Goal: Task Accomplishment & Management: Use online tool/utility

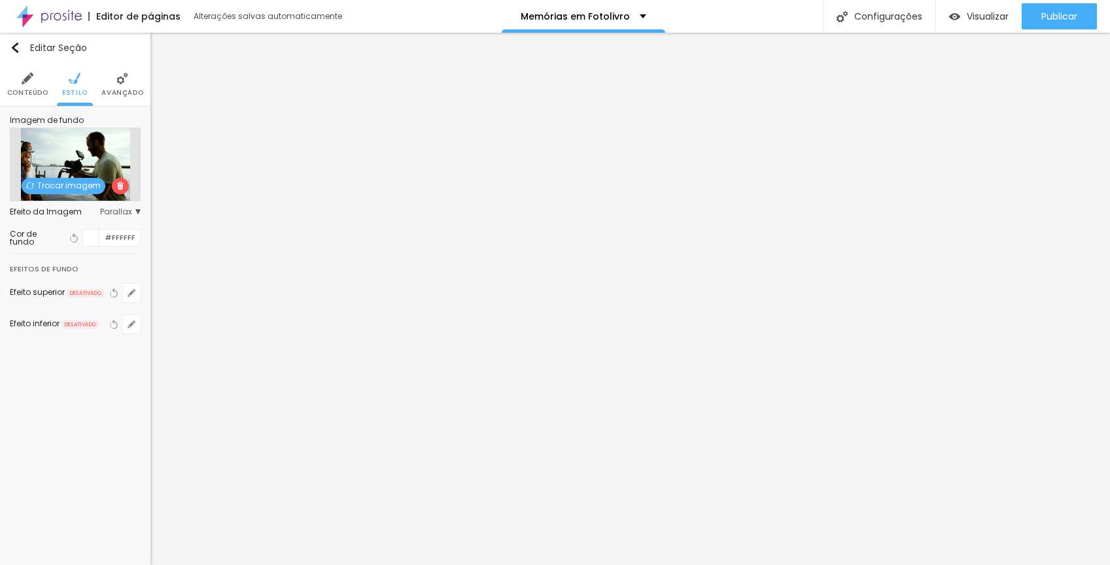
click at [80, 186] on span "Trocar imagem" at bounding box center [64, 186] width 84 height 16
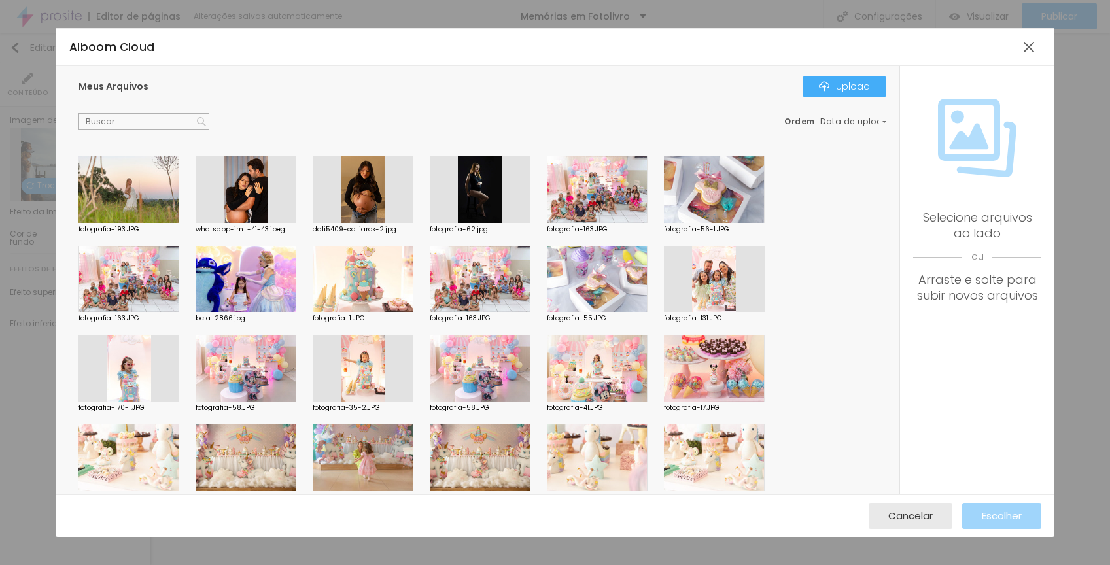
click at [585, 363] on div at bounding box center [597, 368] width 101 height 67
click at [587, 364] on div at bounding box center [597, 368] width 101 height 67
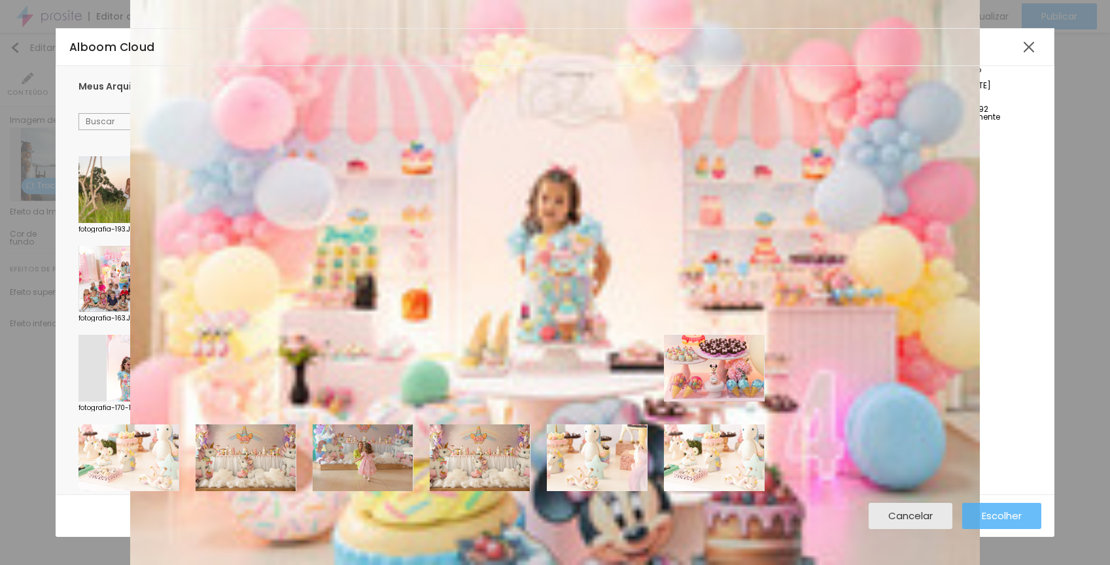
click at [990, 515] on span "Escolher" at bounding box center [1002, 515] width 40 height 11
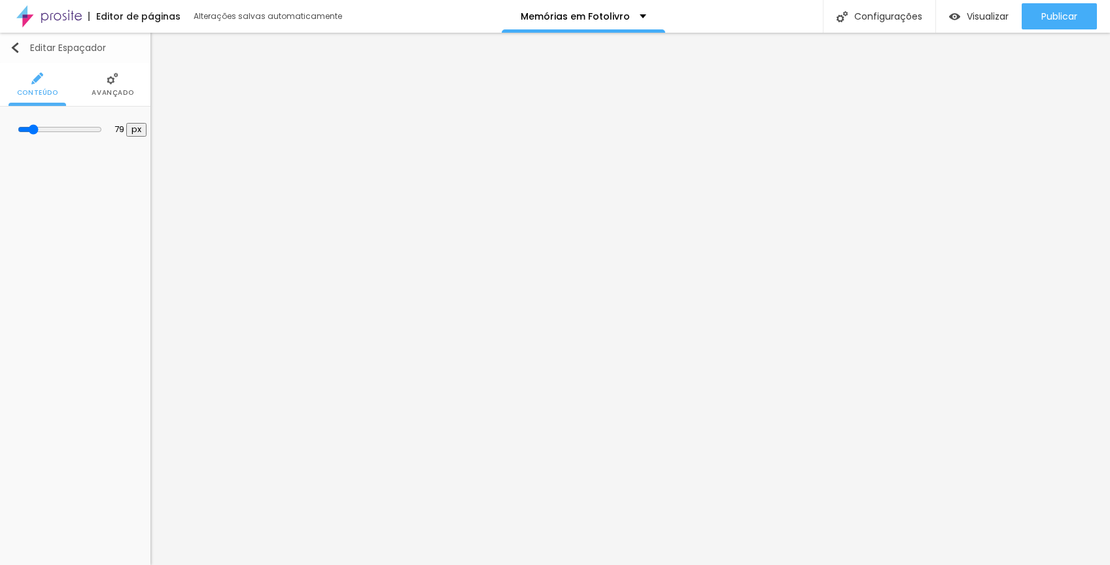
click at [19, 46] on img "button" at bounding box center [15, 48] width 10 height 10
click at [12, 46] on img "button" at bounding box center [15, 48] width 10 height 10
click at [17, 48] on img "button" at bounding box center [15, 48] width 10 height 10
click at [14, 45] on img "button" at bounding box center [15, 48] width 10 height 10
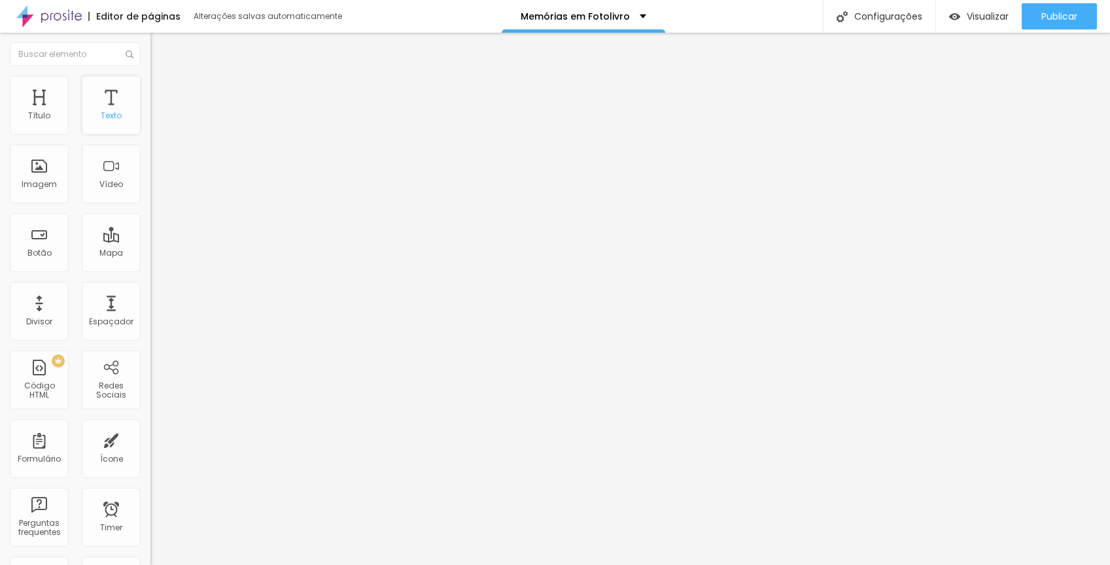
click at [101, 102] on div "Texto" at bounding box center [111, 105] width 59 height 59
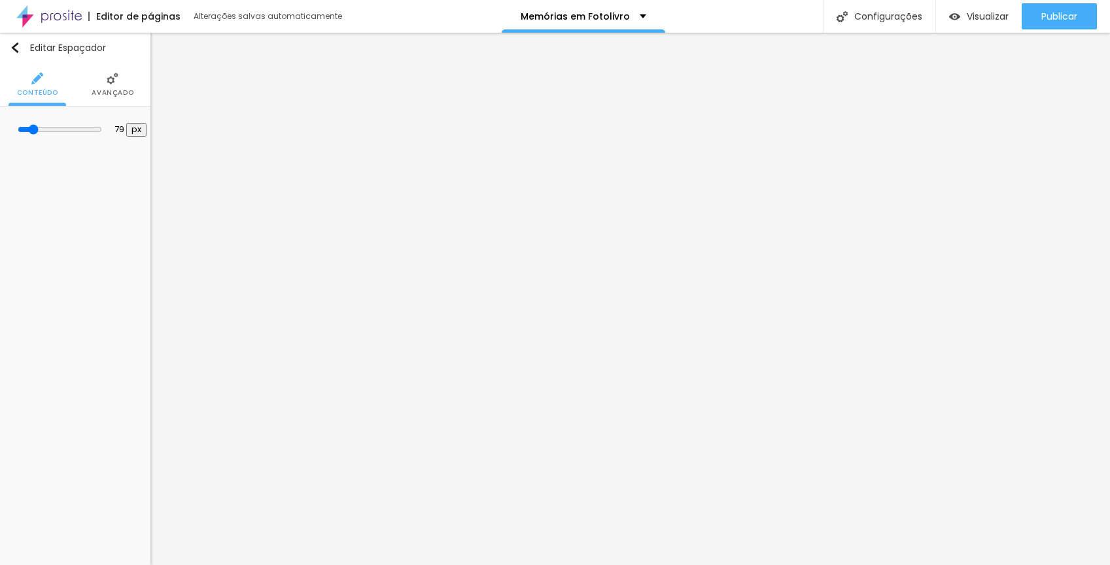
click at [111, 79] on img at bounding box center [113, 79] width 12 height 12
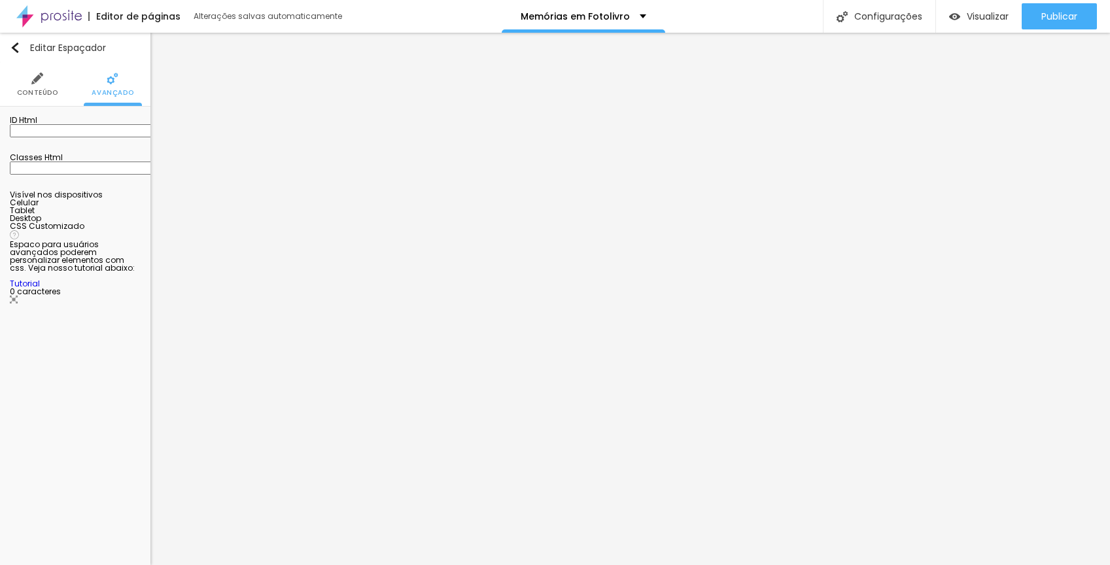
click at [39, 82] on img at bounding box center [37, 79] width 12 height 12
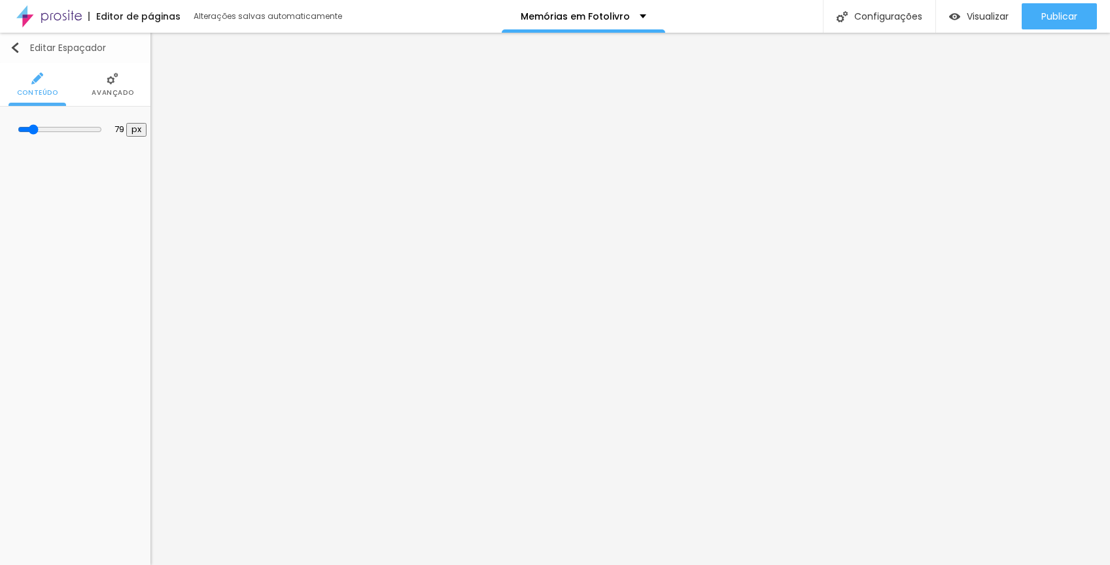
click at [14, 50] on img "button" at bounding box center [15, 48] width 10 height 10
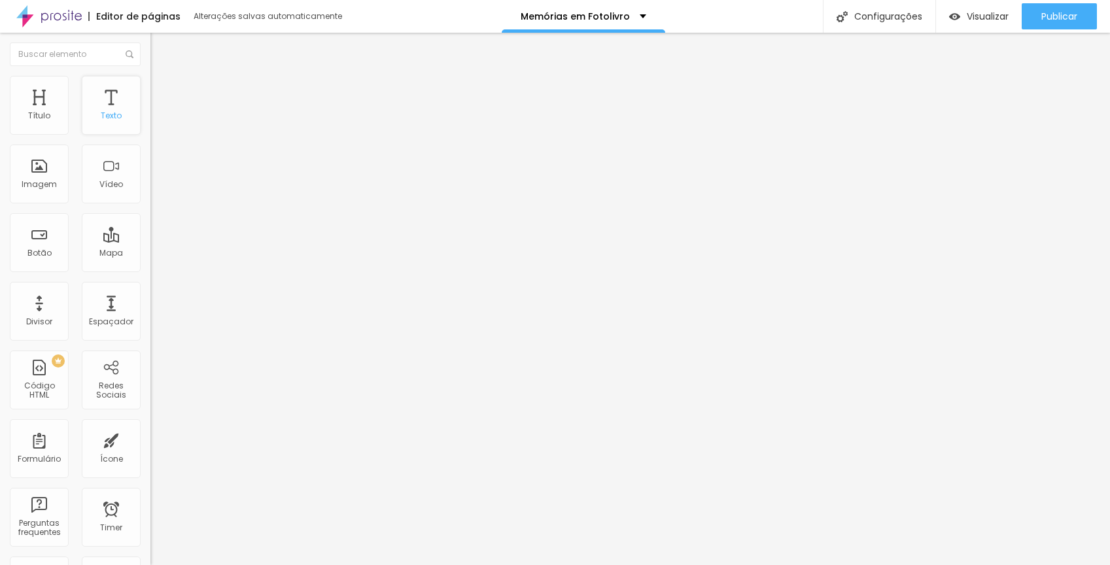
click at [101, 116] on div "Texto" at bounding box center [111, 115] width 21 height 9
click at [106, 113] on div "Texto" at bounding box center [111, 115] width 21 height 9
click at [105, 112] on div "Texto" at bounding box center [111, 115] width 21 height 9
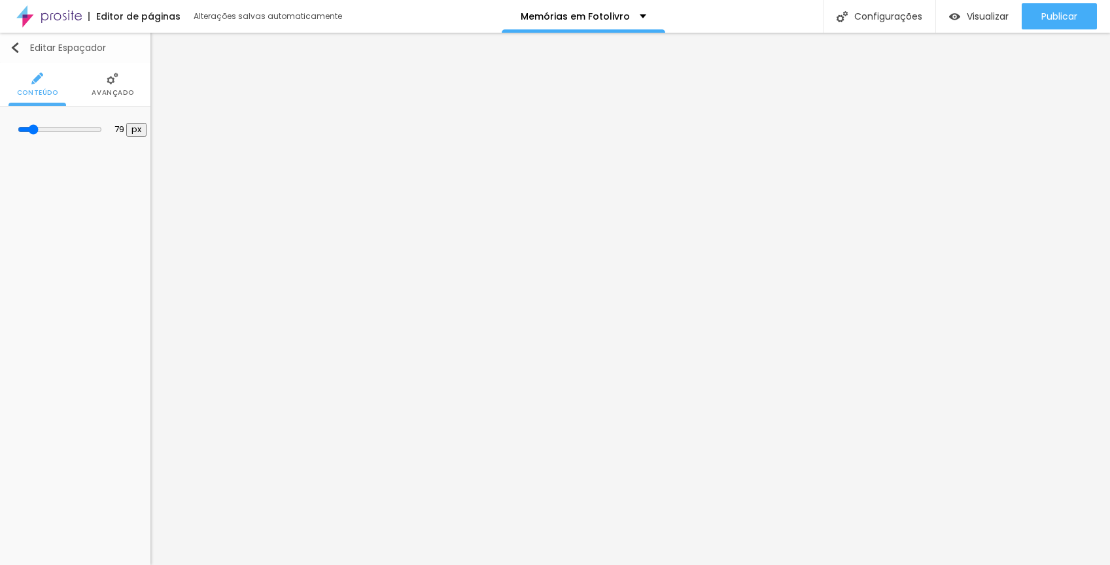
click at [18, 45] on img "button" at bounding box center [15, 48] width 10 height 10
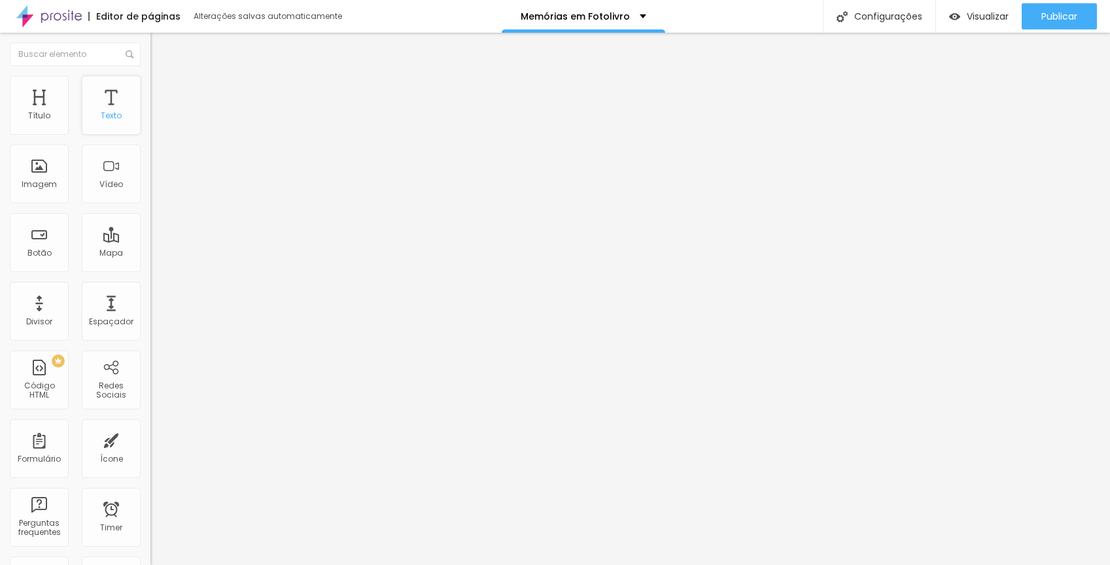
click at [90, 102] on div "Texto" at bounding box center [111, 105] width 59 height 59
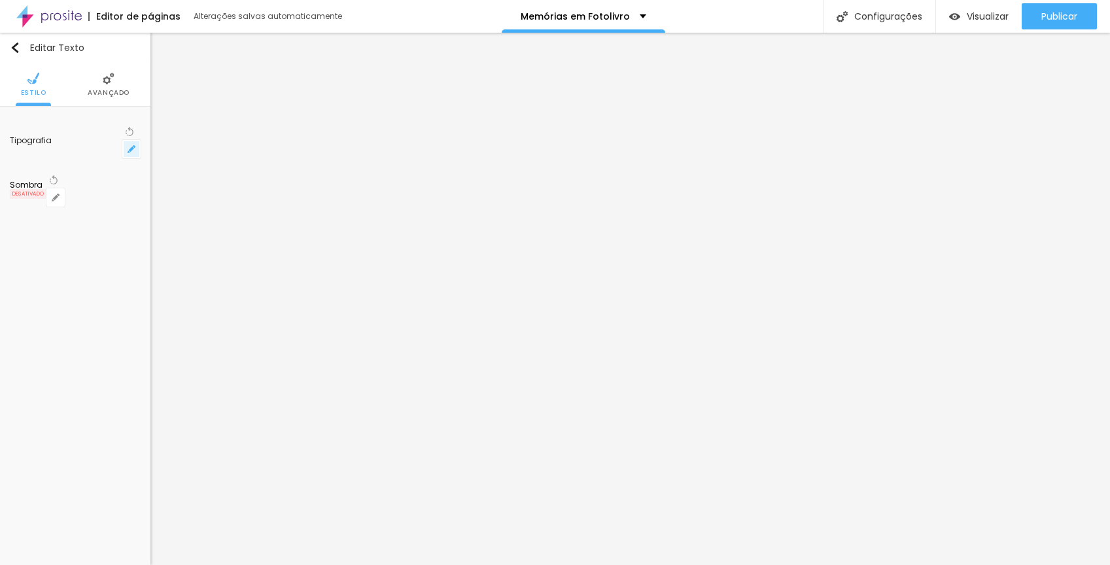
click at [131, 145] on icon "button" at bounding box center [132, 149] width 8 height 8
type input "1"
type input "70"
type input "1"
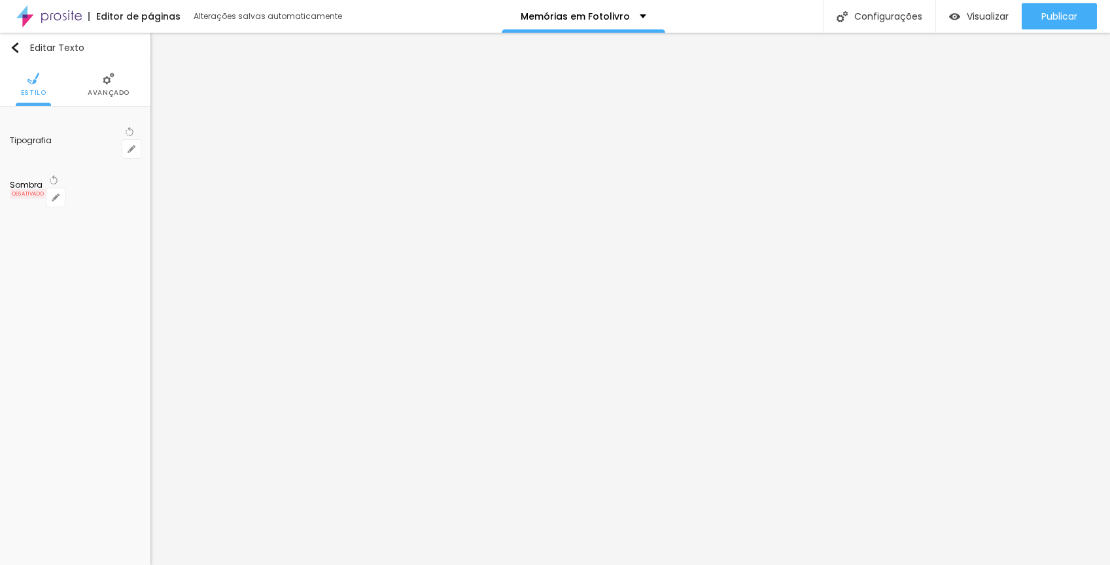
type input "67"
type input "1"
type input "61"
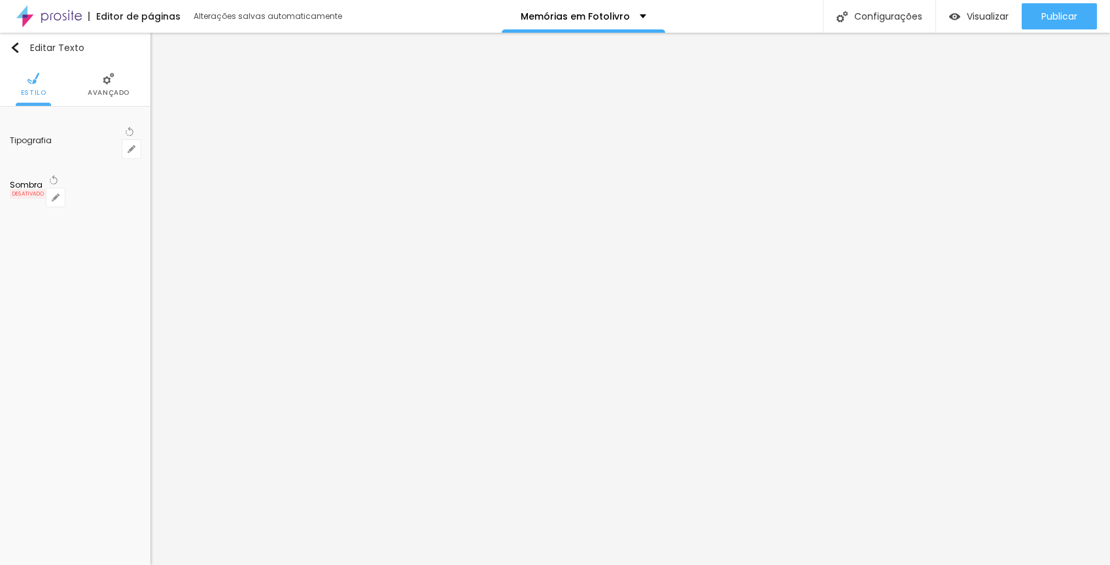
type input "61"
type input "1"
type input "60"
type input "1"
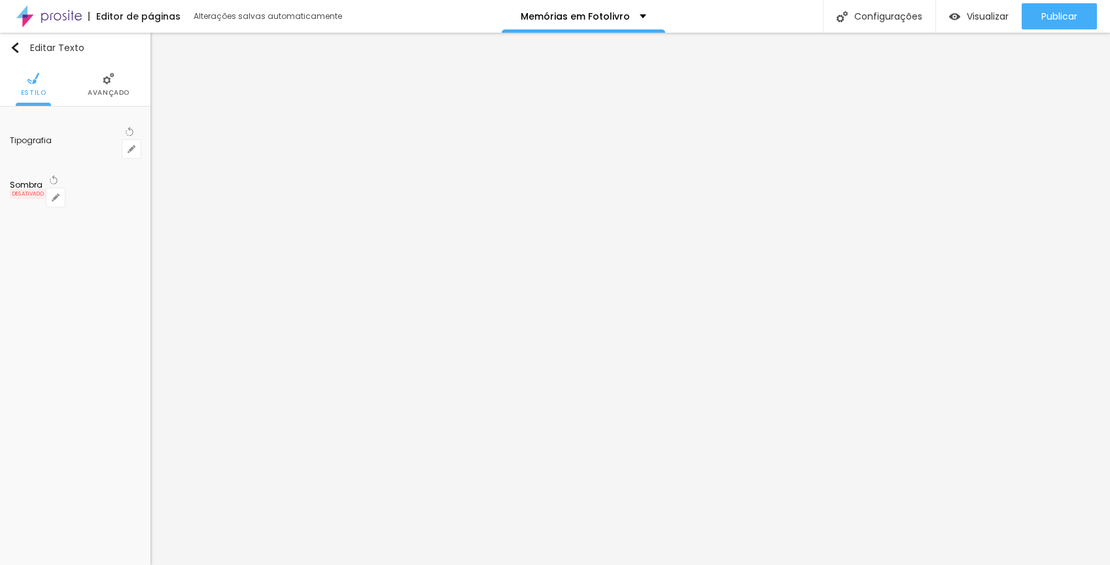
type input "61"
type input "1"
type input "62"
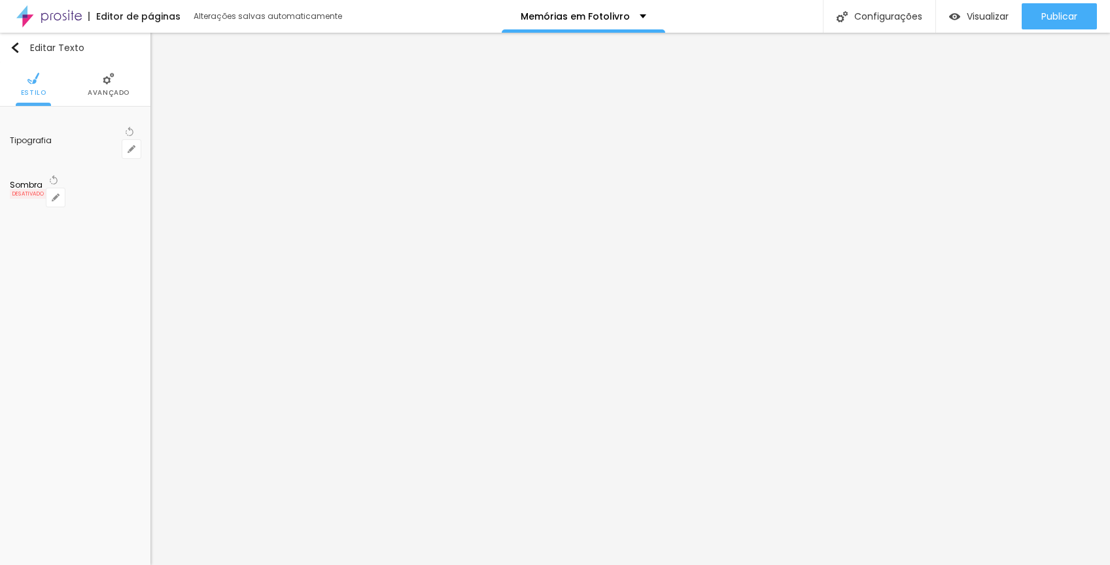
type input "1"
type input "63"
type input "1"
type input "64"
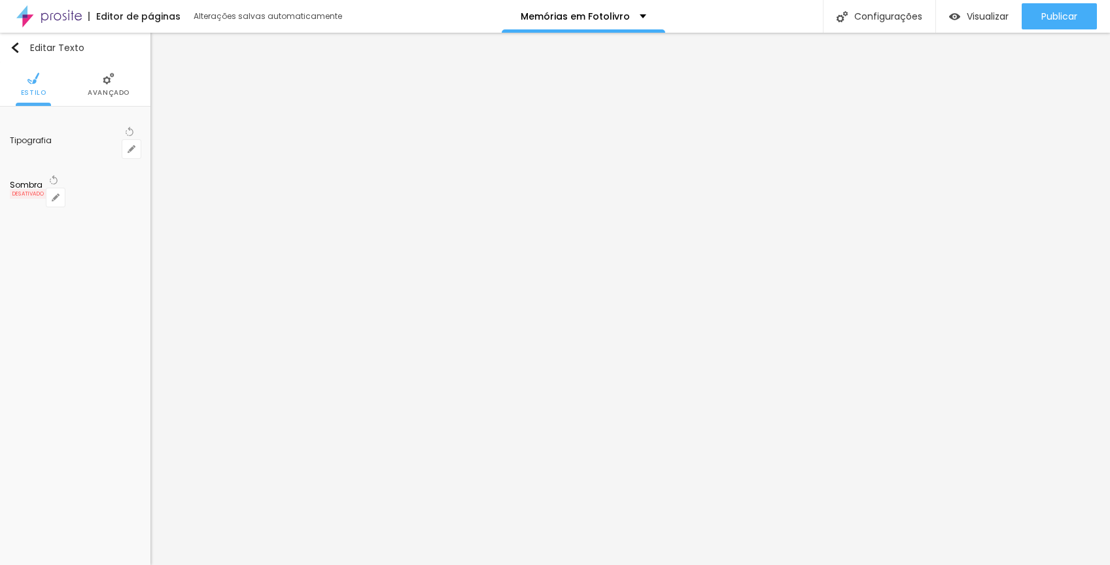
type input "64"
type input "1"
drag, startPoint x: 231, startPoint y: 222, endPoint x: 224, endPoint y: 224, distance: 6.8
type input "64"
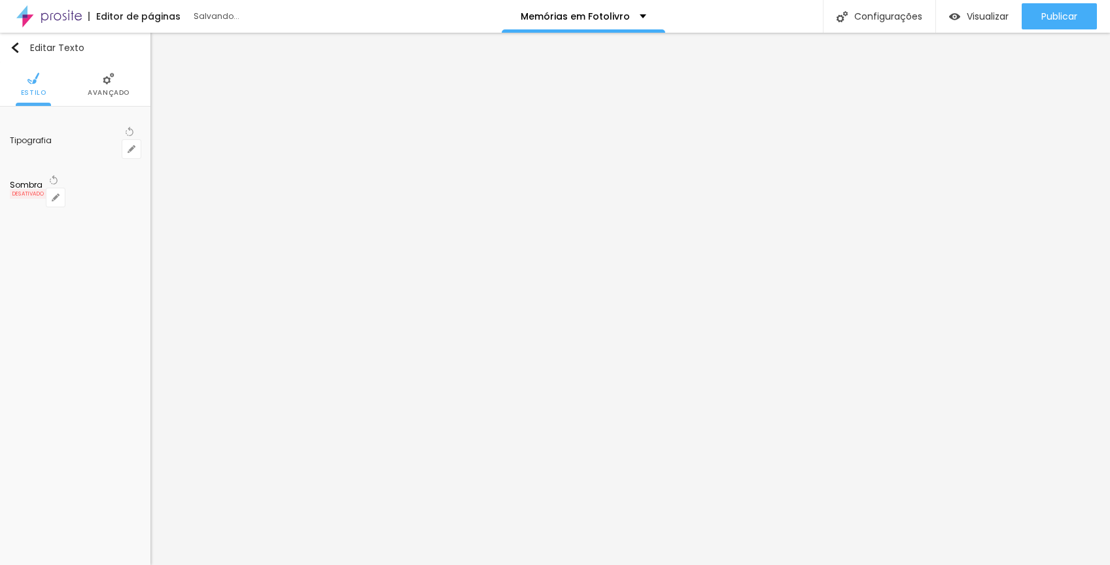
type input "1"
click at [384, 564] on div at bounding box center [555, 565] width 1110 height 0
click at [128, 78] on ul "Estilo Avançado" at bounding box center [75, 85] width 150 height 44
click at [112, 79] on img at bounding box center [109, 79] width 12 height 12
click at [28, 77] on img at bounding box center [33, 79] width 12 height 12
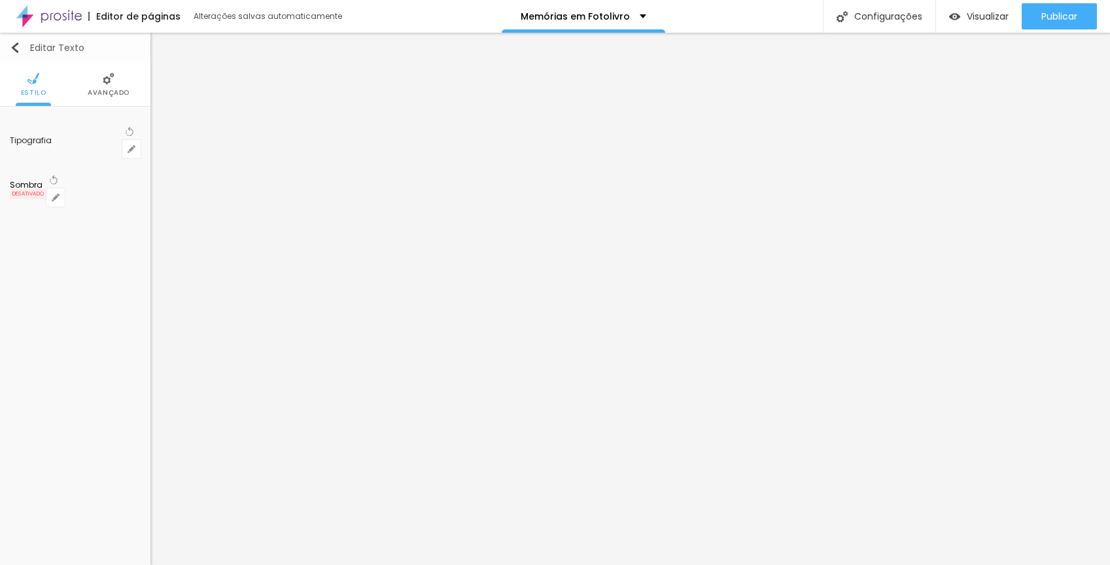
click at [19, 46] on img "button" at bounding box center [15, 48] width 10 height 10
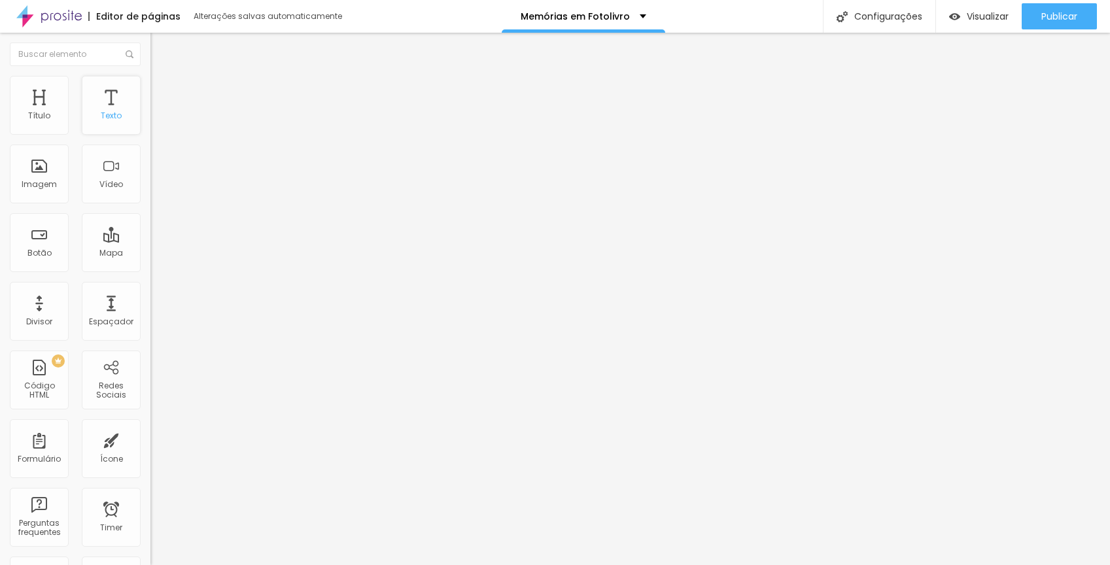
click at [101, 111] on div "Texto" at bounding box center [111, 115] width 21 height 9
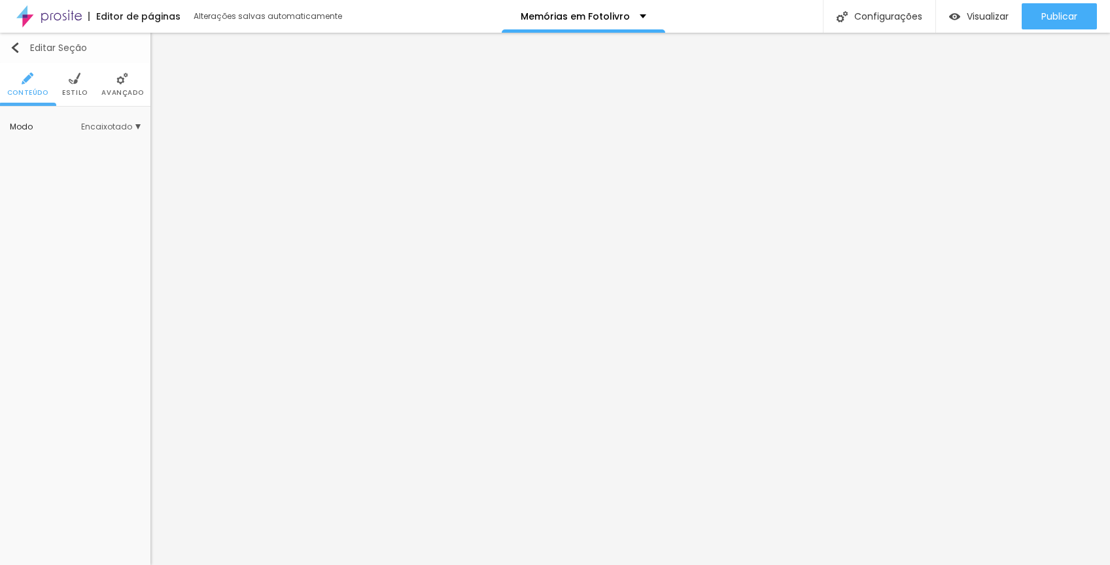
click at [12, 45] on img "button" at bounding box center [15, 48] width 10 height 10
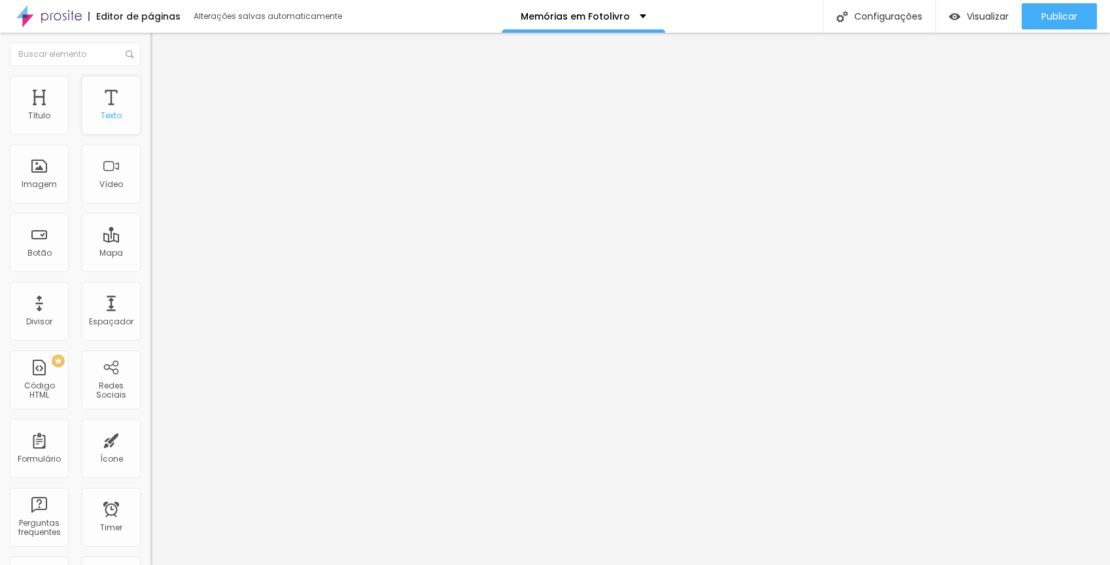
click at [101, 114] on div "Texto" at bounding box center [111, 115] width 21 height 9
click at [98, 99] on div "Texto" at bounding box center [111, 105] width 59 height 59
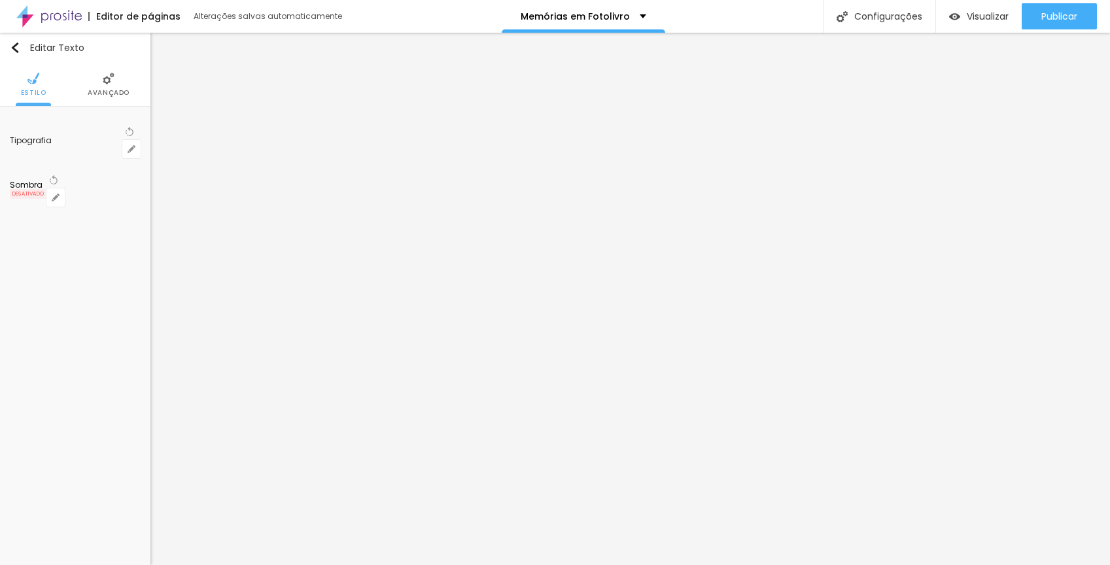
click at [118, 88] on li "Avançado" at bounding box center [109, 84] width 42 height 43
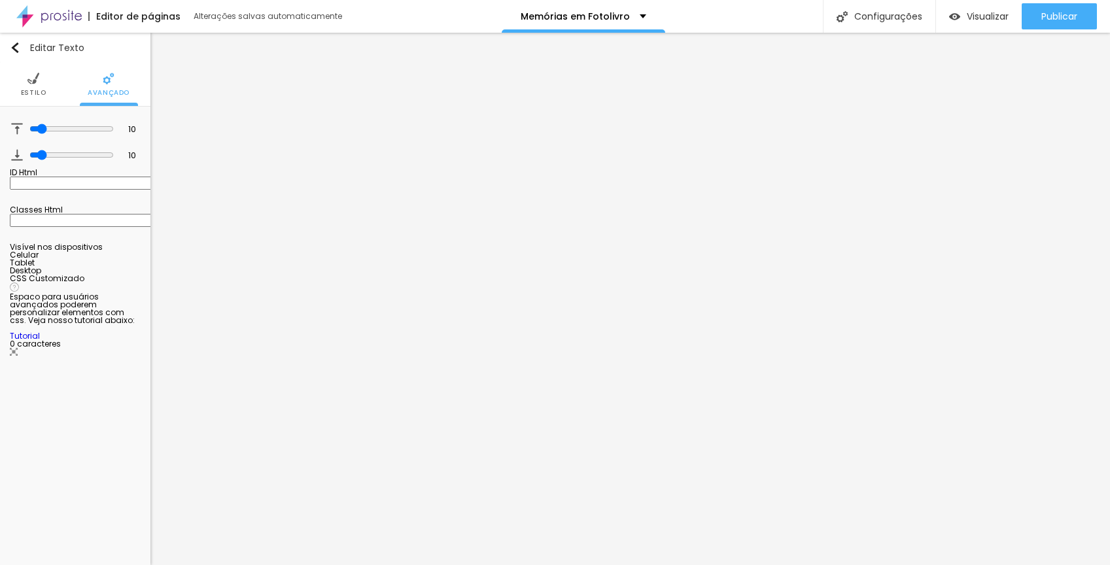
click at [40, 78] on li "Estilo" at bounding box center [34, 84] width 26 height 43
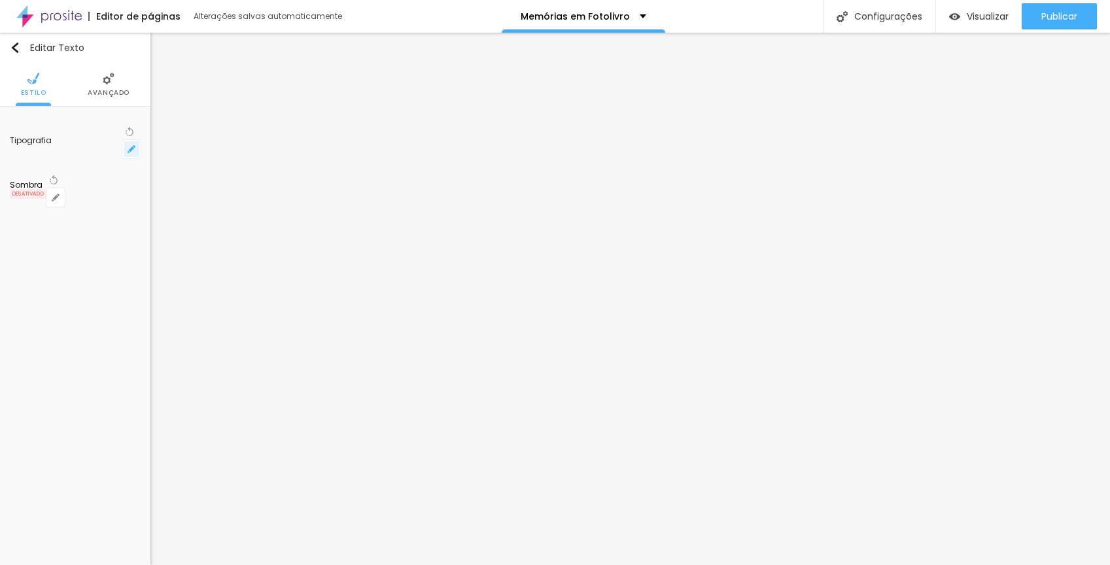
click at [127, 140] on button "button" at bounding box center [131, 149] width 18 height 18
type input "1"
select select "Actor-Regular"
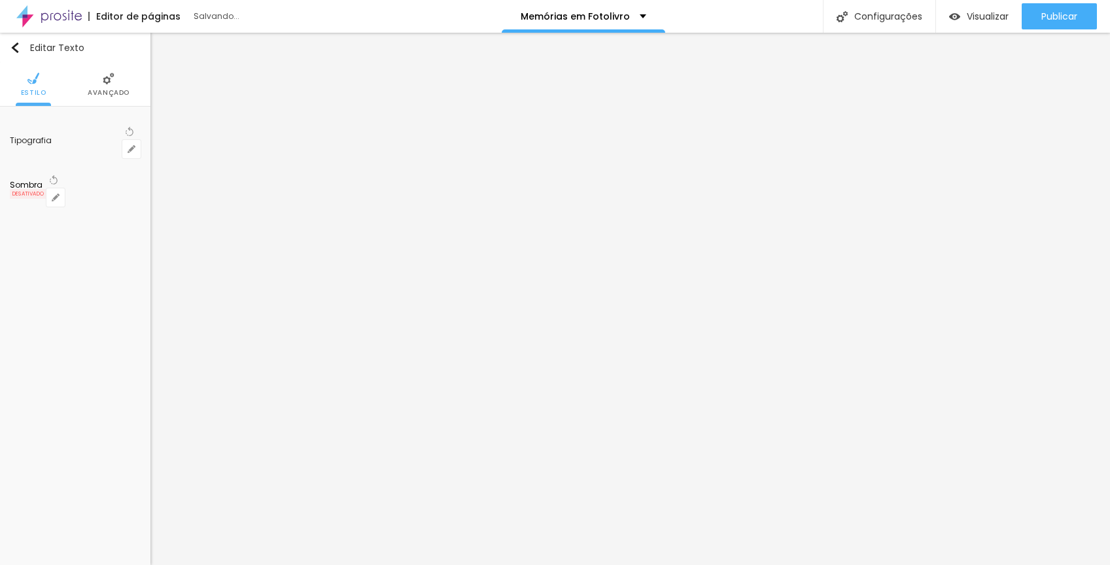
type input "1"
click at [509, 564] on div at bounding box center [555, 565] width 1110 height 0
click at [111, 82] on img at bounding box center [109, 79] width 12 height 12
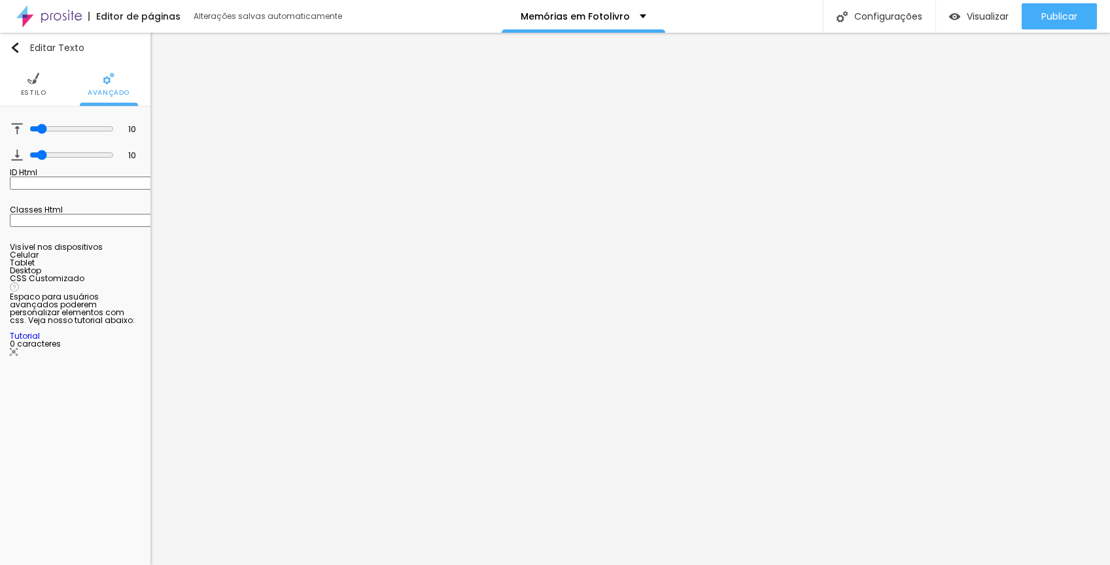
click at [32, 85] on li "Estilo" at bounding box center [34, 84] width 26 height 43
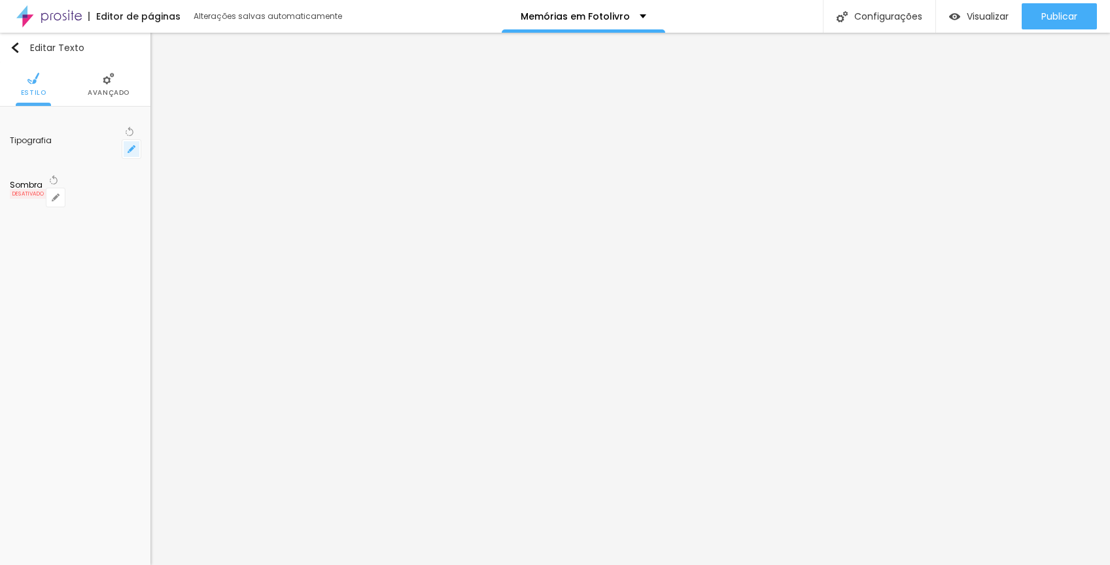
click at [131, 145] on icon "button" at bounding box center [132, 149] width 8 height 8
type input "1"
select select "AnonymousPro-Italic"
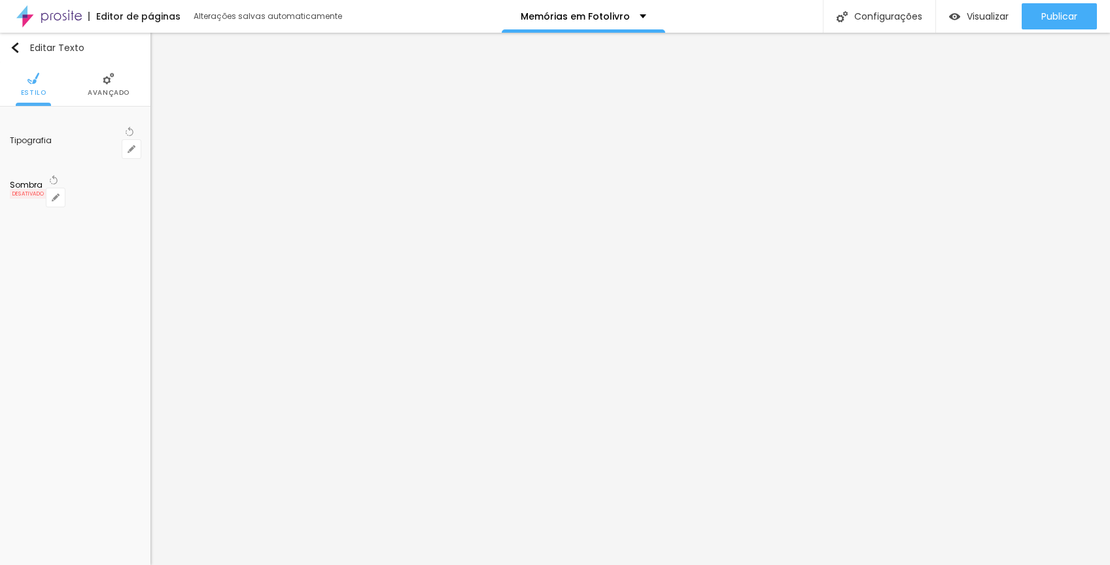
type input "1"
click at [359, 564] on div at bounding box center [555, 565] width 1110 height 0
click at [114, 83] on img at bounding box center [109, 79] width 12 height 12
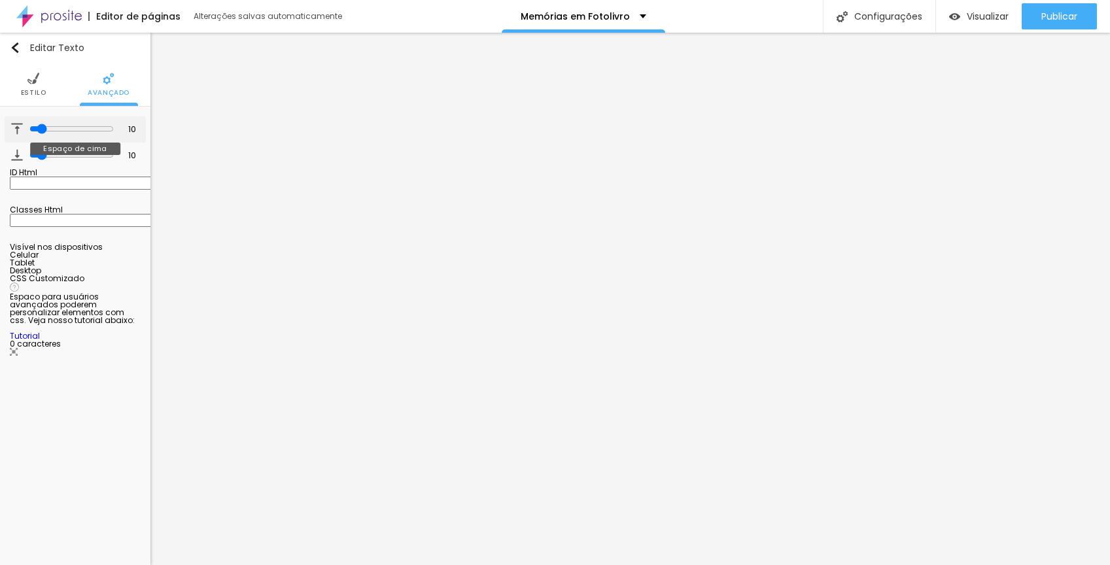
type input "9"
type input "10"
type input "11"
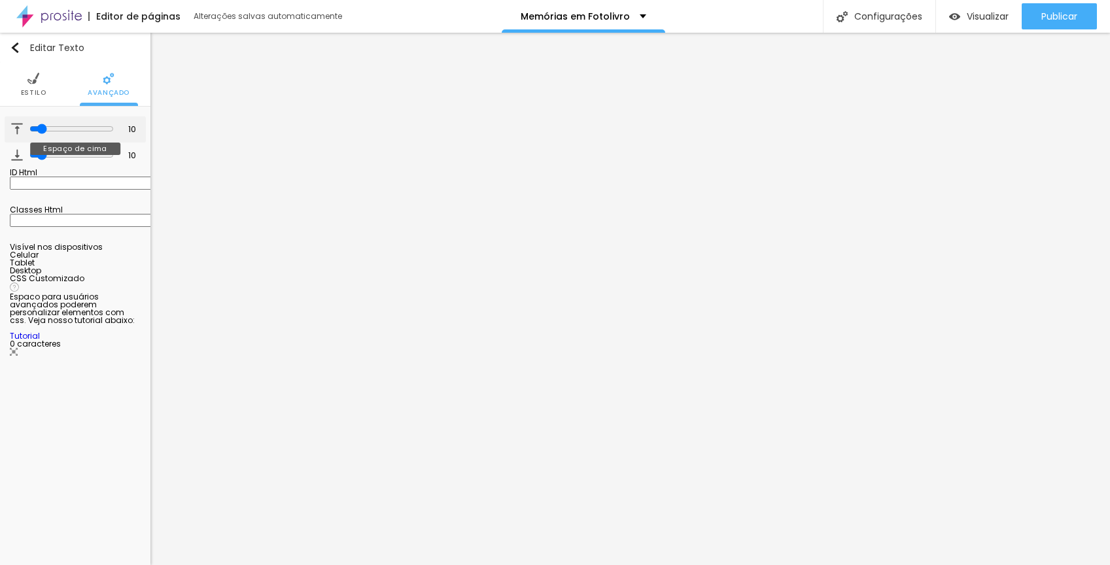
type input "11"
type input "13"
type input "14"
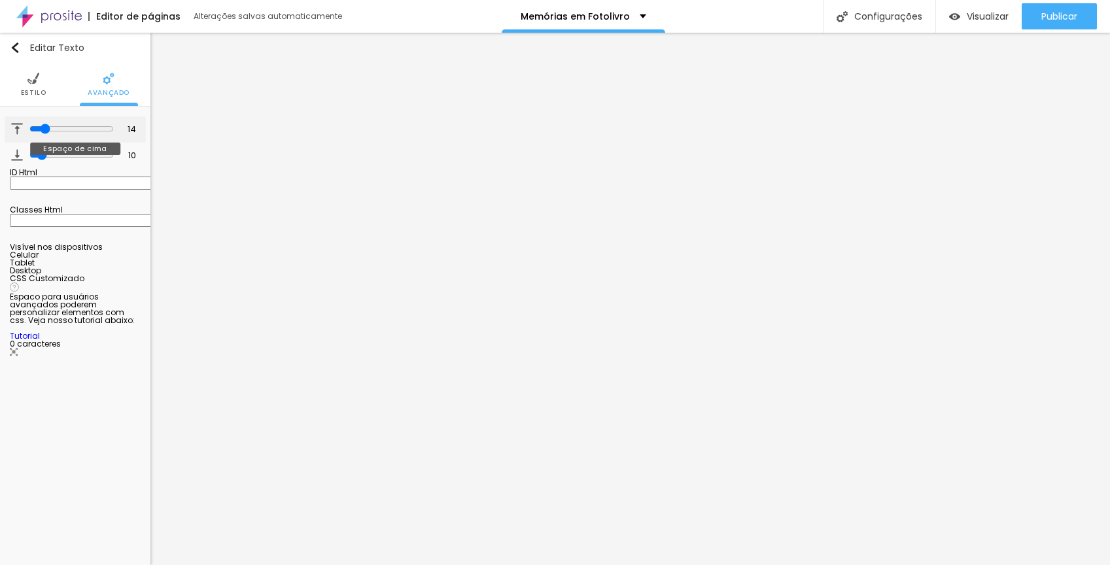
type input "15"
type input "16"
type input "17"
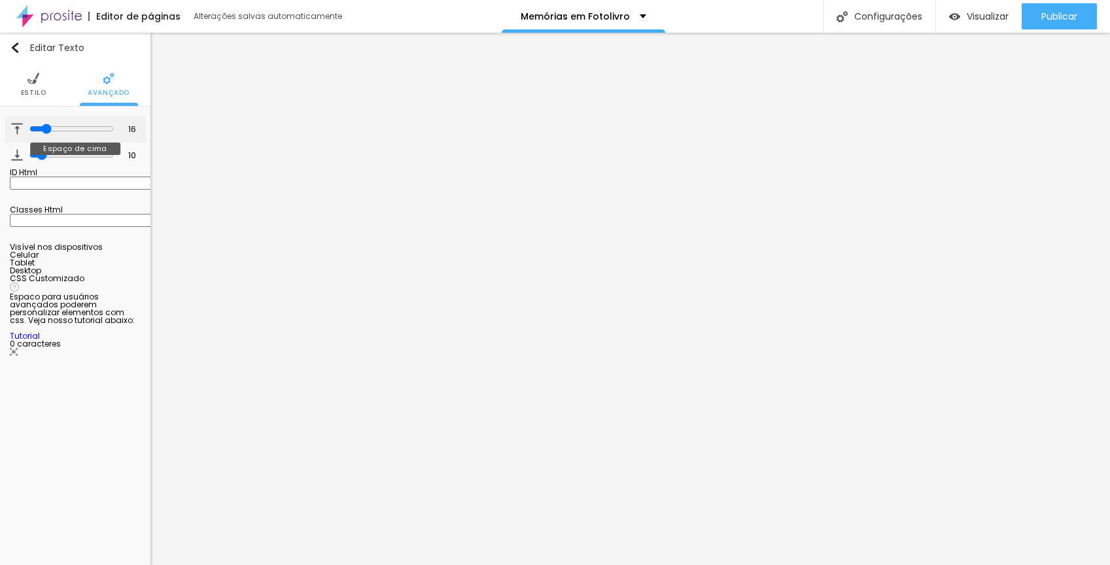
type input "17"
type input "18"
type input "19"
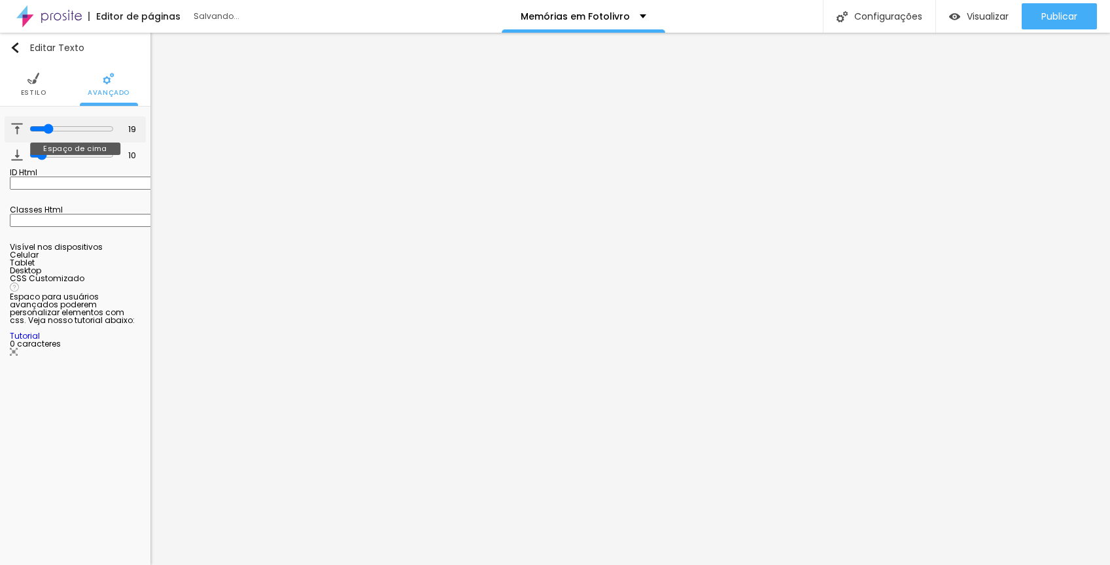
type input "20"
type input "21"
type input "22"
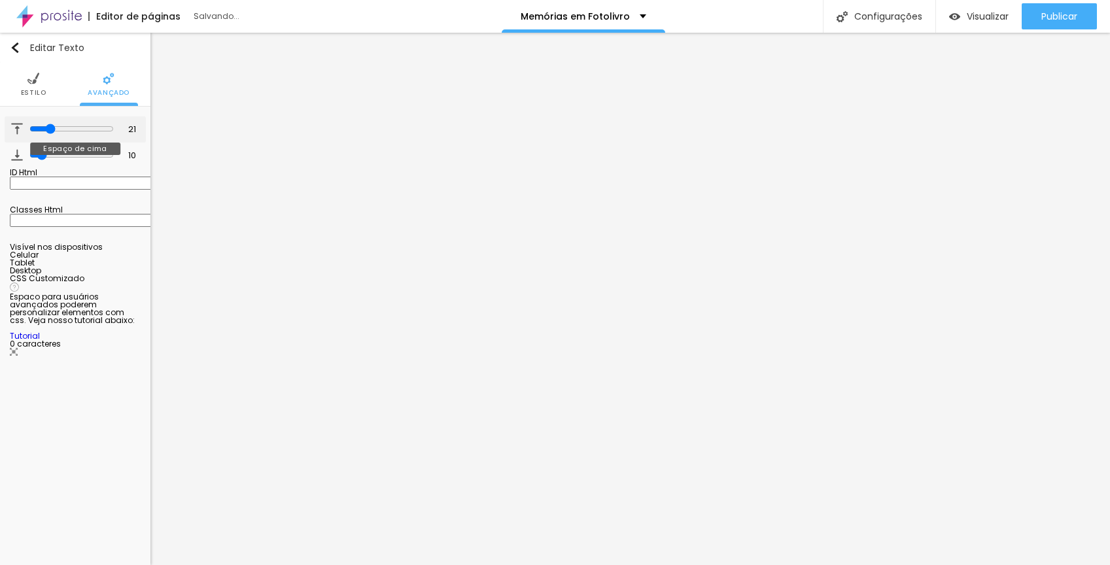
type input "22"
type input "23"
type input "24"
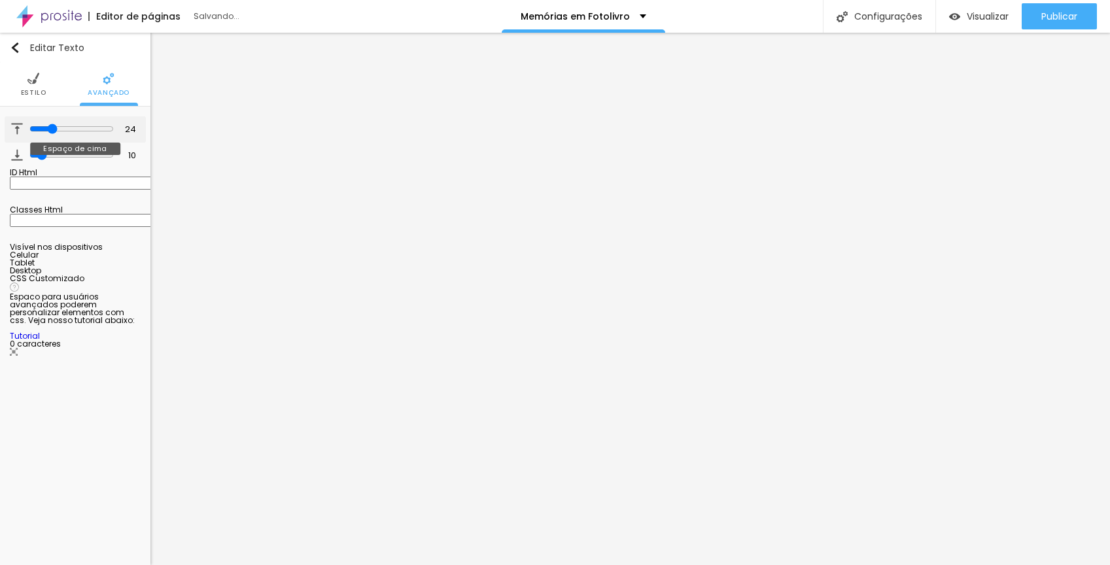
type input "25"
type input "26"
type input "27"
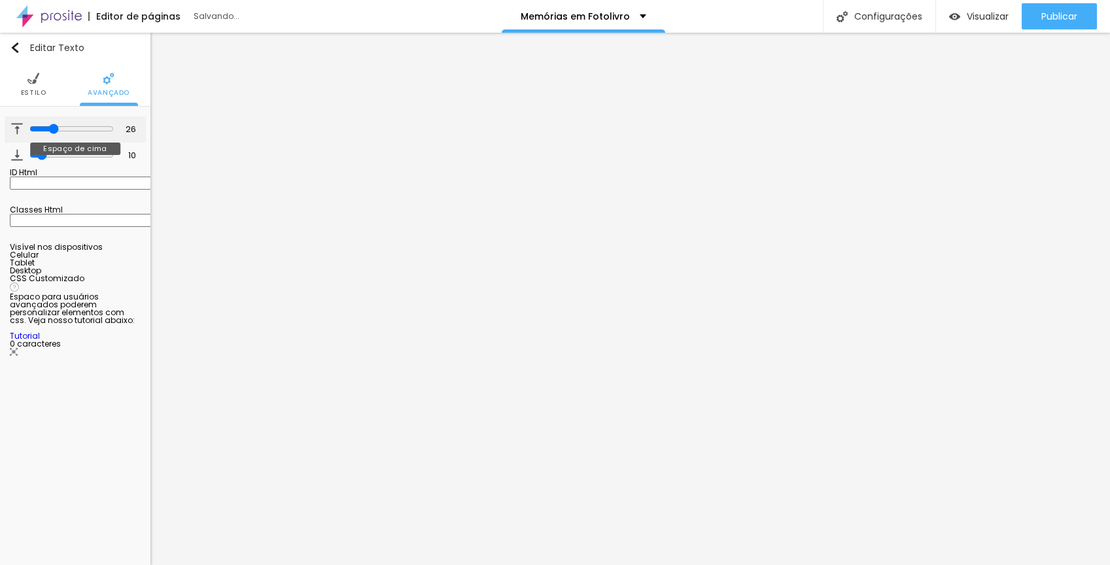
type input "27"
type input "28"
type input "29"
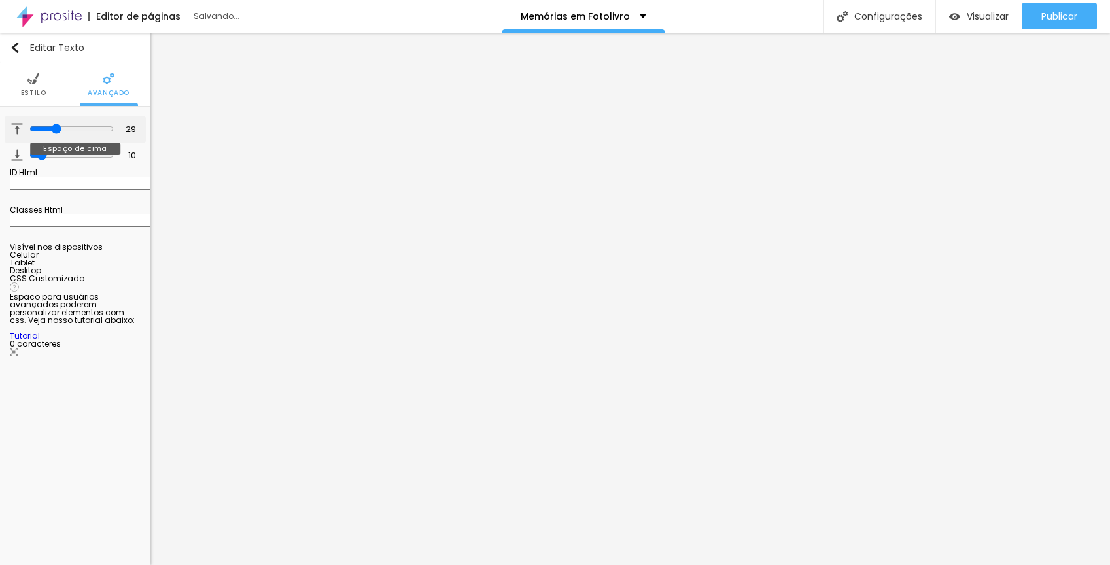
type input "30"
type input "31"
type input "32"
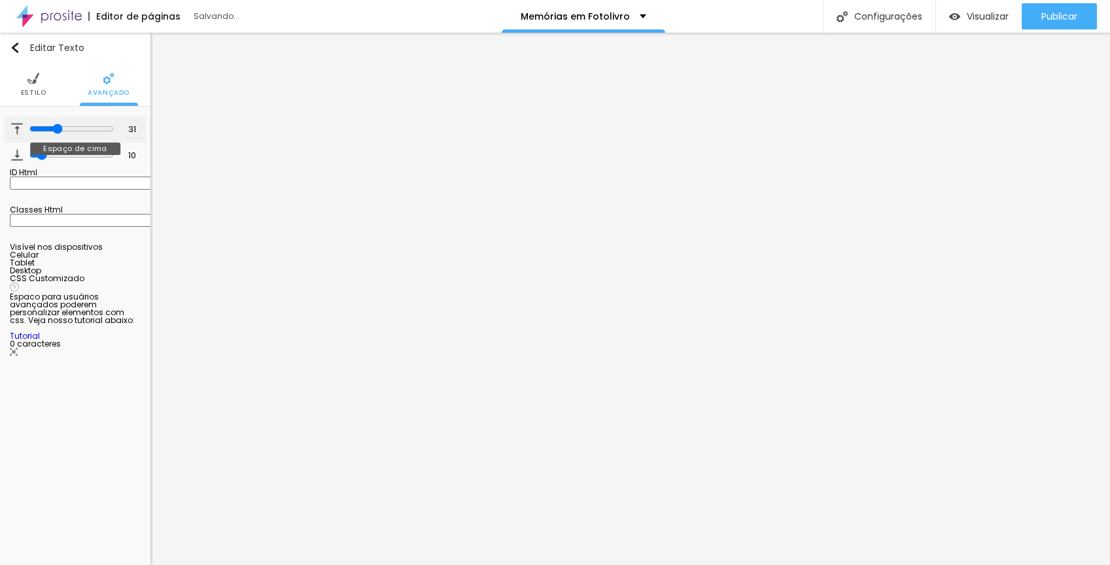
type input "32"
type input "33"
type input "35"
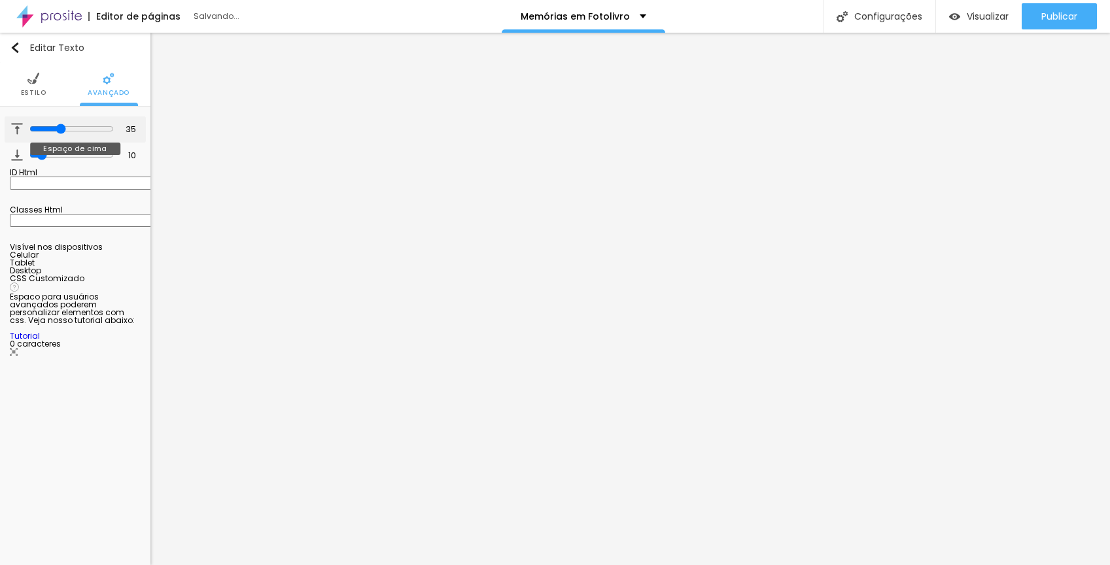
type input "36"
type input "37"
type input "38"
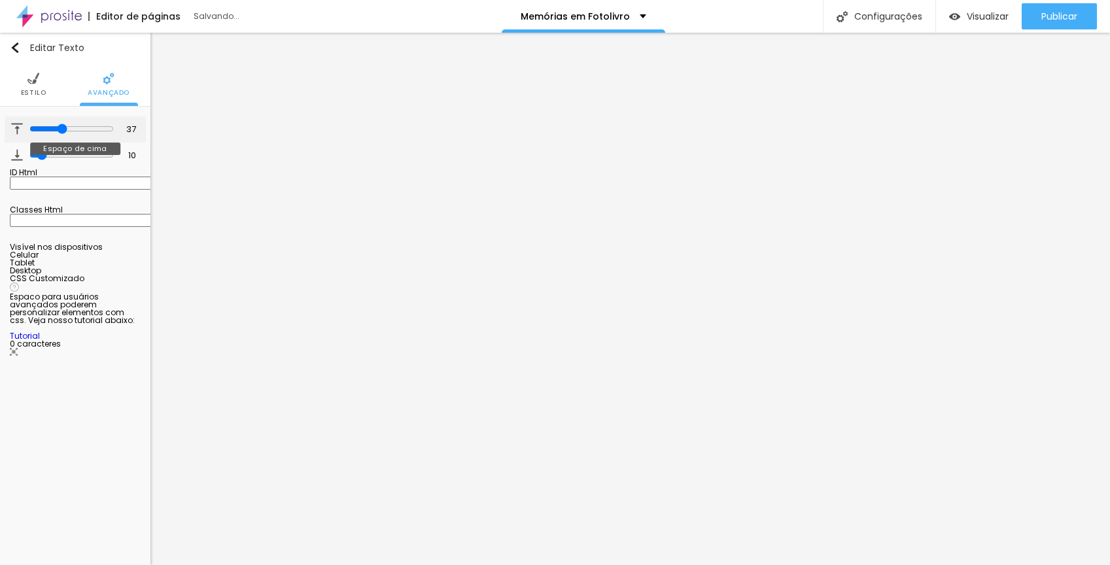
type input "38"
type input "39"
type input "41"
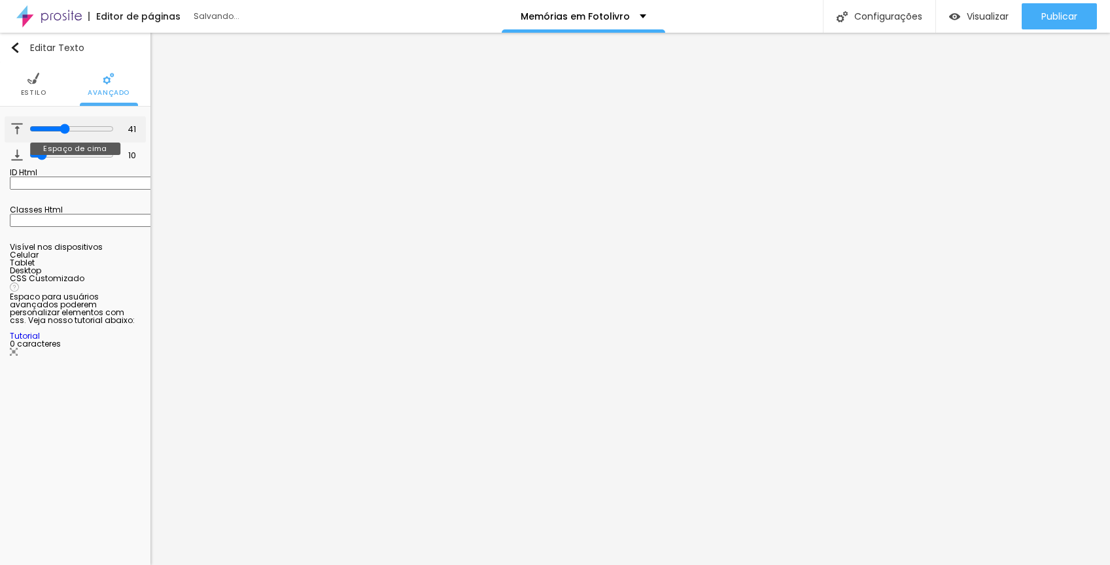
type input "42"
type input "43"
type input "44"
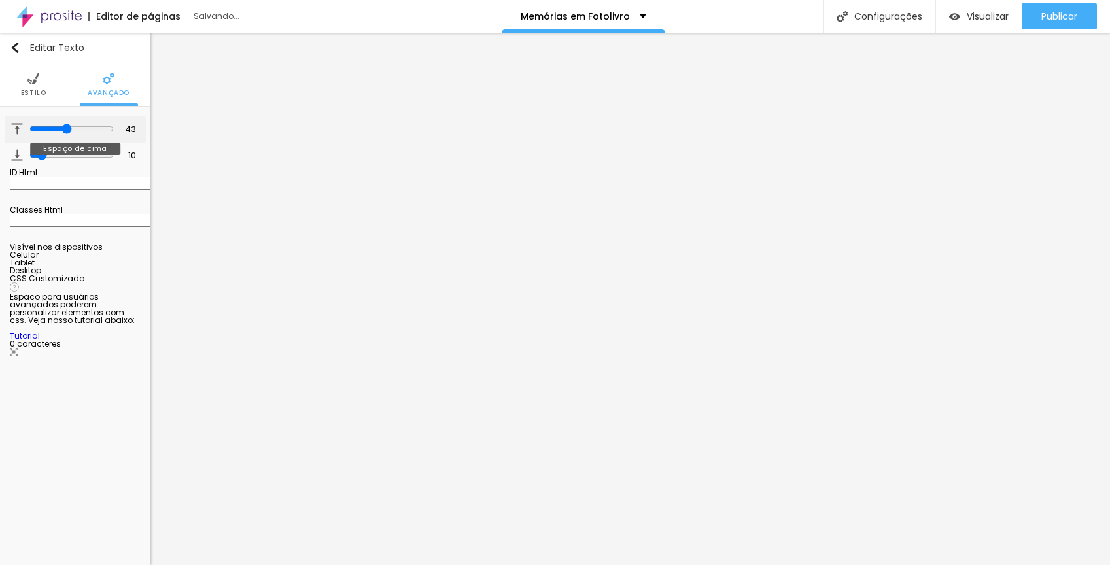
type input "44"
type input "45"
type input "46"
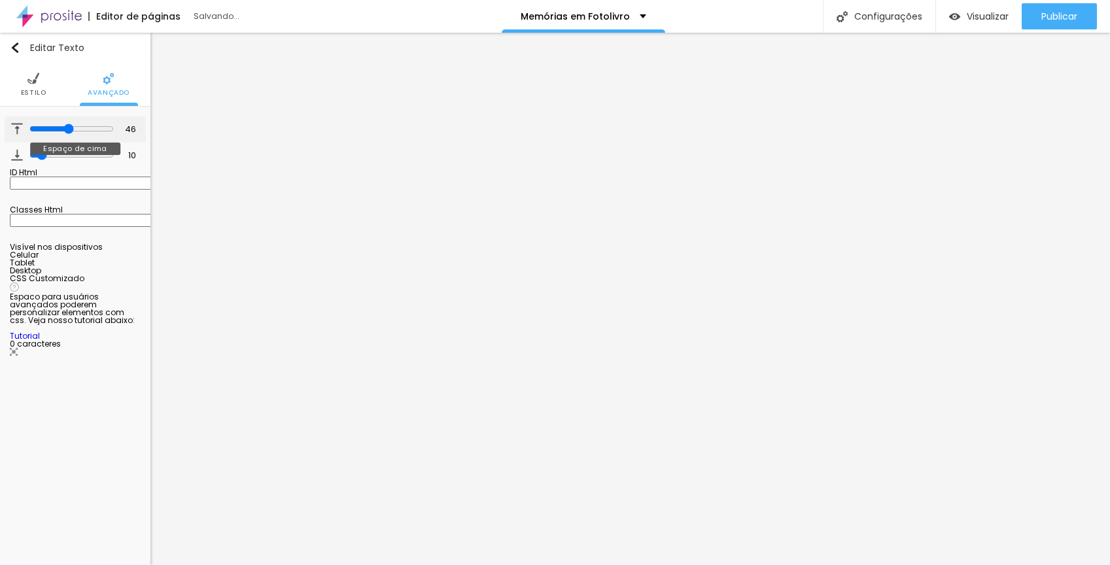
type input "47"
type input "48"
type input "50"
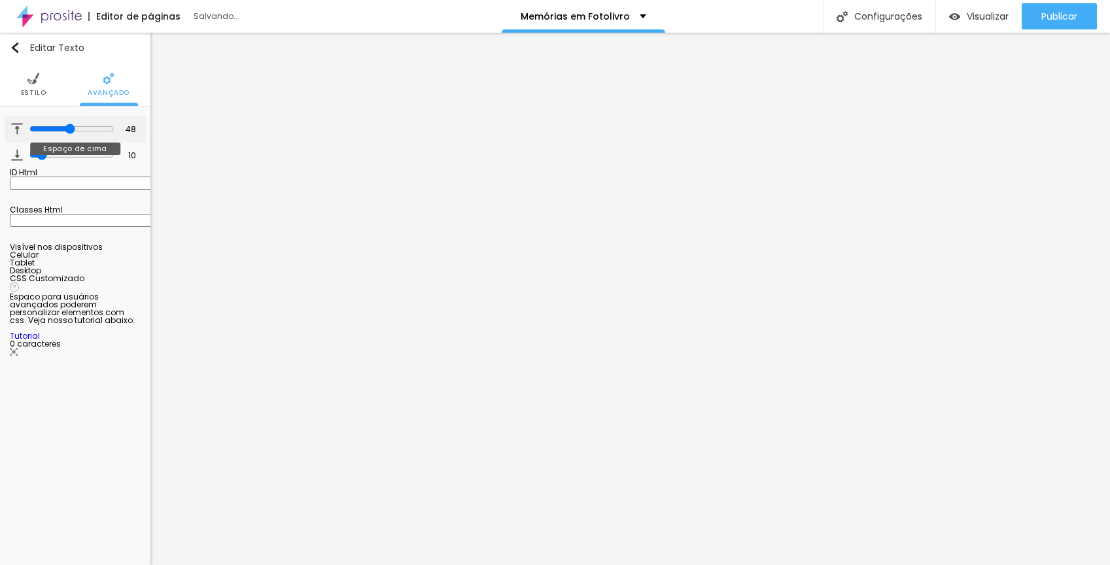
type input "50"
type input "54"
type input "58"
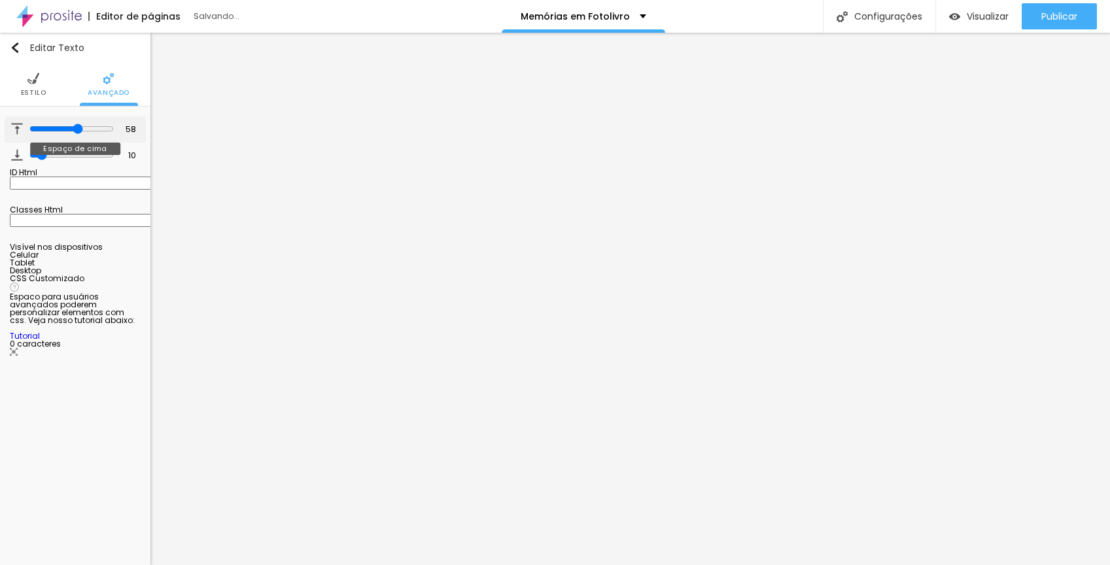
type input "60"
type input "61"
type input "62"
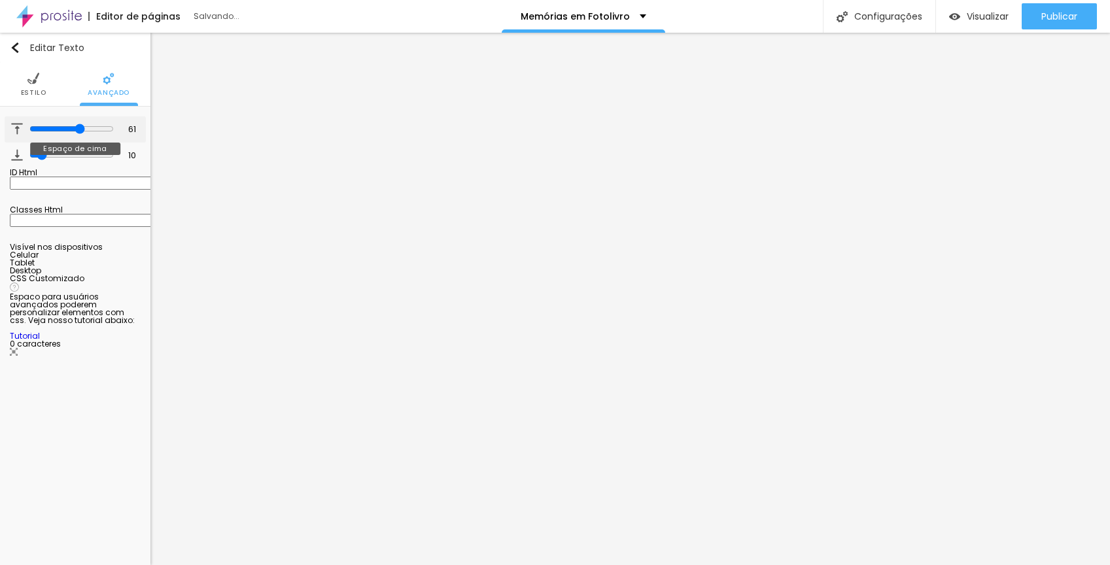
type input "62"
type input "63"
type input "64"
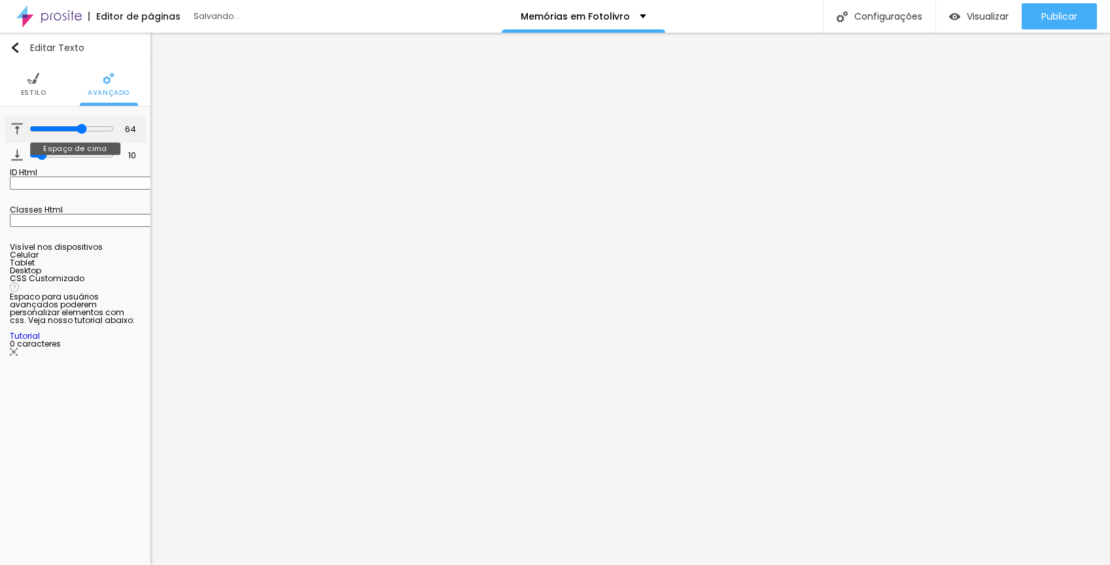
type input "65"
type input "66"
type input "68"
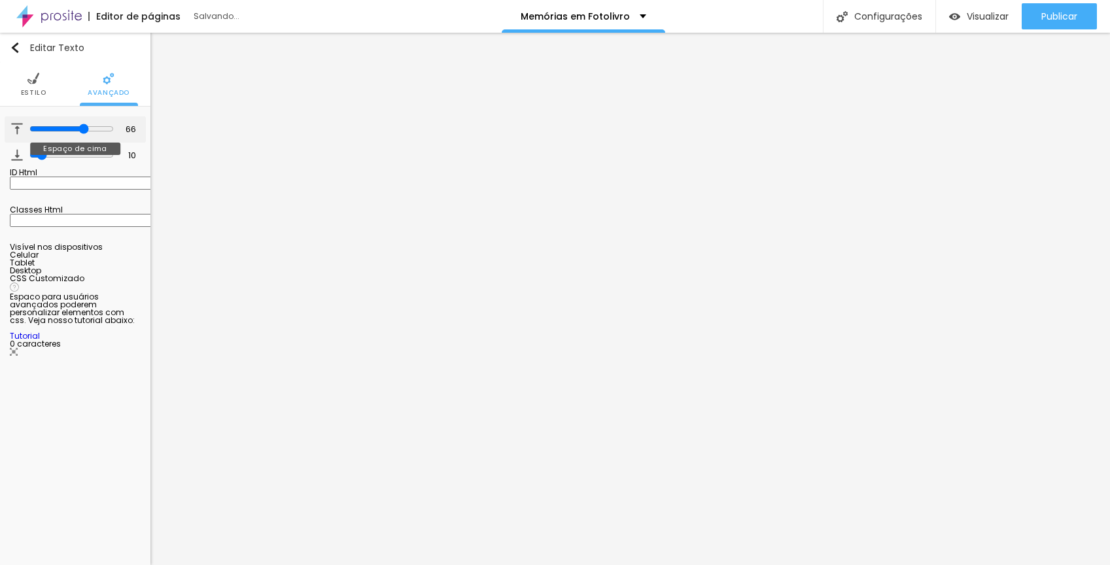
type input "68"
type input "69"
type input "70"
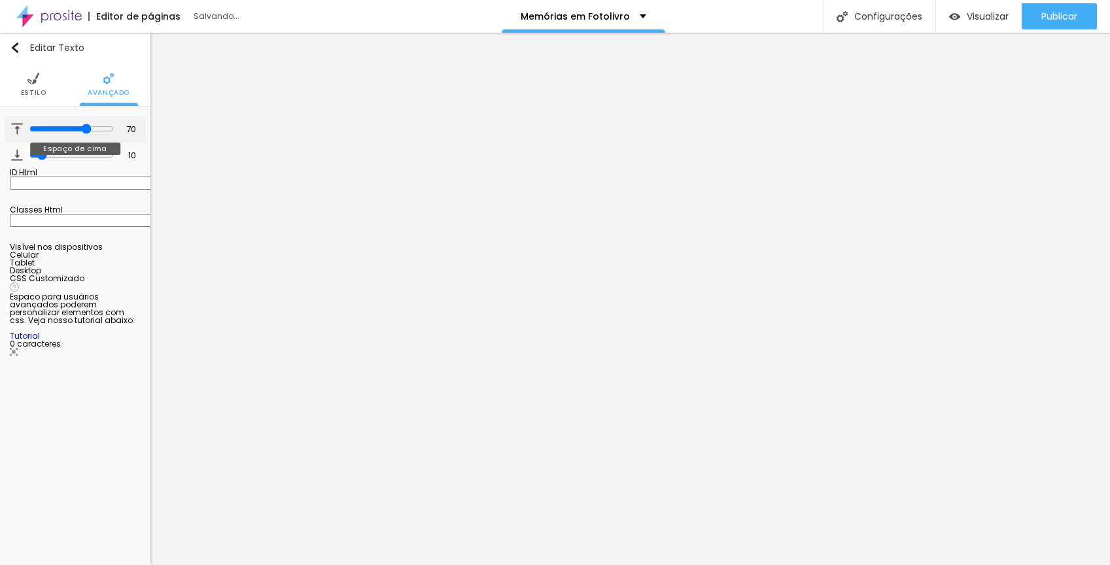
type input "72"
type input "73"
type input "74"
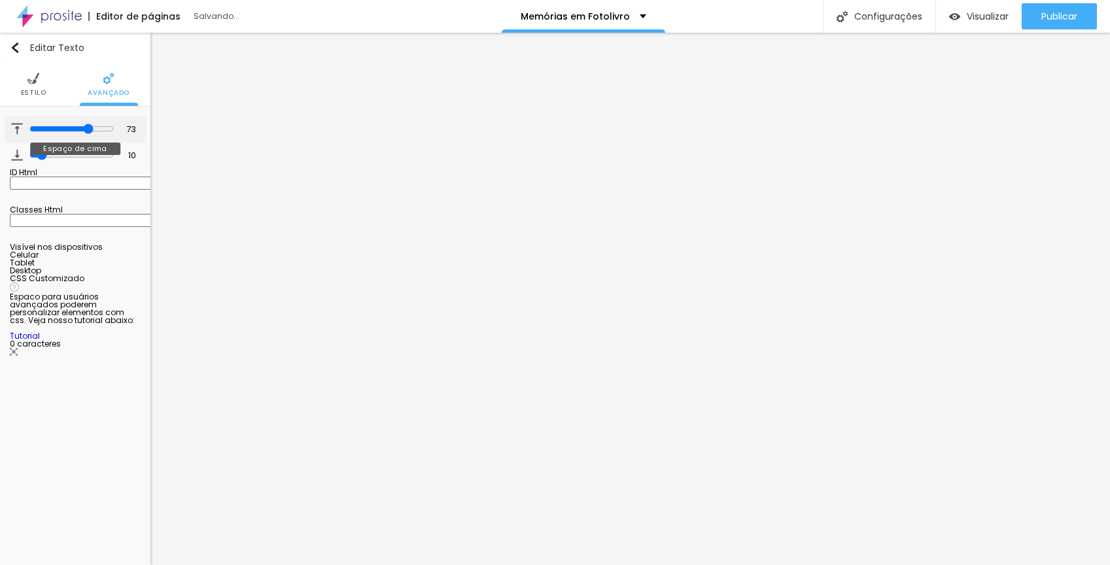
type input "74"
type input "73"
type input "72"
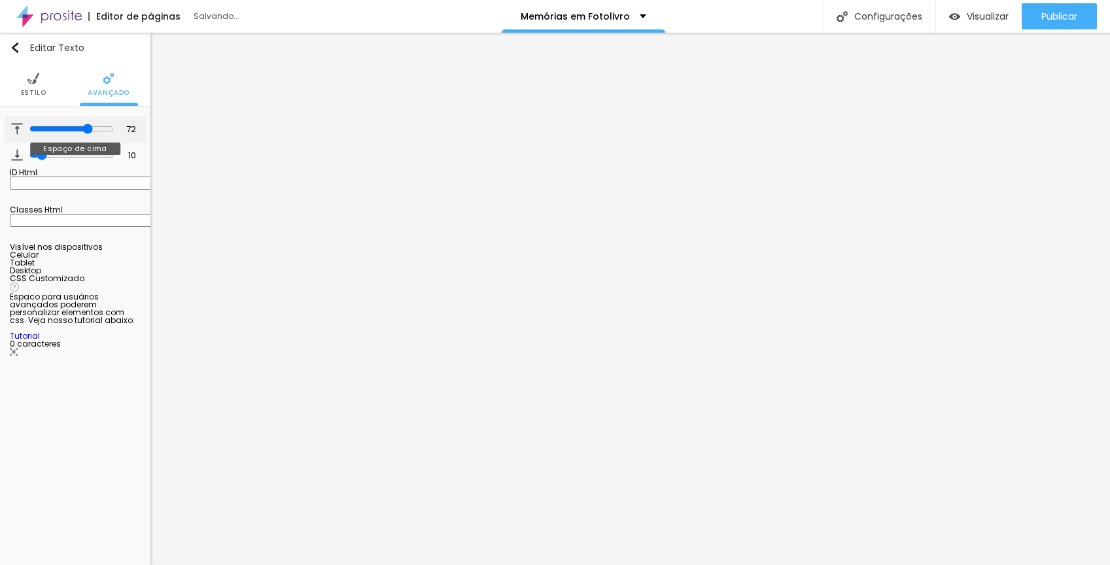
type input "68"
type input "65"
type input "60"
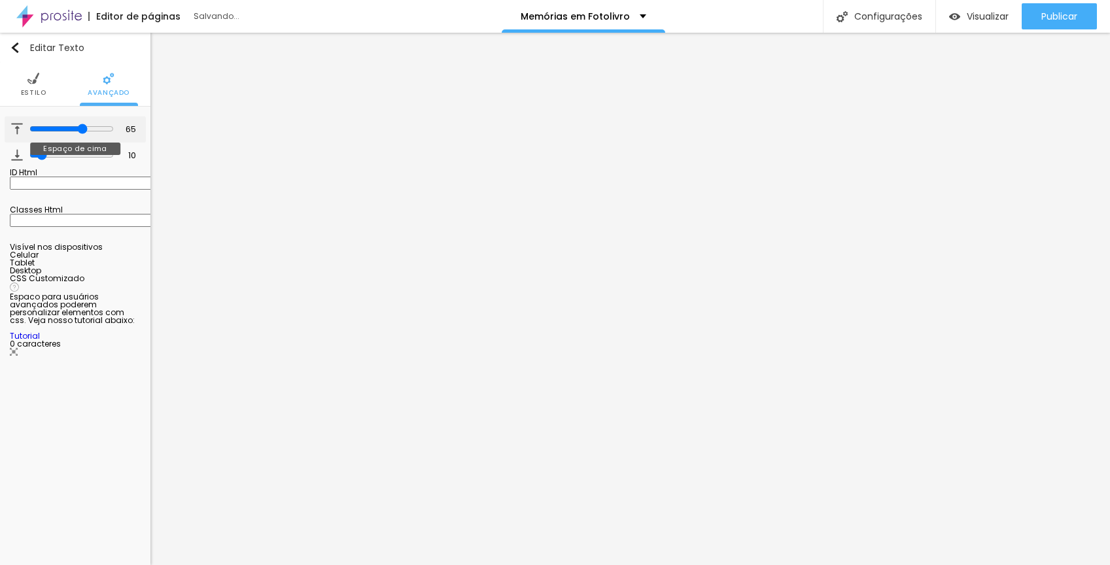
type input "60"
type input "58"
type input "56"
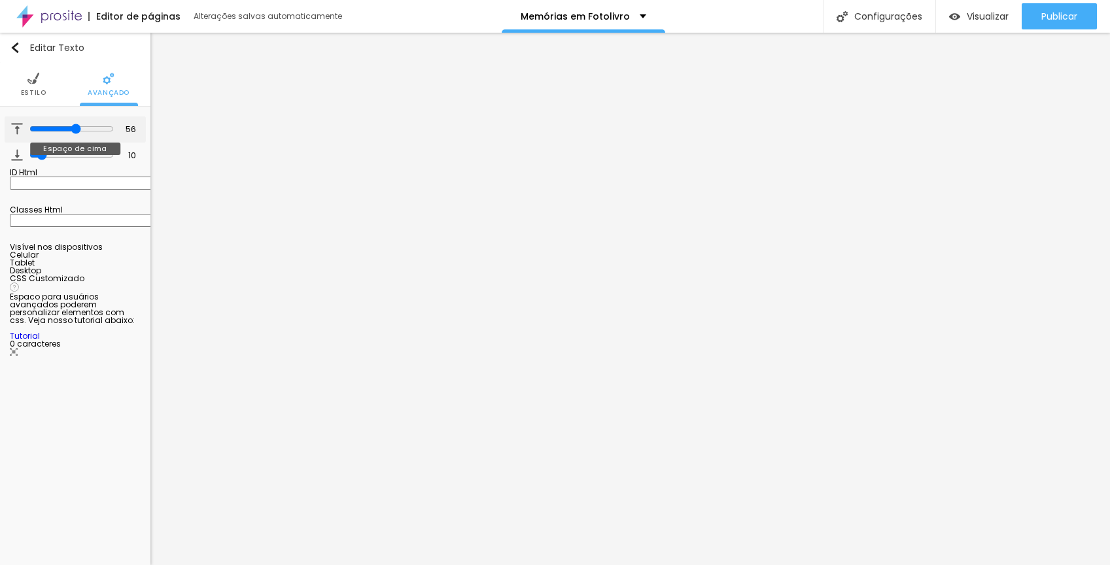
type input "50"
type input "48"
type input "46"
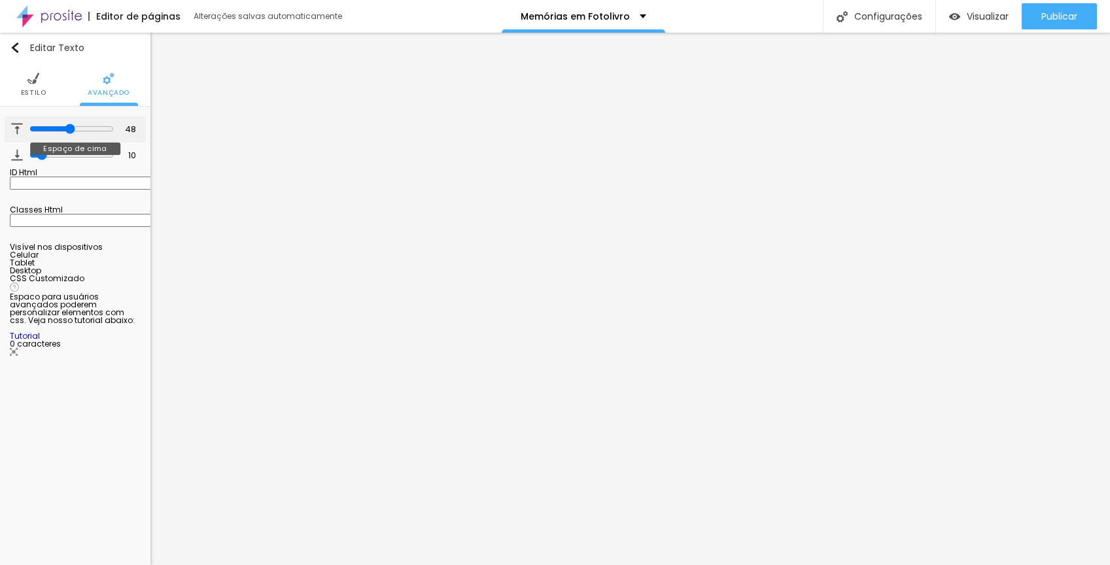
type input "46"
type input "45"
type input "44"
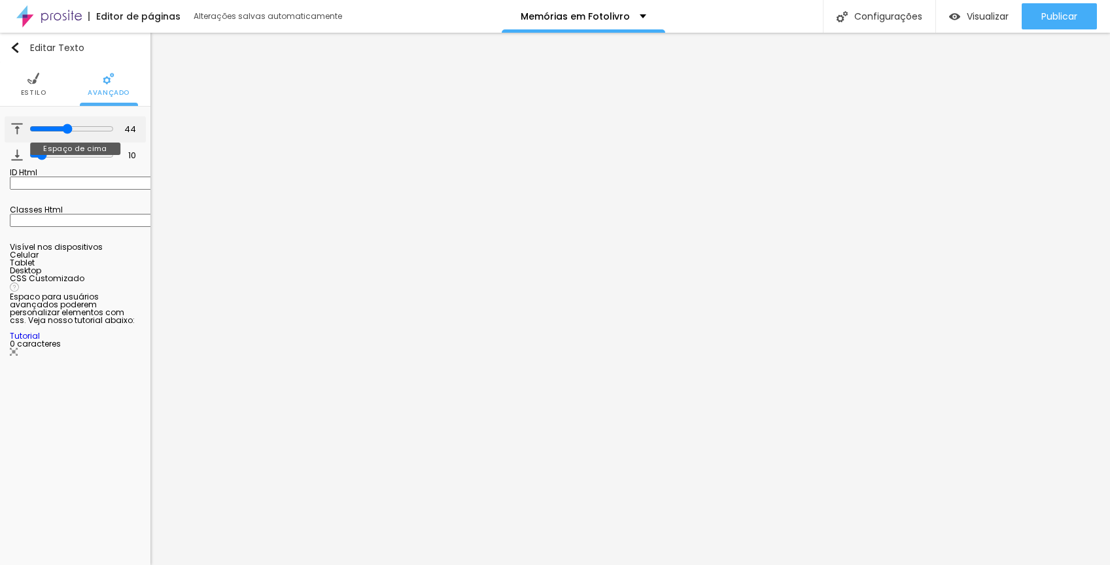
type input "43"
type input "42"
type input "40"
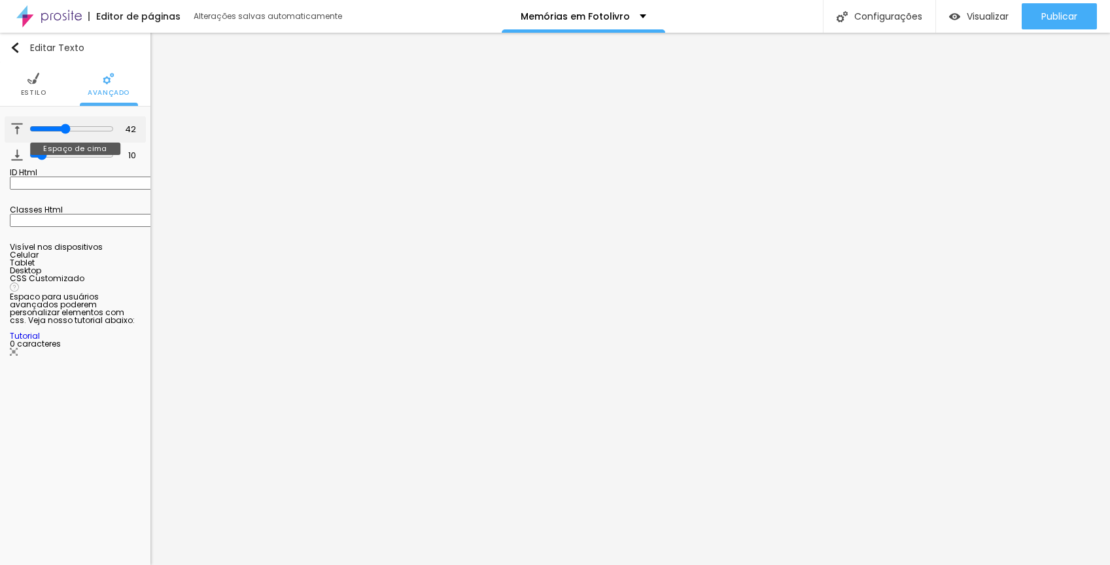
type input "40"
type input "38"
type input "34"
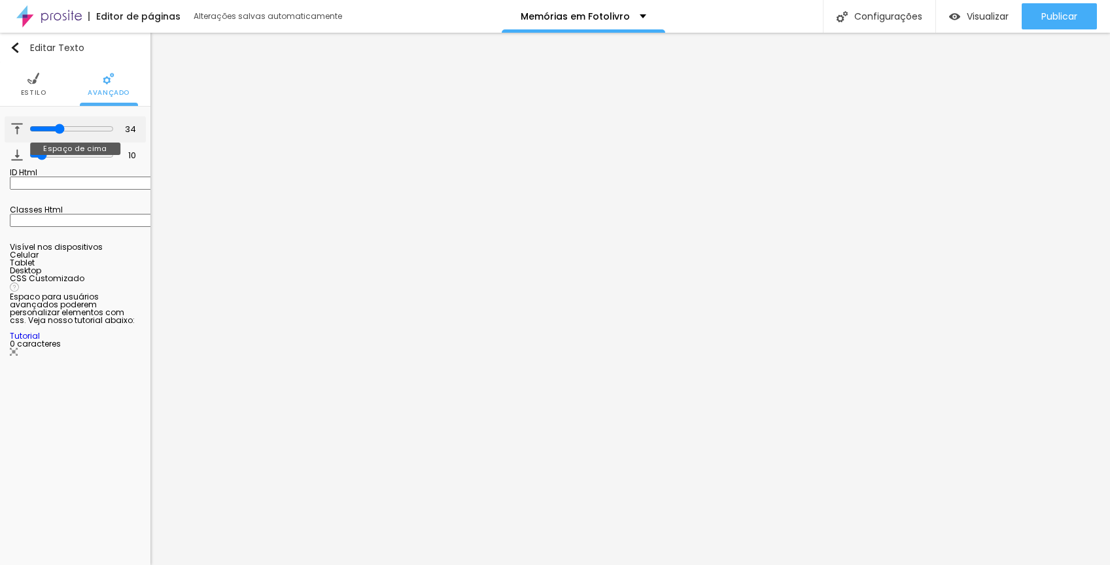
type input "30"
type input "25"
type input "22"
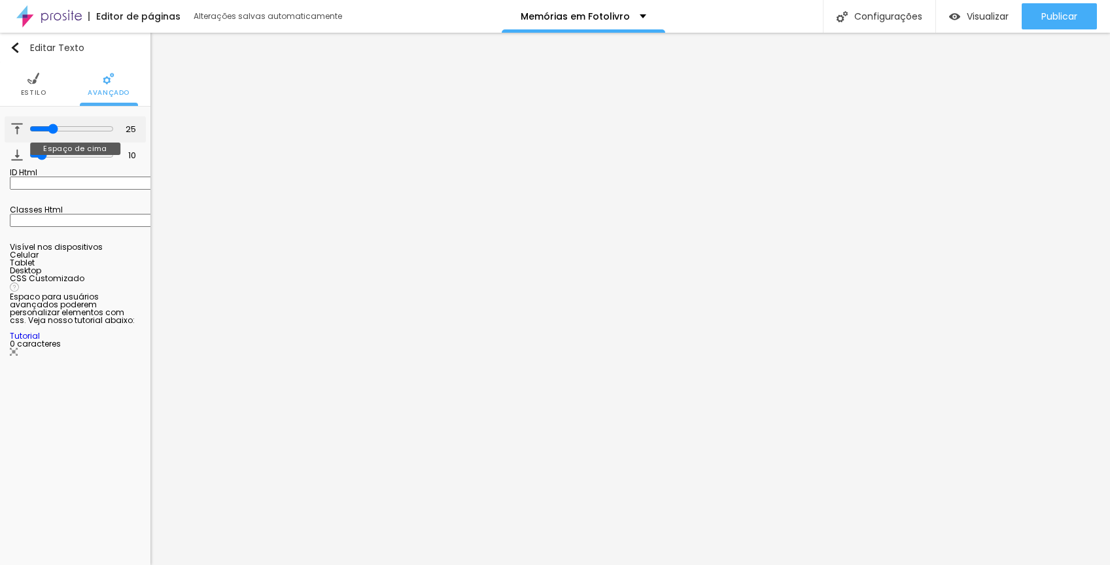
type input "22"
type input "21"
type input "19"
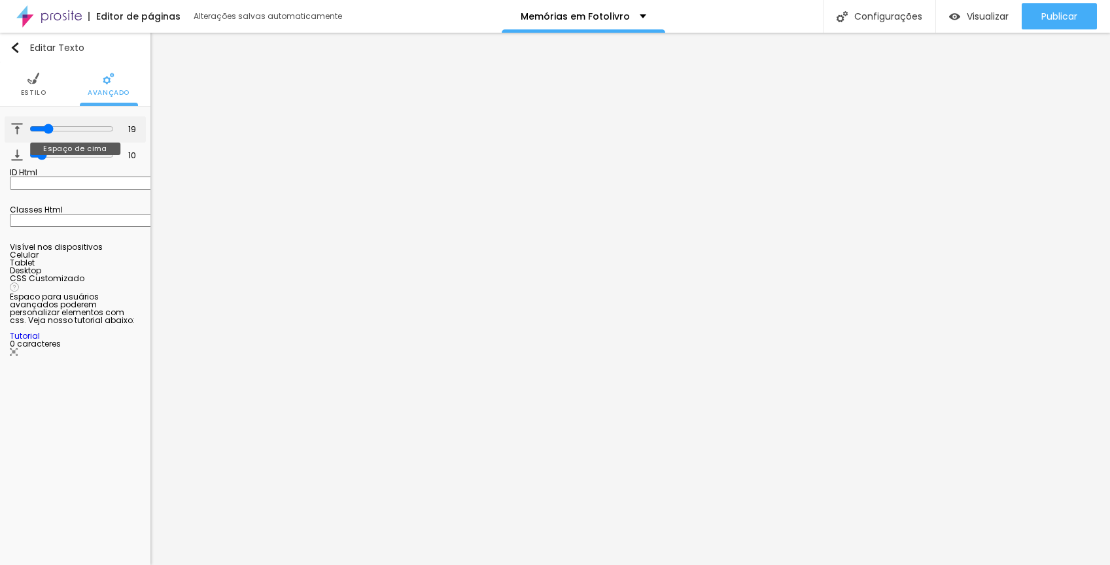
type input "18"
type input "17"
type input "14"
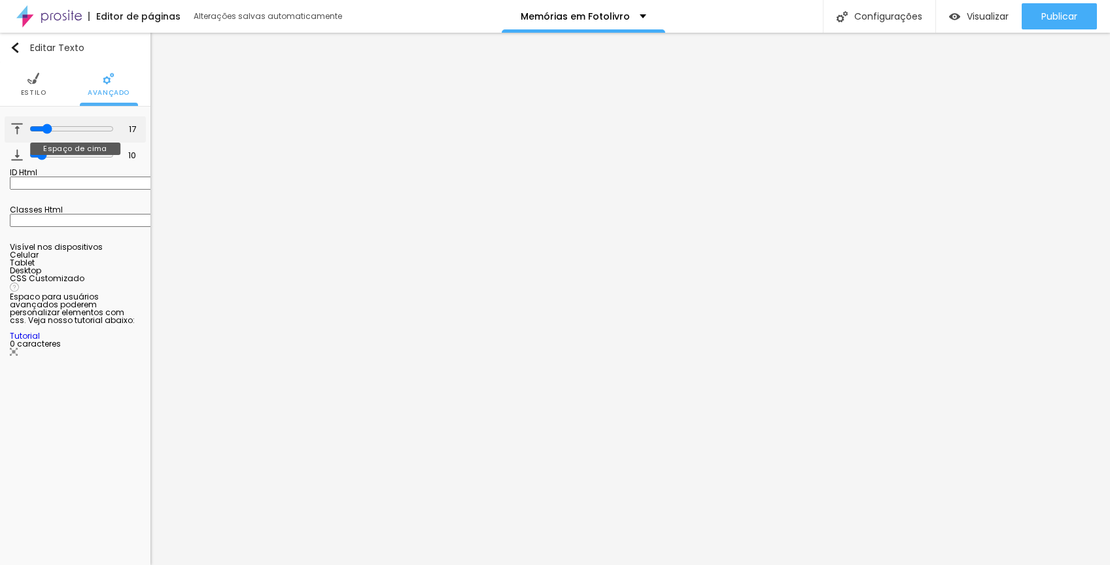
type input "14"
type input "11"
type input "7"
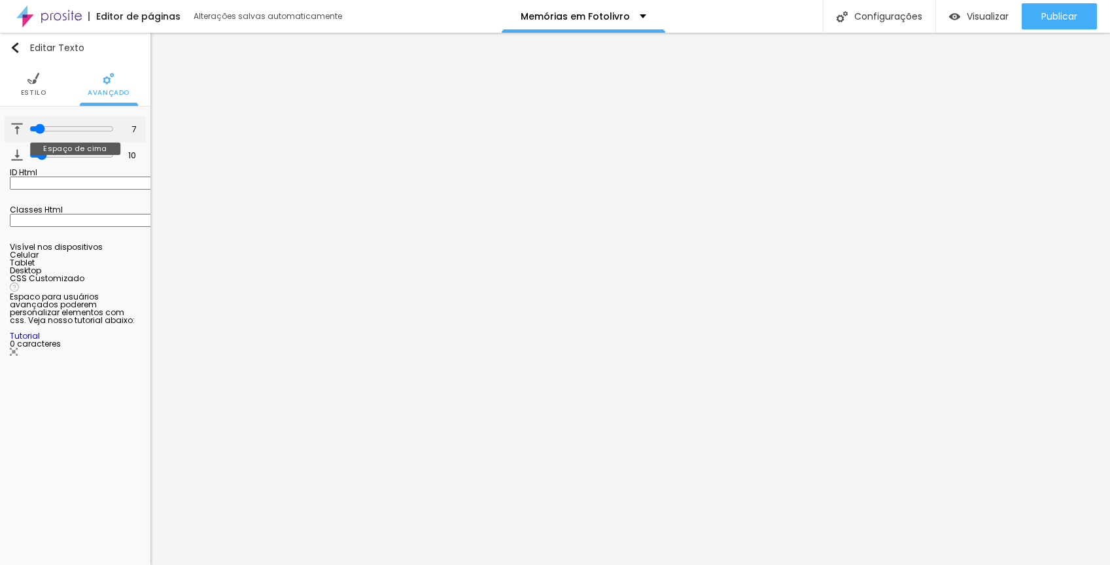
type input "0"
drag, startPoint x: 38, startPoint y: 128, endPoint x: 5, endPoint y: 142, distance: 35.7
type input "0"
click at [26, 132] on input "range" at bounding box center [70, 129] width 89 height 7
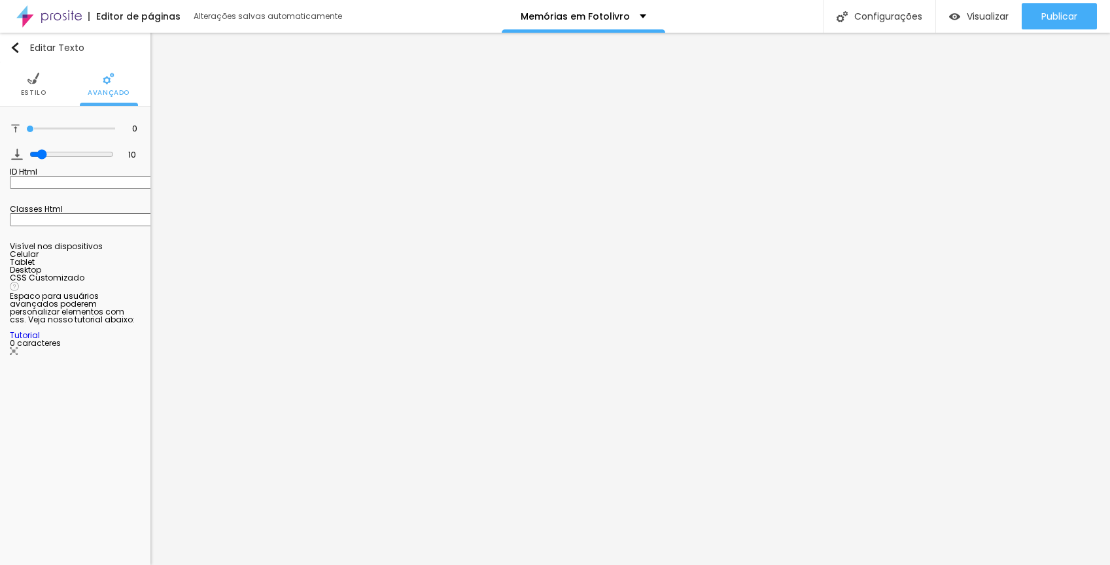
click at [37, 84] on li "Estilo" at bounding box center [34, 84] width 26 height 43
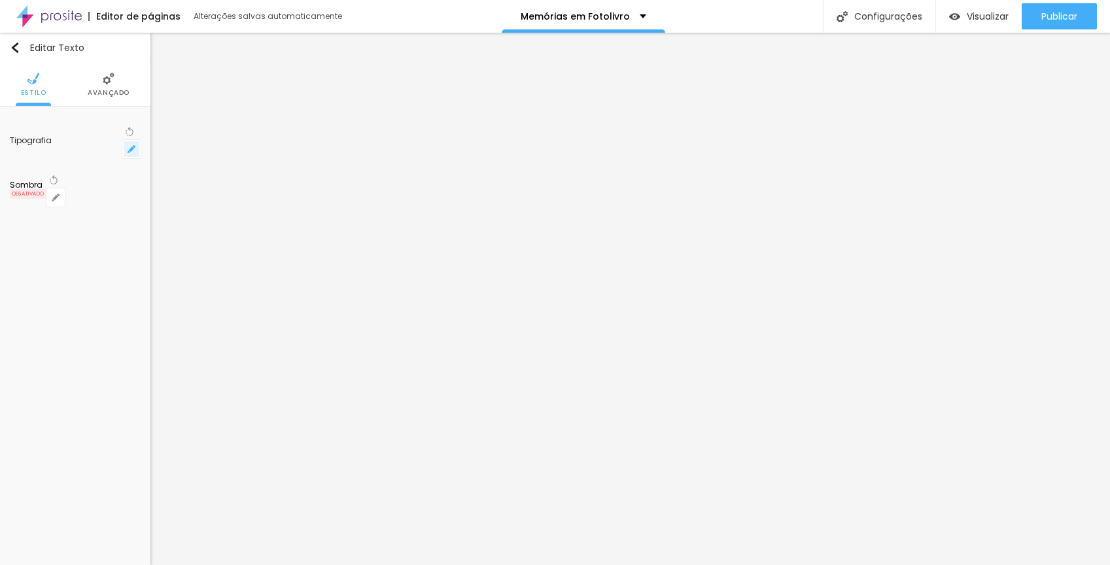
click at [126, 140] on button "button" at bounding box center [131, 149] width 18 height 18
type input "1"
type input "14"
type input "1"
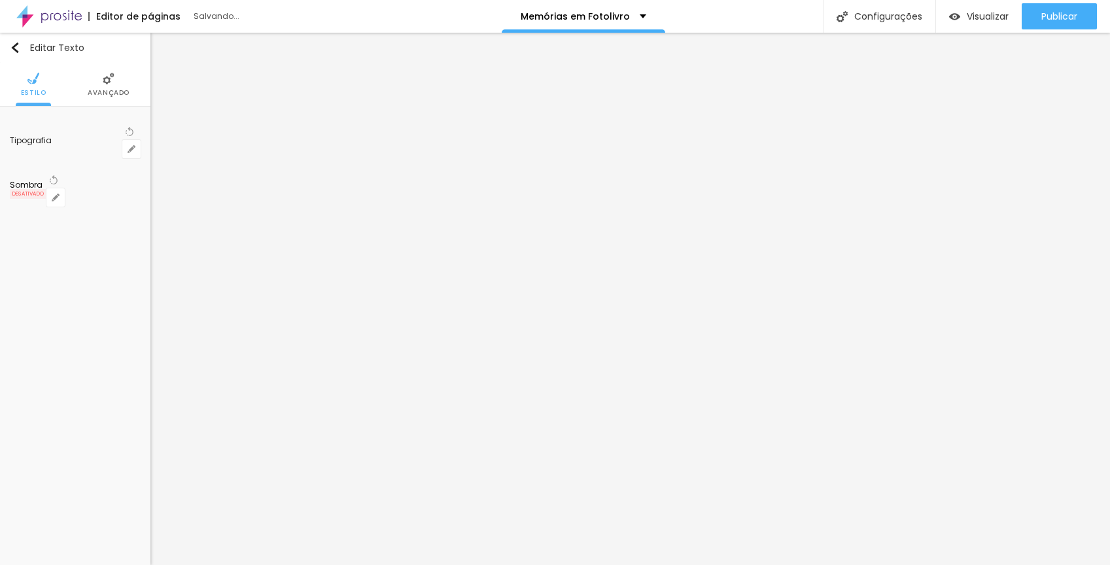
drag, startPoint x: 175, startPoint y: 222, endPoint x: 201, endPoint y: 238, distance: 30.8
click at [128, 564] on div at bounding box center [555, 565] width 1110 height 0
click at [124, 140] on button "button" at bounding box center [131, 149] width 18 height 18
click at [105, 564] on div at bounding box center [555, 565] width 1110 height 0
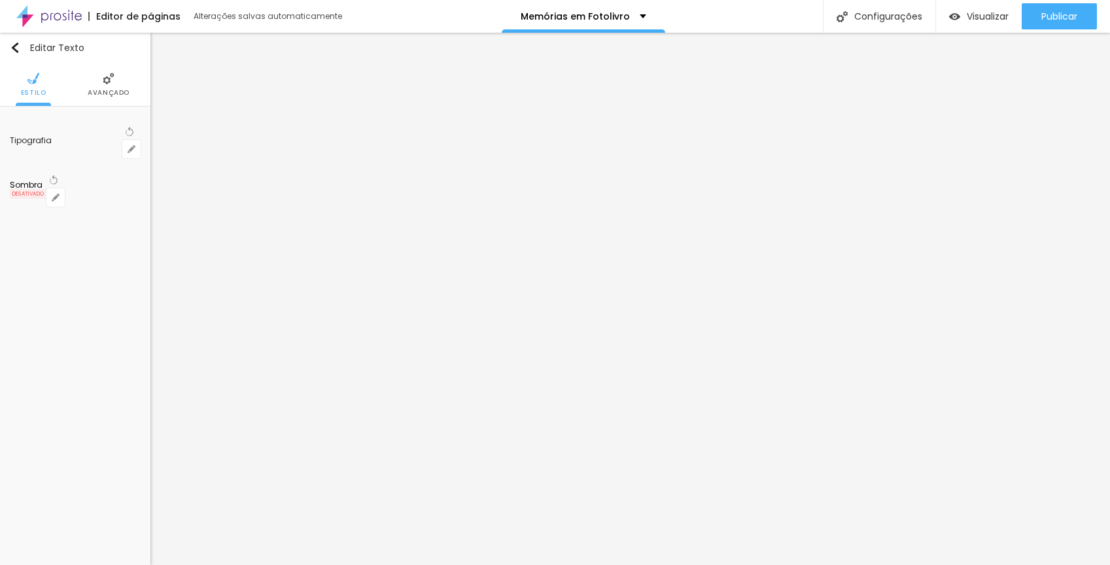
click at [107, 90] on span "Avançado" at bounding box center [109, 93] width 42 height 7
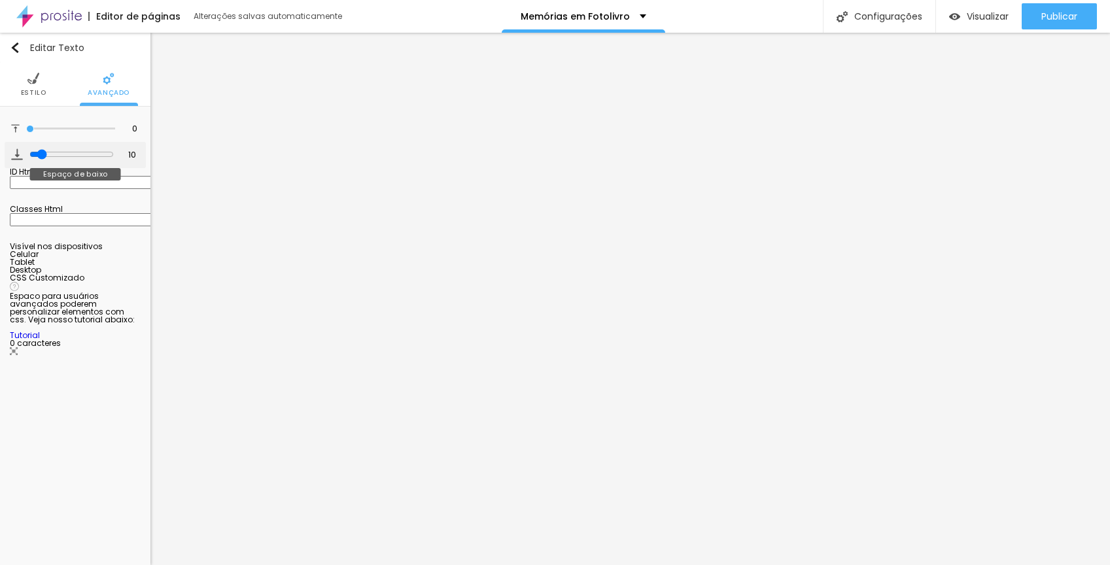
click at [39, 156] on input "range" at bounding box center [71, 154] width 84 height 10
drag, startPoint x: 28, startPoint y: 126, endPoint x: 12, endPoint y: 139, distance: 20.9
click at [26, 132] on input "range" at bounding box center [70, 129] width 89 height 7
drag, startPoint x: 36, startPoint y: 150, endPoint x: -18, endPoint y: 150, distance: 54.3
click at [26, 151] on input "range" at bounding box center [70, 154] width 89 height 7
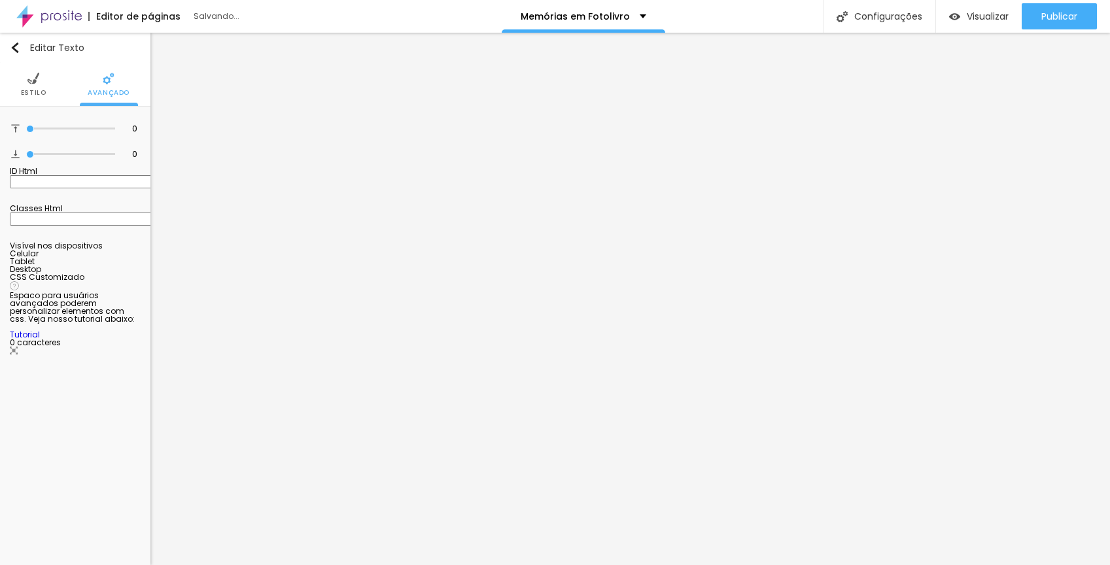
click at [31, 81] on img at bounding box center [33, 79] width 12 height 12
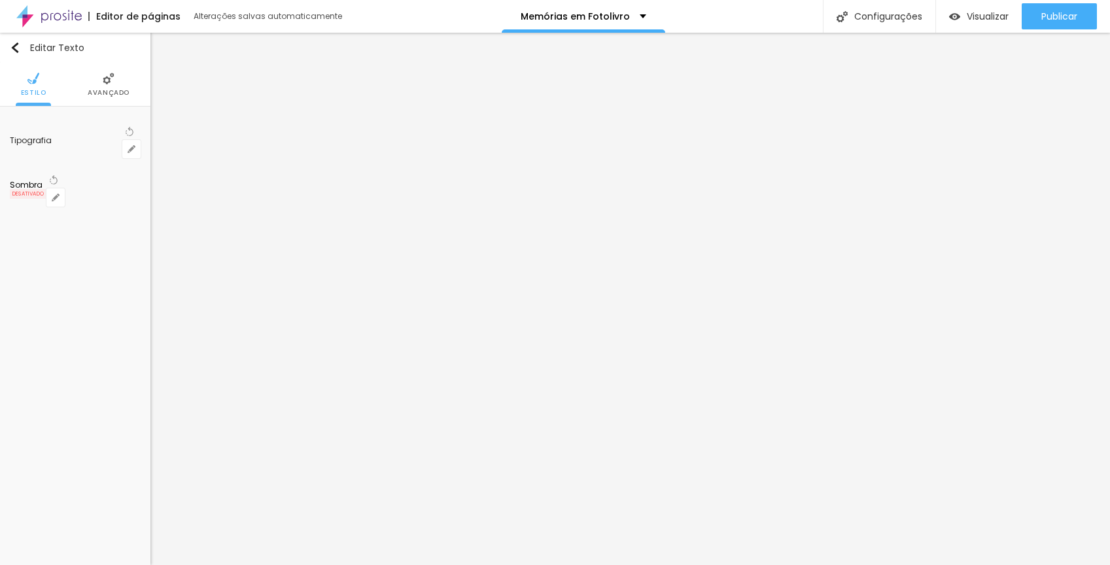
click at [53, 263] on div "Editar Texto Estilo Avançado Tipografia Voltar ao padrão Sombra DESATIVADO Volt…" at bounding box center [75, 299] width 150 height 532
click at [100, 91] on span "Avançado" at bounding box center [109, 93] width 42 height 7
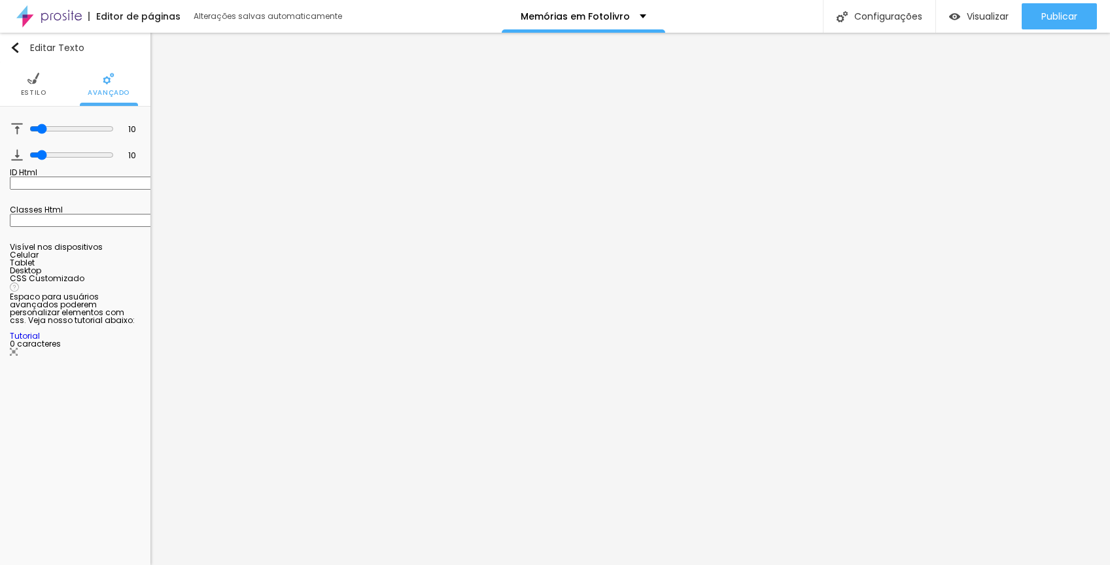
click at [25, 85] on li "Estilo" at bounding box center [34, 84] width 26 height 43
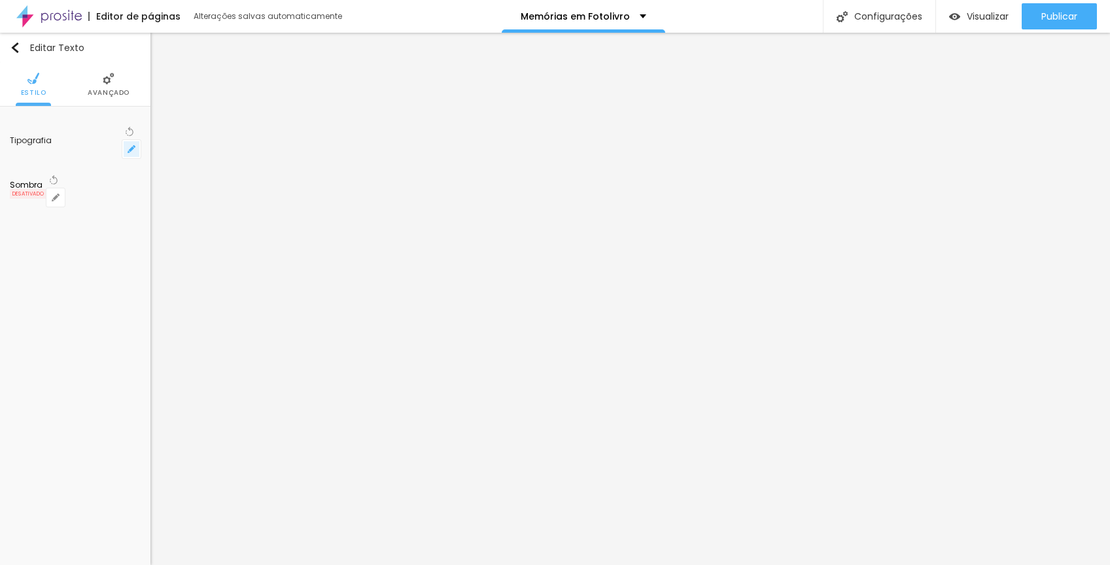
click at [130, 145] on icon "button" at bounding box center [132, 149] width 8 height 8
click at [538, 564] on div at bounding box center [555, 565] width 1110 height 0
click at [133, 145] on icon "button" at bounding box center [132, 149] width 8 height 8
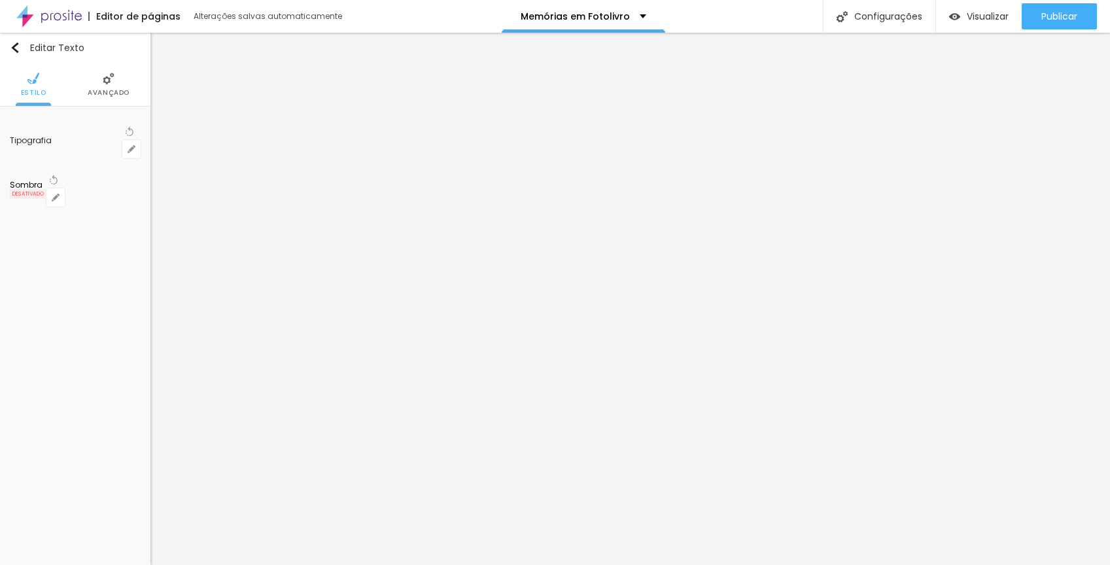
click at [86, 564] on div at bounding box center [555, 565] width 1110 height 0
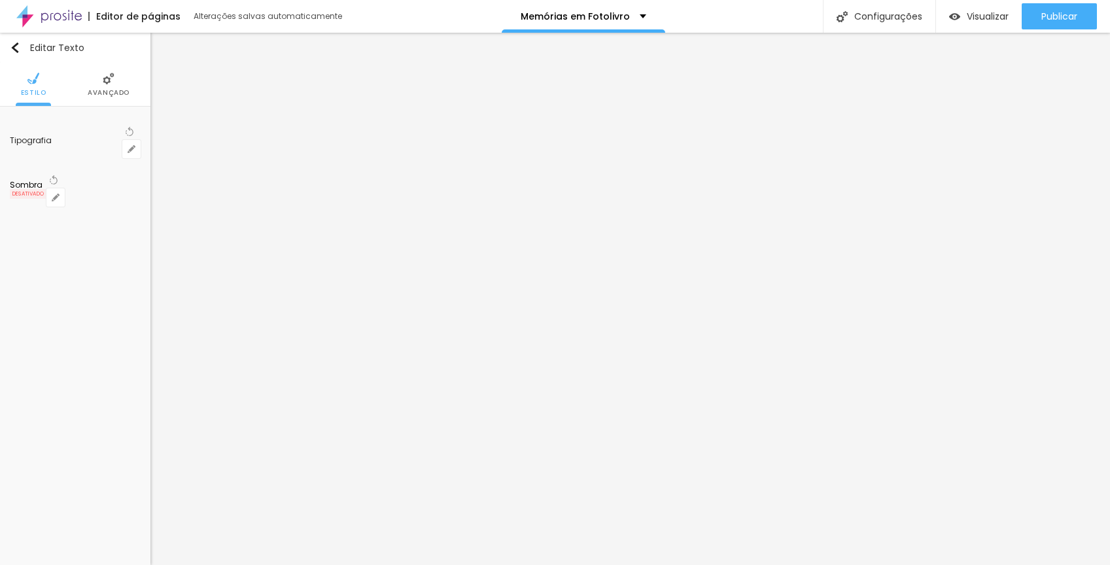
click at [46, 284] on div "Editar Texto Estilo Avançado Tipografia Voltar ao padrão Sombra DESATIVADO Volt…" at bounding box center [75, 299] width 150 height 532
click at [14, 48] on img "button" at bounding box center [15, 48] width 10 height 10
click at [85, 95] on span "Estilo" at bounding box center [75, 93] width 26 height 7
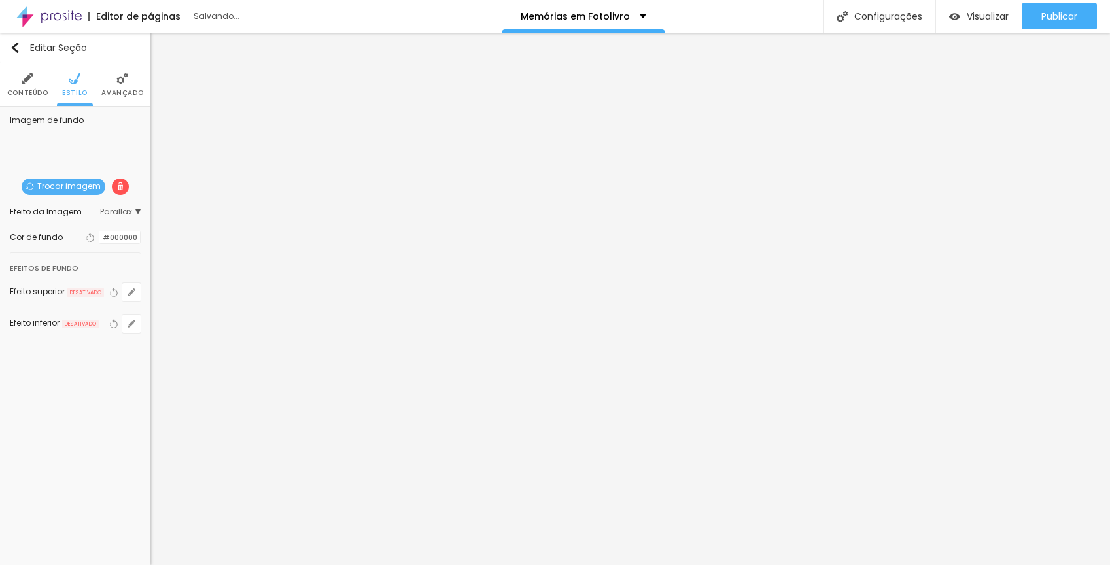
click at [66, 186] on span "Trocar imagem" at bounding box center [64, 187] width 84 height 16
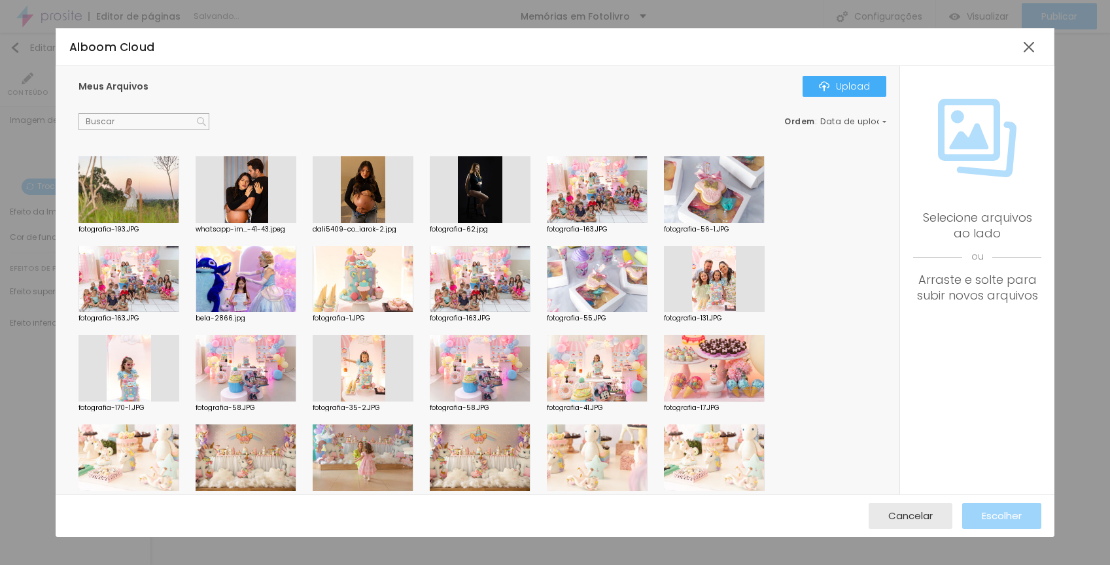
click at [283, 361] on div at bounding box center [246, 368] width 101 height 67
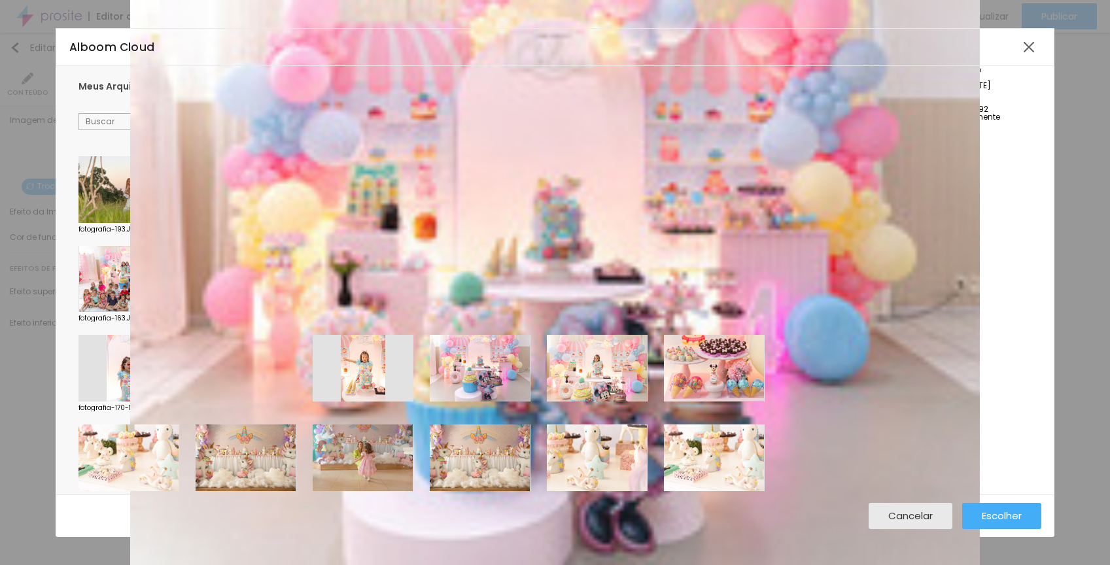
click at [283, 335] on div at bounding box center [246, 335] width 101 height 0
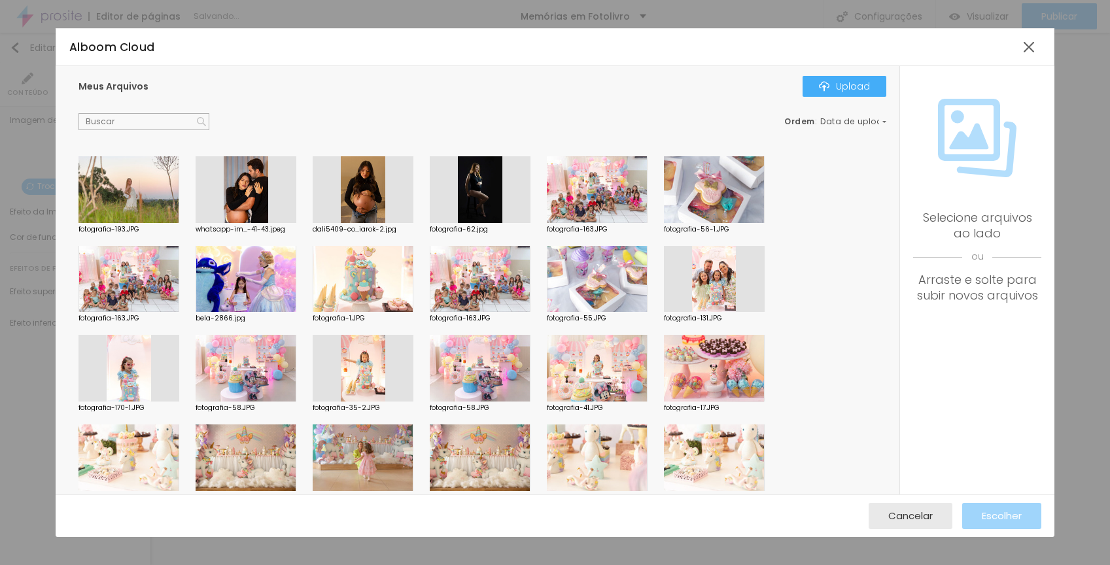
click at [260, 358] on div at bounding box center [246, 368] width 101 height 67
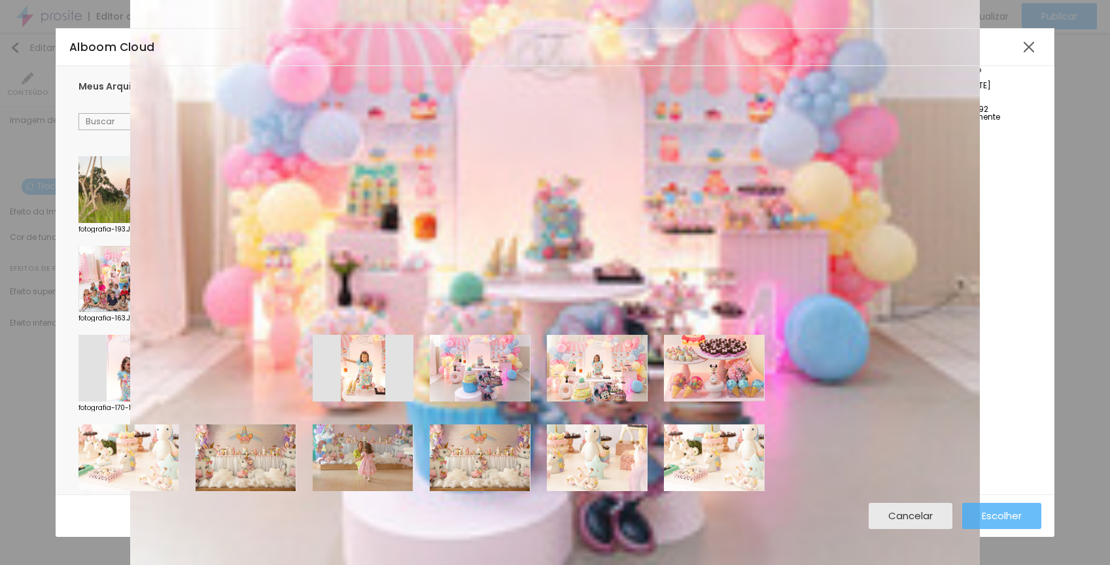
click at [1005, 520] on span "Escolher" at bounding box center [1002, 515] width 40 height 11
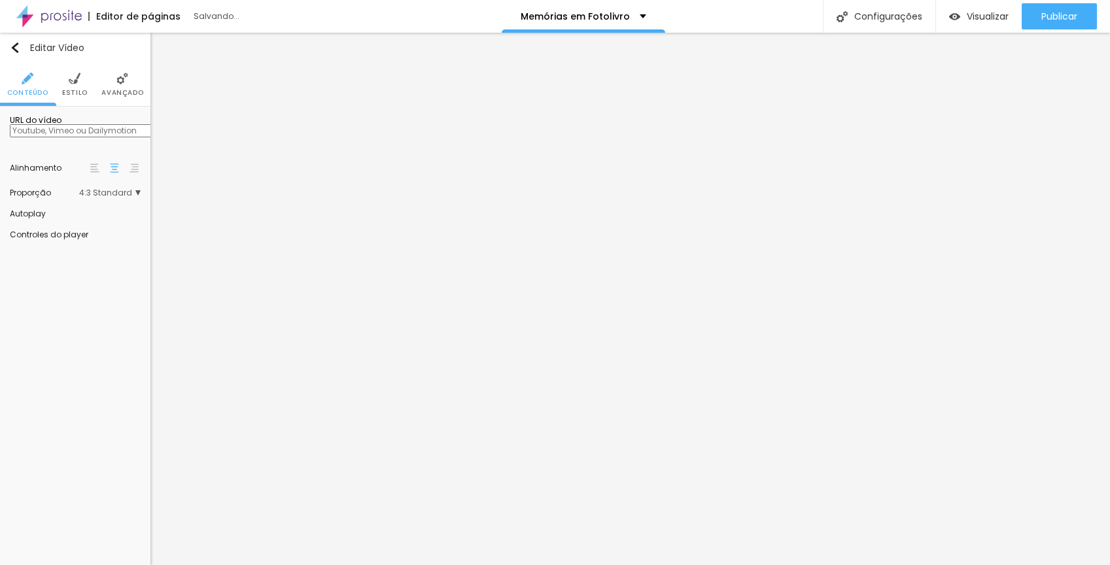
click at [76, 80] on img at bounding box center [75, 79] width 12 height 12
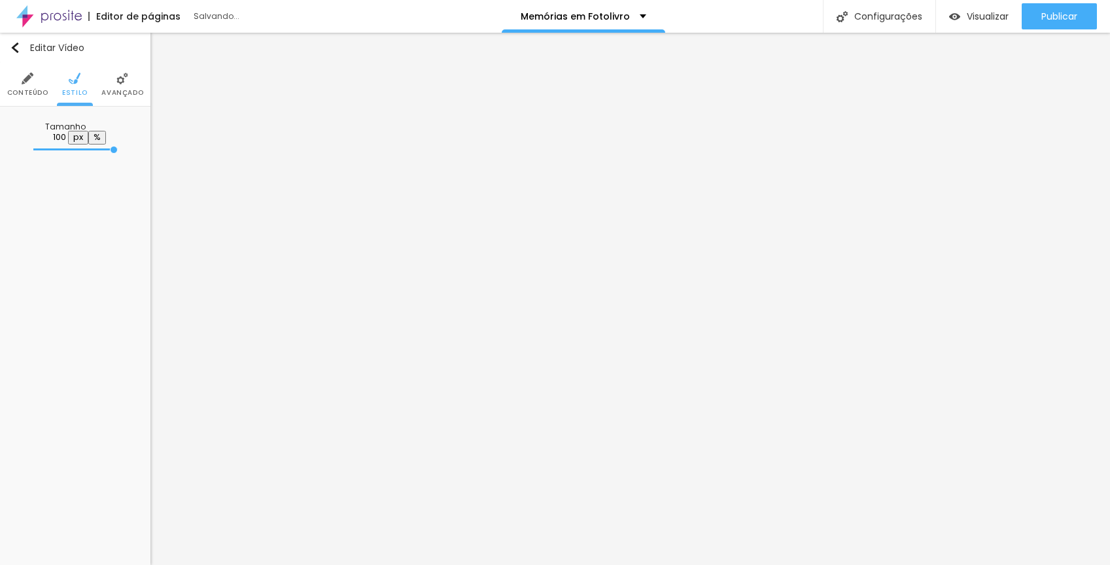
click at [101, 80] on li "Avançado" at bounding box center [122, 84] width 42 height 43
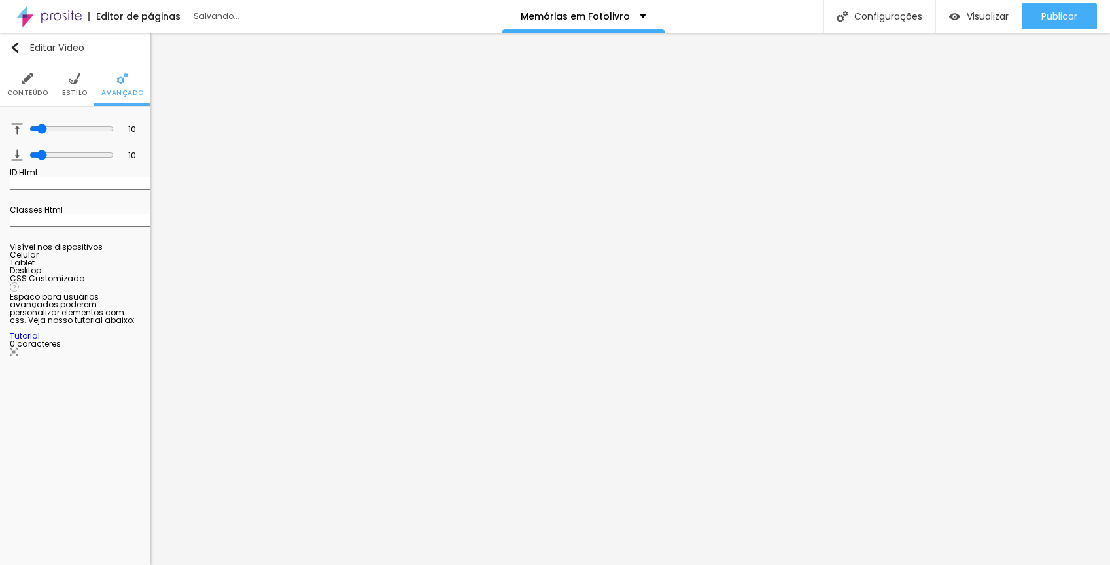
click at [35, 82] on li "Conteúdo" at bounding box center [27, 84] width 41 height 43
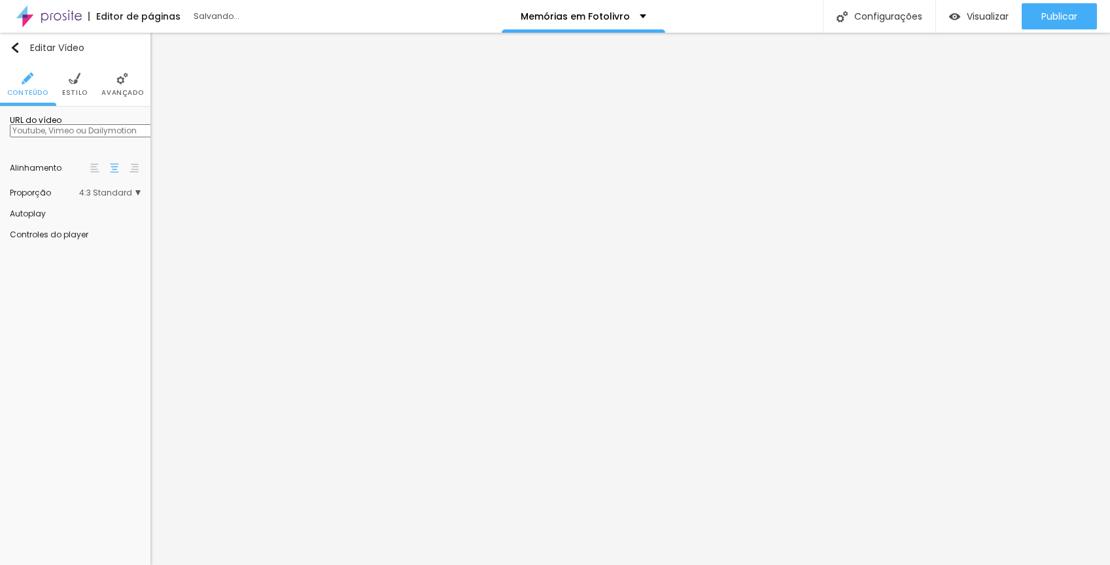
click at [107, 137] on input "text" at bounding box center [88, 130] width 157 height 13
click at [120, 137] on input "text" at bounding box center [88, 130] width 157 height 13
click at [85, 77] on li "Estilo" at bounding box center [75, 84] width 26 height 43
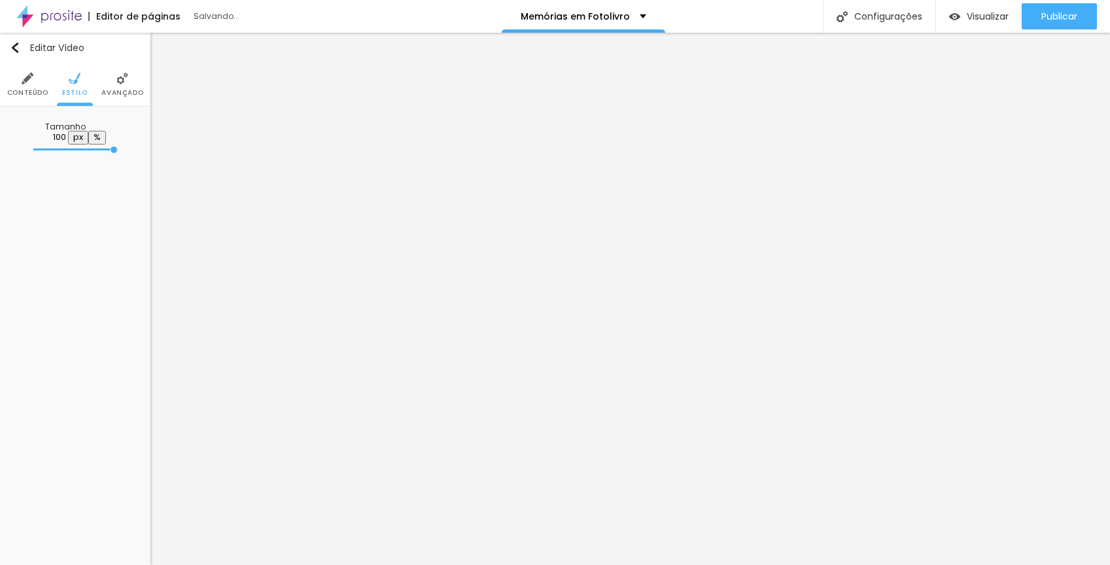
click at [26, 76] on img at bounding box center [28, 79] width 12 height 12
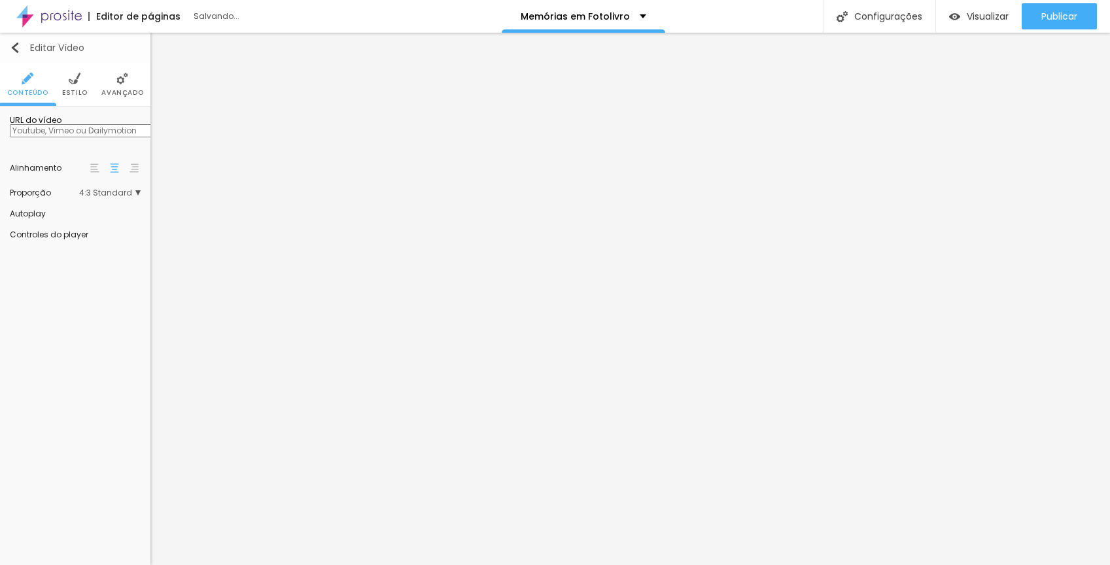
click at [19, 44] on img "button" at bounding box center [15, 48] width 10 height 10
click at [11, 46] on img "button" at bounding box center [15, 48] width 10 height 10
click at [16, 45] on img "button" at bounding box center [15, 48] width 10 height 10
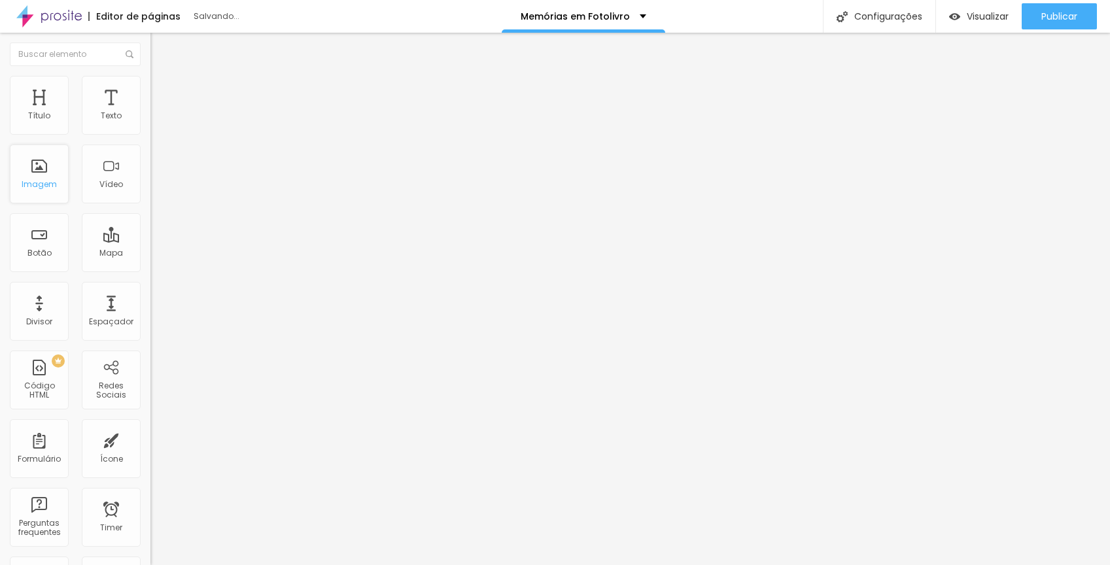
click at [43, 165] on div "Imagem" at bounding box center [39, 174] width 59 height 59
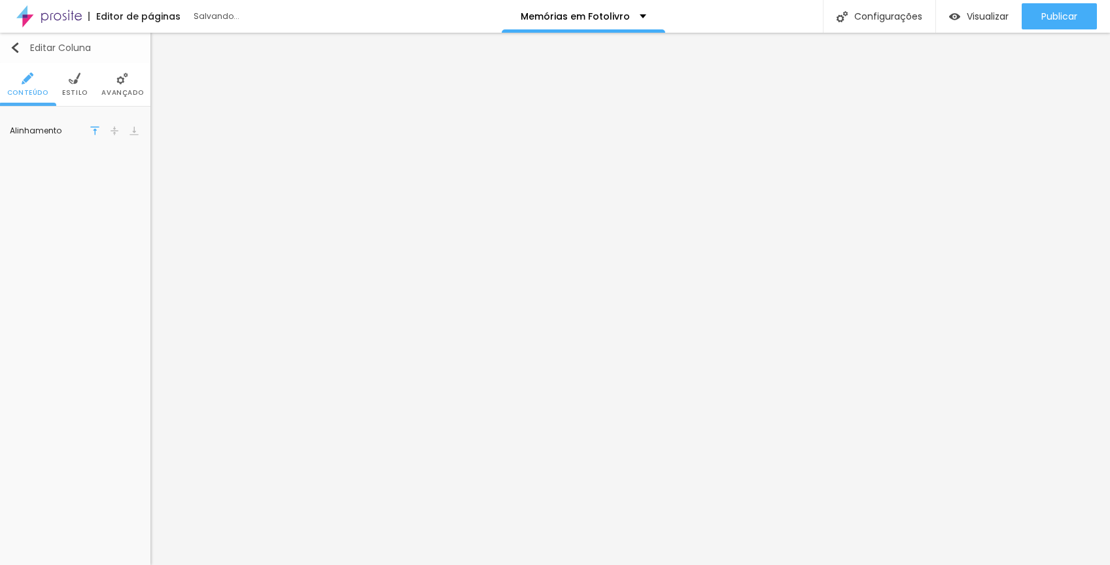
click at [16, 46] on img "button" at bounding box center [15, 48] width 10 height 10
click at [76, 90] on span "Estilo" at bounding box center [75, 93] width 26 height 7
click at [119, 86] on li "Avançado" at bounding box center [122, 84] width 42 height 43
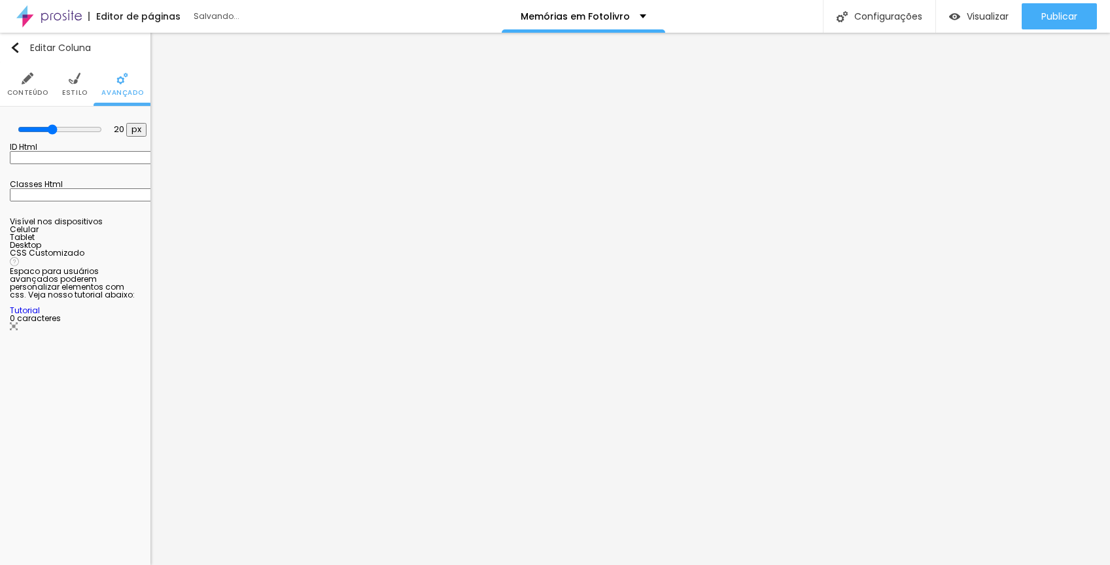
click at [72, 92] on span "Estilo" at bounding box center [75, 93] width 26 height 7
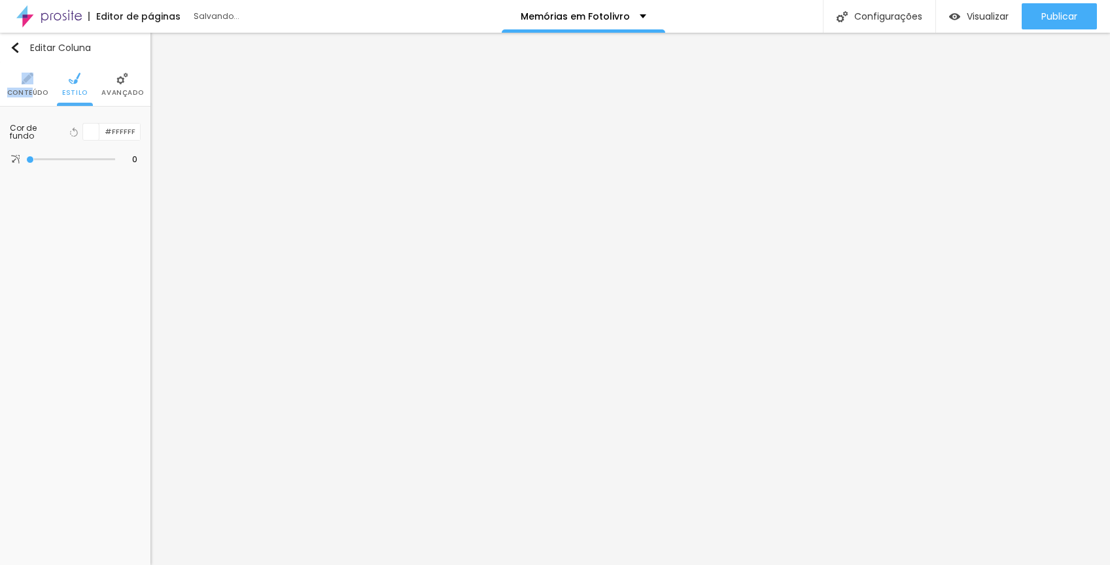
click at [31, 88] on li "Conteúdo" at bounding box center [27, 84] width 41 height 43
click at [22, 63] on li "Conteúdo" at bounding box center [27, 84] width 41 height 43
click at [10, 48] on img "button" at bounding box center [15, 48] width 10 height 10
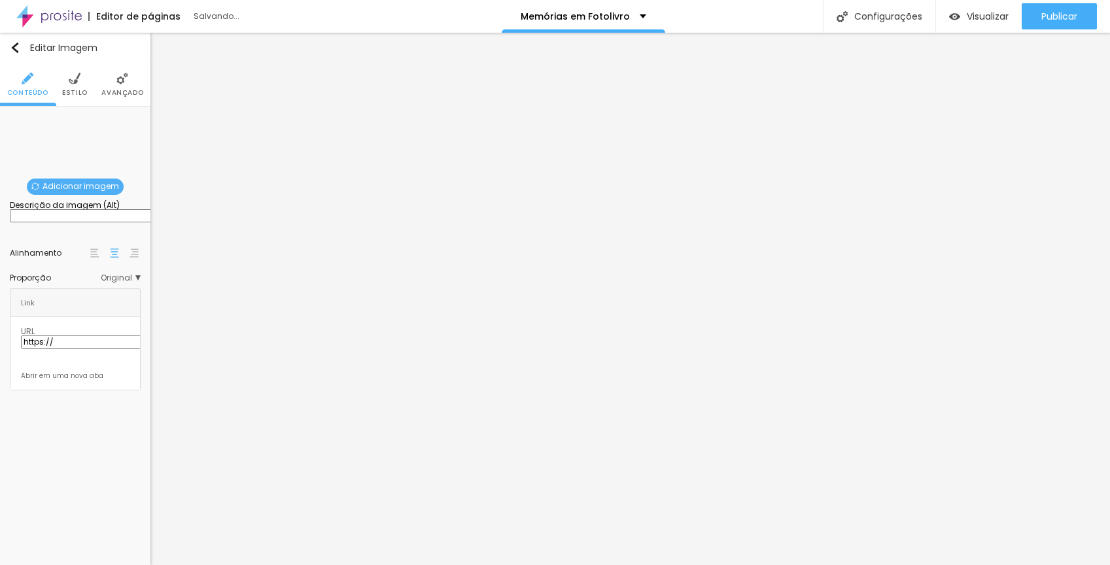
click at [105, 188] on span "Adicionar imagem" at bounding box center [75, 187] width 97 height 16
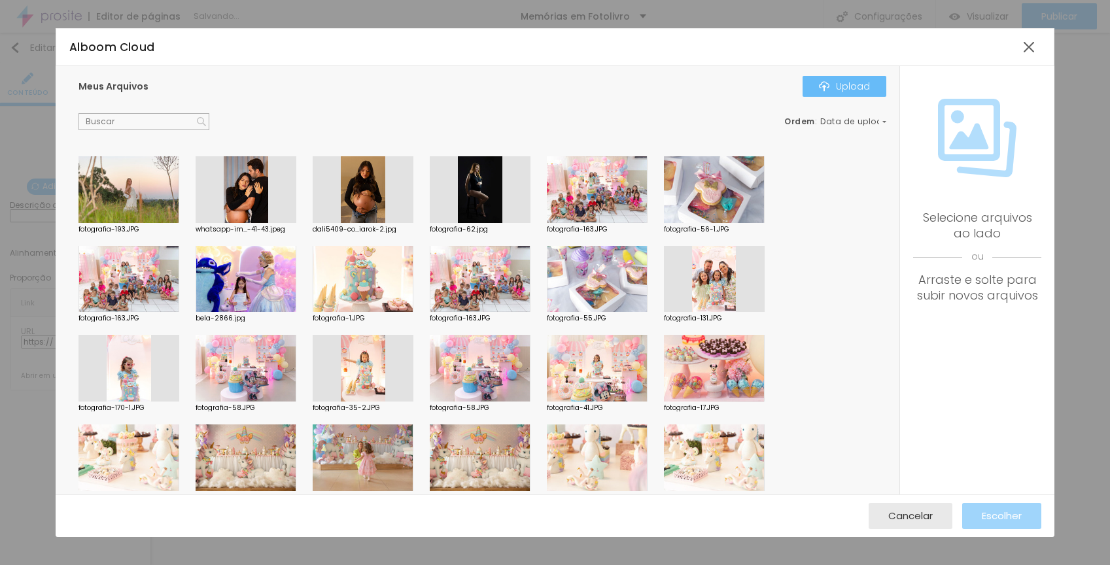
click at [859, 84] on div "Upload" at bounding box center [844, 86] width 51 height 10
click at [861, 93] on button "Upload" at bounding box center [844, 86] width 84 height 21
click at [862, 82] on div "Upload" at bounding box center [844, 86] width 51 height 10
click at [274, 564] on div at bounding box center [555, 573] width 1110 height 0
click at [850, 86] on div "Upload" at bounding box center [844, 86] width 51 height 10
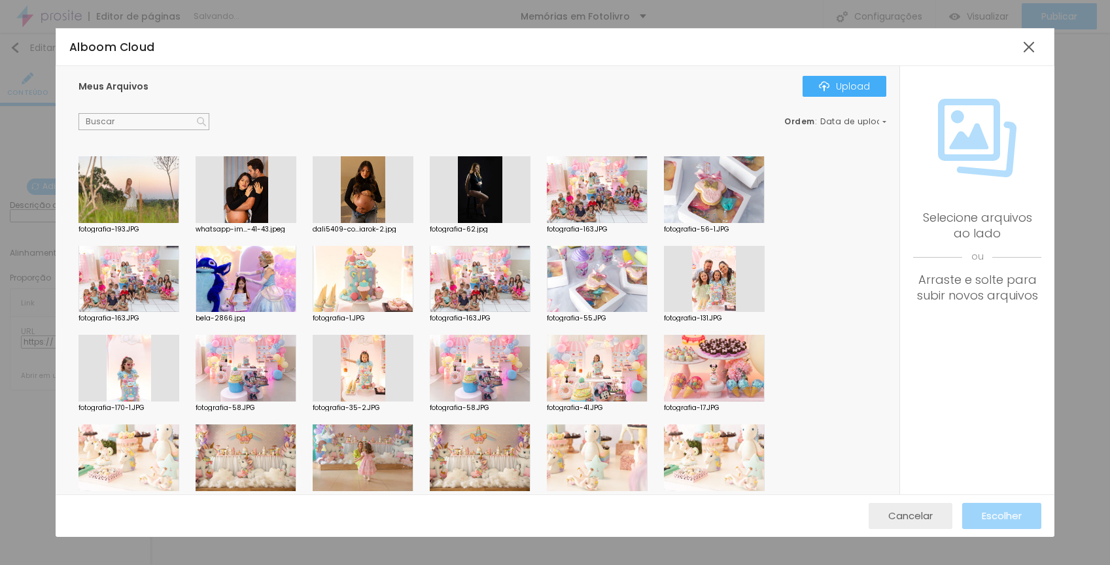
click at [914, 523] on div "Cancelar" at bounding box center [910, 516] width 44 height 26
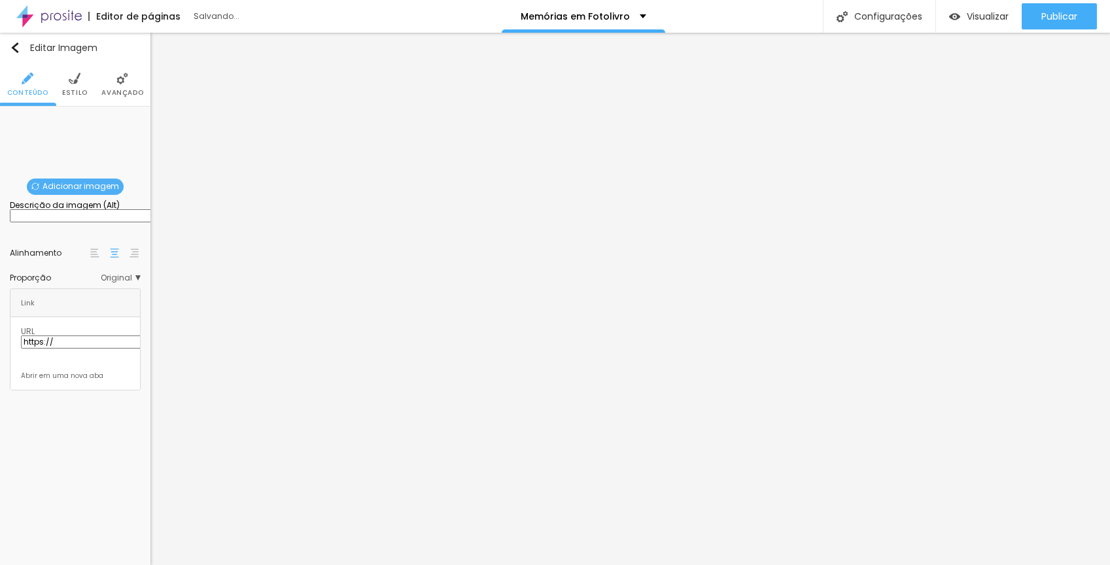
click at [82, 182] on span "Adicionar imagem" at bounding box center [75, 187] width 97 height 16
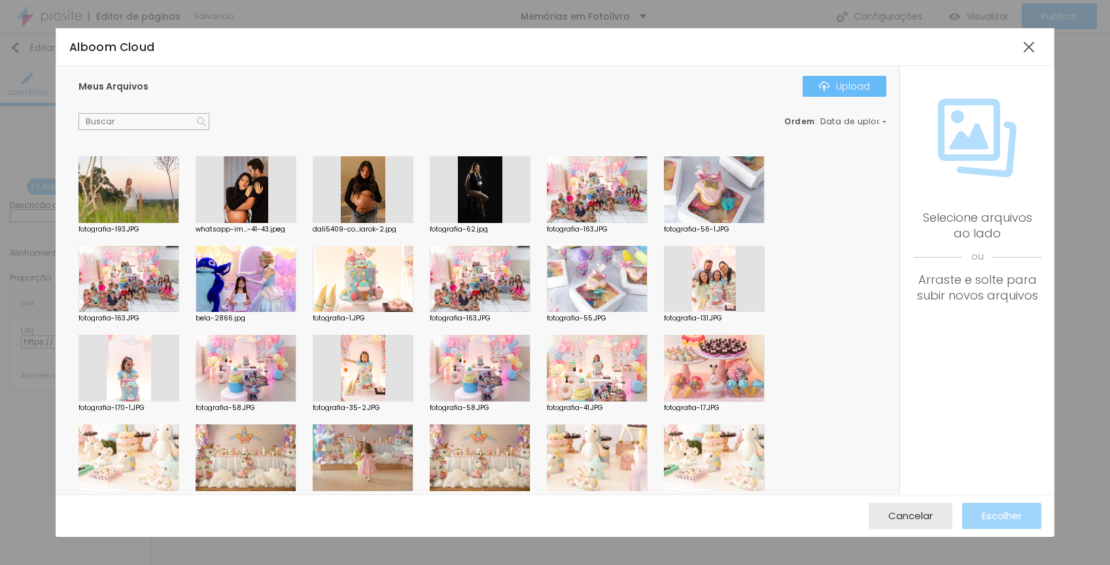
click at [851, 82] on div "Upload" at bounding box center [844, 86] width 51 height 10
click at [282, 564] on div "Subindo 0/0 arquivos" at bounding box center [555, 569] width 1110 height 8
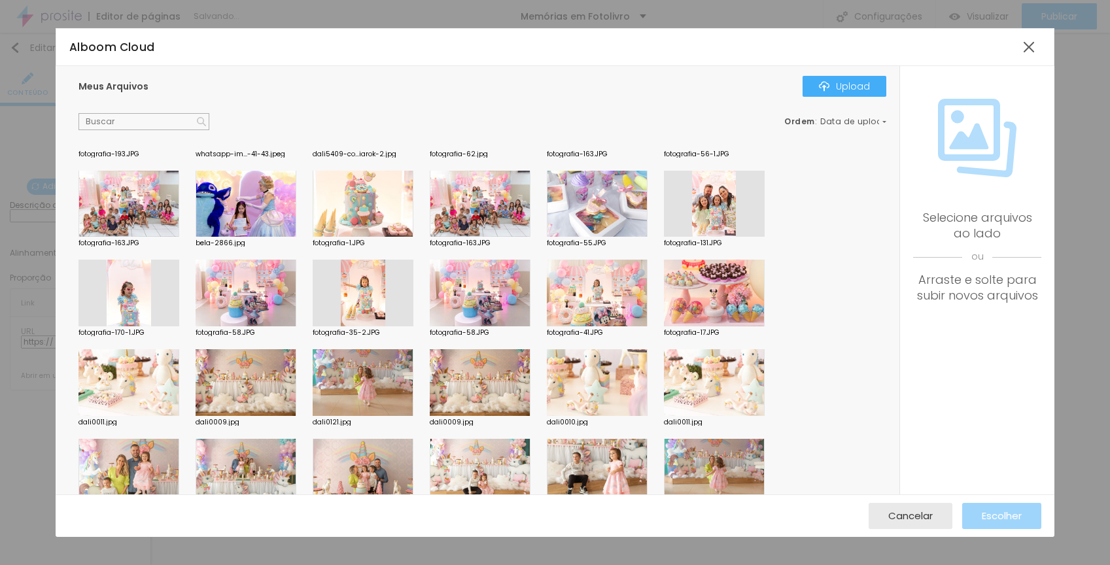
scroll to position [256, 0]
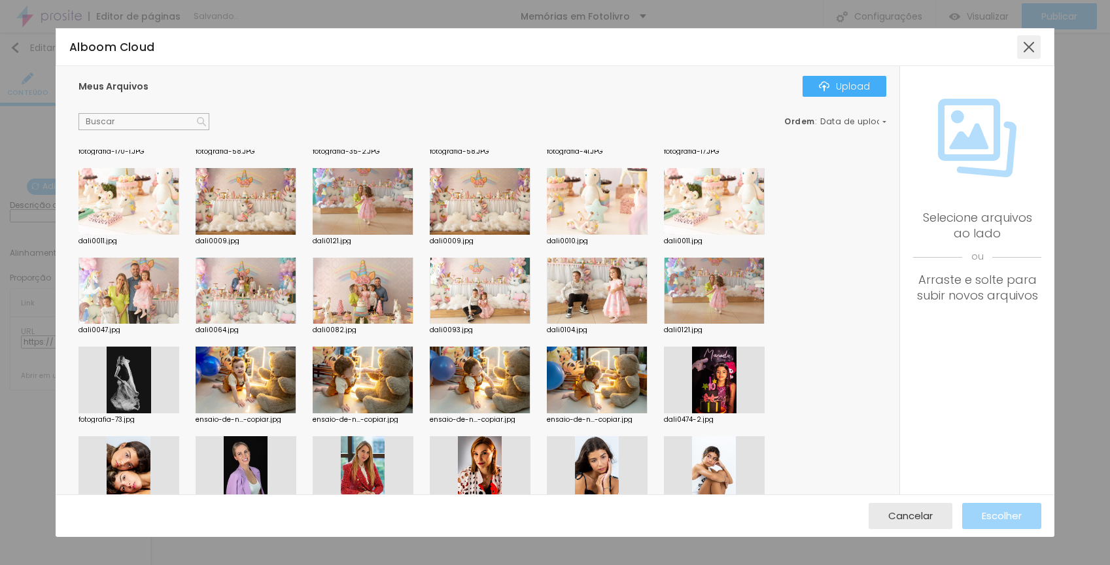
click at [1029, 45] on div at bounding box center [1029, 47] width 24 height 24
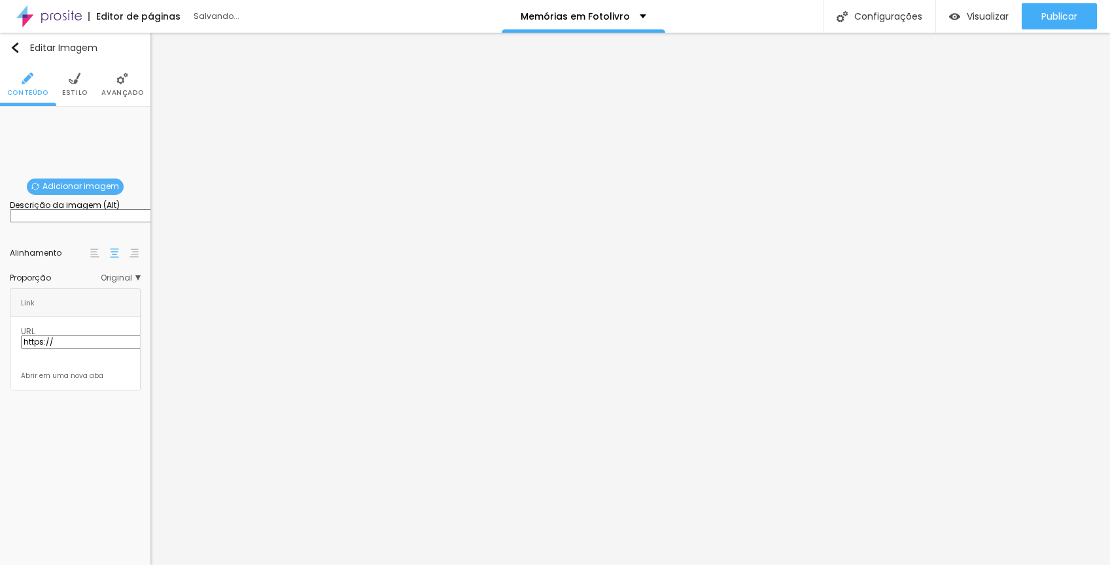
click at [84, 188] on span "Adicionar imagem" at bounding box center [75, 187] width 97 height 16
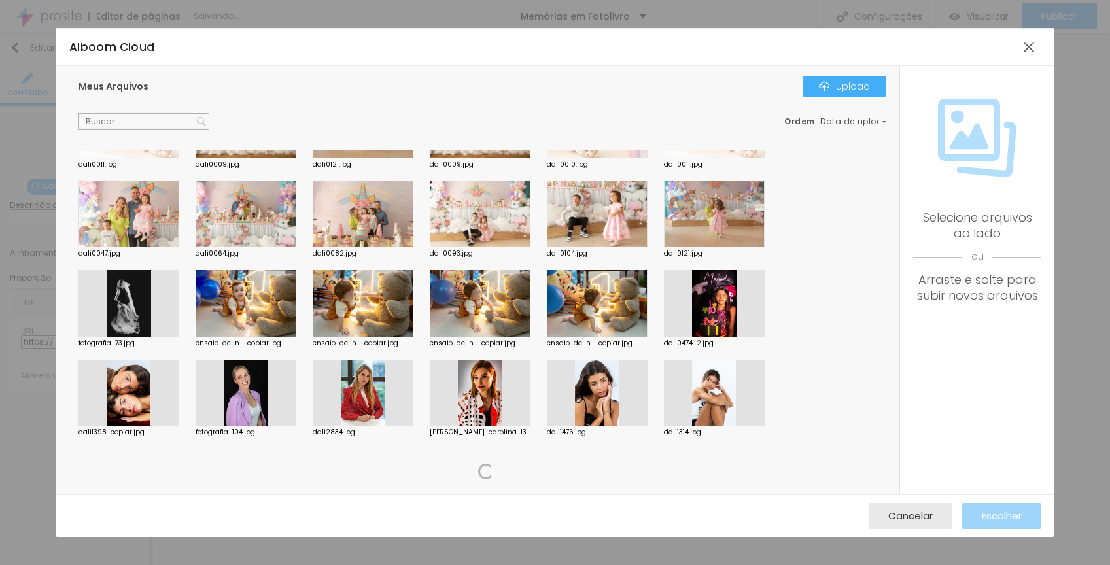
scroll to position [333, 0]
click at [852, 90] on div "Upload" at bounding box center [844, 86] width 51 height 10
click at [281, 564] on div "Subindo 0/0 arquivos" at bounding box center [555, 569] width 1110 height 8
click at [852, 91] on div "Upload" at bounding box center [844, 86] width 51 height 10
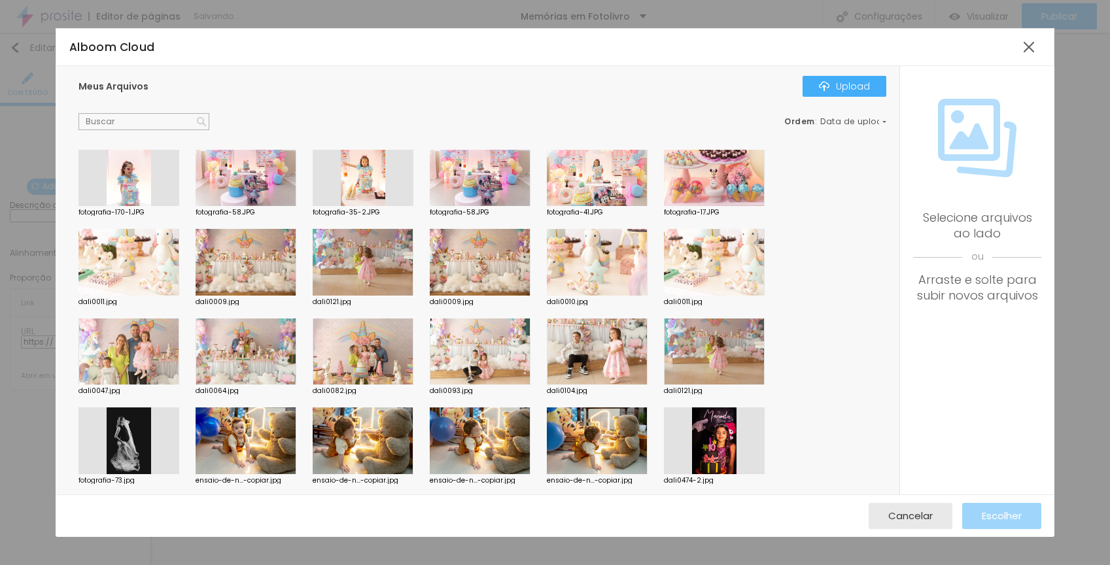
scroll to position [0, 0]
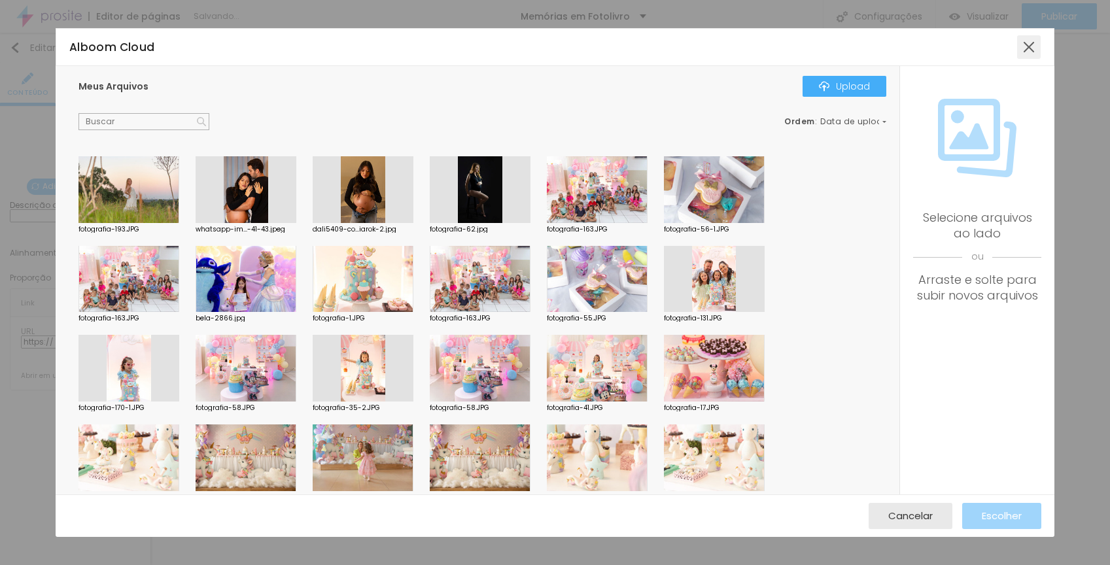
click at [1025, 43] on div at bounding box center [1029, 47] width 24 height 24
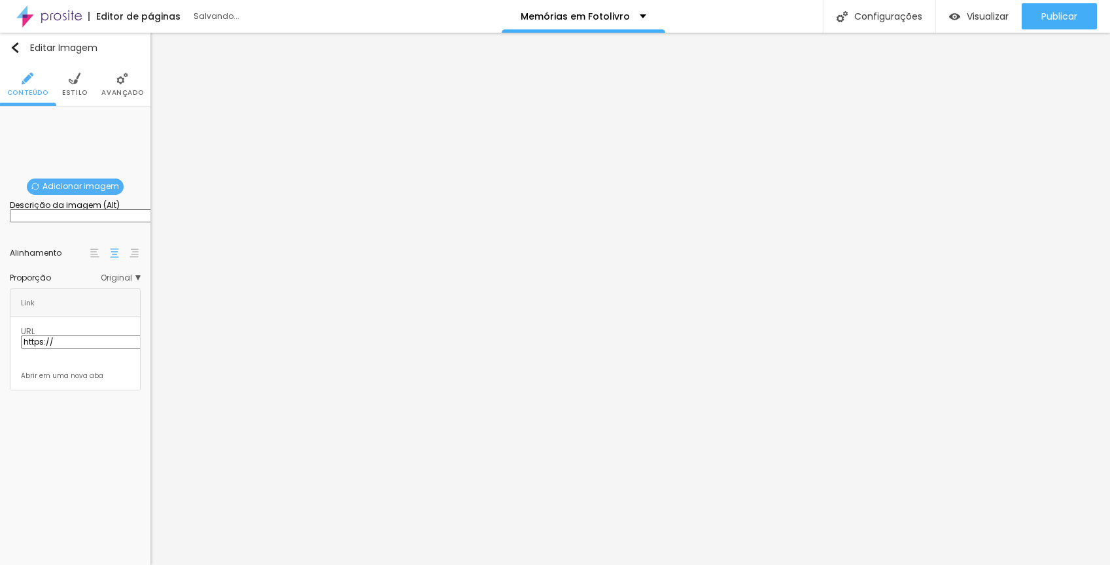
click at [98, 190] on span "Adicionar imagem" at bounding box center [75, 187] width 97 height 16
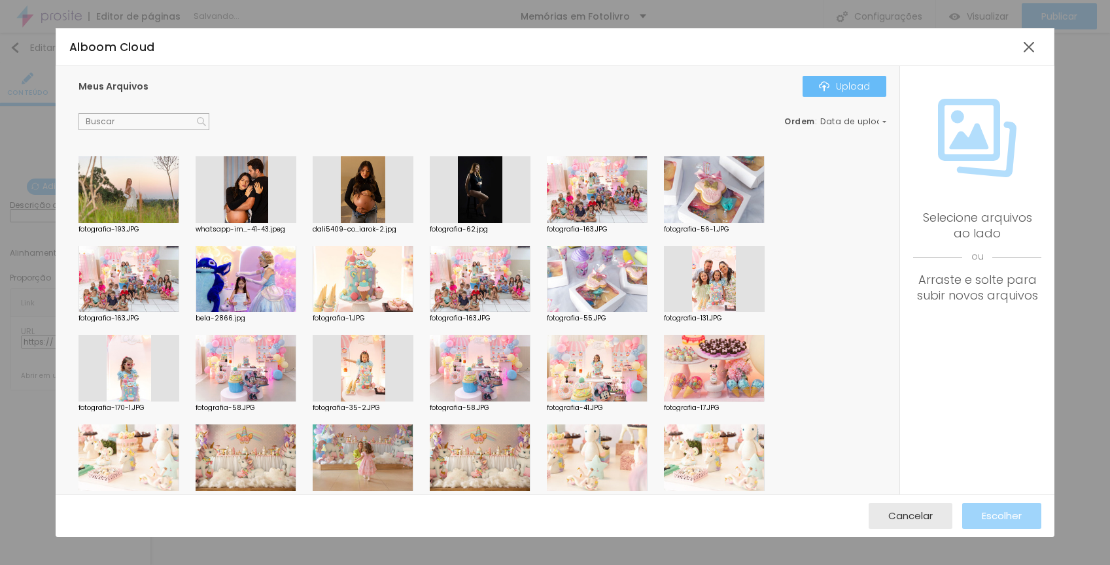
click at [827, 88] on img "button" at bounding box center [824, 86] width 10 height 10
click at [1026, 52] on div at bounding box center [1029, 47] width 24 height 24
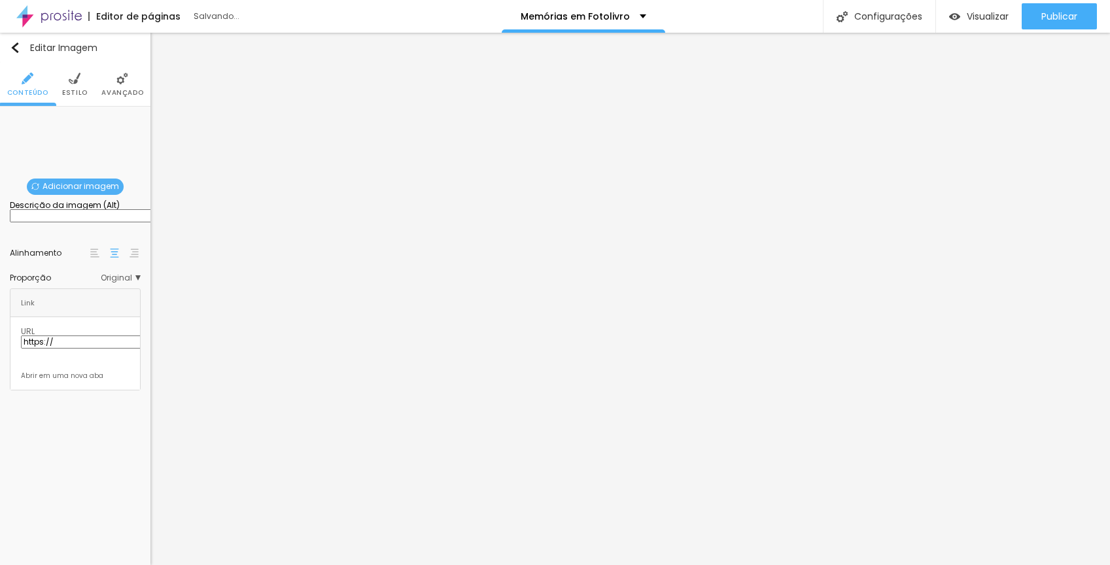
click at [67, 187] on span "Adicionar imagem" at bounding box center [75, 187] width 97 height 16
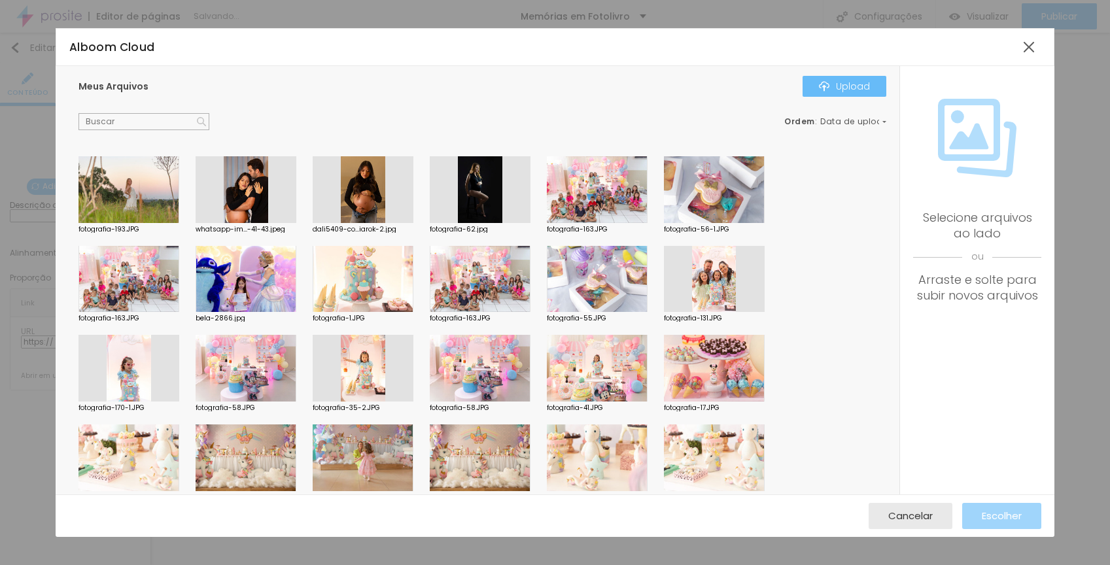
click at [842, 87] on div "Upload" at bounding box center [844, 86] width 51 height 10
click at [281, 564] on div "Subindo 0/0 arquivos" at bounding box center [555, 569] width 1110 height 8
click at [279, 564] on div at bounding box center [555, 573] width 1110 height 0
click at [277, 564] on div at bounding box center [555, 573] width 1110 height 0
click at [1025, 50] on div at bounding box center [1029, 47] width 24 height 24
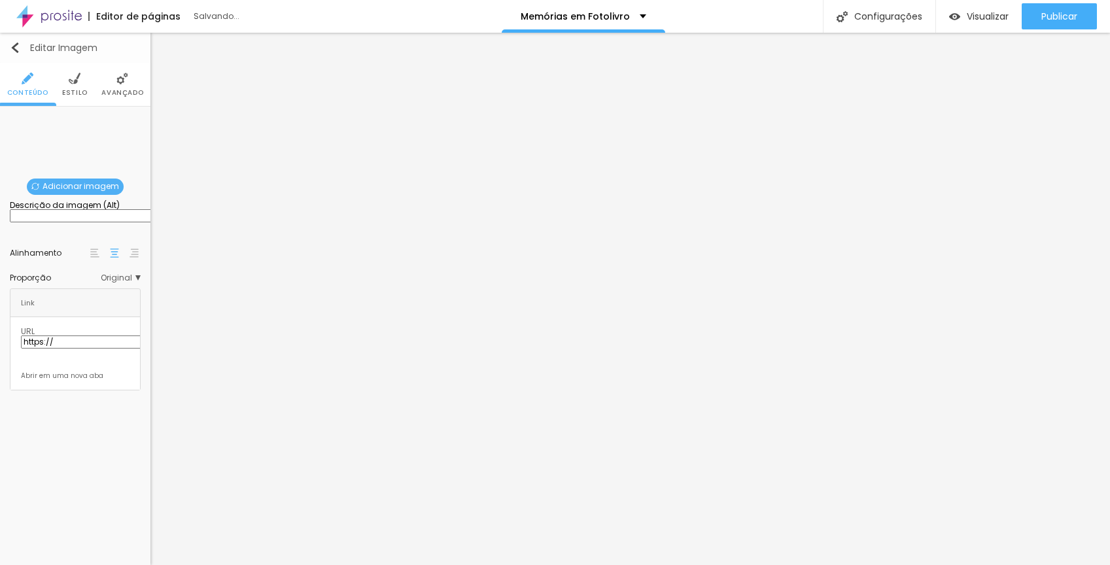
click at [18, 44] on img "button" at bounding box center [15, 48] width 10 height 10
click at [92, 189] on span "Adicionar imagem" at bounding box center [75, 187] width 97 height 16
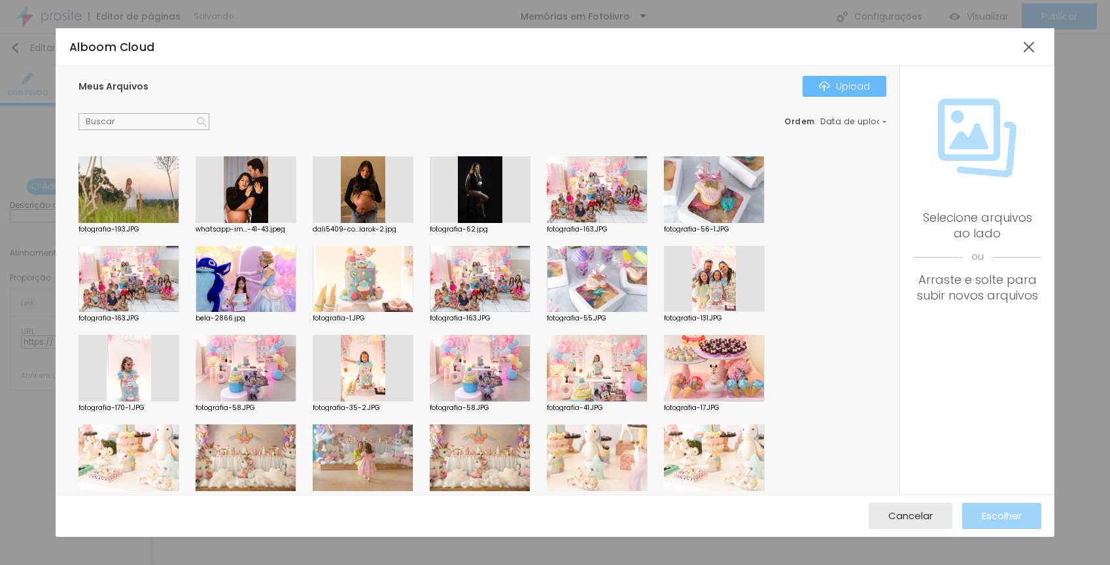
click at [865, 90] on div "Upload" at bounding box center [844, 86] width 51 height 10
click at [907, 521] on span "Cancelar" at bounding box center [910, 515] width 44 height 11
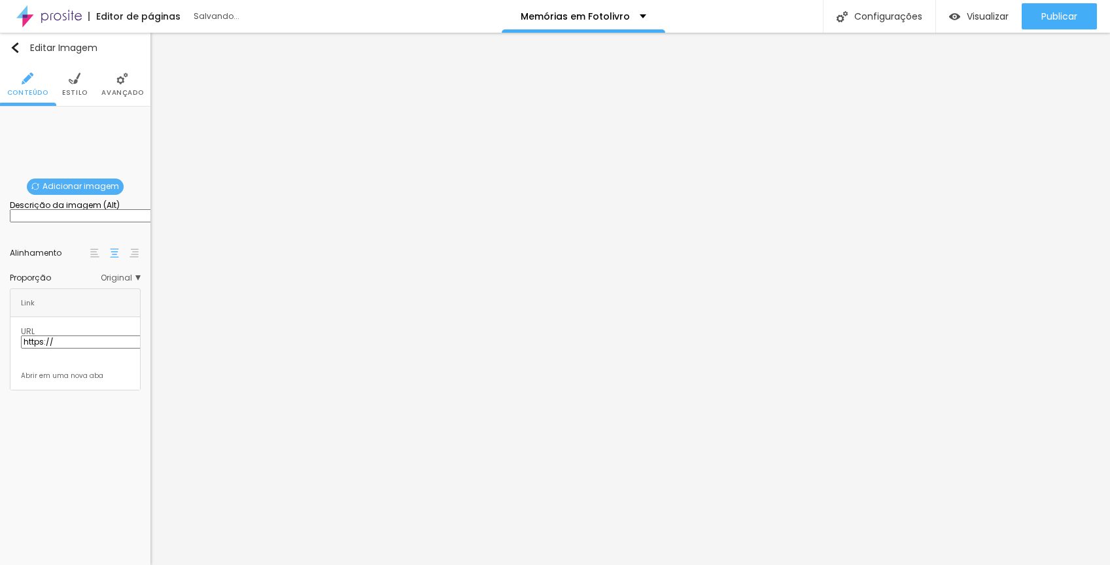
click at [109, 180] on span "Adicionar imagem" at bounding box center [75, 187] width 97 height 16
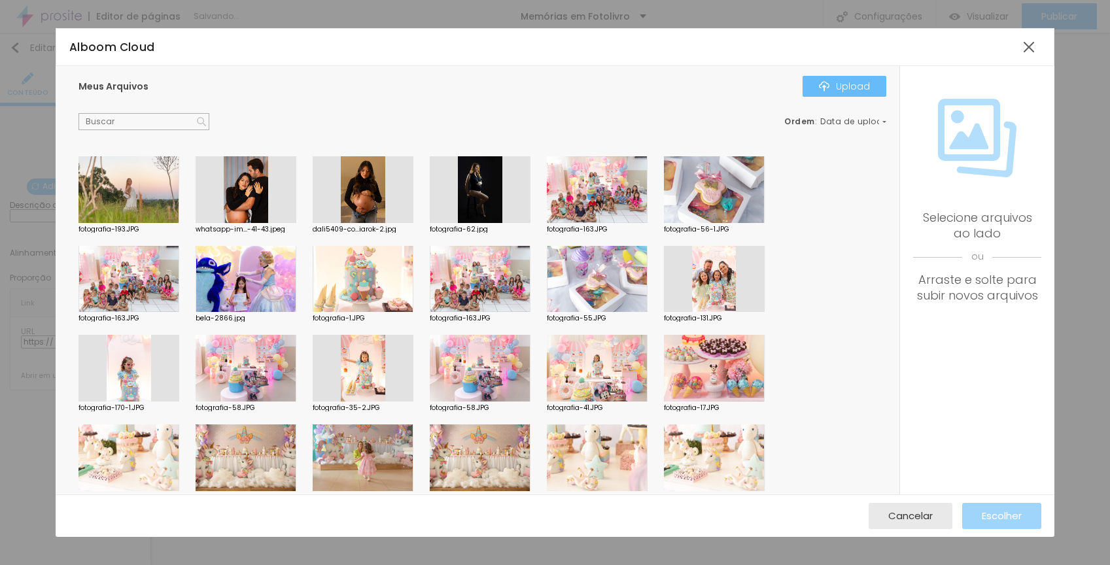
click at [865, 87] on div "Upload" at bounding box center [844, 86] width 51 height 10
click at [1028, 48] on div at bounding box center [1029, 47] width 24 height 24
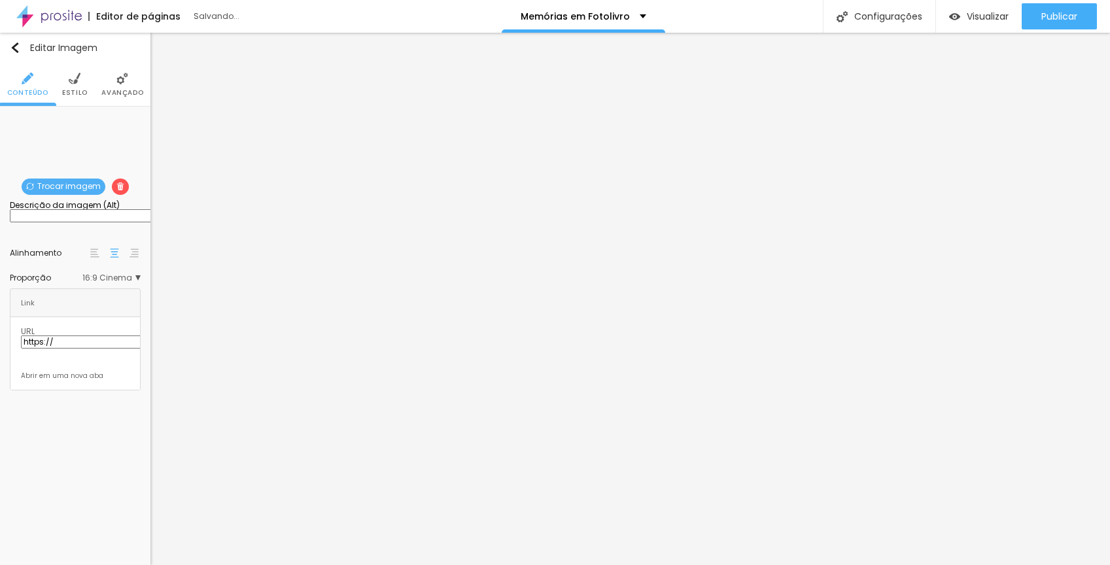
click at [89, 186] on span "Trocar imagem" at bounding box center [64, 187] width 84 height 16
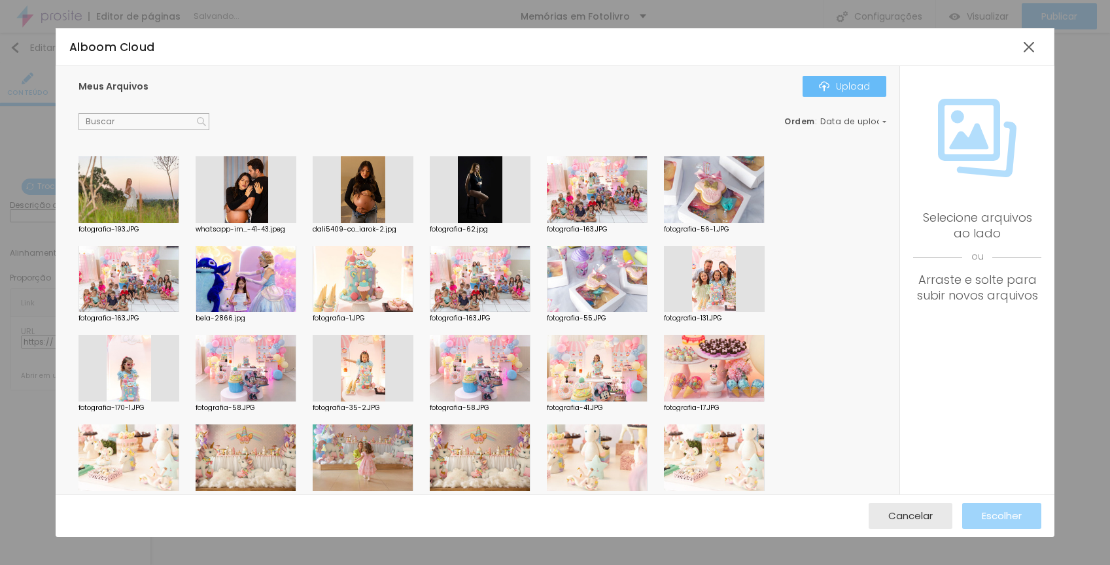
click at [826, 79] on button "Upload" at bounding box center [844, 86] width 84 height 21
click at [279, 564] on div at bounding box center [555, 573] width 1110 height 0
click at [277, 564] on div at bounding box center [555, 573] width 1110 height 0
click at [840, 90] on div "Upload" at bounding box center [844, 86] width 51 height 10
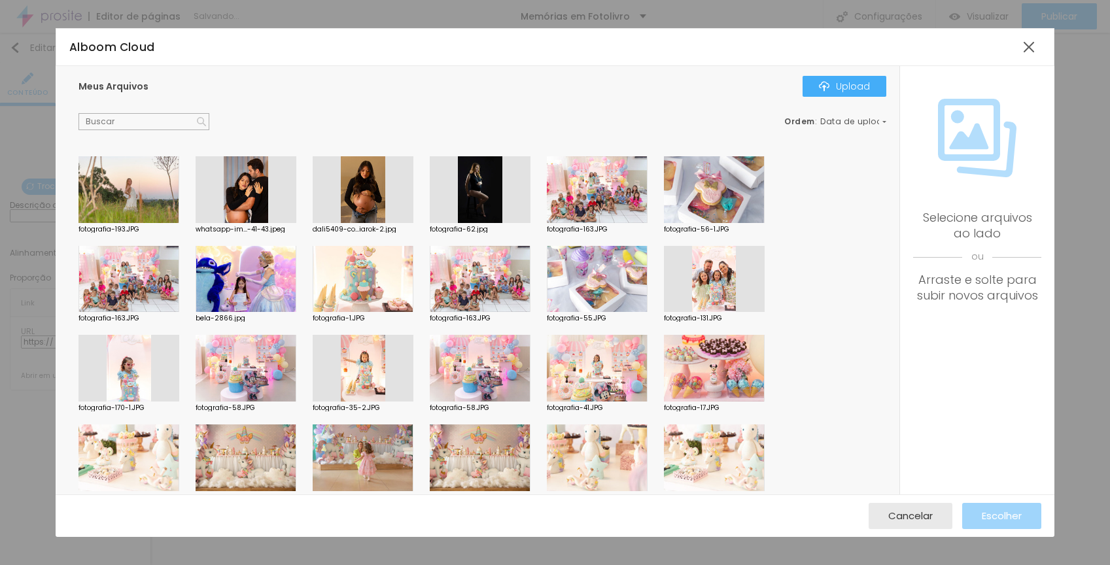
click at [278, 564] on div at bounding box center [555, 573] width 1110 height 0
click at [850, 94] on button "Upload" at bounding box center [844, 86] width 84 height 21
click at [1035, 41] on div at bounding box center [1029, 47] width 24 height 24
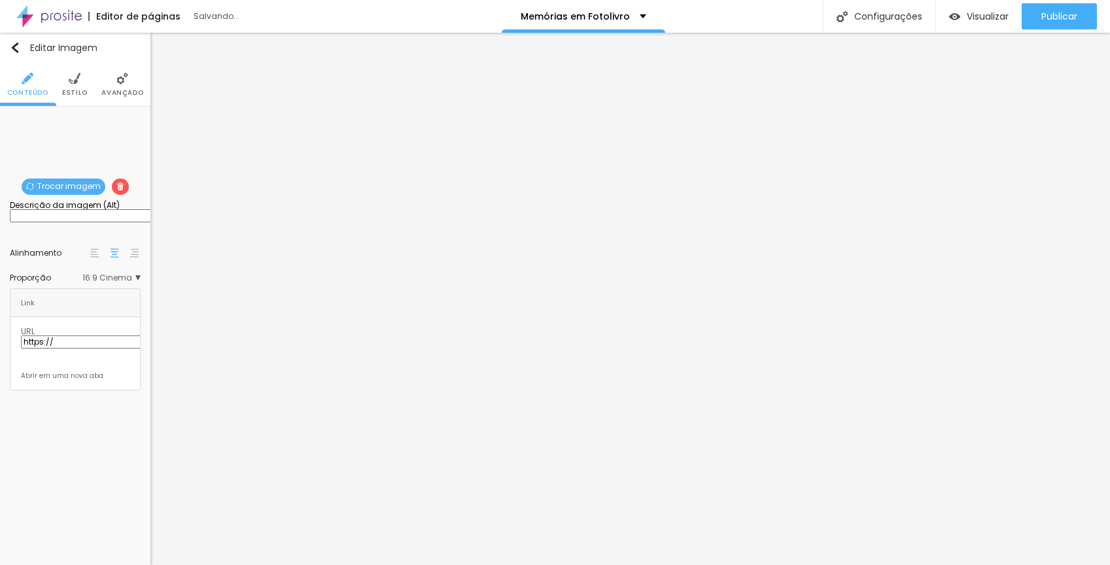
click at [77, 184] on span "Trocar imagem" at bounding box center [64, 187] width 84 height 16
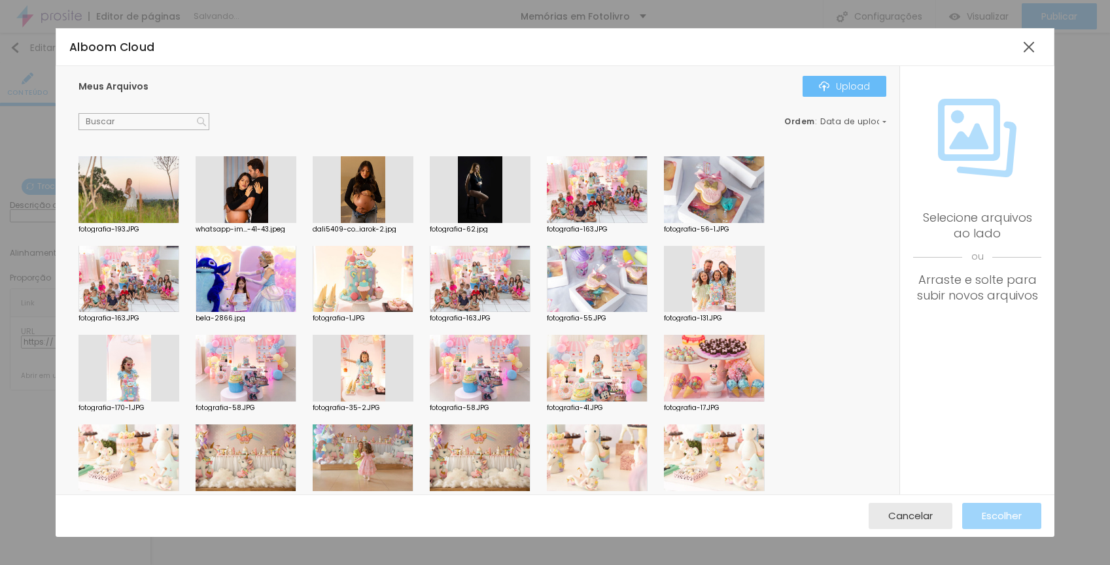
click at [829, 94] on button "Upload" at bounding box center [844, 86] width 84 height 21
click at [281, 564] on div "Subindo 0/0 arquivos" at bounding box center [555, 569] width 1110 height 8
click at [1035, 50] on div at bounding box center [1029, 47] width 24 height 24
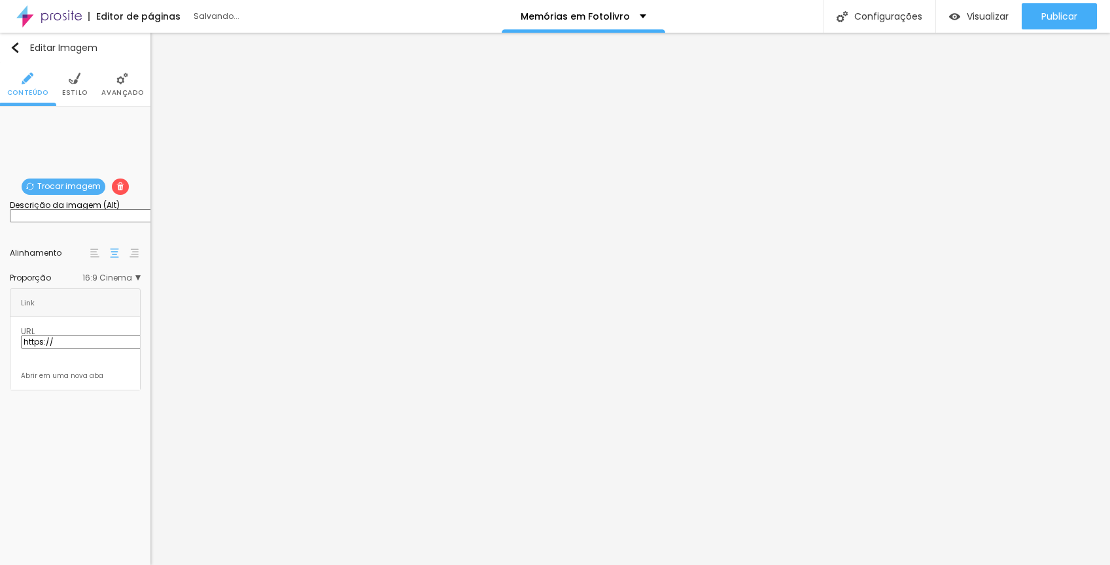
click at [84, 183] on span "Trocar imagem" at bounding box center [64, 187] width 84 height 16
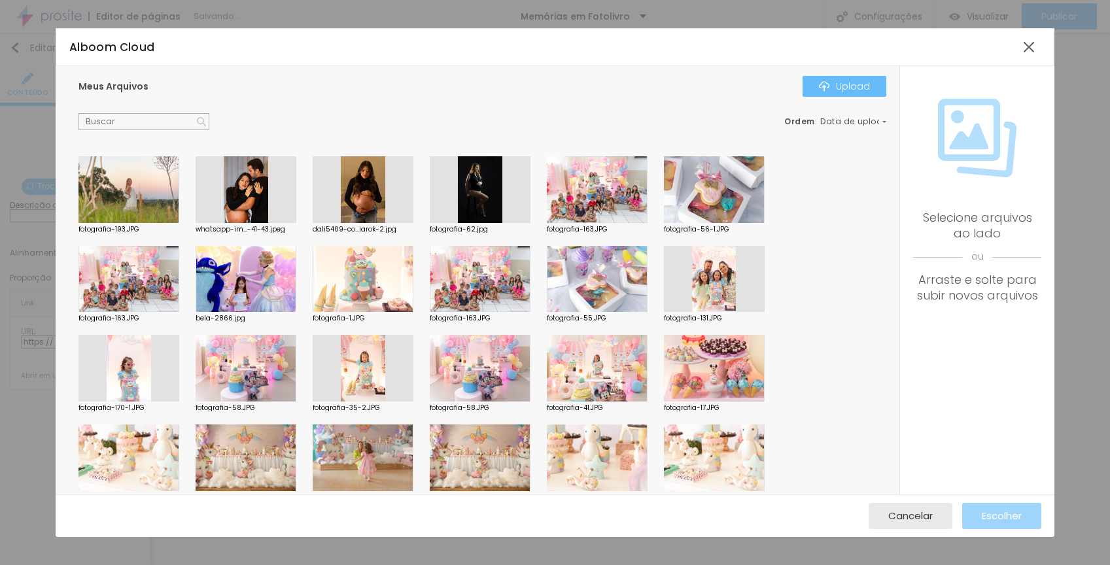
click at [836, 94] on button "Upload" at bounding box center [844, 86] width 84 height 21
click at [809, 404] on div "fotografia-193.JPG whatsapp-im...-41-43.jpeg dali5409-co...iarok-2.jpg fotograf…" at bounding box center [485, 491] width 815 height 671
click at [1029, 44] on div at bounding box center [1029, 47] width 24 height 24
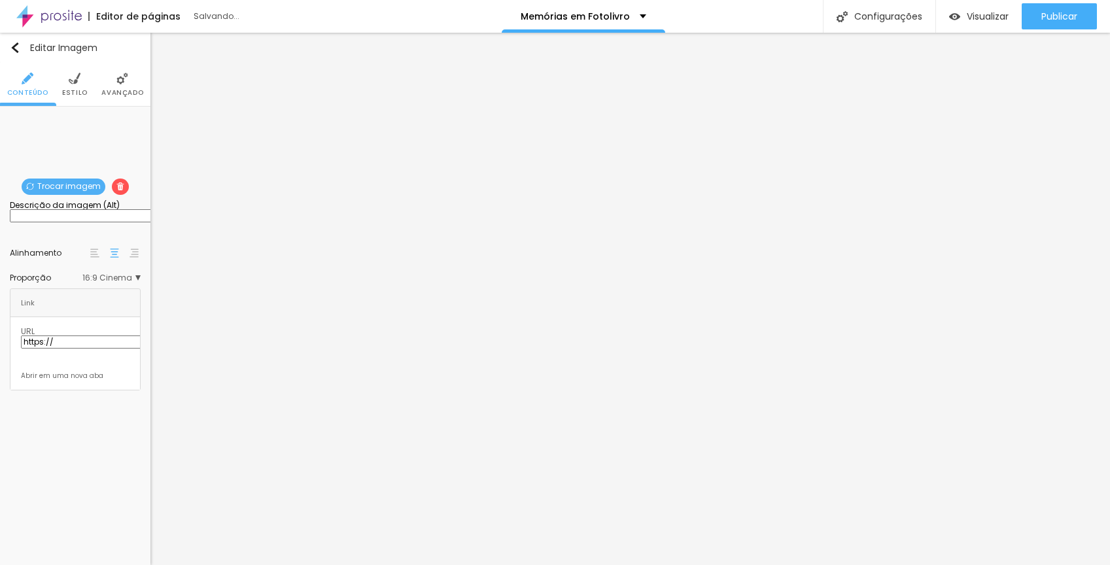
click at [86, 184] on span "Trocar imagem" at bounding box center [64, 187] width 84 height 16
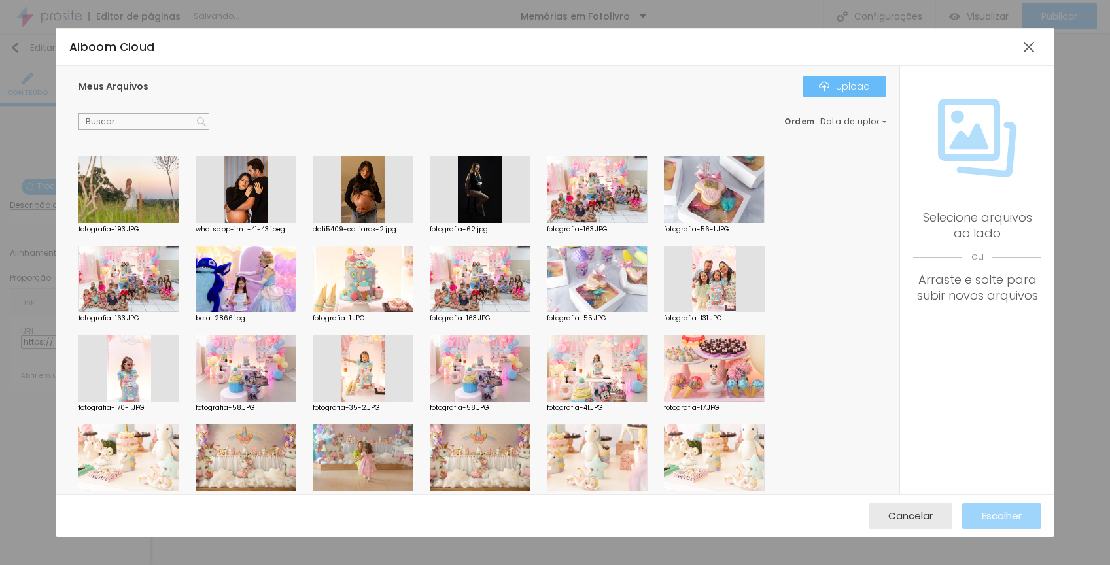
click at [861, 85] on div "Upload" at bounding box center [844, 86] width 51 height 10
click at [282, 564] on div "Subindo 0/0 arquivos" at bounding box center [555, 569] width 1110 height 8
click at [376, 270] on div at bounding box center [363, 279] width 101 height 67
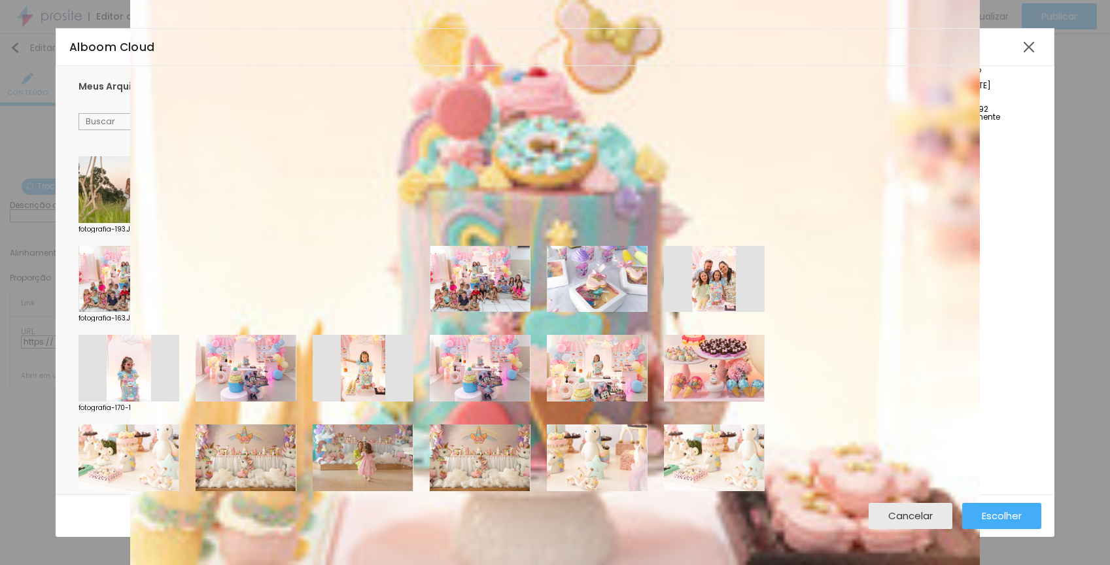
click at [376, 246] on div at bounding box center [363, 246] width 101 height 0
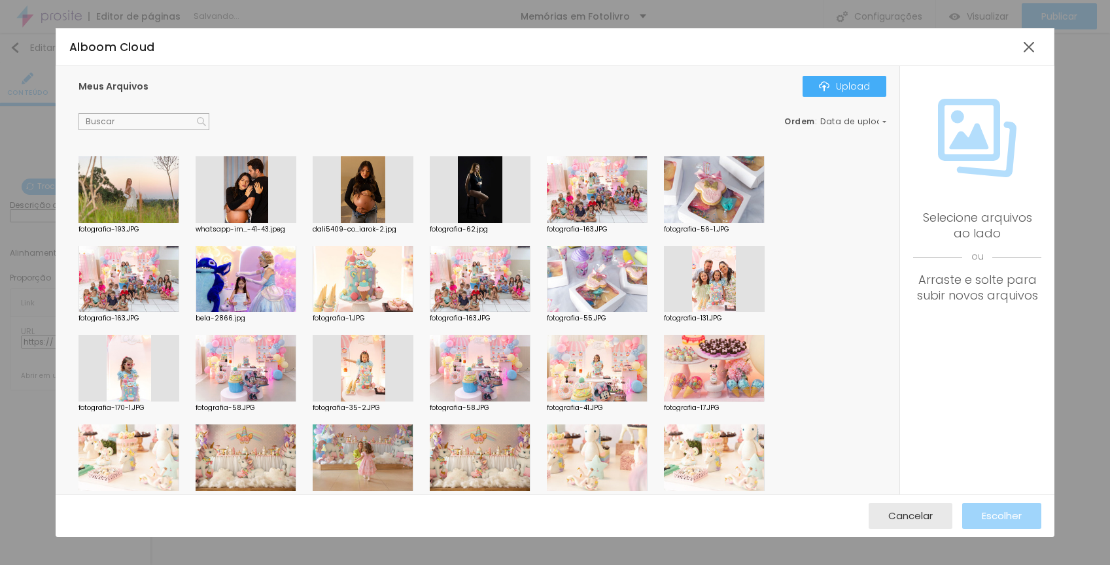
click at [377, 270] on div at bounding box center [363, 279] width 101 height 67
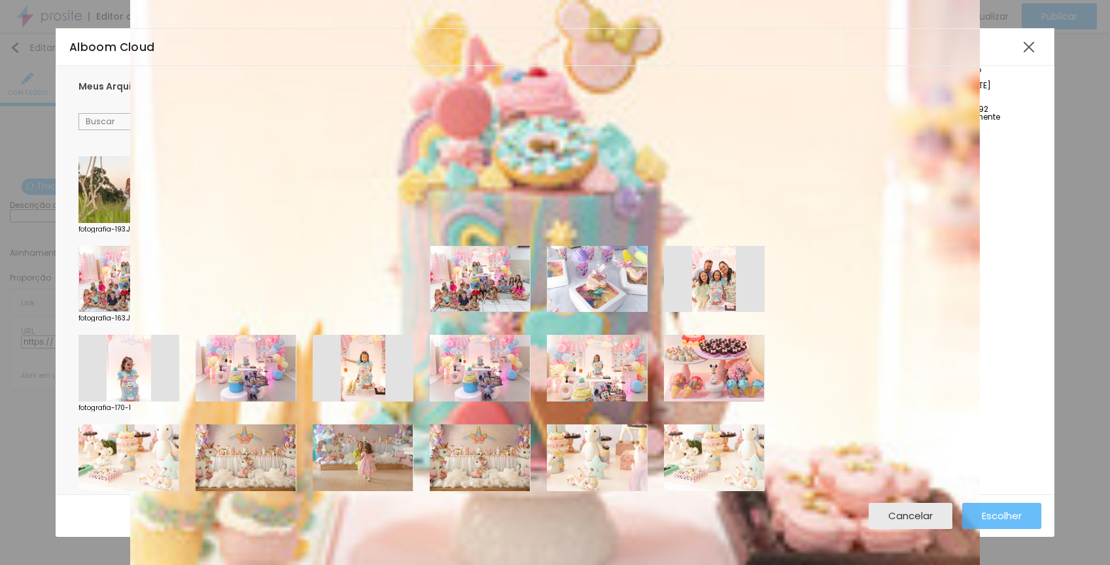
click at [1024, 515] on button "Escolher" at bounding box center [1001, 516] width 79 height 26
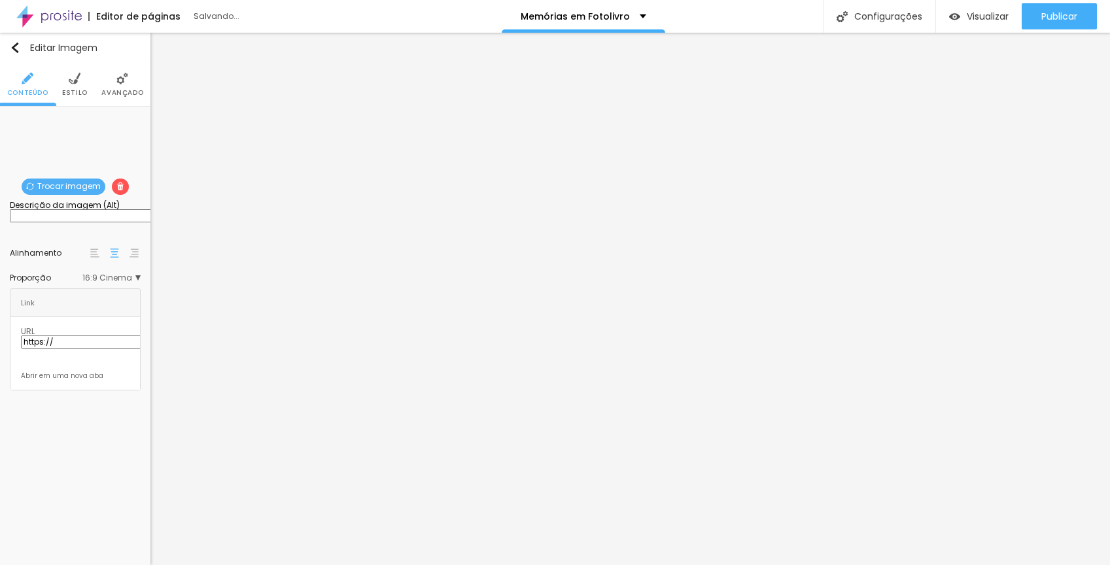
click at [79, 186] on span "Trocar imagem" at bounding box center [64, 187] width 84 height 16
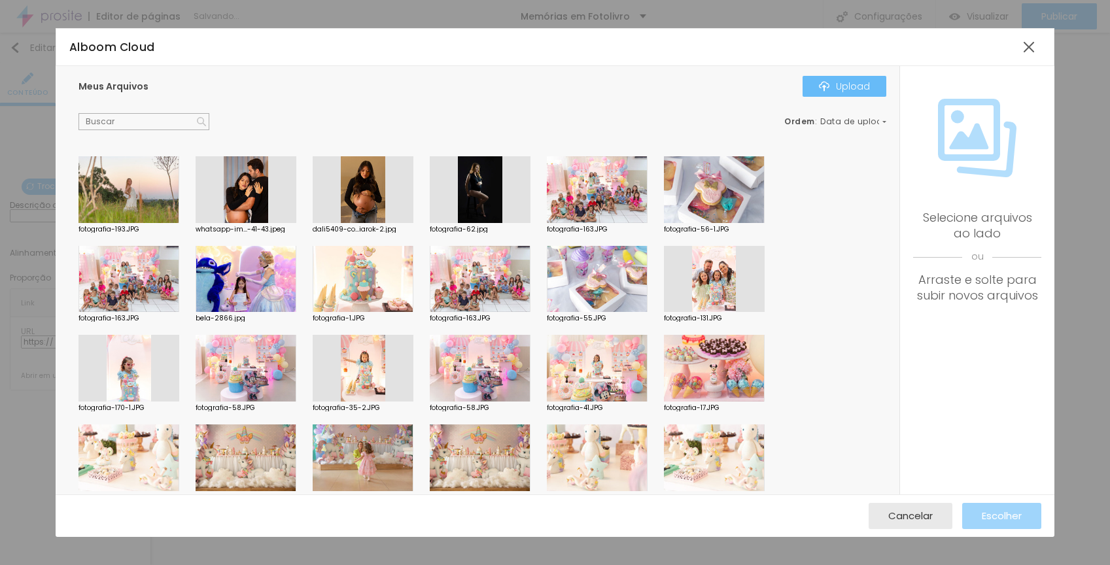
click at [819, 95] on button "Upload" at bounding box center [844, 86] width 84 height 21
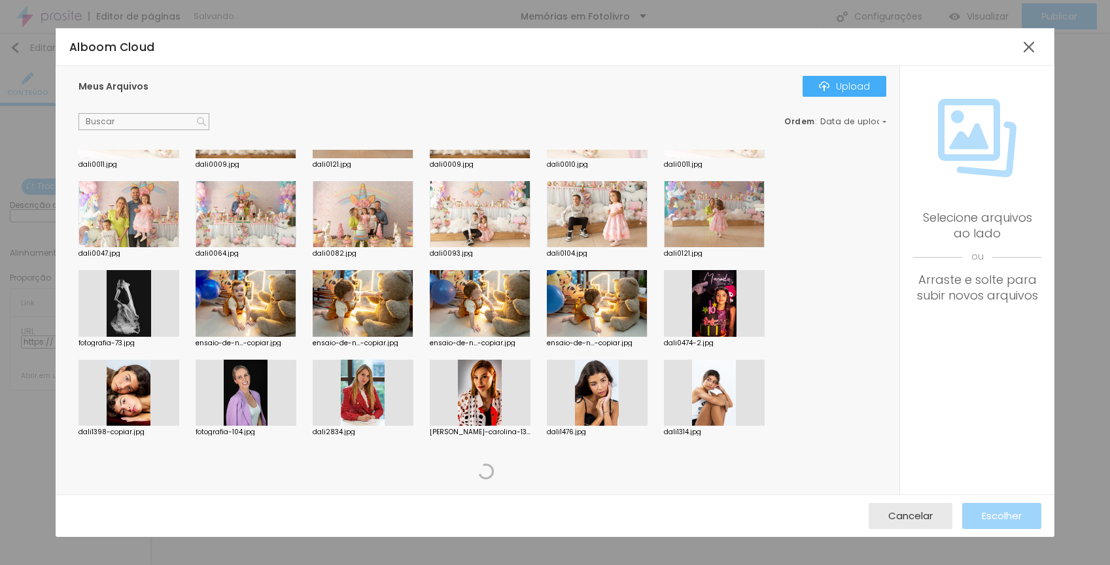
click at [610, 283] on div at bounding box center [597, 303] width 101 height 67
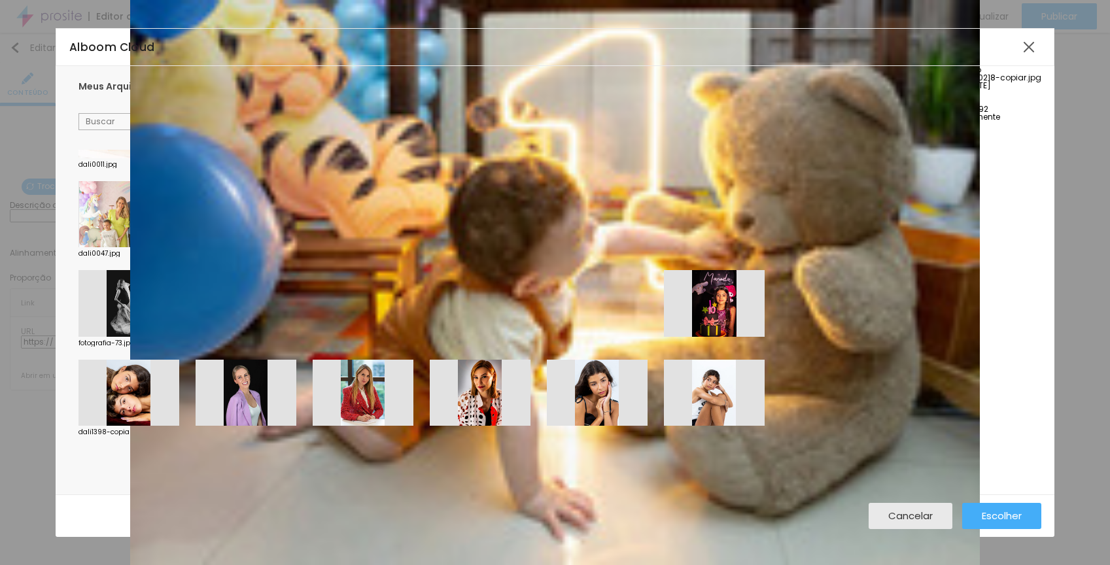
click at [611, 270] on div at bounding box center [597, 270] width 101 height 0
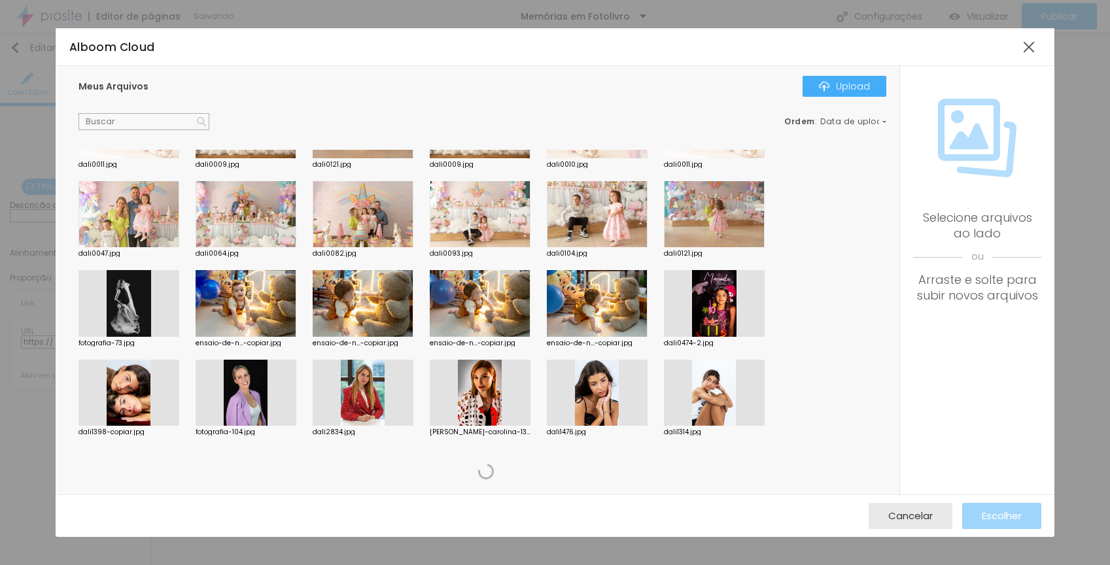
click at [610, 283] on div at bounding box center [597, 303] width 101 height 67
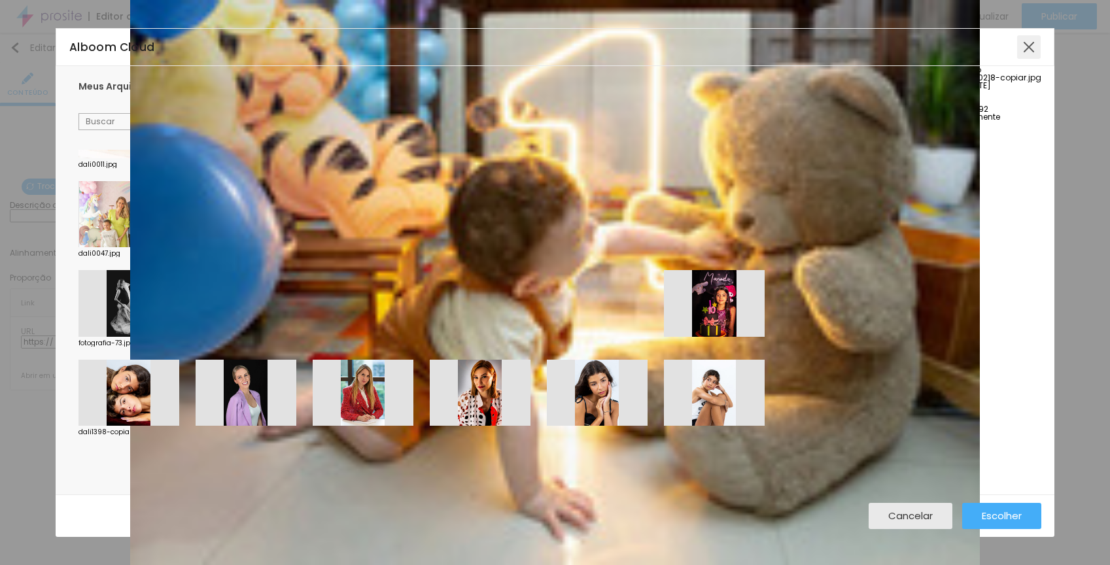
click at [1031, 51] on div at bounding box center [1029, 47] width 24 height 24
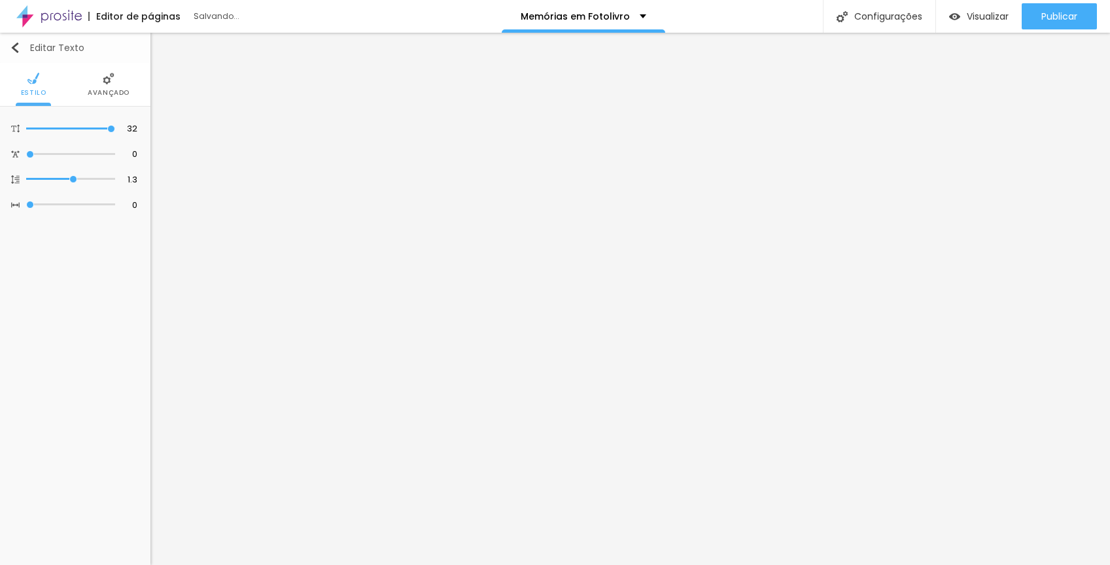
click at [19, 44] on img "button" at bounding box center [15, 48] width 10 height 10
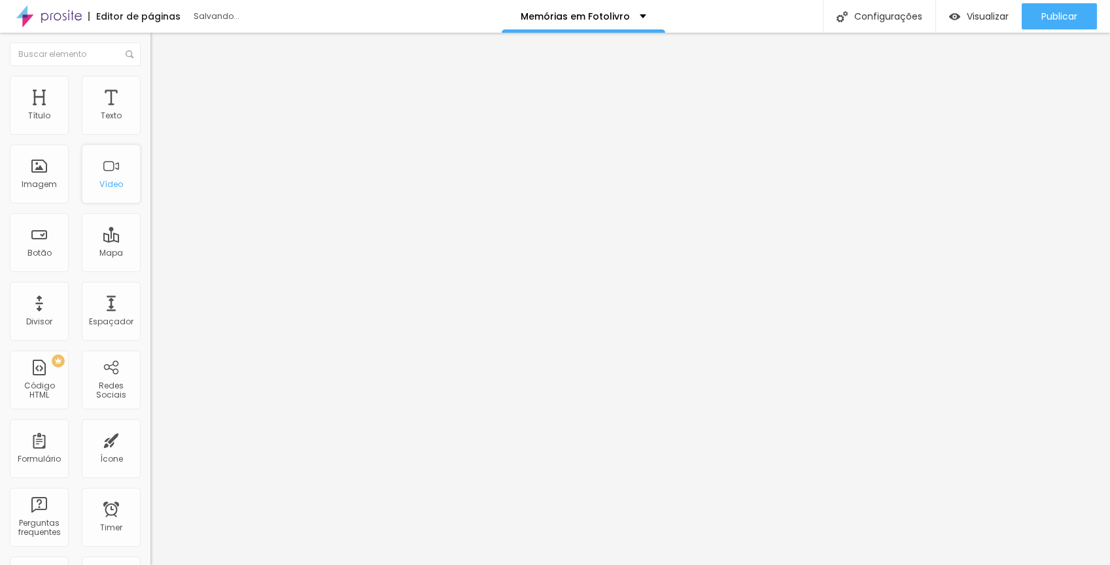
click at [103, 171] on div "Vídeo" at bounding box center [111, 174] width 59 height 59
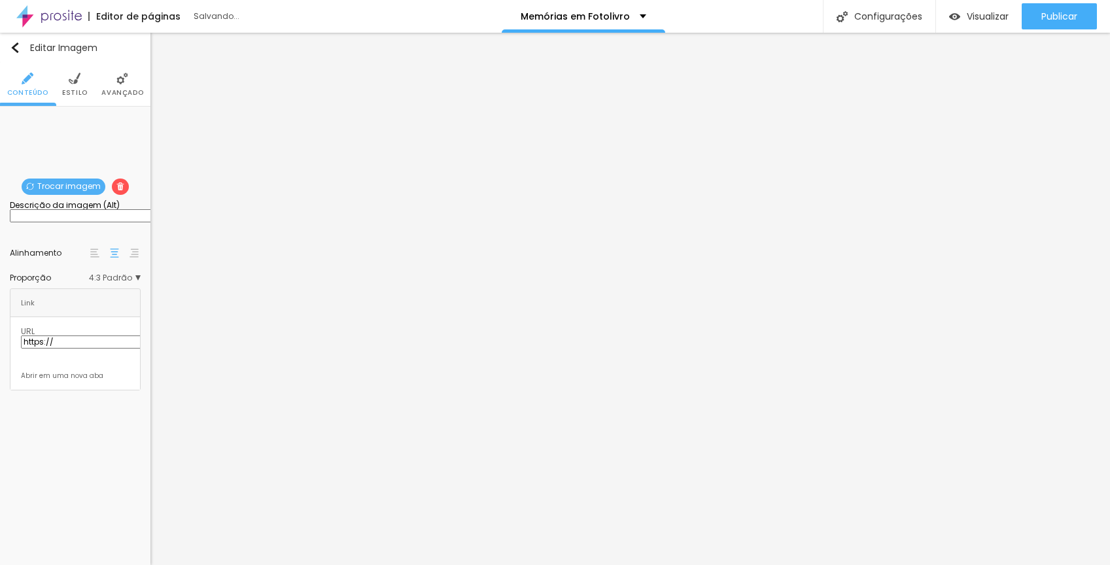
click at [93, 189] on span "Trocar imagem" at bounding box center [64, 187] width 84 height 16
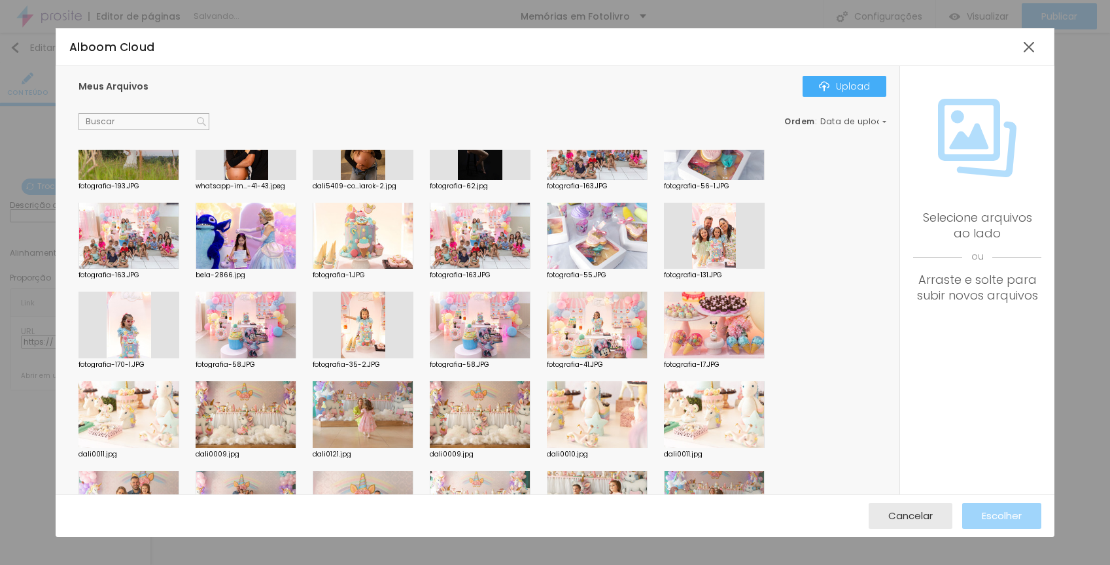
scroll to position [129, 0]
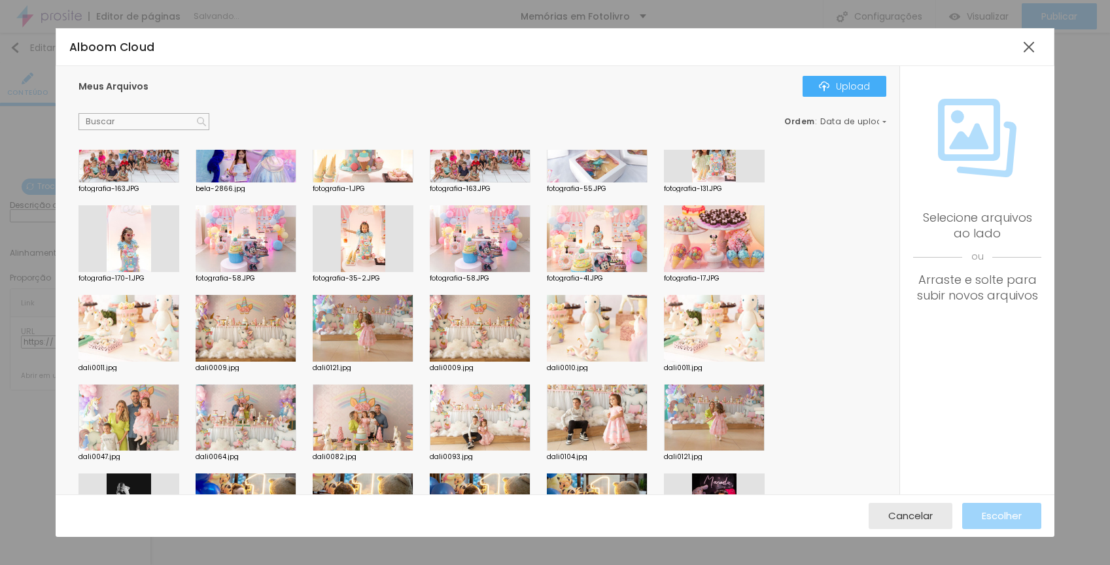
click at [390, 323] on div at bounding box center [363, 328] width 101 height 67
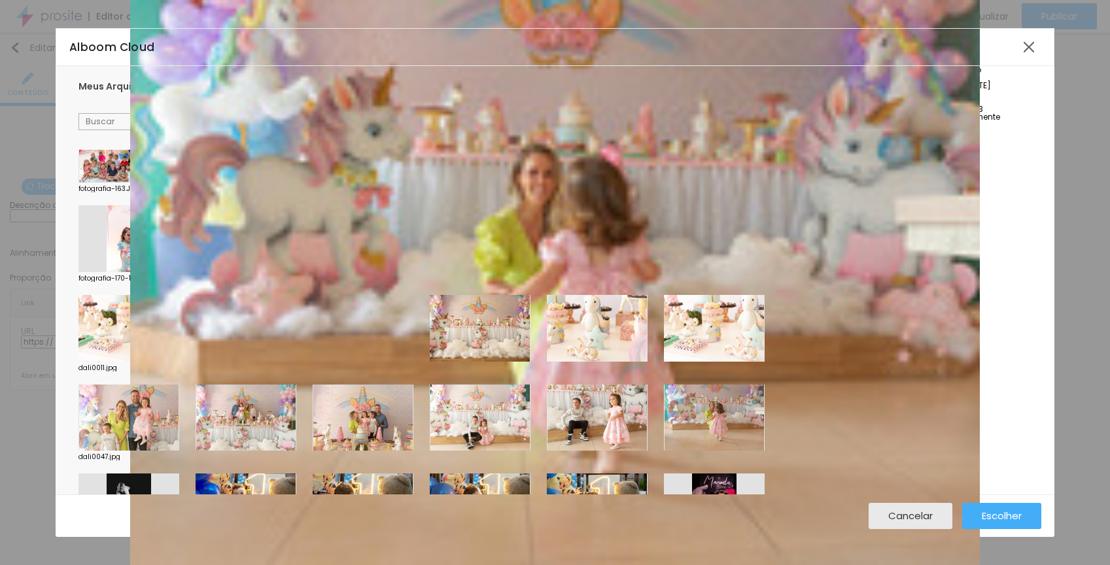
click at [390, 295] on div at bounding box center [363, 295] width 101 height 0
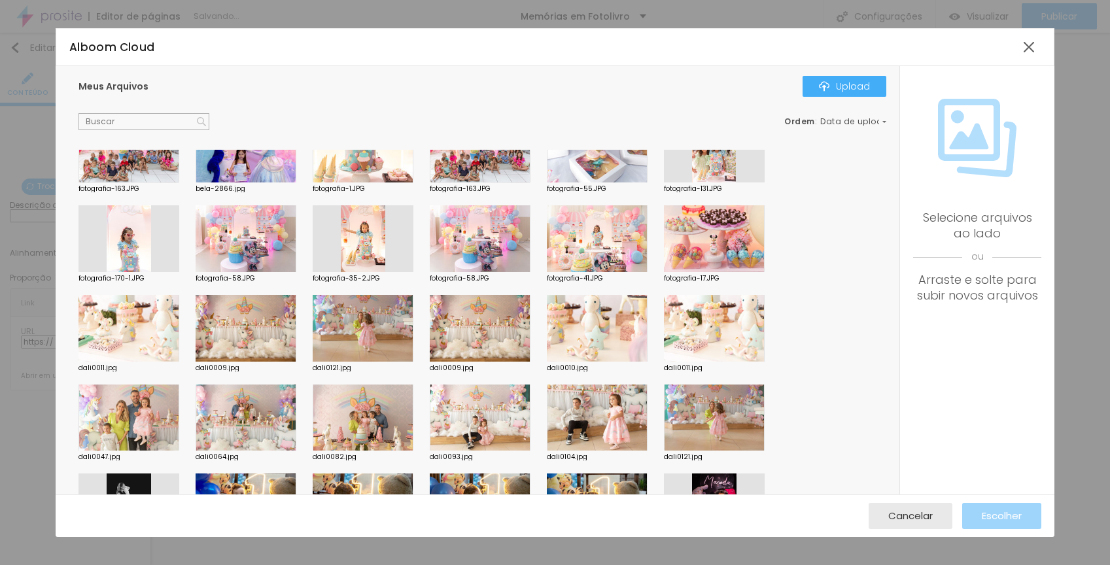
click at [390, 323] on div at bounding box center [363, 328] width 101 height 67
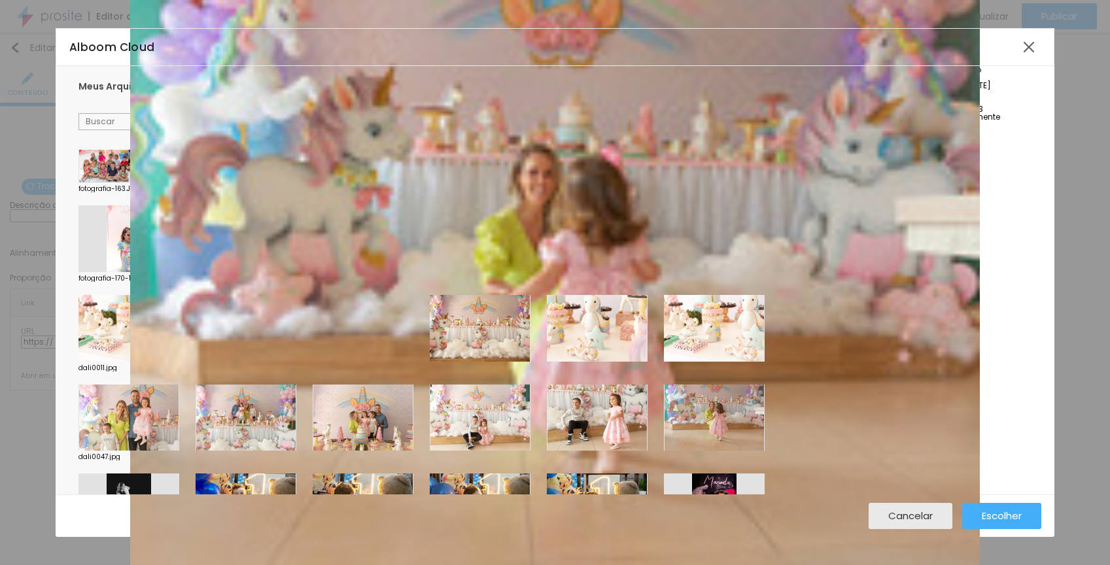
click at [390, 295] on div at bounding box center [363, 295] width 101 height 0
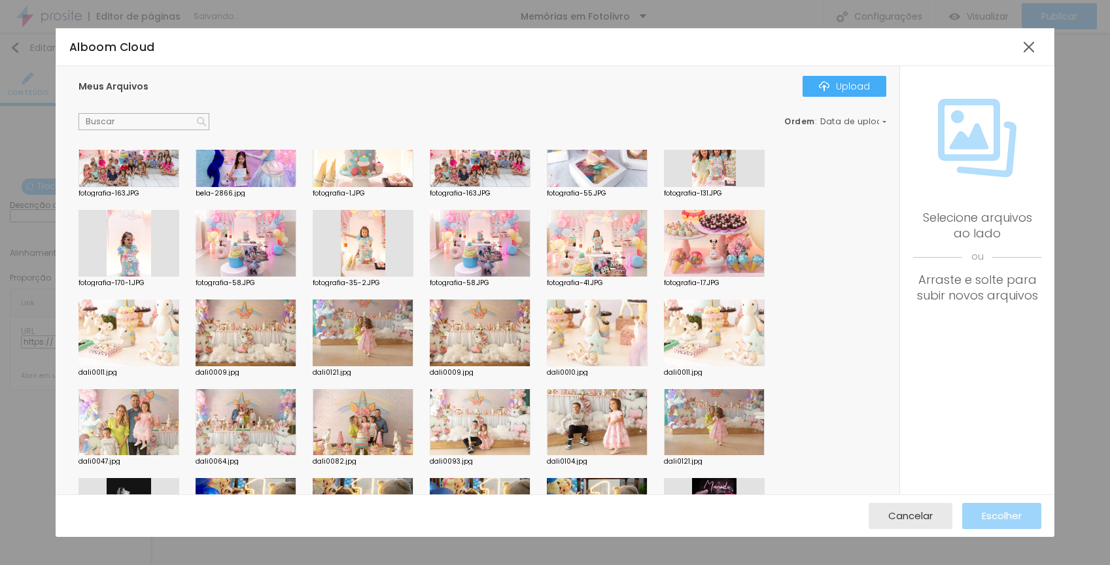
scroll to position [122, 0]
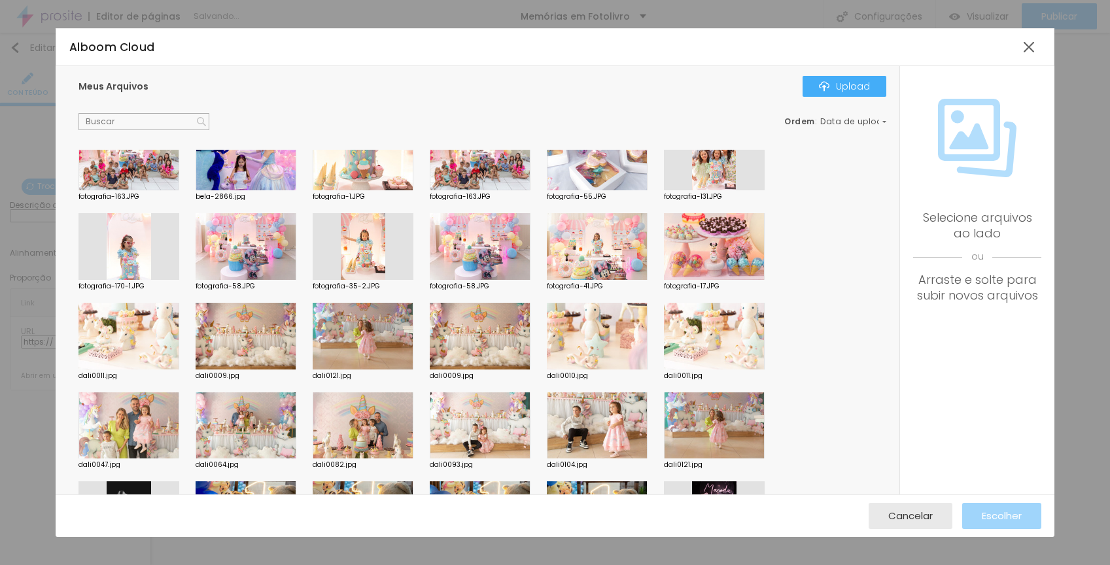
click at [708, 421] on div at bounding box center [714, 425] width 101 height 67
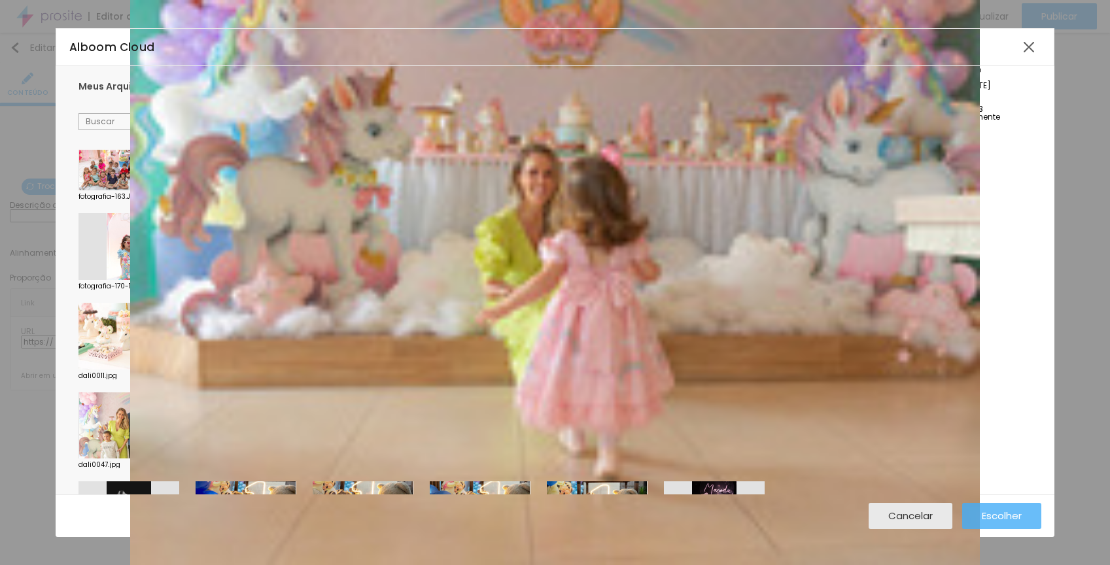
click at [1010, 519] on span "Escolher" at bounding box center [1002, 515] width 40 height 11
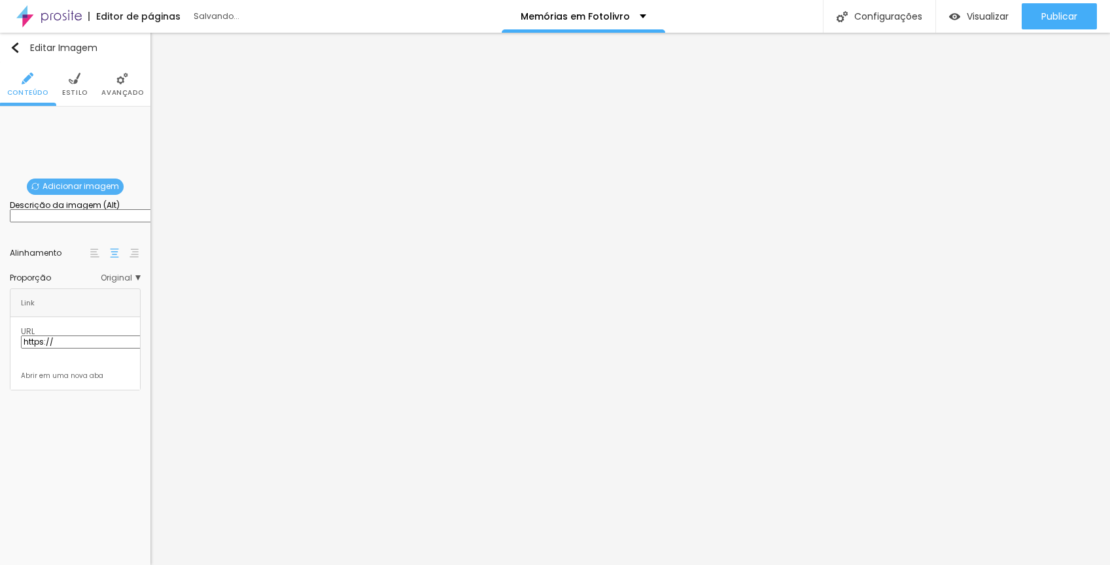
click at [75, 87] on li "Estilo" at bounding box center [75, 84] width 26 height 43
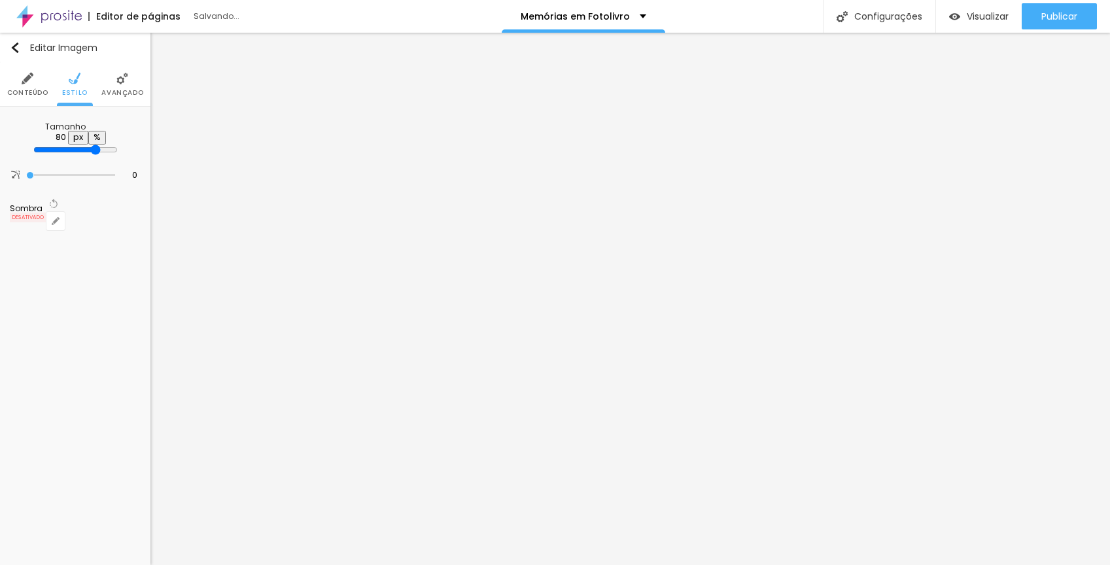
drag, startPoint x: 134, startPoint y: 141, endPoint x: 109, endPoint y: 141, distance: 25.5
click at [109, 145] on input "range" at bounding box center [75, 150] width 84 height 10
drag, startPoint x: 111, startPoint y: 139, endPoint x: 397, endPoint y: 225, distance: 298.6
click at [118, 153] on input "range" at bounding box center [75, 149] width 84 height 7
click at [120, 80] on img at bounding box center [122, 79] width 12 height 12
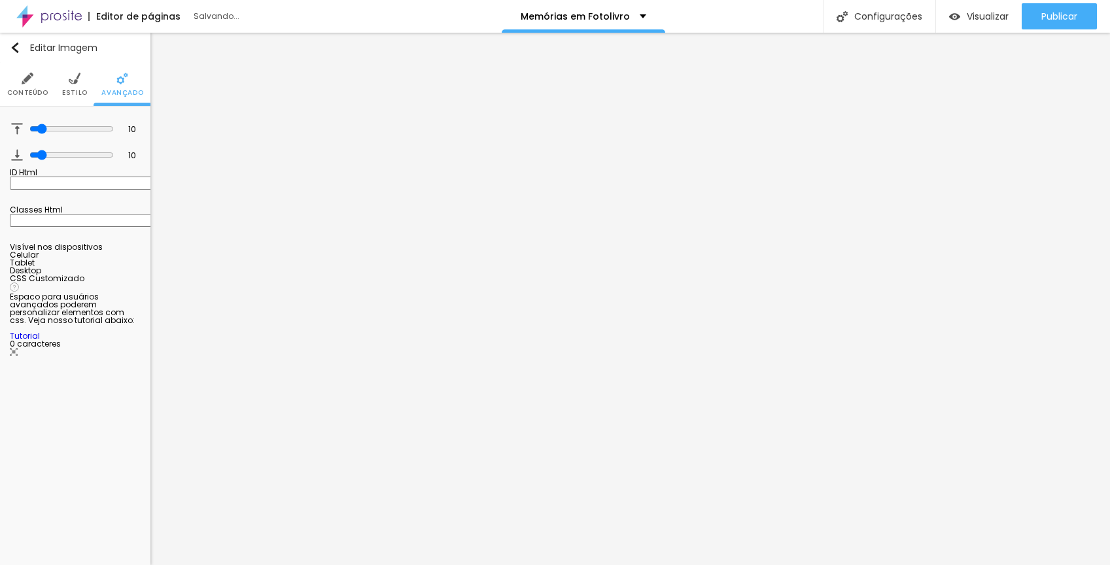
click at [15, 86] on li "Conteúdo" at bounding box center [27, 84] width 41 height 43
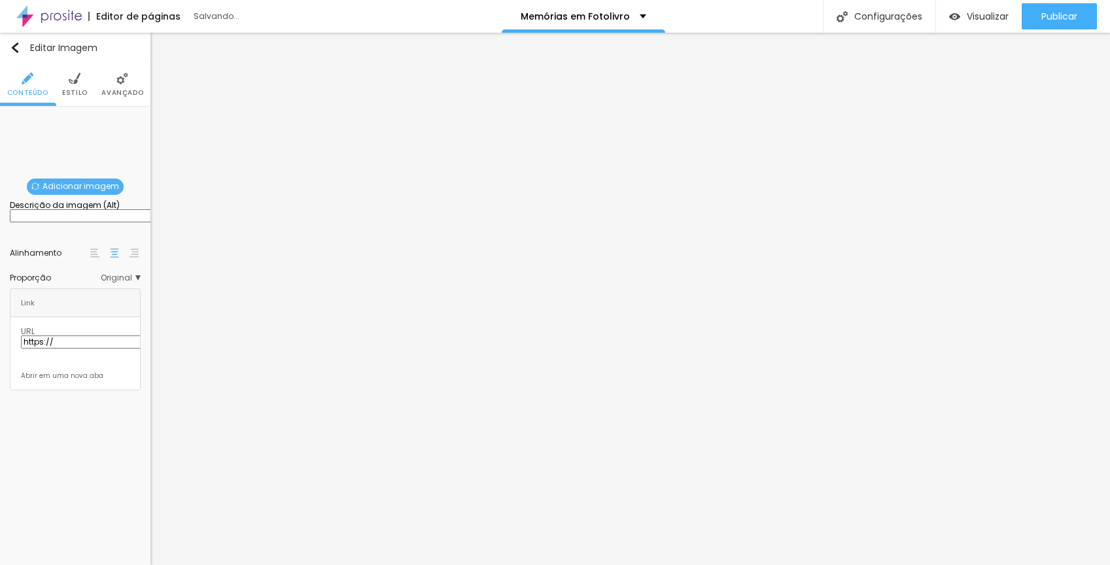
click at [122, 282] on span "Original" at bounding box center [121, 278] width 40 height 8
click at [86, 337] on span "Quadrado" at bounding box center [90, 331] width 43 height 11
click at [94, 318] on span "Padrão" at bounding box center [88, 315] width 38 height 8
click at [99, 301] on span "Cinema" at bounding box center [86, 297] width 35 height 8
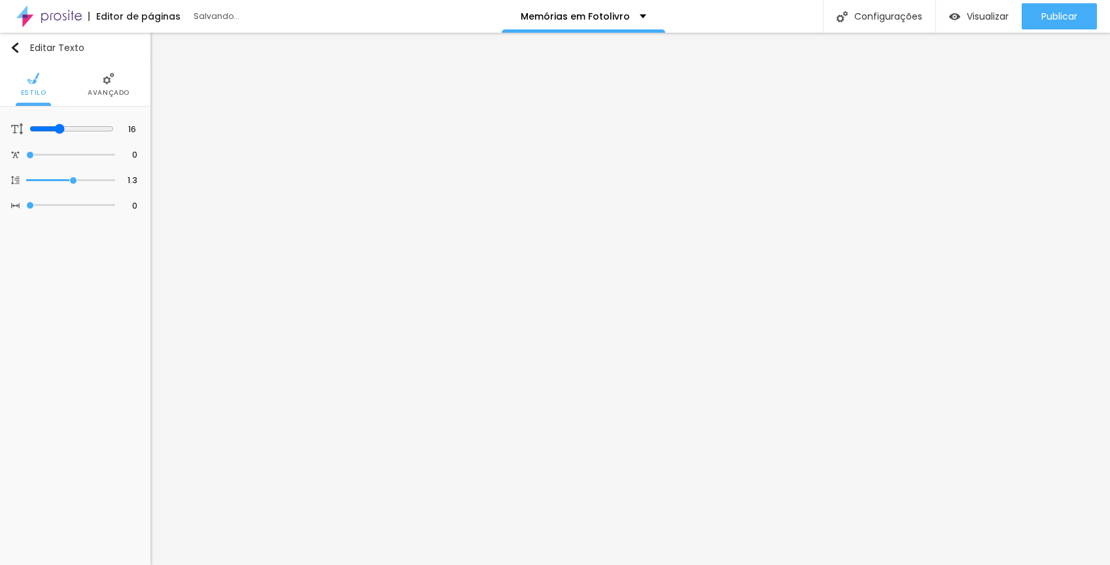
click at [98, 76] on li "Avançado" at bounding box center [109, 84] width 42 height 43
click at [105, 90] on span "Avançado" at bounding box center [109, 93] width 42 height 7
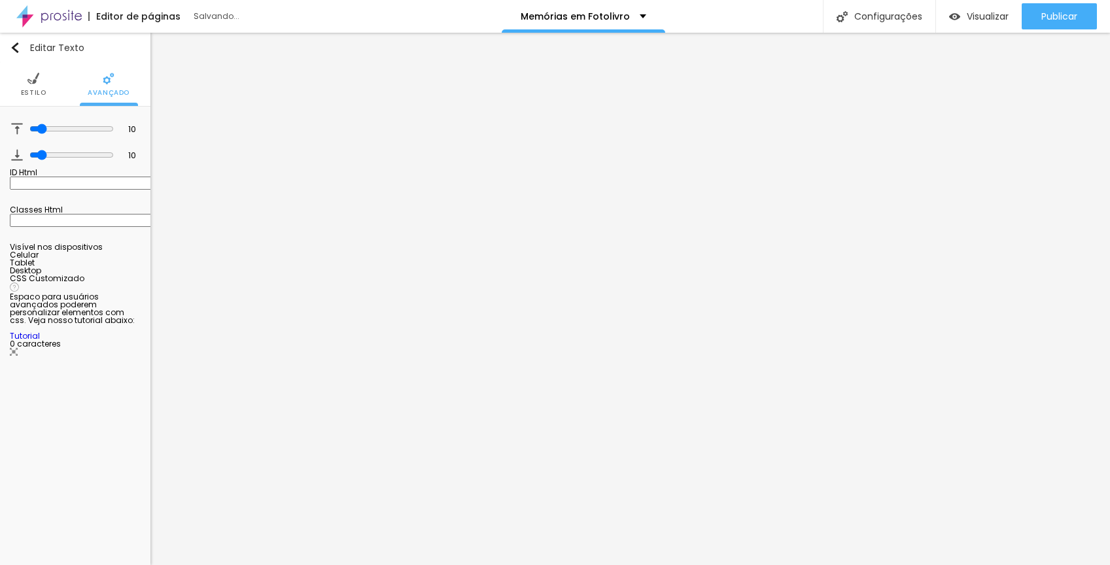
click at [35, 90] on span "Estilo" at bounding box center [34, 93] width 26 height 7
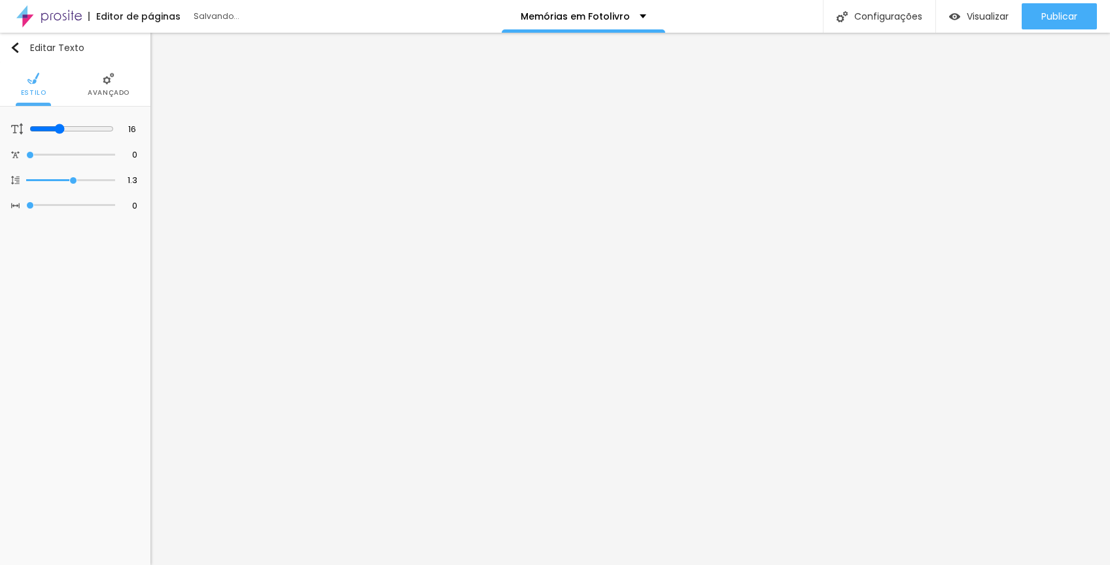
click at [29, 91] on span "Estilo" at bounding box center [34, 93] width 26 height 7
click at [73, 90] on span "Estilo" at bounding box center [75, 93] width 26 height 7
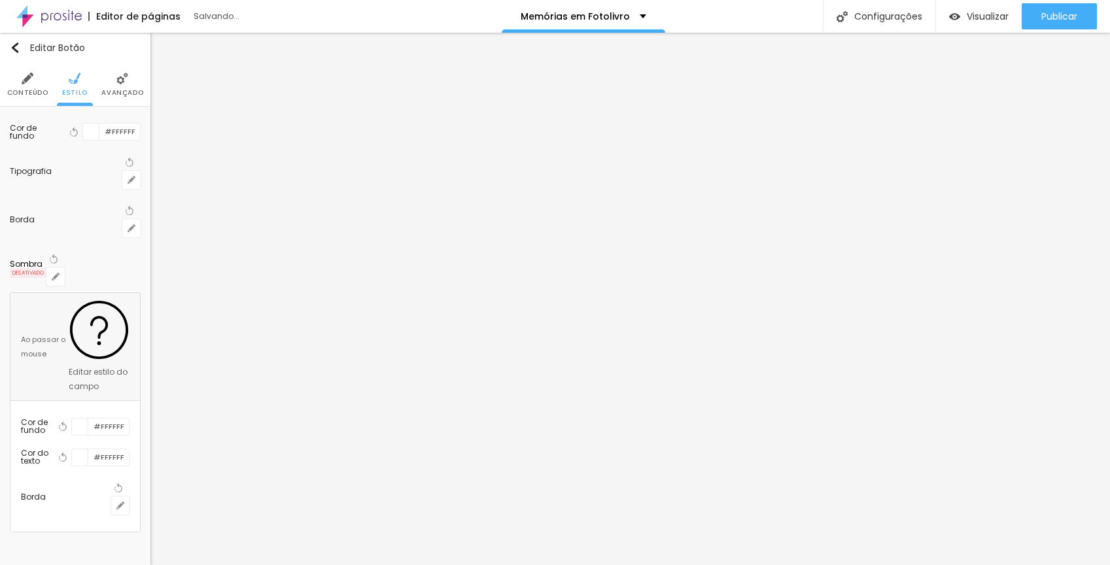
click at [29, 90] on span "Conteúdo" at bounding box center [27, 93] width 41 height 7
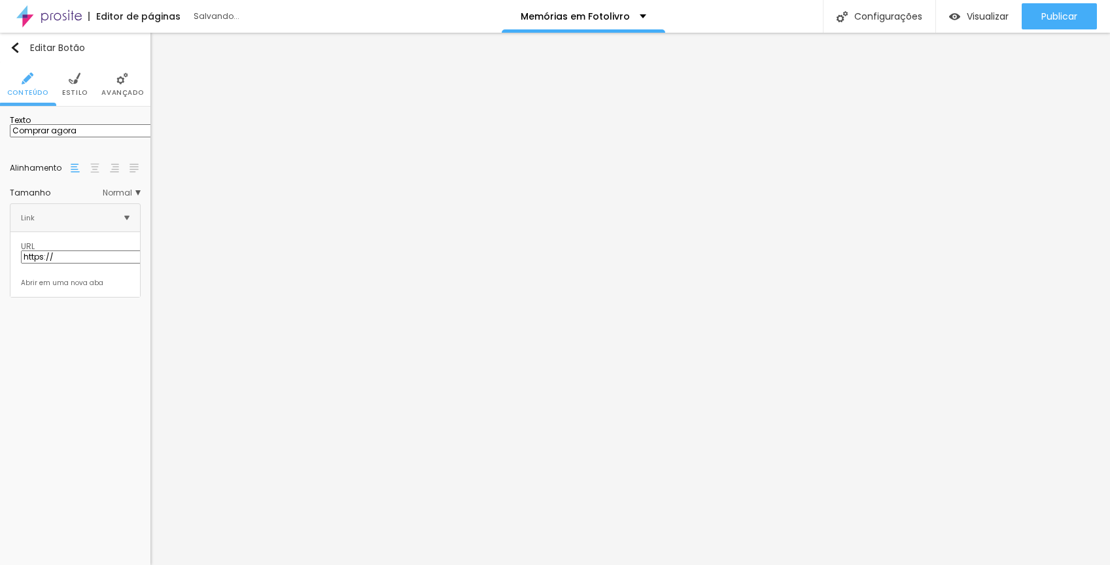
click at [129, 220] on img at bounding box center [126, 217] width 5 height 5
click at [89, 275] on div "URL https://" at bounding box center [75, 259] width 109 height 32
click at [96, 264] on input "https://" at bounding box center [99, 256] width 157 height 13
click at [80, 81] on li "Estilo" at bounding box center [75, 84] width 26 height 43
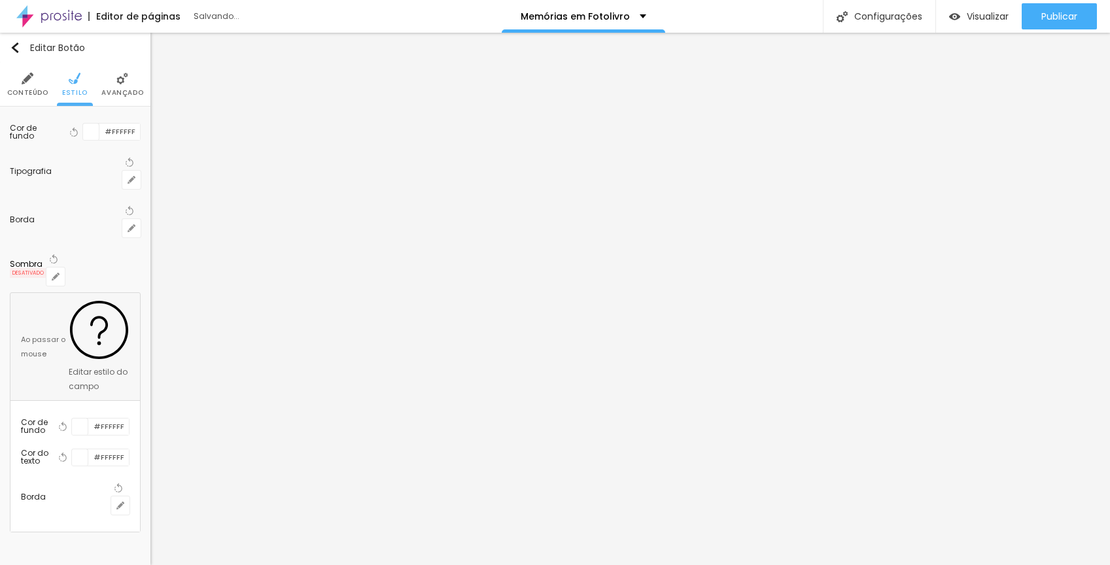
click at [124, 84] on li "Avançado" at bounding box center [122, 84] width 42 height 43
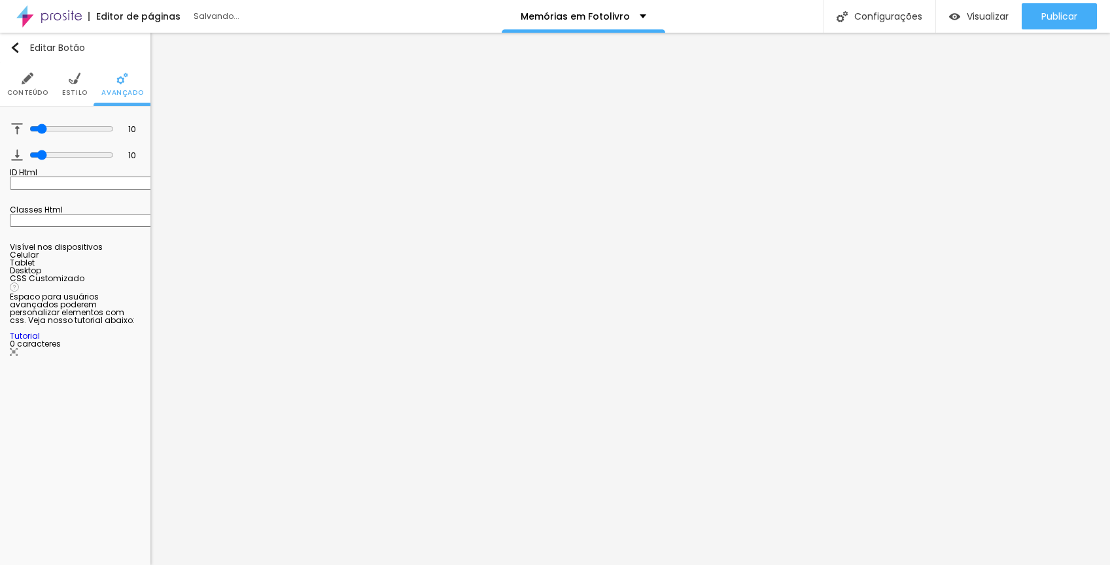
click at [33, 80] on li "Conteúdo" at bounding box center [27, 84] width 41 height 43
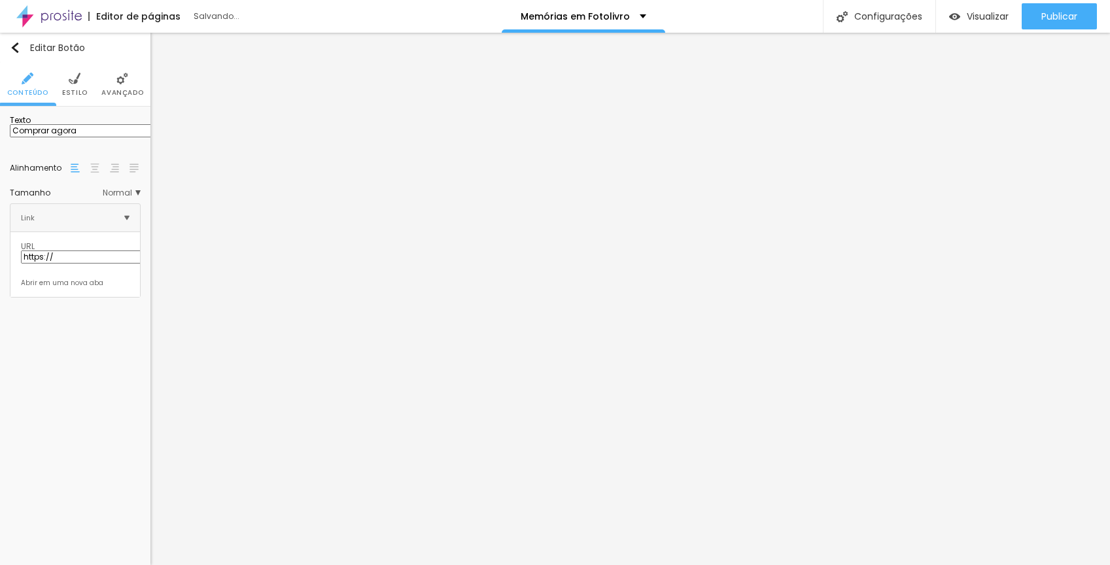
click at [129, 220] on img at bounding box center [126, 217] width 5 height 5
click at [21, 280] on div at bounding box center [75, 280] width 109 height 0
click at [84, 264] on input "https://" at bounding box center [99, 256] width 157 height 13
click at [105, 137] on input "Comprar agora" at bounding box center [88, 130] width 157 height 13
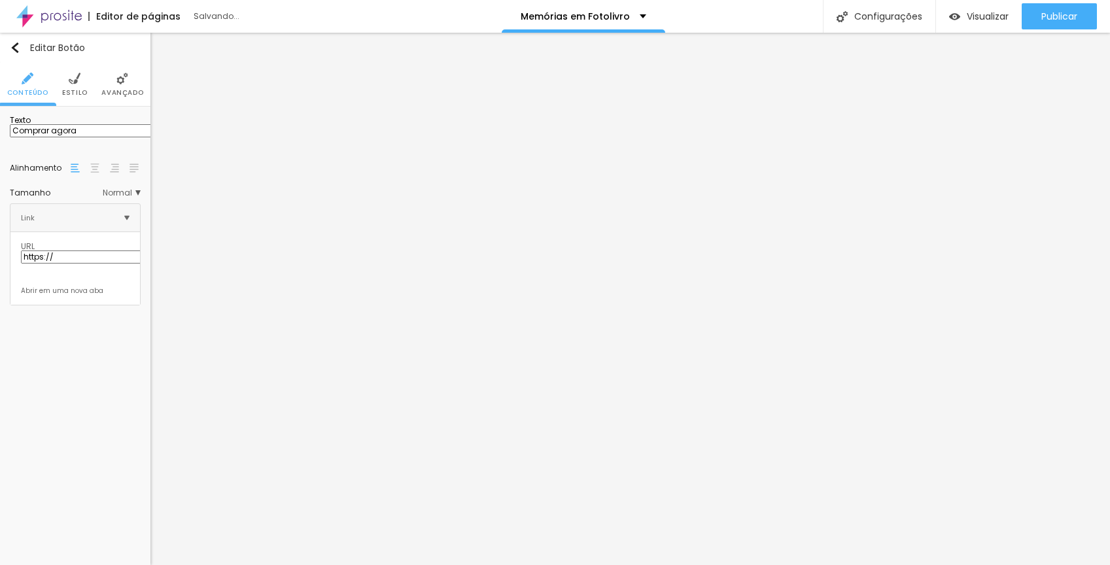
click at [115, 264] on input "https://" at bounding box center [99, 256] width 157 height 13
click at [83, 84] on li "Estilo" at bounding box center [75, 84] width 26 height 43
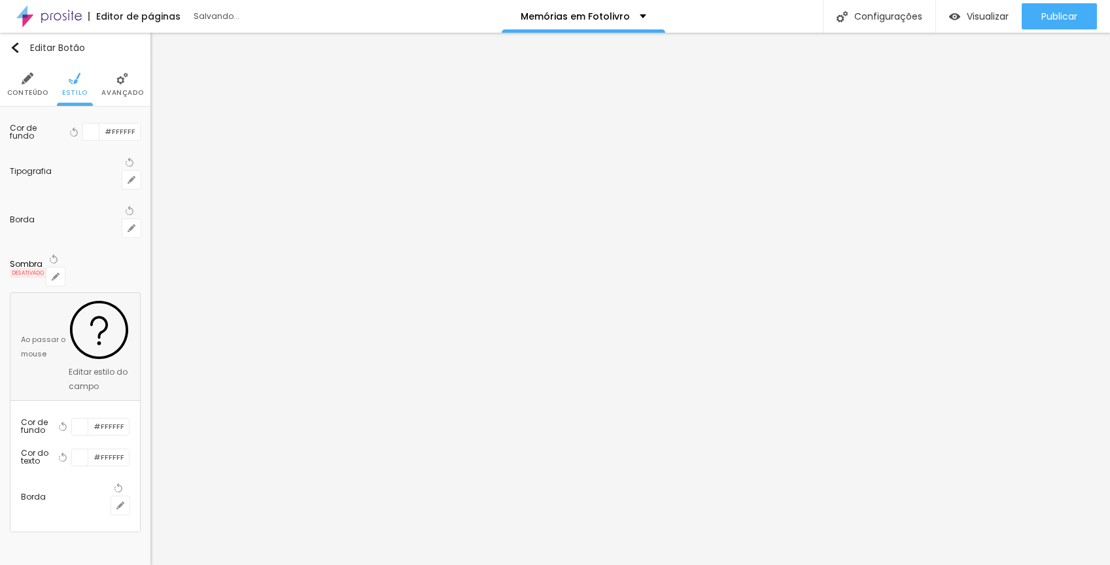
click at [133, 82] on li "Avançado" at bounding box center [122, 84] width 42 height 43
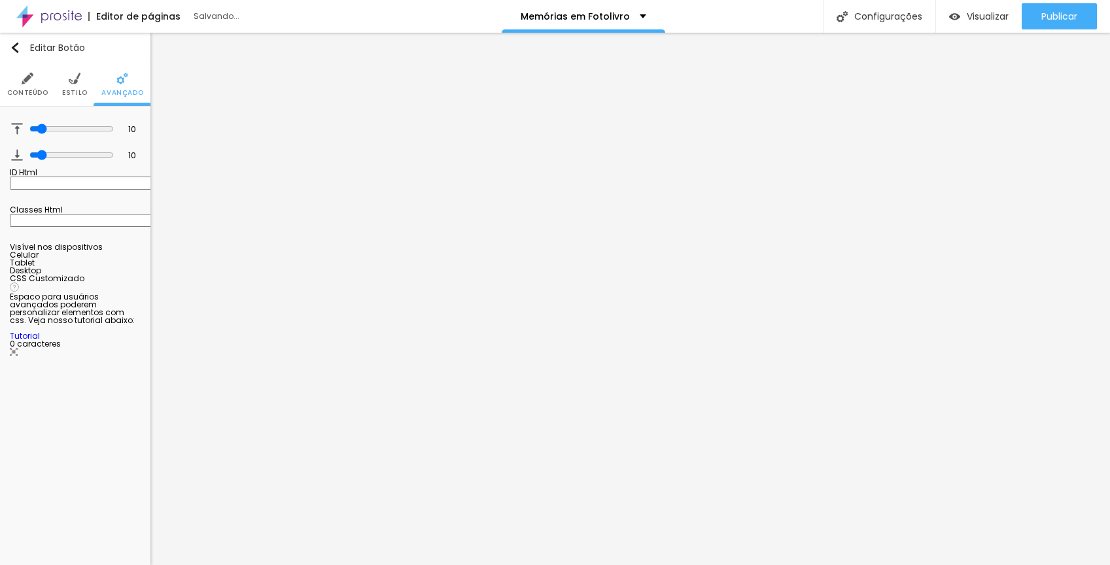
click at [32, 84] on li "Conteúdo" at bounding box center [27, 84] width 41 height 43
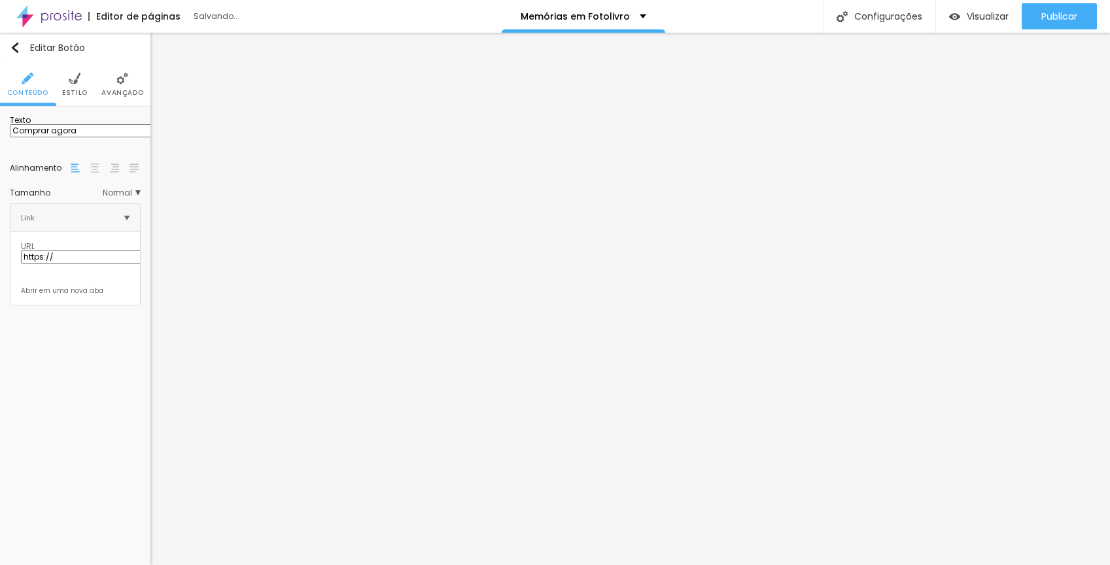
click at [57, 264] on input "https://" at bounding box center [99, 256] width 157 height 13
click at [19, 43] on img "button" at bounding box center [15, 48] width 10 height 10
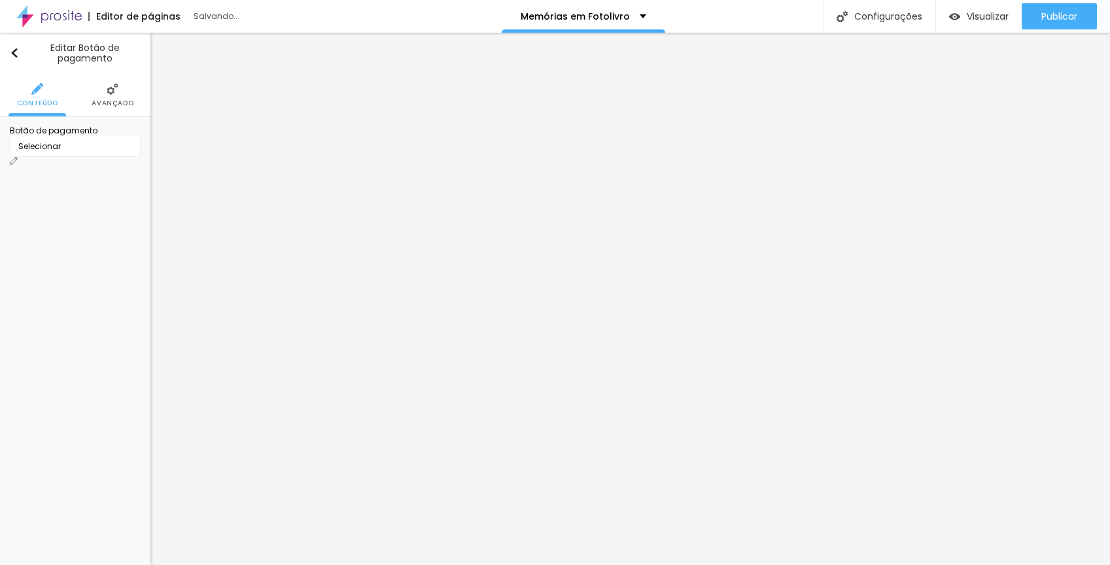
scroll to position [0, 0]
click at [60, 152] on span "Selecionar" at bounding box center [39, 146] width 43 height 11
click at [101, 157] on div "Selecionar" at bounding box center [75, 146] width 131 height 22
click at [122, 100] on span "Avançado" at bounding box center [113, 103] width 42 height 7
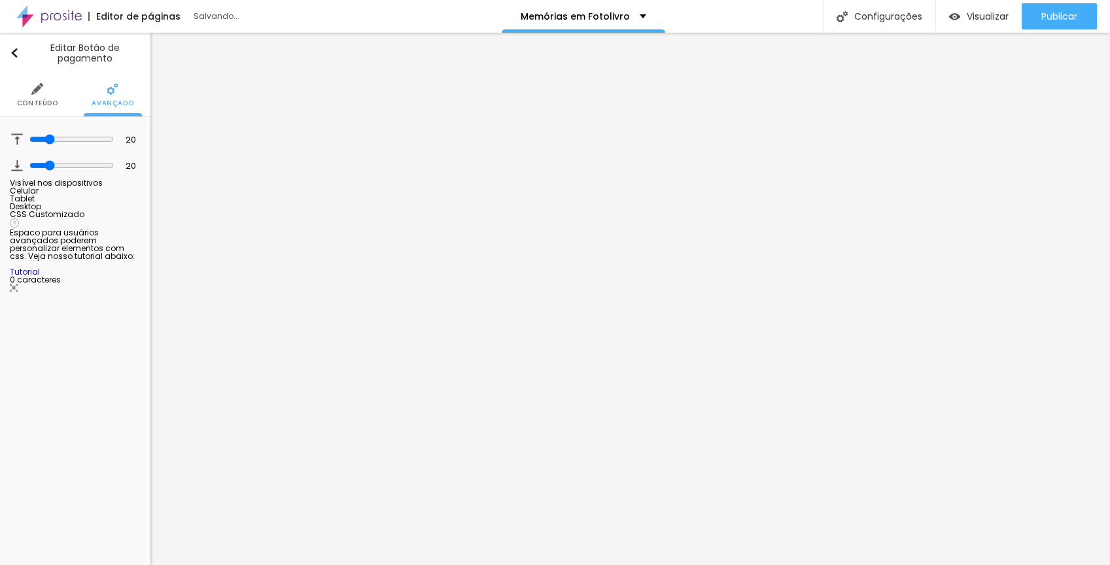
click at [30, 91] on li "Conteúdo" at bounding box center [37, 94] width 41 height 43
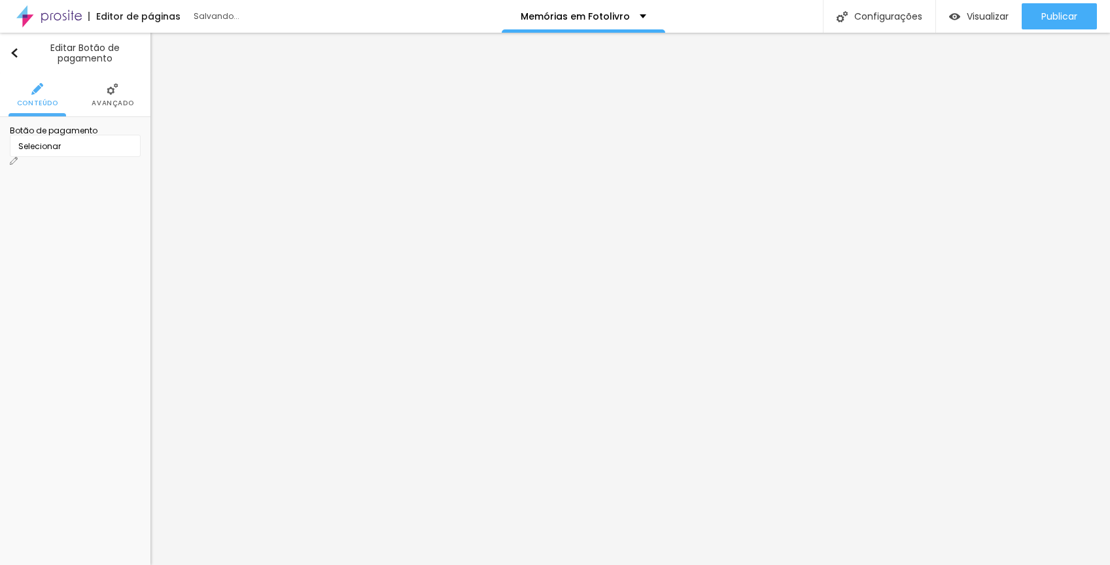
click at [118, 156] on div "Selecionar" at bounding box center [75, 146] width 131 height 22
click at [126, 152] on div "Selecionar" at bounding box center [75, 146] width 131 height 22
click at [18, 157] on img at bounding box center [14, 161] width 8 height 8
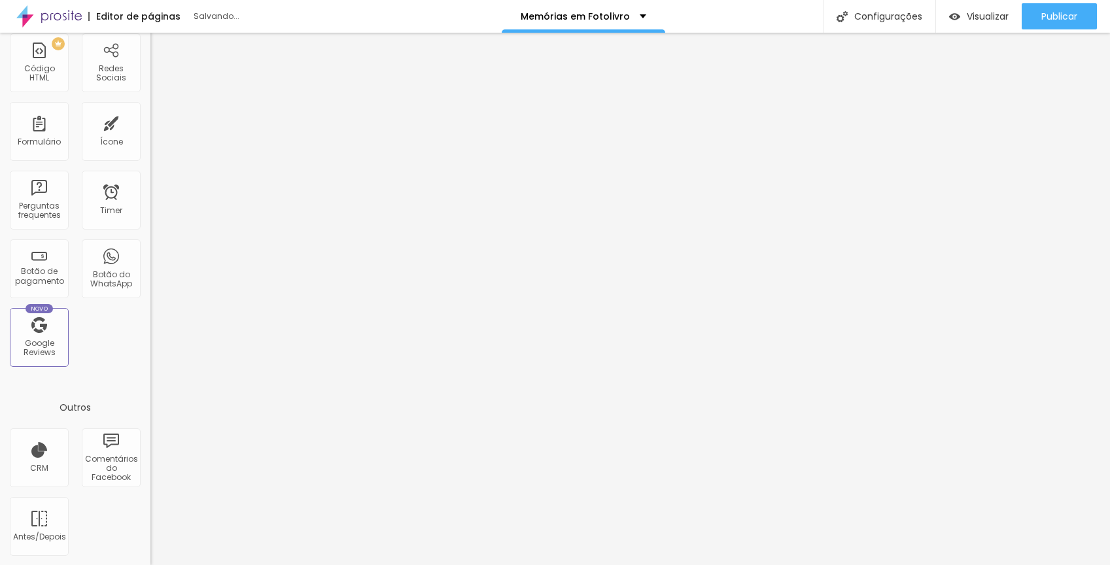
scroll to position [318, 0]
click at [54, 266] on div "Botão de pagamento" at bounding box center [39, 275] width 52 height 19
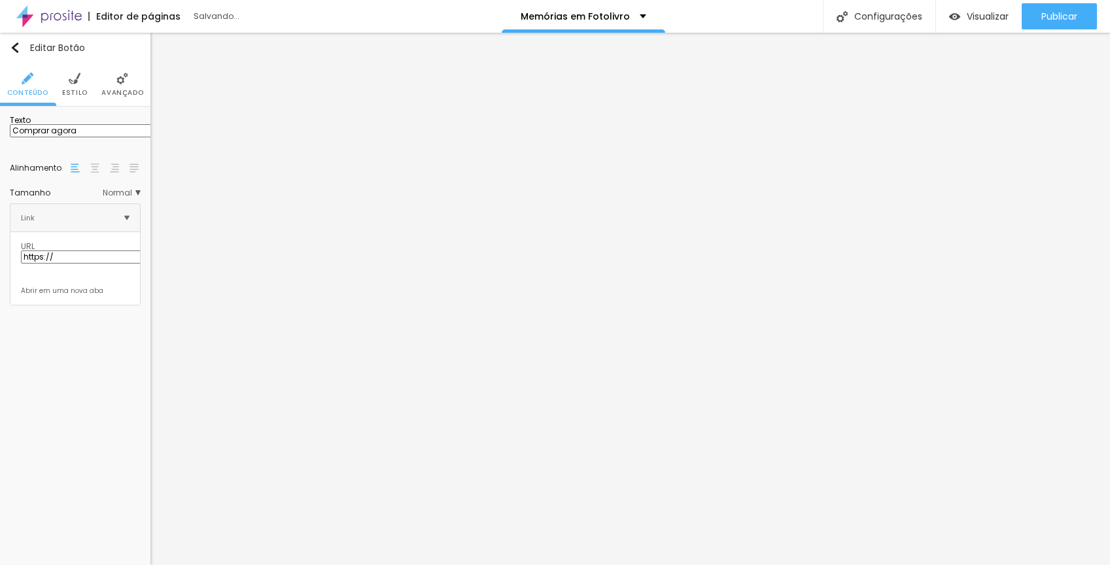
scroll to position [0, 0]
click at [84, 264] on input "https://" at bounding box center [99, 256] width 157 height 13
click at [132, 226] on div "Link" at bounding box center [74, 217] width 129 height 27
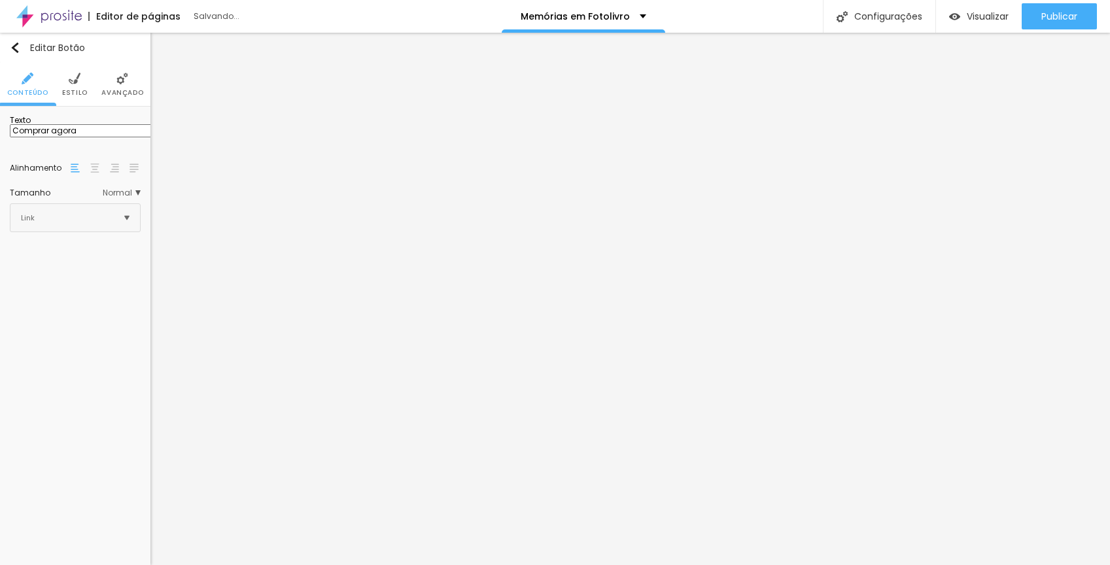
click at [132, 226] on div "Link" at bounding box center [74, 217] width 129 height 27
click at [80, 73] on li "Estilo" at bounding box center [75, 84] width 26 height 43
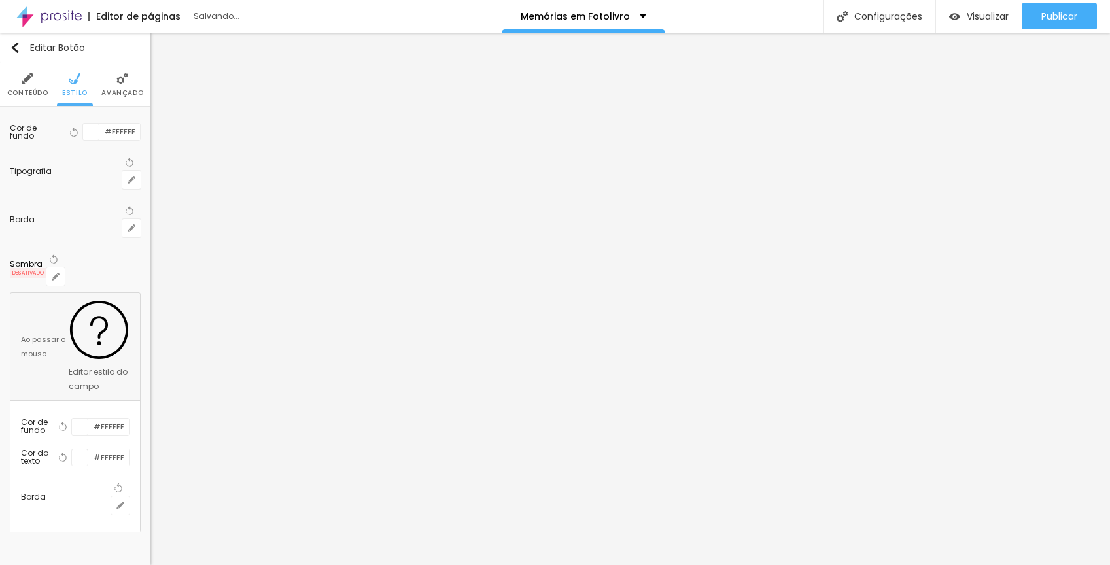
click at [124, 80] on img at bounding box center [122, 79] width 12 height 12
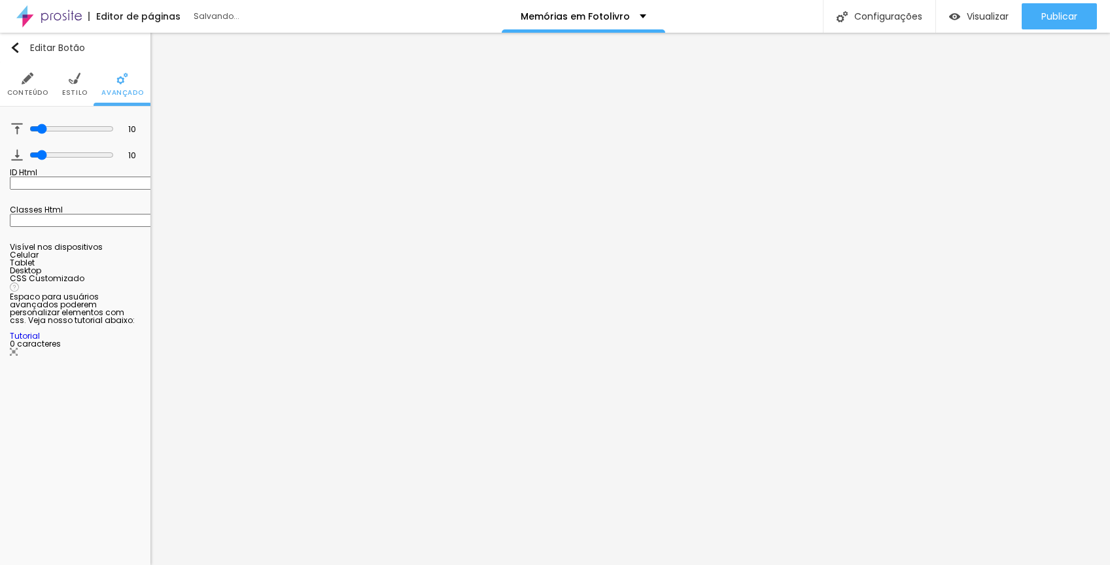
click at [33, 79] on li "Conteúdo" at bounding box center [27, 84] width 41 height 43
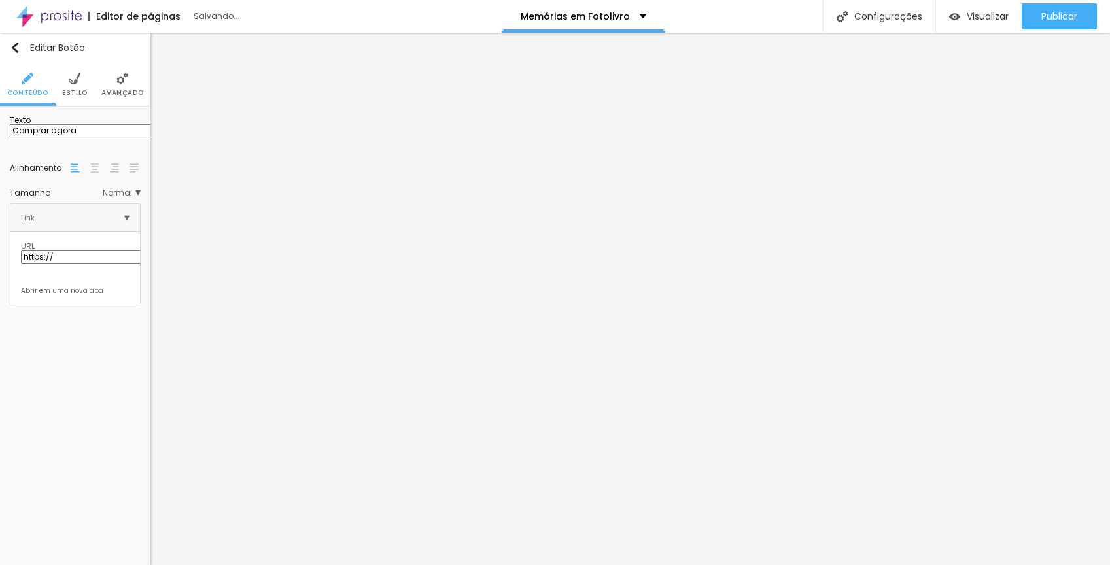
click at [15, 51] on img "button" at bounding box center [15, 48] width 10 height 10
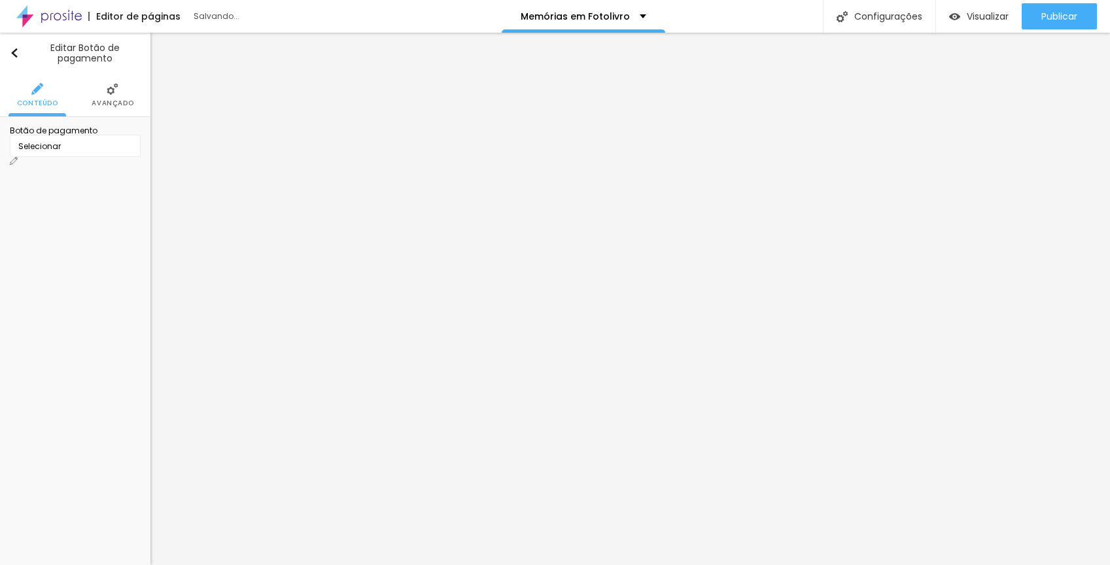
click at [129, 157] on div "Selecionar" at bounding box center [75, 146] width 131 height 22
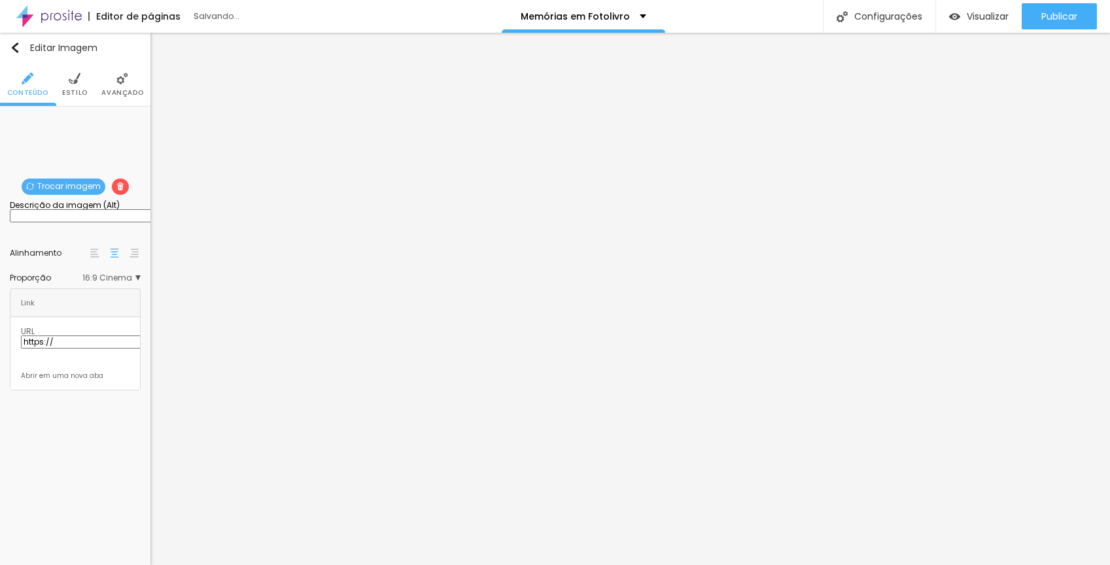
click at [75, 116] on div "Trocar imagem" at bounding box center [75, 116] width 0 height 0
click at [61, 186] on span "Trocar imagem" at bounding box center [64, 187] width 84 height 16
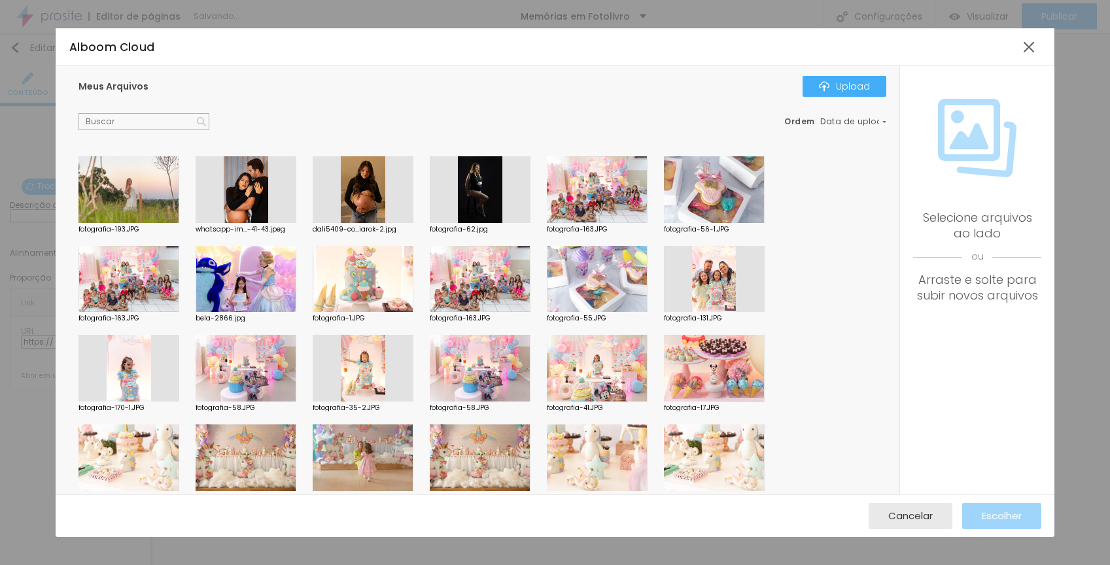
click at [730, 377] on div at bounding box center [714, 368] width 101 height 67
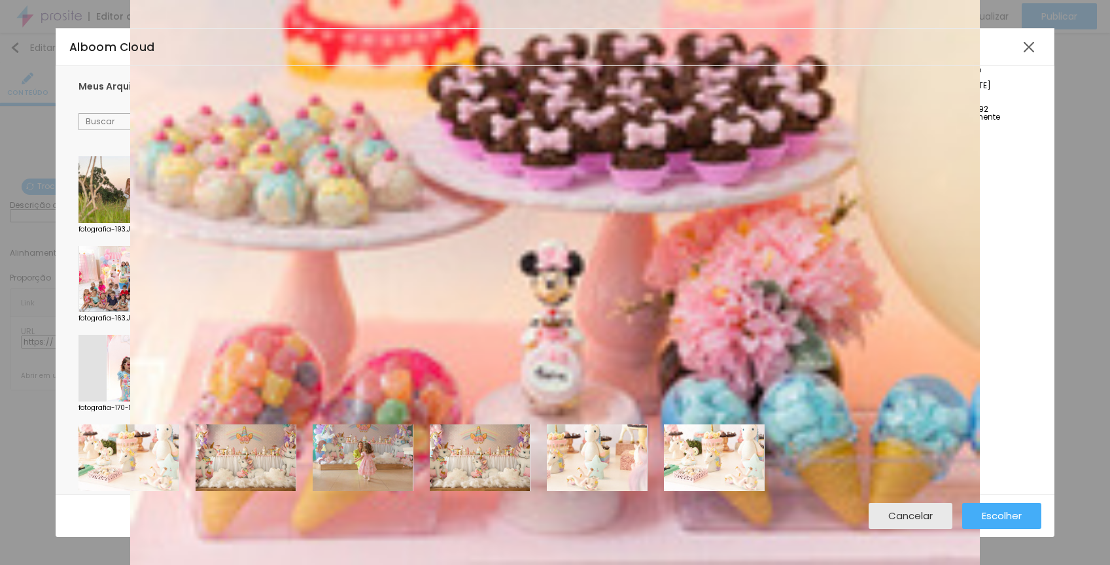
click at [995, 530] on div "Cancelar Escolher" at bounding box center [555, 515] width 999 height 43
click at [997, 513] on span "Escolher" at bounding box center [1002, 515] width 40 height 11
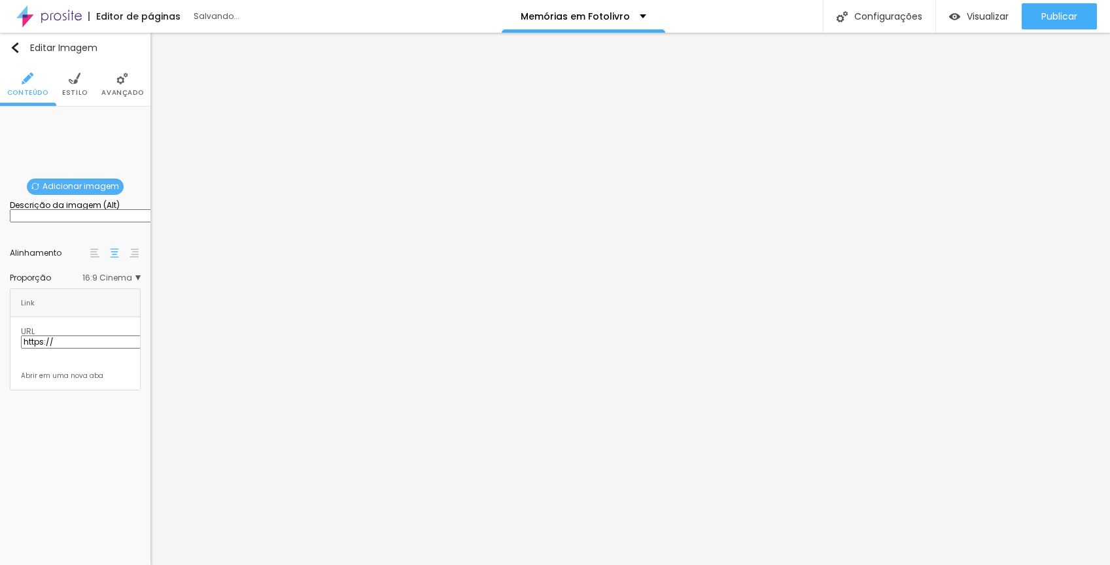
click at [85, 182] on span "Adicionar imagem" at bounding box center [75, 187] width 97 height 16
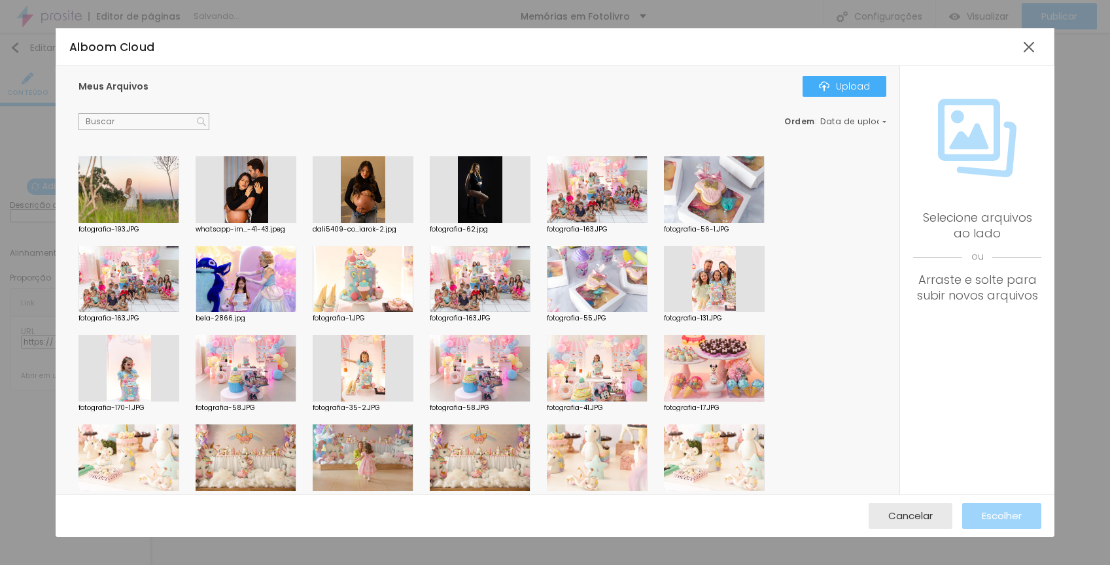
scroll to position [333, 0]
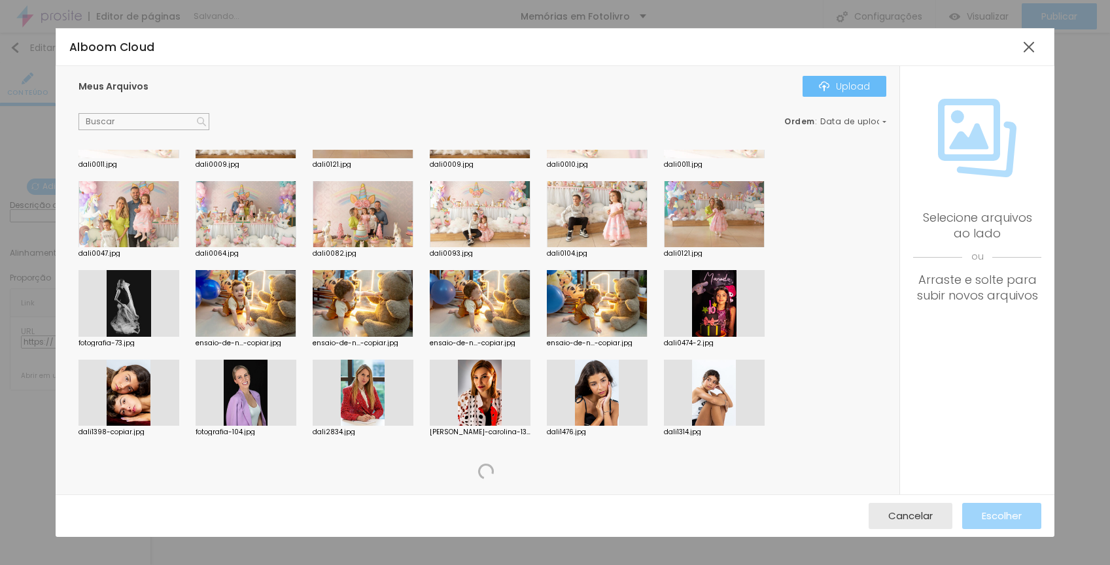
click at [848, 84] on div "Upload" at bounding box center [844, 86] width 51 height 10
click at [610, 268] on div "fotografia-193.JPG whatsapp-im...-41-43.jpeg dali5409-co...iarok-2.jpg fotograf…" at bounding box center [485, 158] width 815 height 671
click at [609, 288] on div at bounding box center [597, 303] width 101 height 67
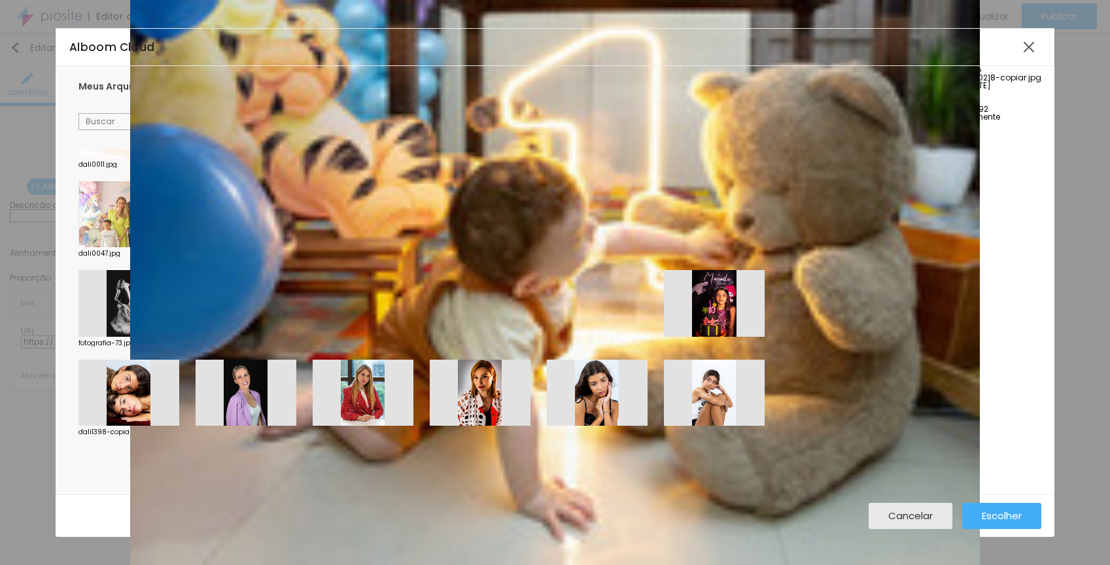
click at [999, 122] on span "Excluir Permanentemente" at bounding box center [950, 116] width 100 height 11
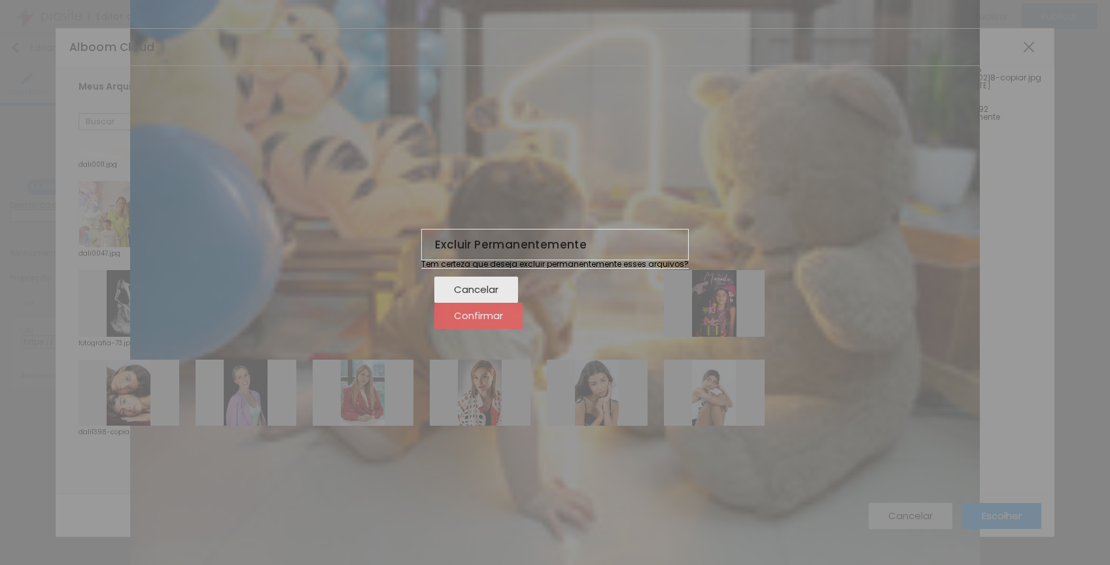
click at [503, 321] on span "Confirmar" at bounding box center [478, 315] width 49 height 11
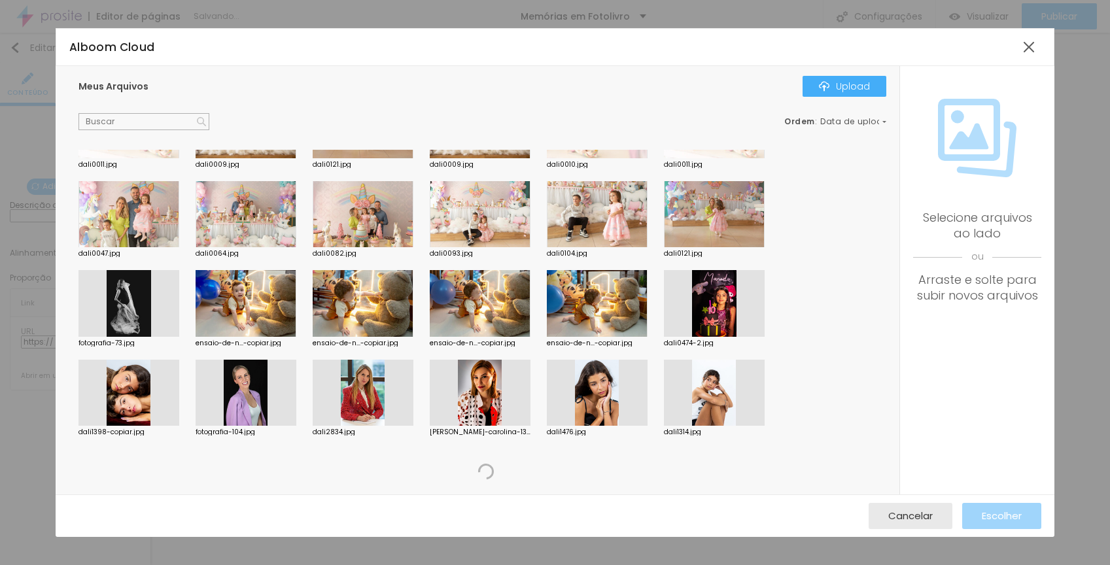
click at [598, 306] on div at bounding box center [597, 303] width 101 height 67
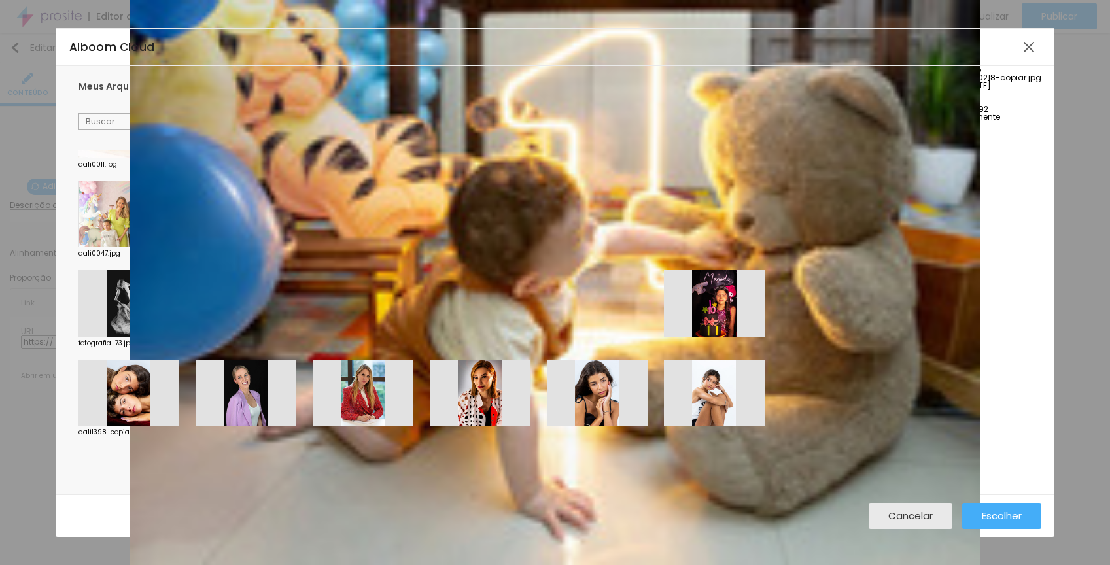
click at [955, 121] on div "Detalhes do arquivo ensaio-de-[DATE]-0218-copiar.jpg Adicionado em: [DATE] Tama…" at bounding box center [977, 93] width 154 height 55
click at [958, 122] on span "Excluir Permanentemente" at bounding box center [950, 116] width 100 height 11
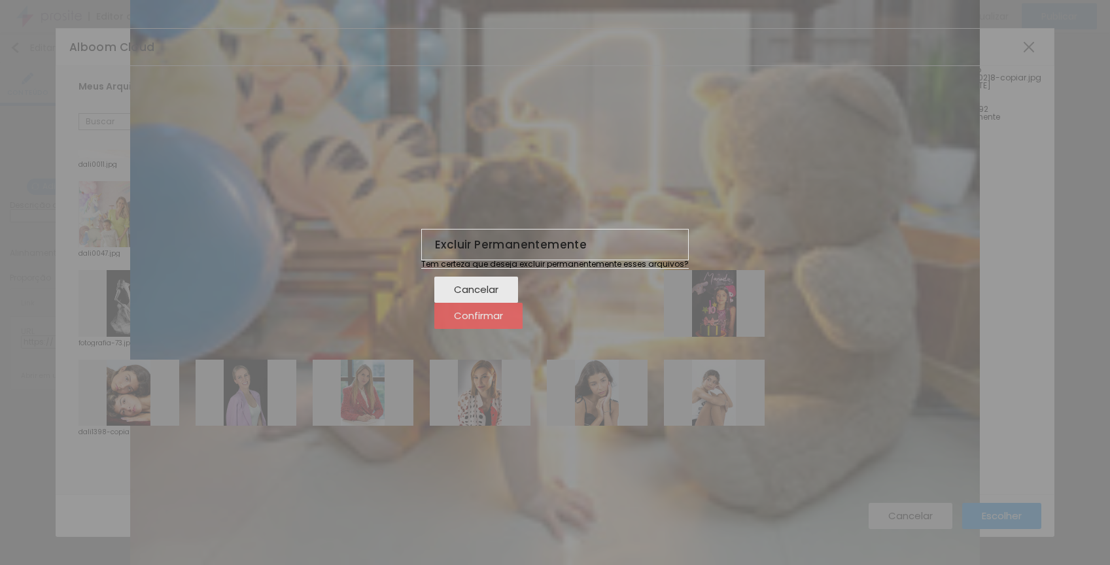
click at [503, 321] on span "Confirmar" at bounding box center [478, 315] width 49 height 11
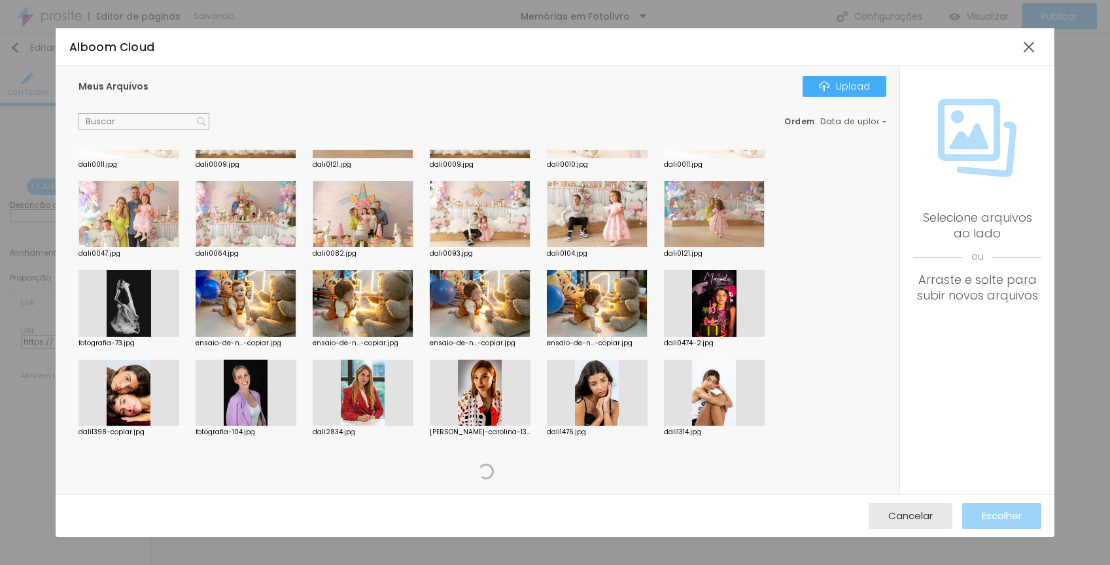
click at [559, 299] on div at bounding box center [597, 303] width 101 height 67
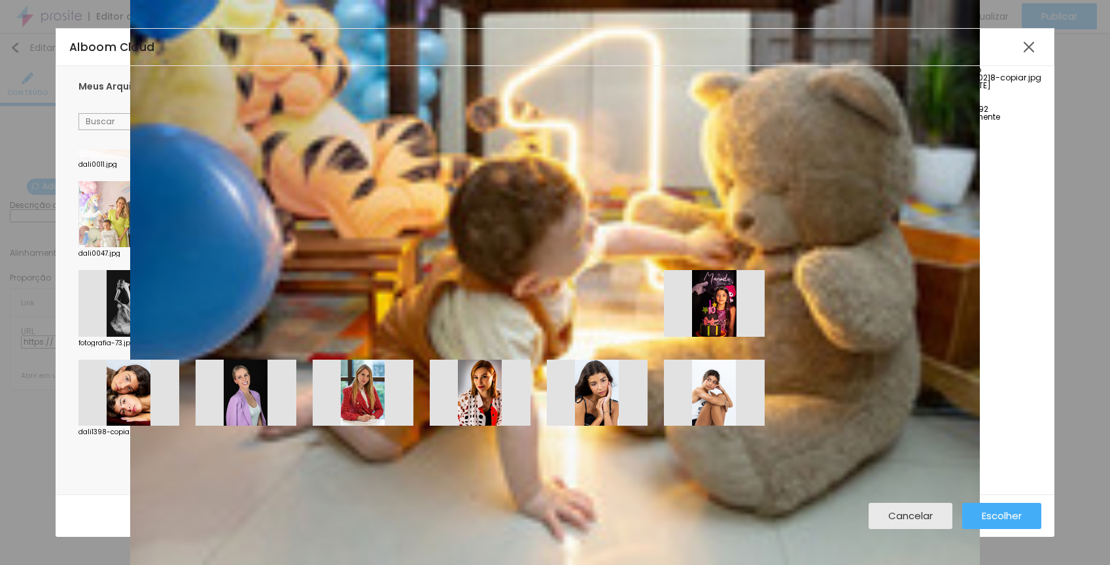
click at [961, 122] on span "Excluir Permanentemente" at bounding box center [950, 116] width 100 height 11
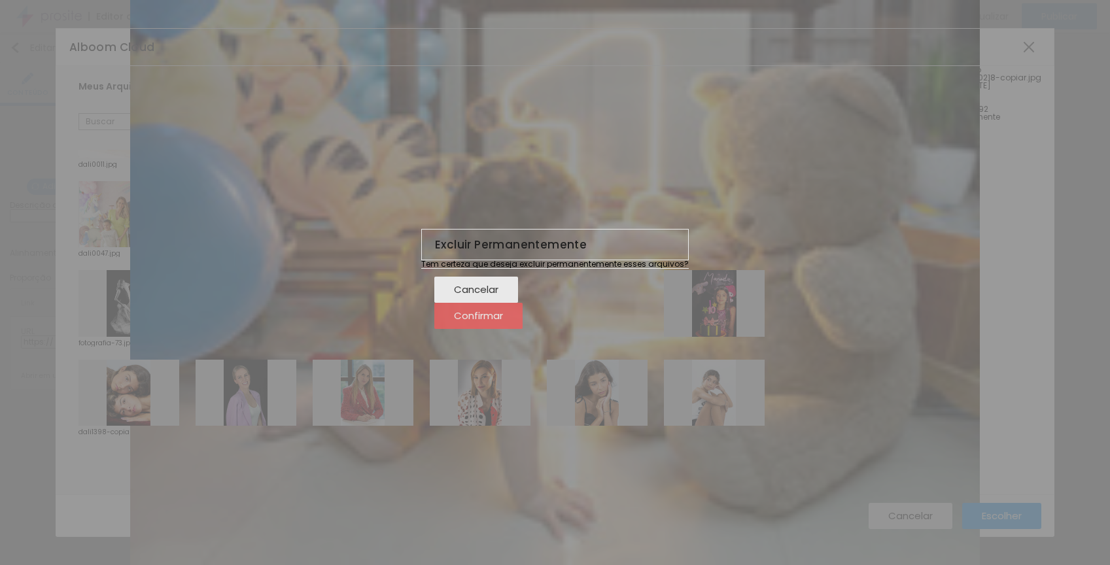
click at [503, 321] on span "Confirmar" at bounding box center [478, 315] width 49 height 11
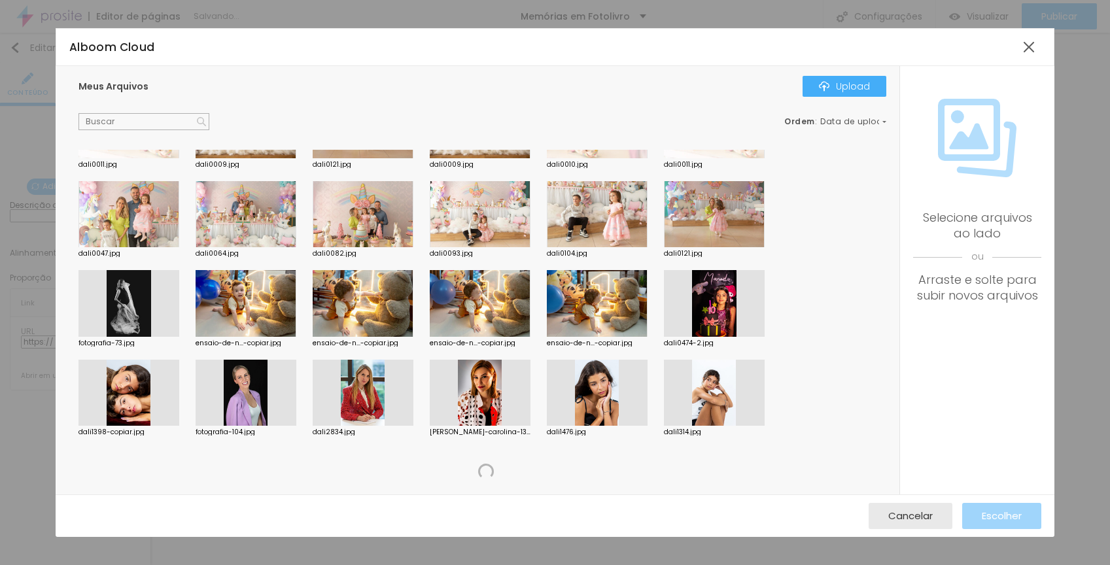
click at [449, 311] on div at bounding box center [480, 303] width 101 height 67
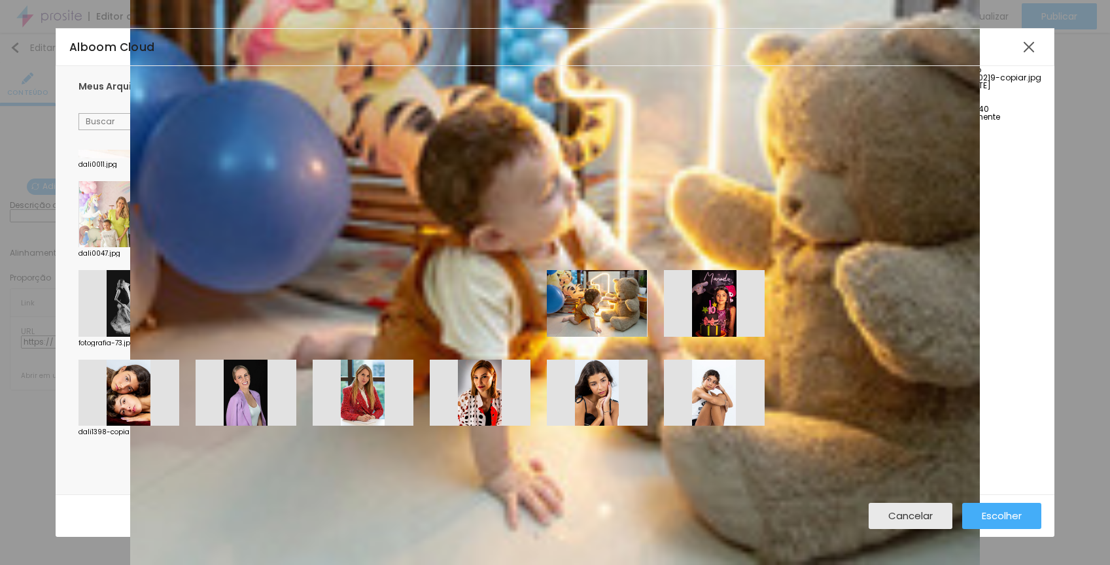
click at [942, 122] on span "Excluir Permanentemente" at bounding box center [950, 116] width 100 height 11
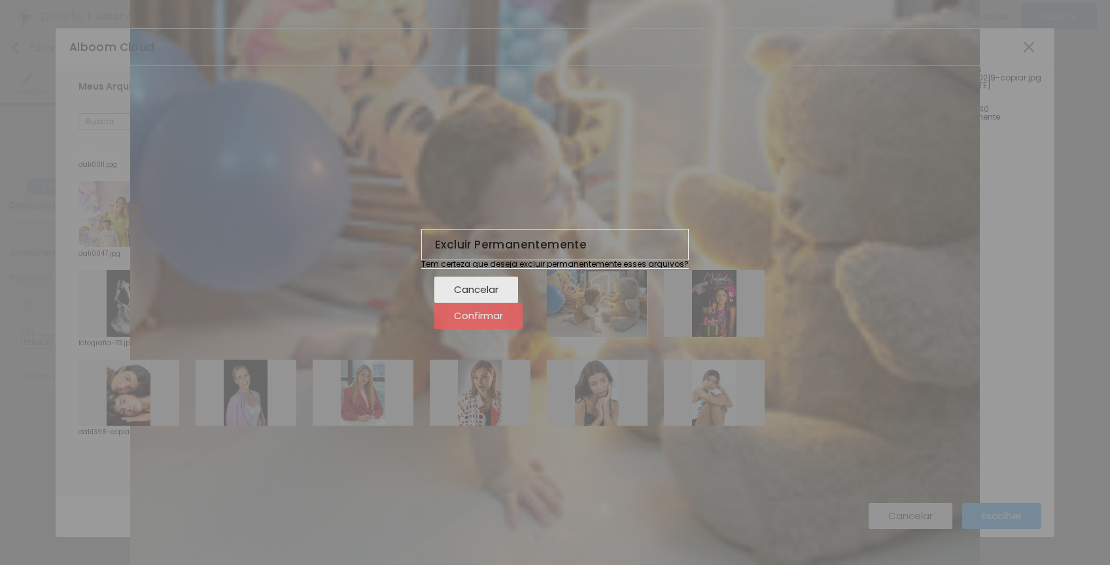
click at [503, 321] on span "Confirmar" at bounding box center [478, 315] width 49 height 11
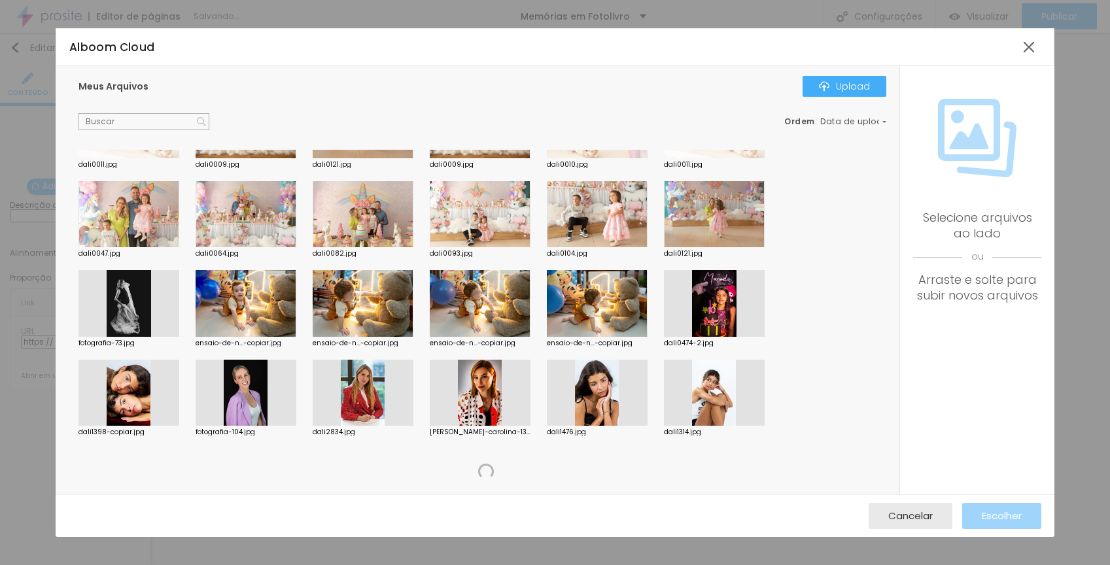
click at [464, 306] on div at bounding box center [480, 303] width 101 height 67
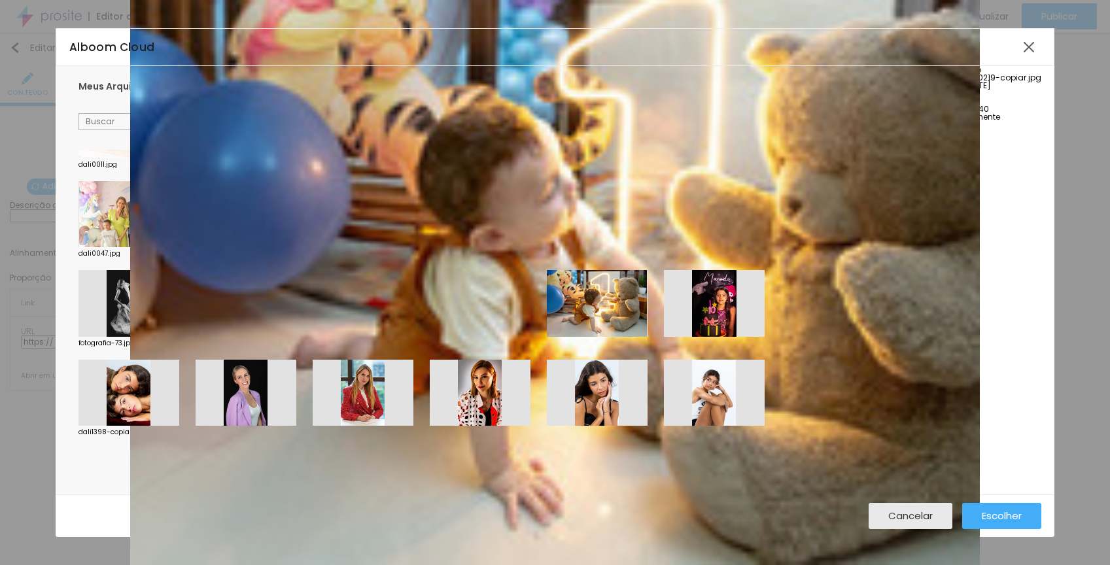
click at [943, 122] on span "Excluir Permanentemente" at bounding box center [950, 116] width 100 height 11
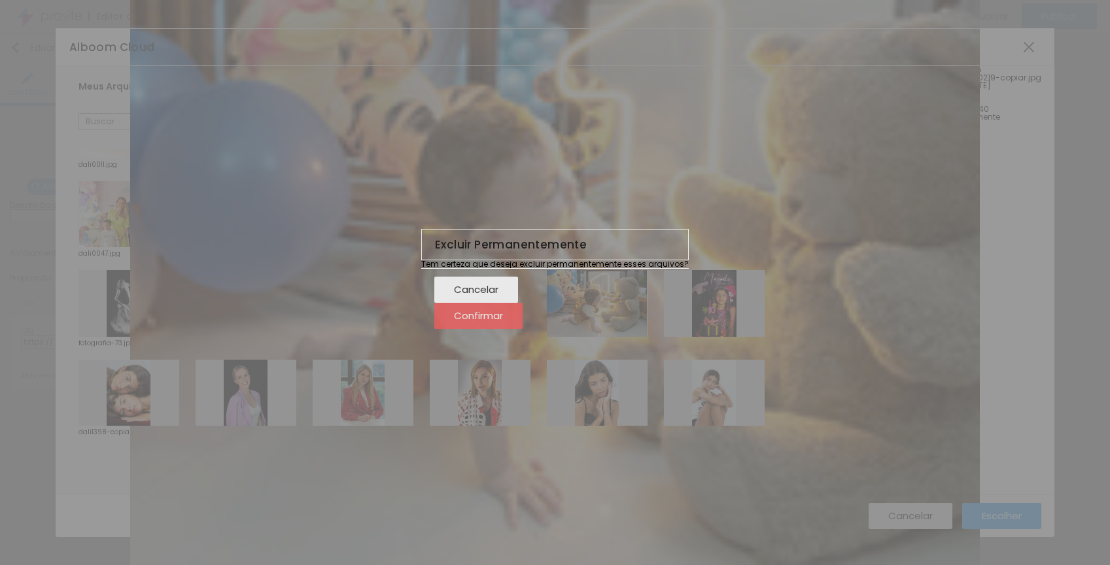
click at [503, 321] on span "Confirmar" at bounding box center [478, 315] width 49 height 11
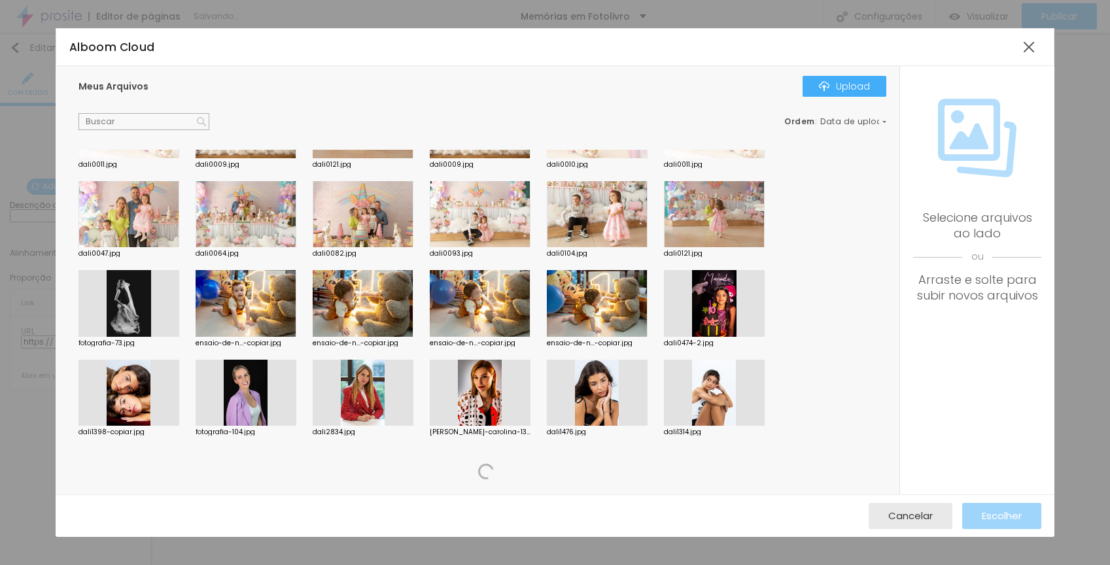
click at [574, 302] on div at bounding box center [597, 303] width 101 height 67
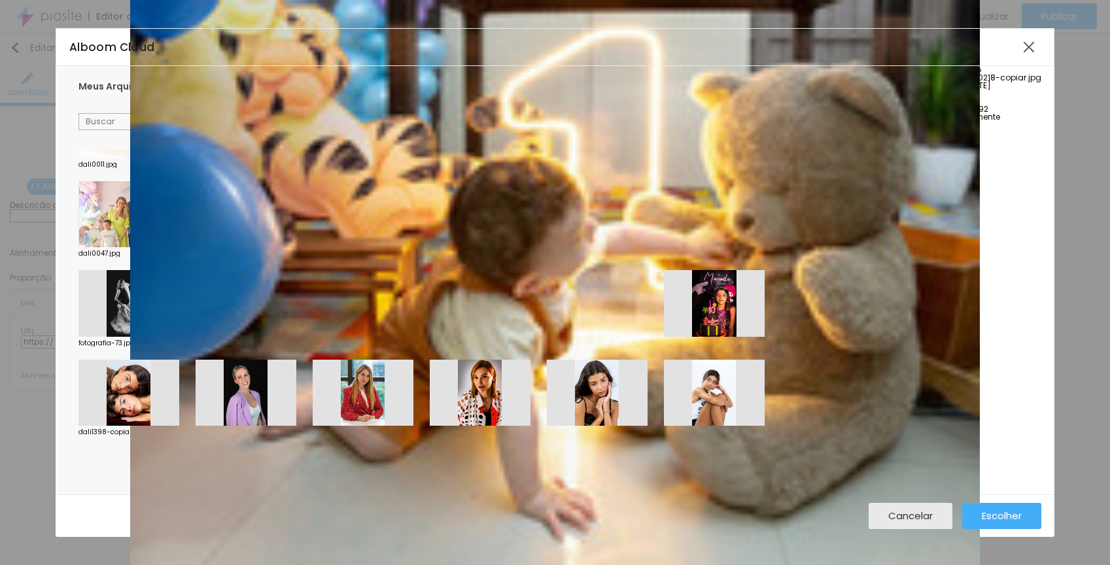
click at [936, 122] on span "Excluir Permanentemente" at bounding box center [950, 116] width 100 height 11
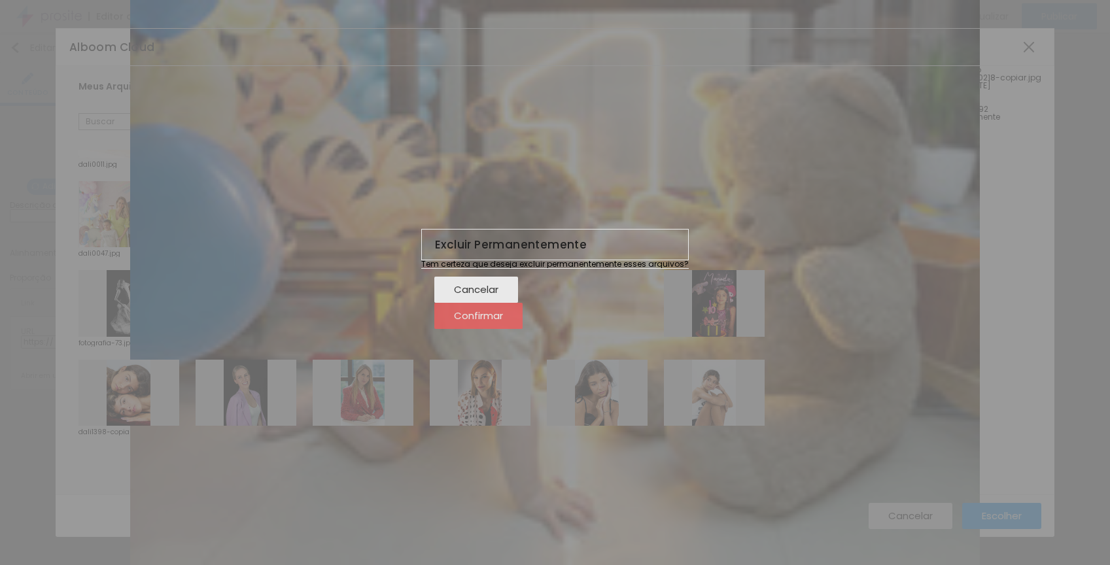
click at [503, 321] on span "Confirmar" at bounding box center [478, 315] width 49 height 11
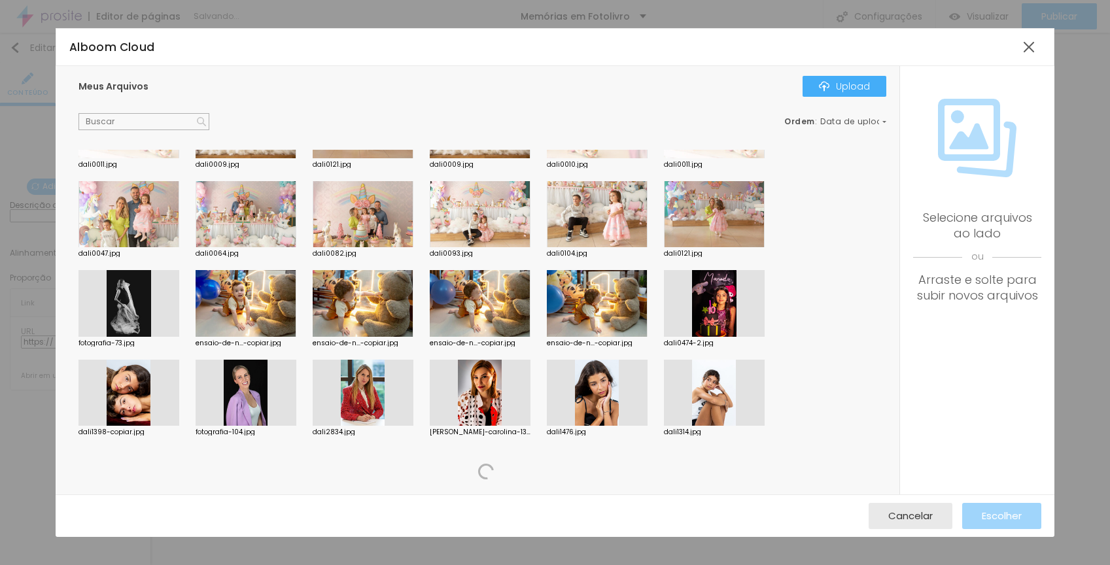
click at [567, 315] on div at bounding box center [597, 303] width 101 height 67
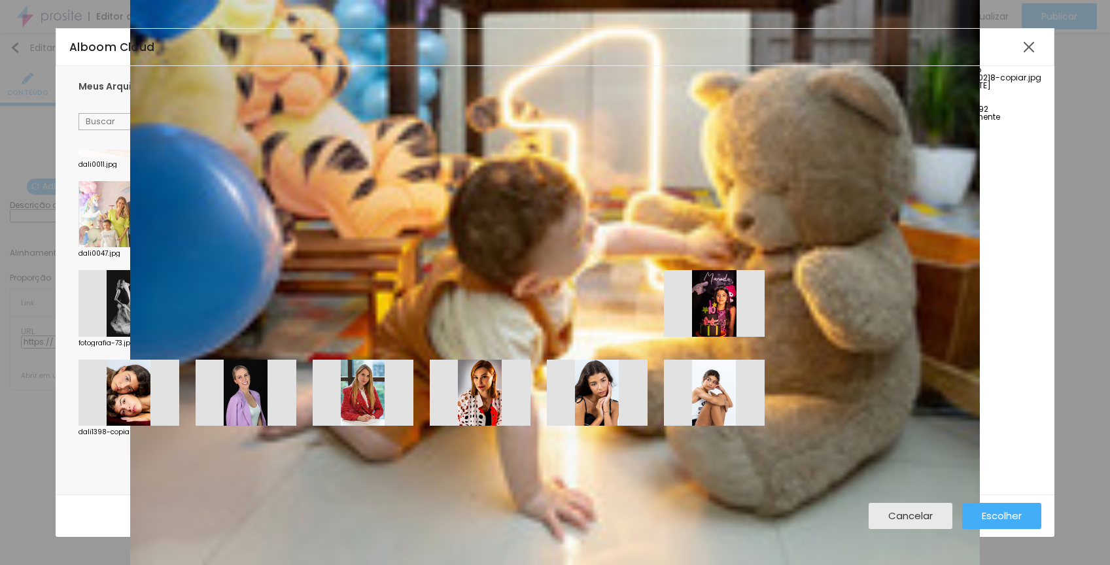
click at [970, 122] on span "Excluir Permanentemente" at bounding box center [950, 116] width 100 height 11
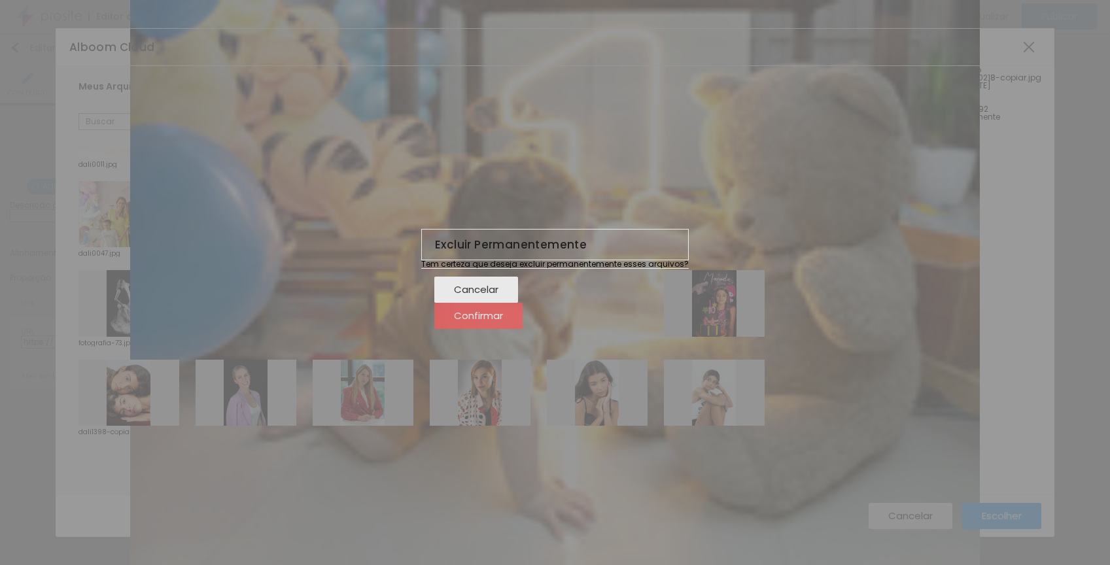
click at [503, 321] on span "Confirmar" at bounding box center [478, 315] width 49 height 11
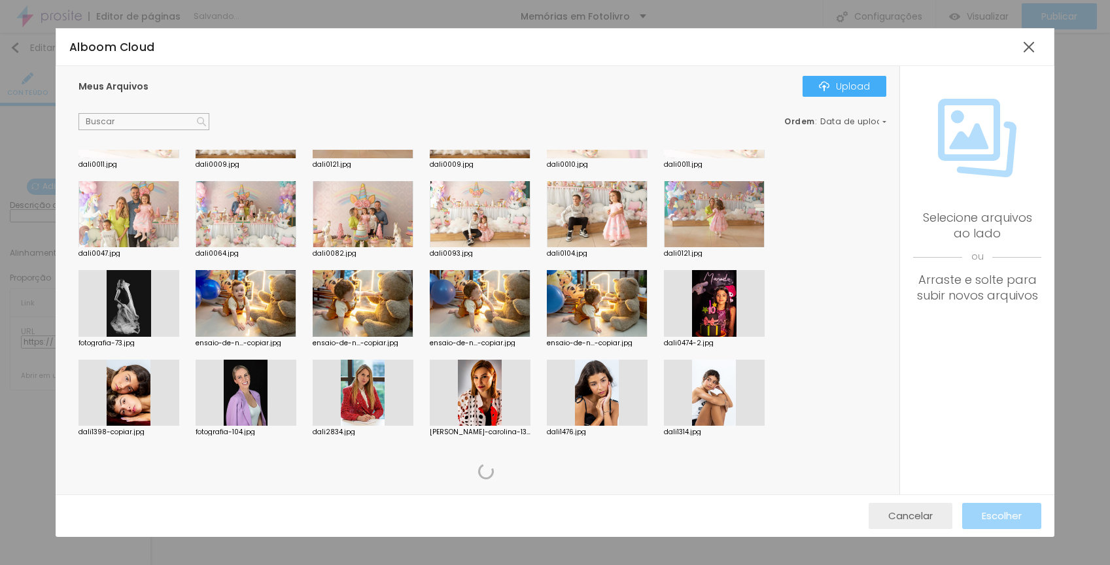
click at [925, 517] on span "Cancelar" at bounding box center [910, 515] width 44 height 11
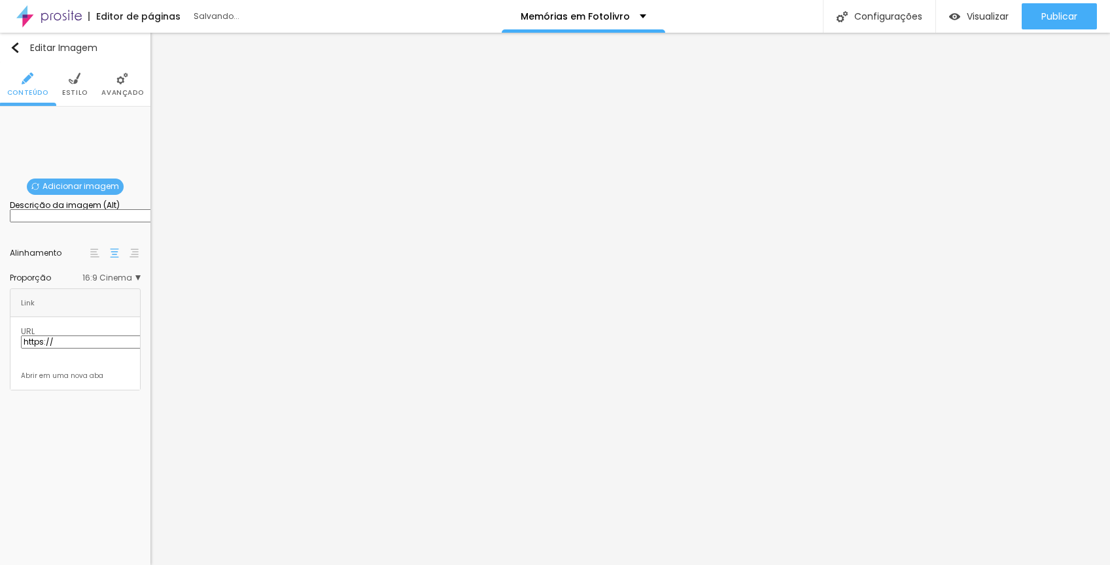
click at [72, 182] on span "Adicionar imagem" at bounding box center [75, 187] width 97 height 16
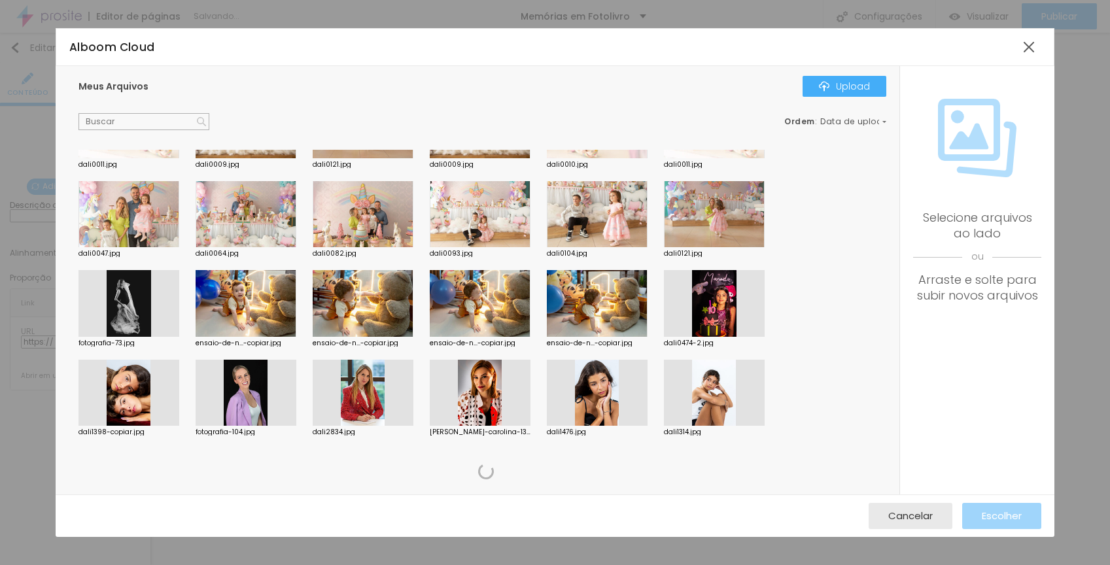
click at [613, 317] on div at bounding box center [597, 303] width 101 height 67
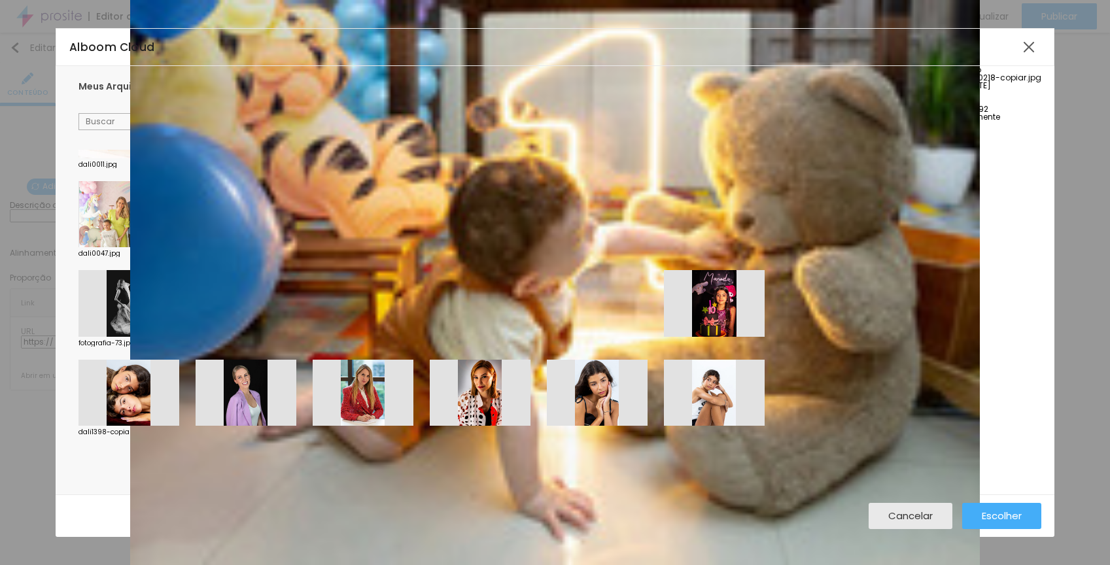
click at [976, 122] on span "Excluir Permanentemente" at bounding box center [950, 116] width 100 height 11
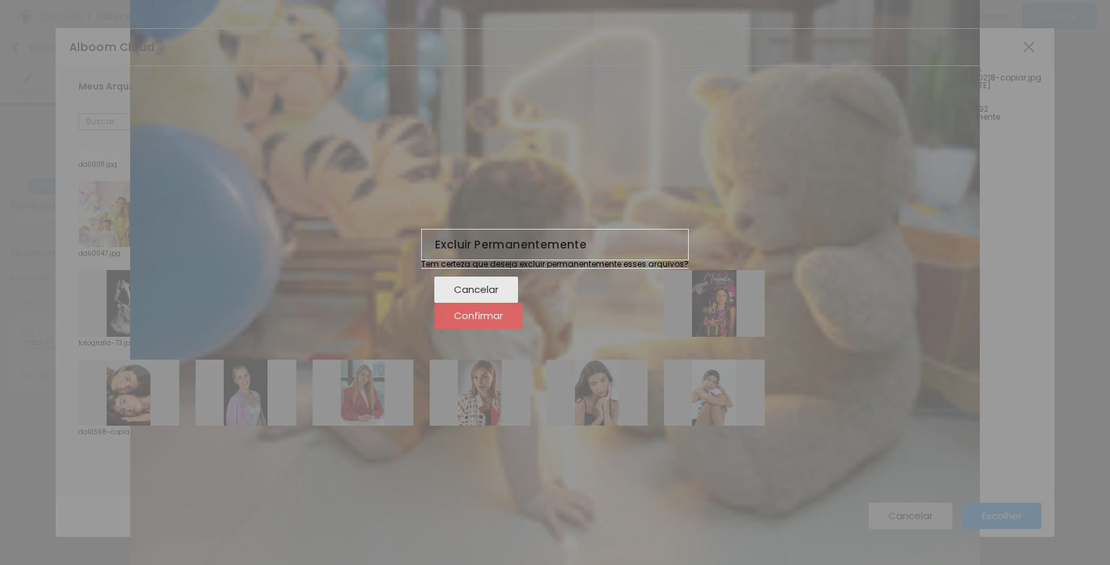
click at [503, 321] on span "Confirmar" at bounding box center [478, 315] width 49 height 11
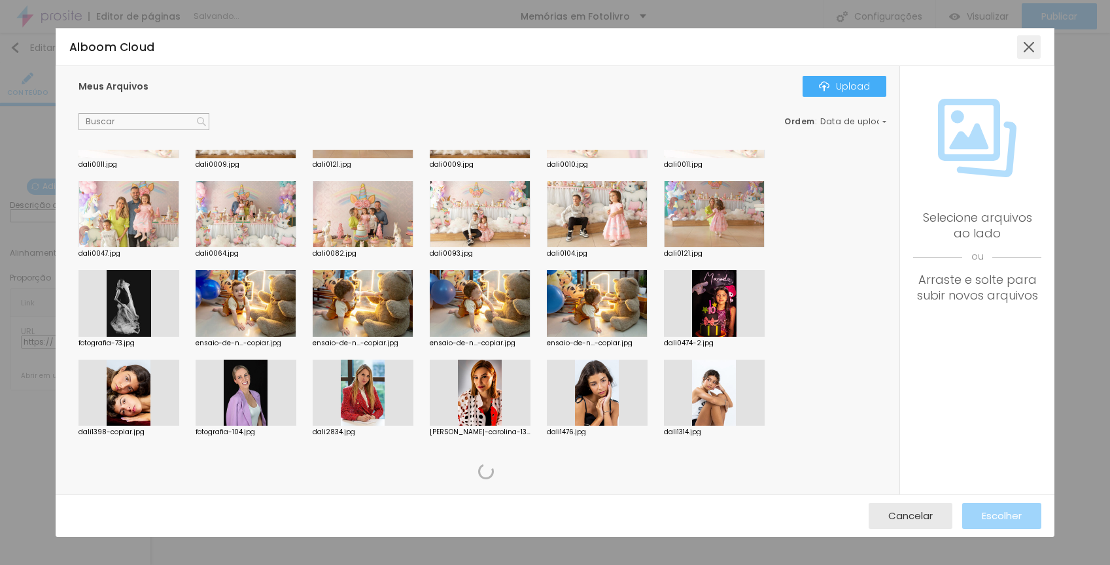
click at [1032, 50] on div at bounding box center [1029, 47] width 24 height 24
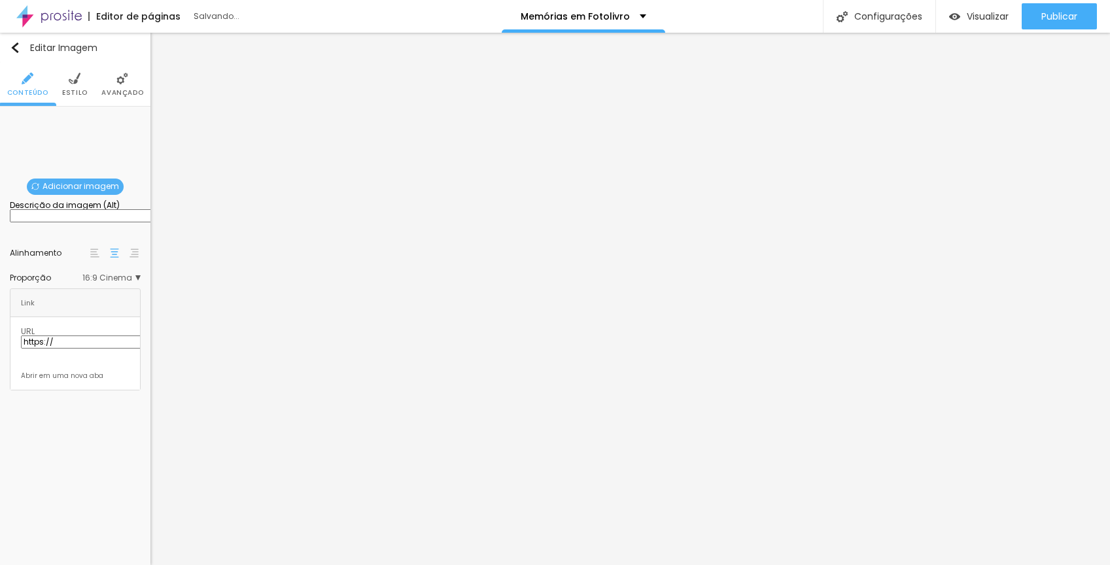
click at [108, 192] on span "Adicionar imagem" at bounding box center [75, 187] width 97 height 16
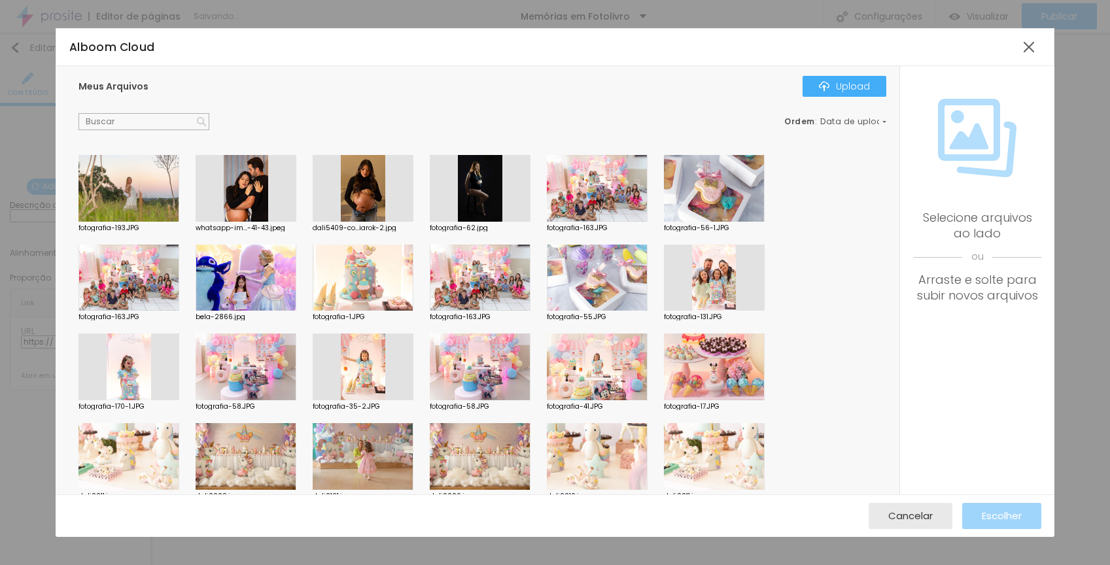
scroll to position [3, 0]
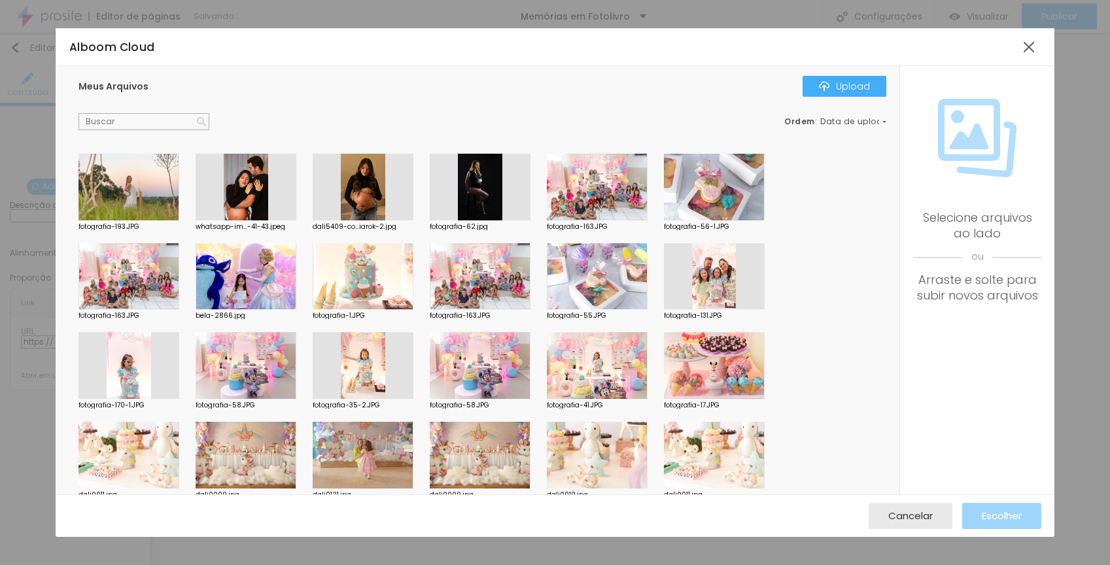
click at [324, 272] on div at bounding box center [363, 276] width 101 height 67
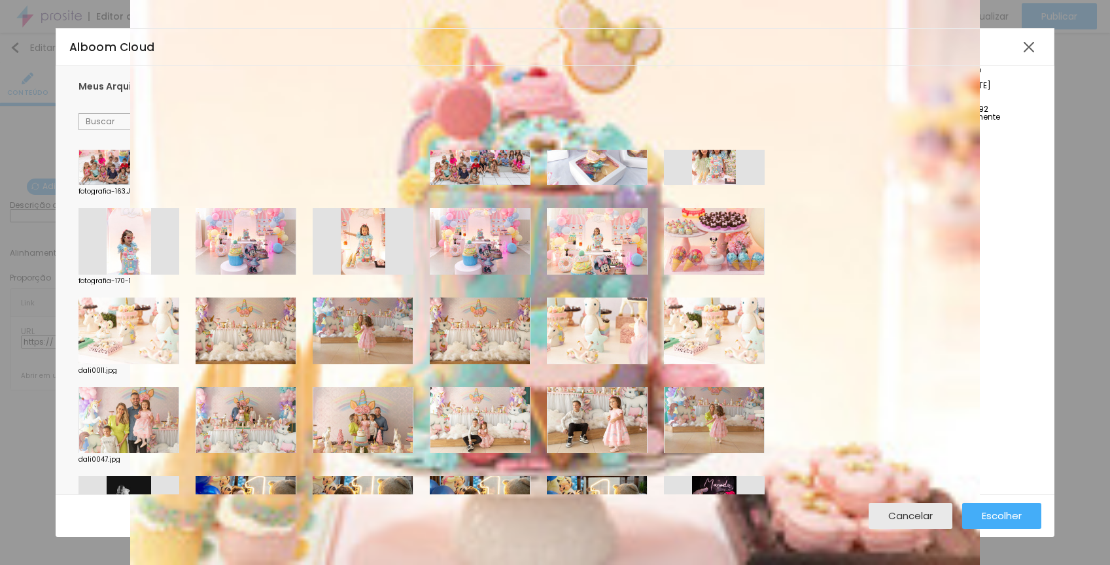
scroll to position [0, 0]
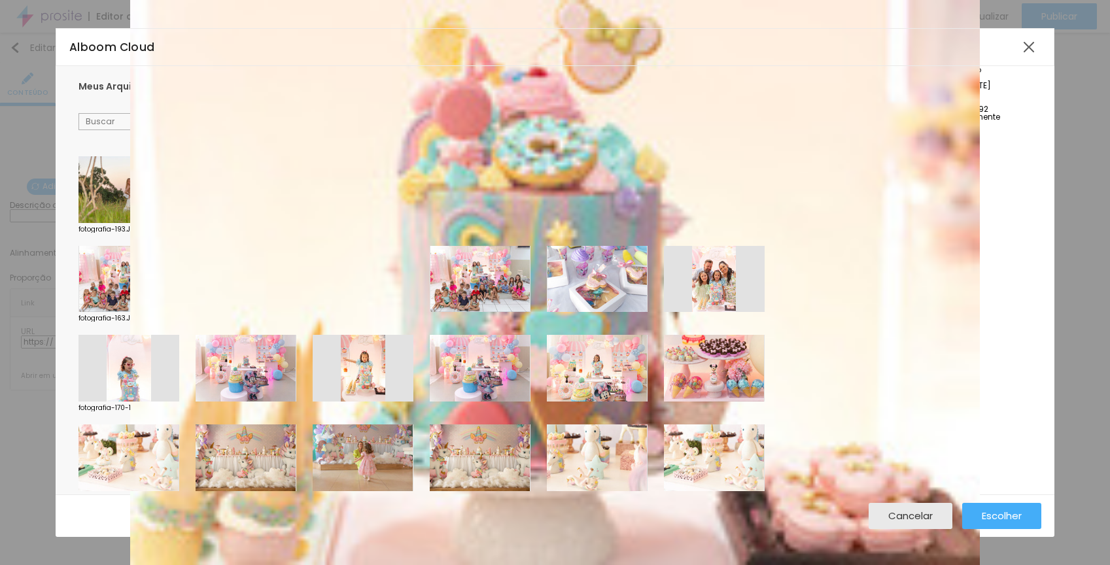
click at [863, 87] on div "Upload" at bounding box center [844, 86] width 51 height 10
click at [1032, 50] on div at bounding box center [1029, 47] width 24 height 24
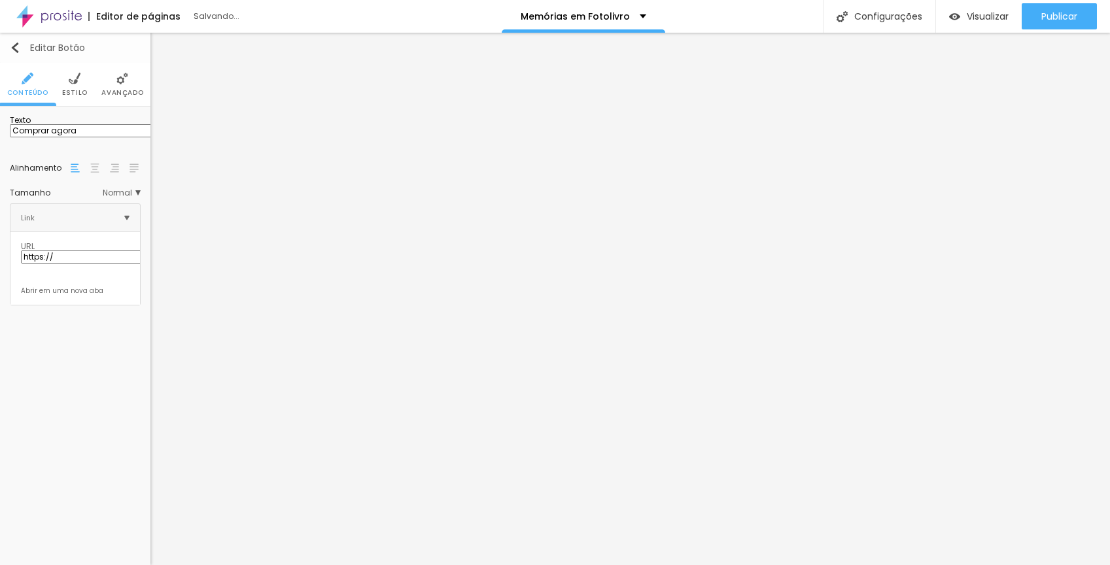
click at [18, 46] on img "button" at bounding box center [15, 48] width 10 height 10
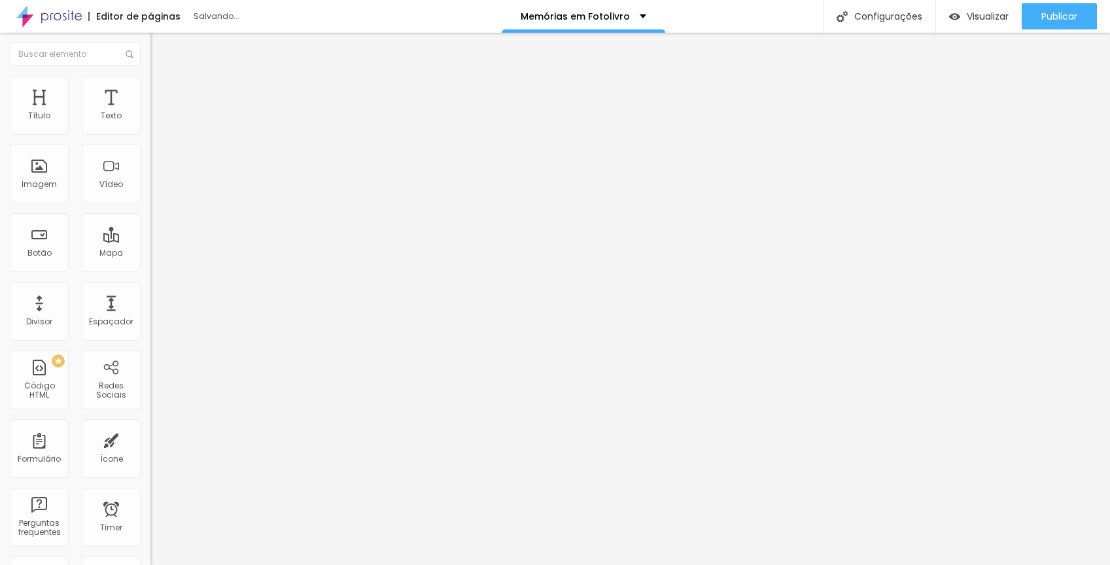
scroll to position [258, 0]
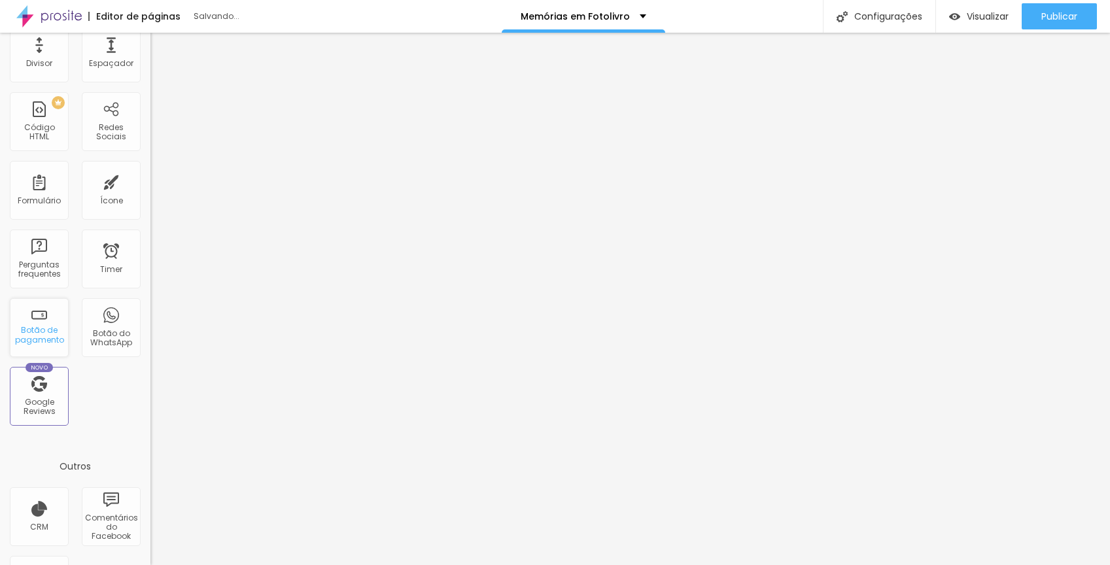
click at [46, 309] on div "Botão de pagamento" at bounding box center [39, 327] width 59 height 59
click at [41, 328] on div "Botão de pagamento" at bounding box center [39, 335] width 52 height 19
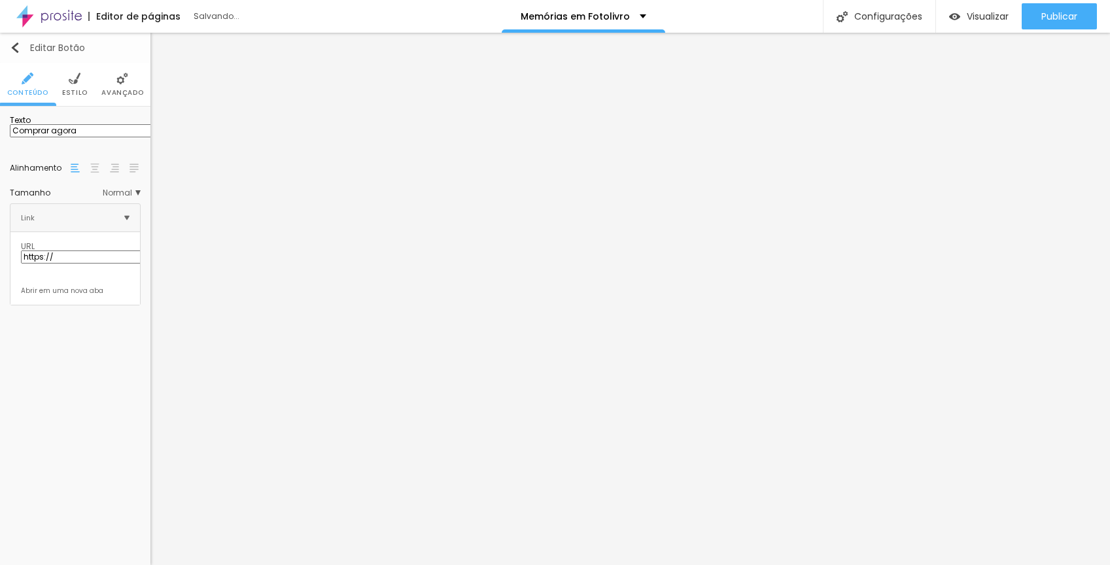
click at [16, 44] on img "button" at bounding box center [15, 48] width 10 height 10
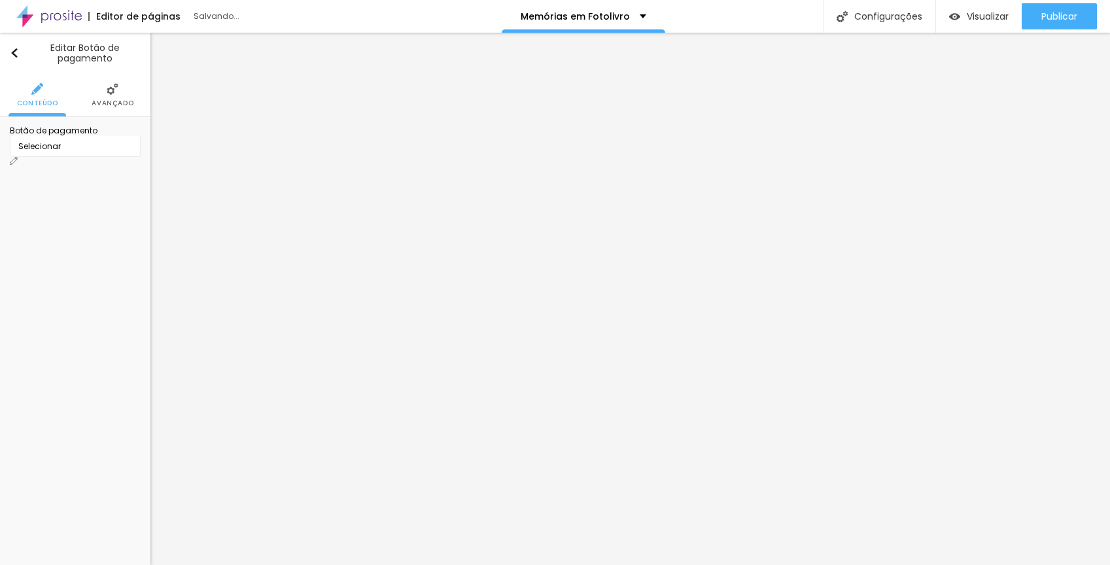
click at [108, 154] on div "Selecionar" at bounding box center [75, 146] width 131 height 22
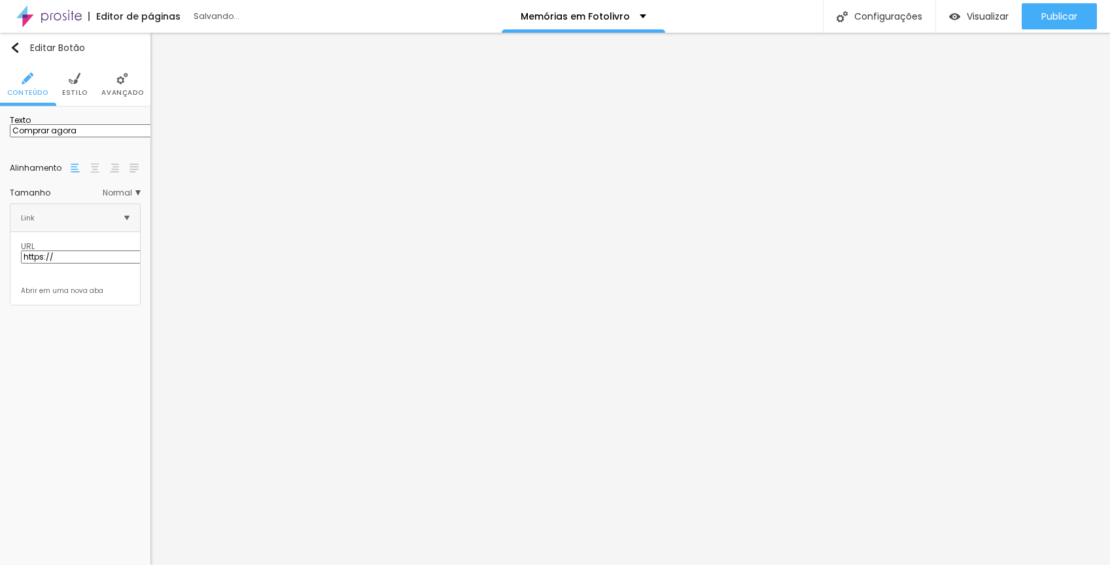
click at [124, 95] on span "Avançado" at bounding box center [122, 93] width 42 height 7
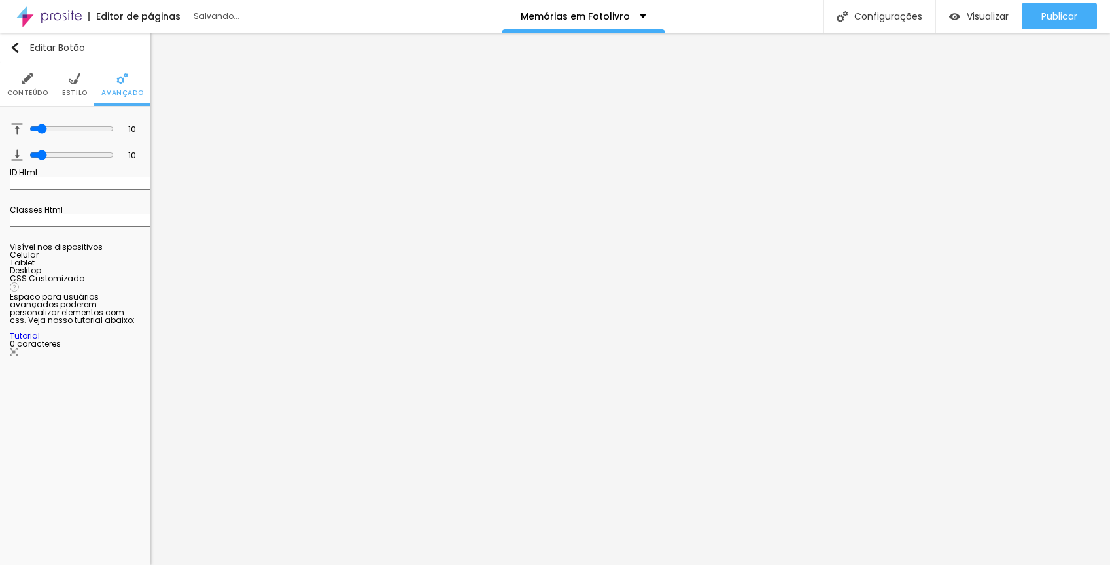
click at [82, 87] on li "Estilo" at bounding box center [75, 84] width 26 height 43
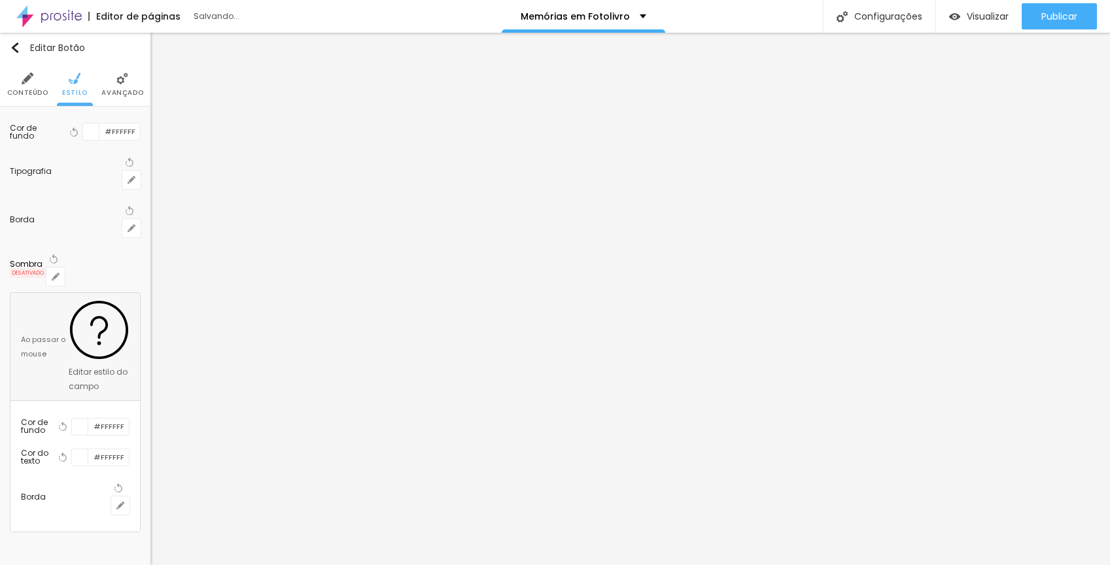
click at [38, 81] on li "Conteúdo" at bounding box center [27, 84] width 41 height 43
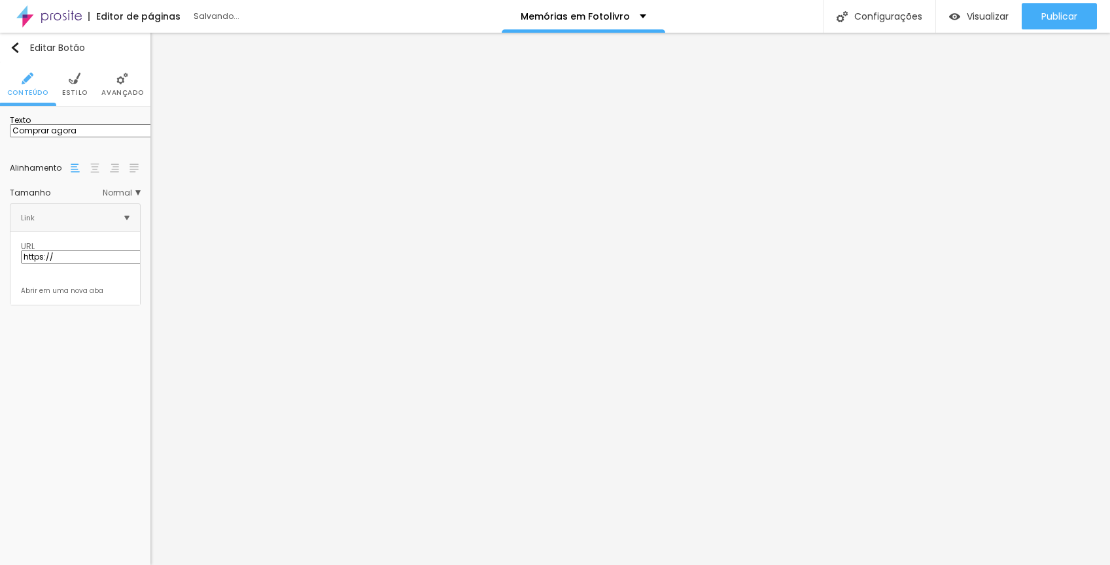
click at [115, 264] on input "https://" at bounding box center [99, 256] width 157 height 13
paste input "<script src="[URL][DOMAIN_NAME]" data-bid="68c309d2ec713400276d082d"></script>"
click at [85, 315] on div "Texto Comprar agora Alinhamento Tamanho Normal Pequeno Normal Grande Link URL h…" at bounding box center [75, 211] width 150 height 209
click at [86, 315] on div "Texto Comprar agora Alinhamento Tamanho Normal Pequeno Normal Grande Link URL h…" at bounding box center [75, 211] width 150 height 209
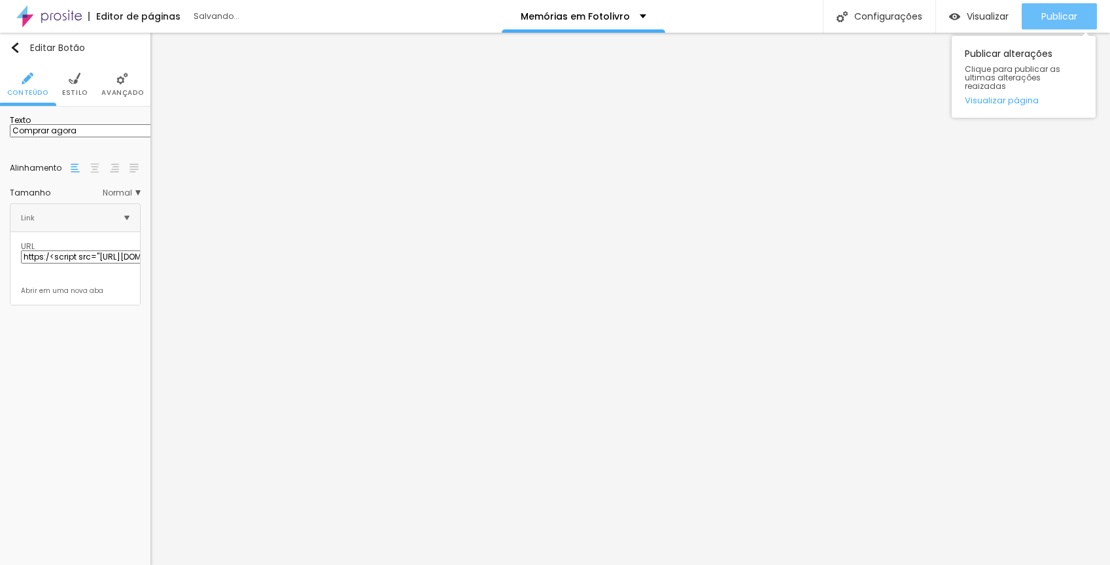
click at [1045, 14] on span "Publicar" at bounding box center [1059, 16] width 36 height 10
click at [1015, 96] on link "Visualizar página" at bounding box center [1024, 100] width 118 height 9
click at [129, 220] on img at bounding box center [126, 217] width 5 height 5
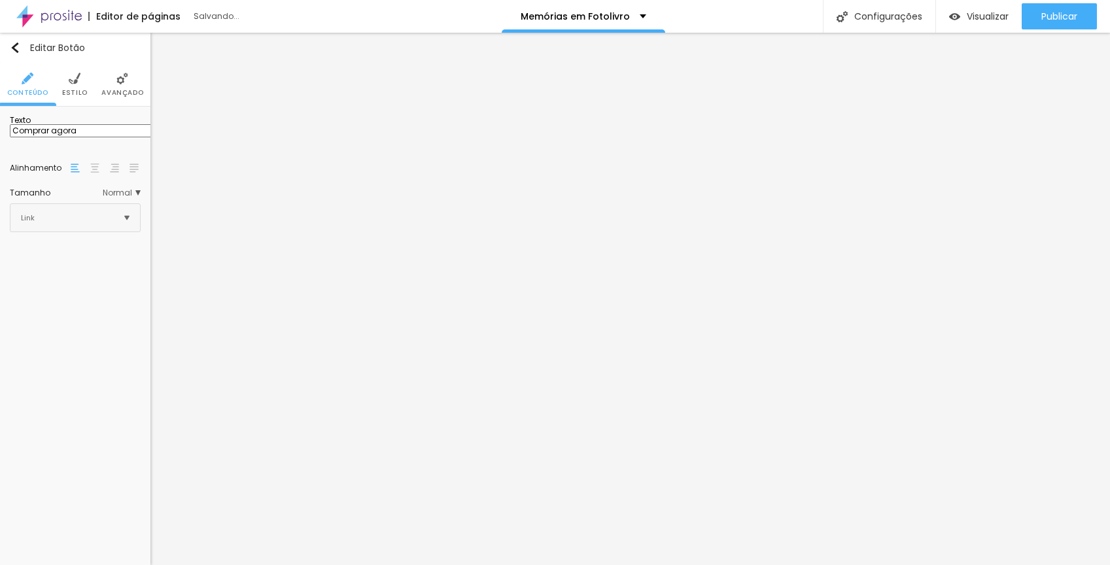
click at [129, 220] on img at bounding box center [126, 217] width 5 height 5
click at [18, 54] on button "Editar Botão" at bounding box center [75, 48] width 150 height 30
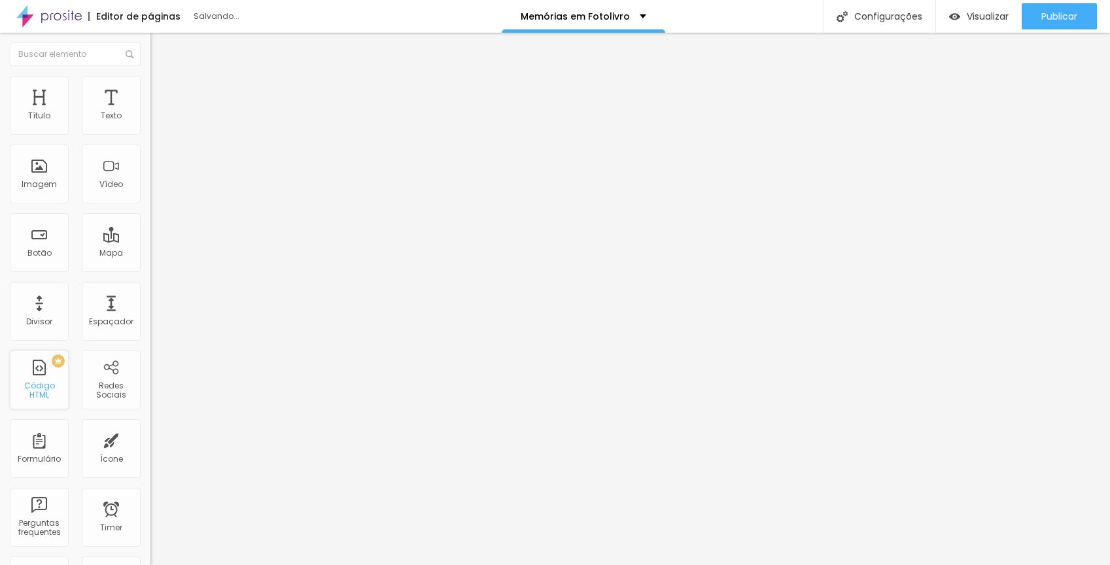
click at [48, 379] on div "PREMIUM Código HTML" at bounding box center [39, 380] width 59 height 59
click at [35, 380] on div "PREMIUM Código HTML" at bounding box center [39, 380] width 59 height 59
click at [35, 381] on div "PREMIUM Código HTML" at bounding box center [39, 380] width 59 height 59
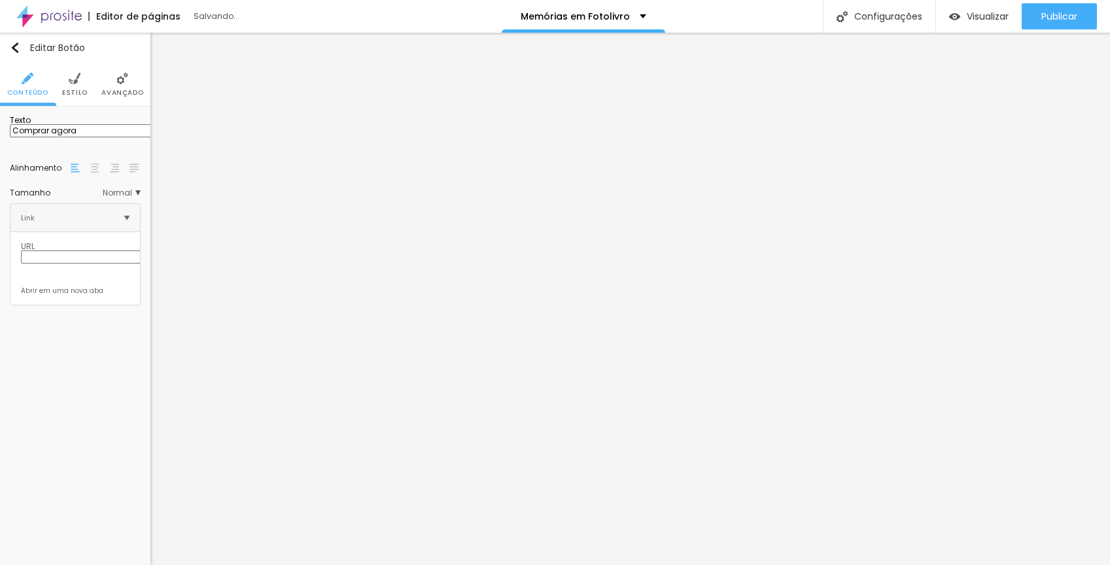
paste input "<script src="[URL][DOMAIN_NAME]" data-bid="68c309d2ec713400276d082d"></script>"
click at [109, 367] on div "Editar Botão Conteúdo Estilo Avançado Texto Comprar agora Alinhamento Tamanho N…" at bounding box center [75, 299] width 150 height 532
click at [10, 49] on img "button" at bounding box center [15, 48] width 10 height 10
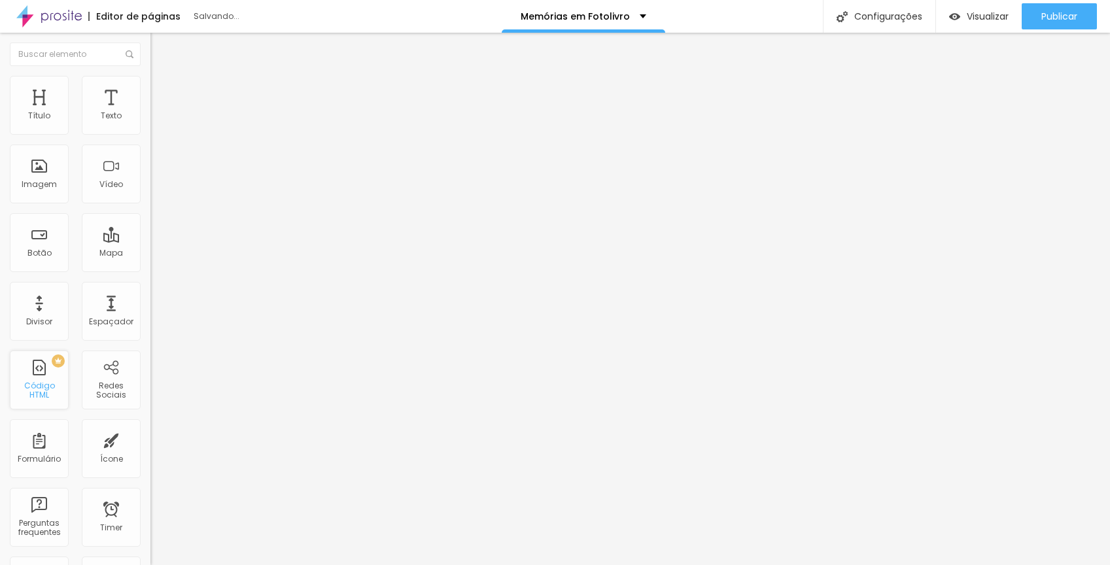
click at [35, 374] on div "PREMIUM Código HTML" at bounding box center [39, 380] width 59 height 59
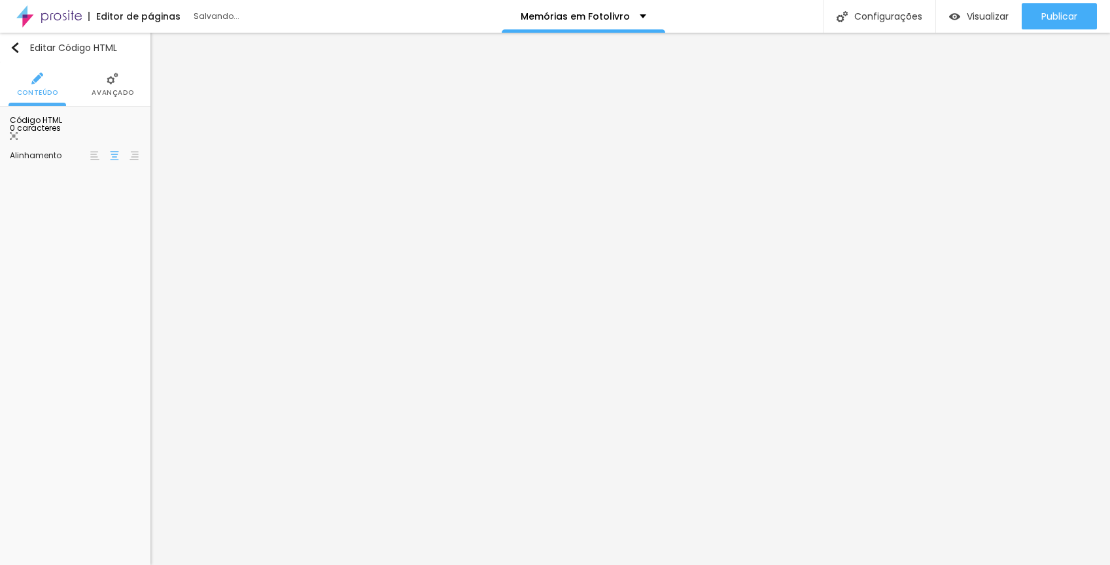
click at [80, 131] on div "Código HTML 0 caracteres 1 Insira seu código aqui XXXXXXXXXXXXXXXXXXXXXXXXXXXXX…" at bounding box center [75, 128] width 131 height 25
click at [76, 138] on div "0 caracteres" at bounding box center [75, 132] width 131 height 17
click at [94, 133] on div "0 caracteres" at bounding box center [75, 132] width 131 height 17
click at [54, 138] on div "0 caracteres" at bounding box center [75, 132] width 131 height 17
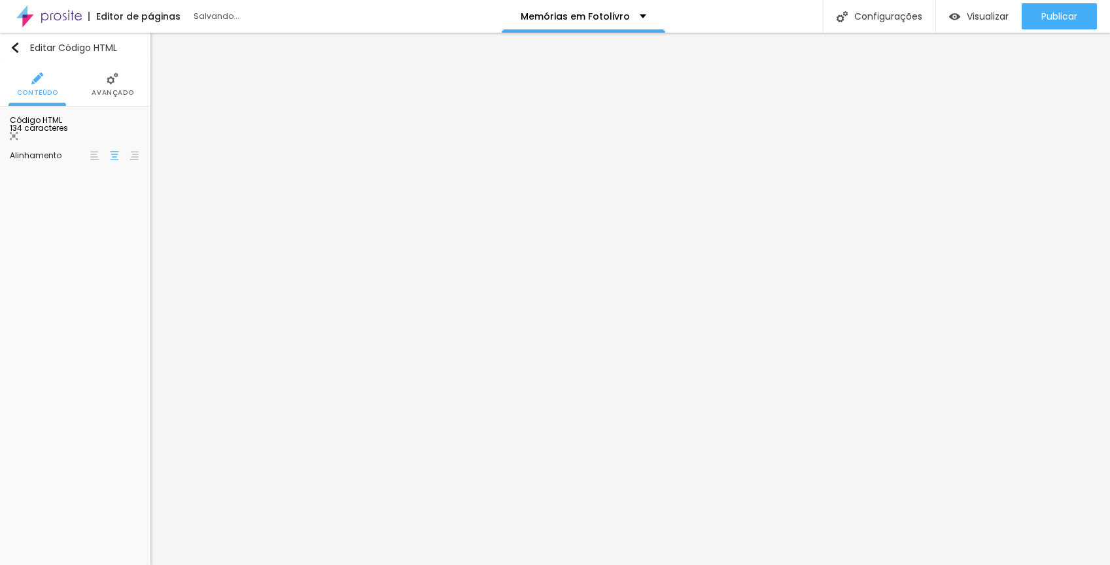
scroll to position [0, 510]
click at [125, 280] on div "Editar Código HTML Conteúdo Avançado Código HTML 134 caracteres 1 < script src …" at bounding box center [75, 299] width 150 height 532
click at [1062, 24] on div "Publicar" at bounding box center [1059, 16] width 36 height 26
click at [58, 152] on span "Selecionar" at bounding box center [39, 146] width 43 height 11
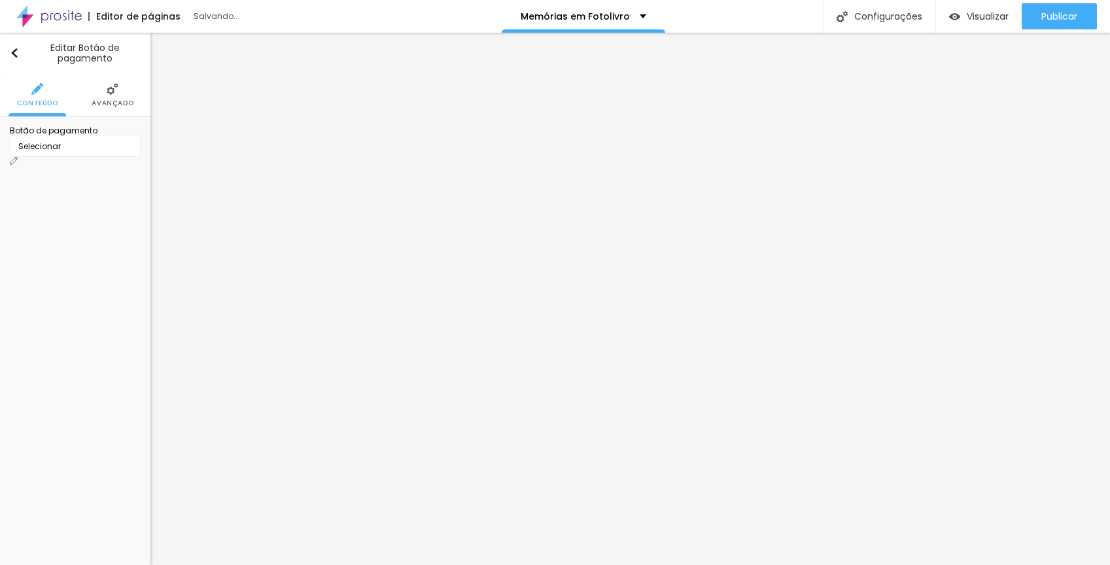
click at [120, 157] on div "Selecionar" at bounding box center [75, 146] width 131 height 22
click at [113, 102] on span "Avançado" at bounding box center [113, 103] width 42 height 7
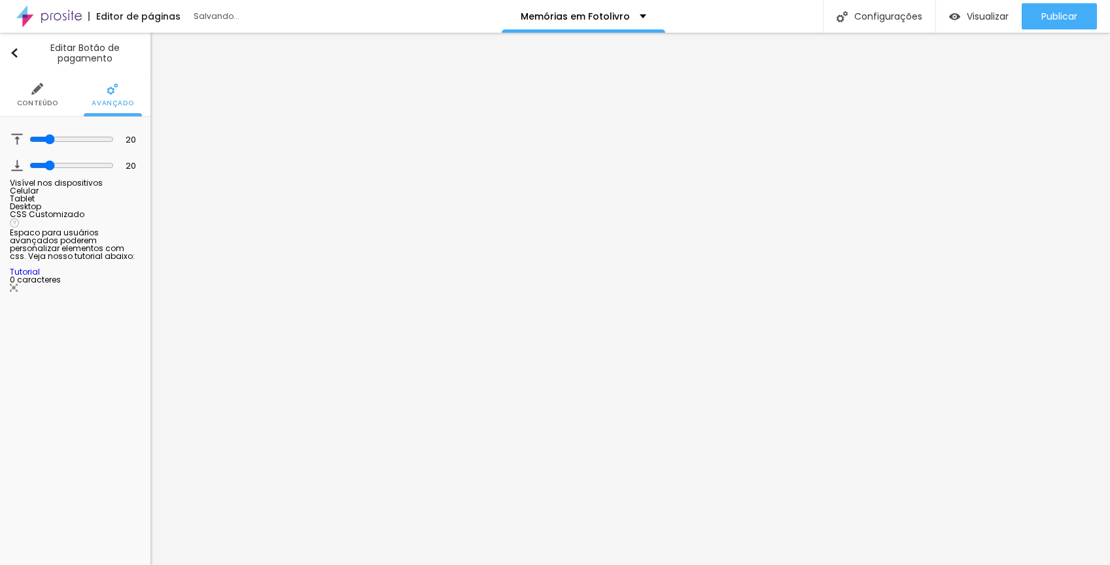
click at [98, 343] on div at bounding box center [75, 343] width 131 height 101
drag, startPoint x: 126, startPoint y: 324, endPoint x: -18, endPoint y: 318, distance: 144.0
click at [0, 318] on html "Editor de páginas Salvando... Memórias em Fotolivro Configurações Configurações…" at bounding box center [555, 282] width 1110 height 565
click at [83, 456] on div "Editar Botão de pagamento Conteúdo Avançado 20 Espaço de cima 20 Espaço de baix…" at bounding box center [75, 299] width 150 height 532
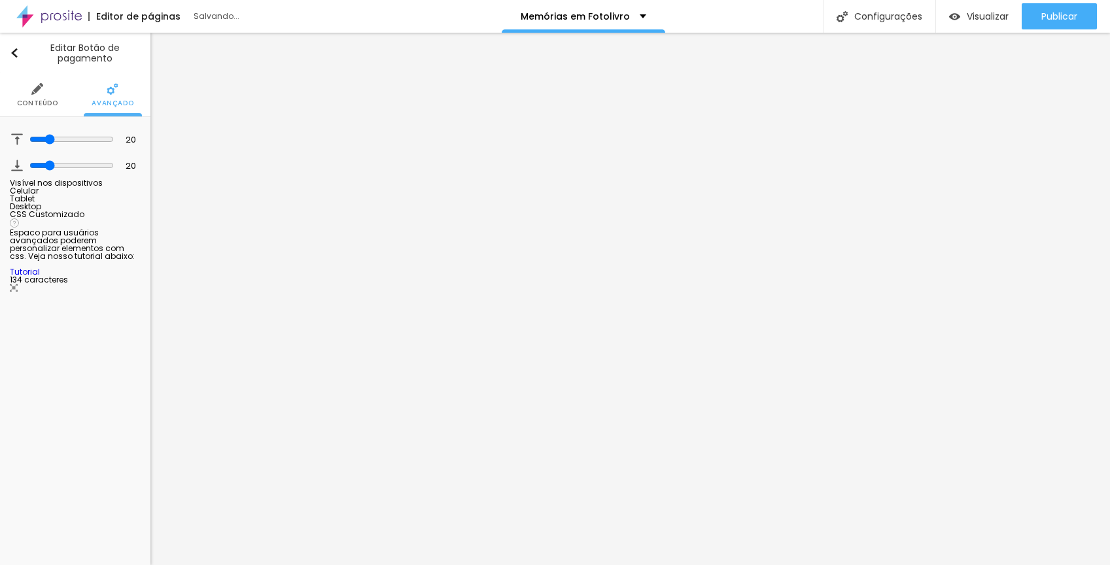
click at [95, 452] on div "Editar Botão de pagamento Conteúdo Avançado 20 Espaço de cima 20 Espaço de baix…" at bounding box center [75, 299] width 150 height 532
click at [1063, 20] on span "Publicar" at bounding box center [1059, 16] width 36 height 10
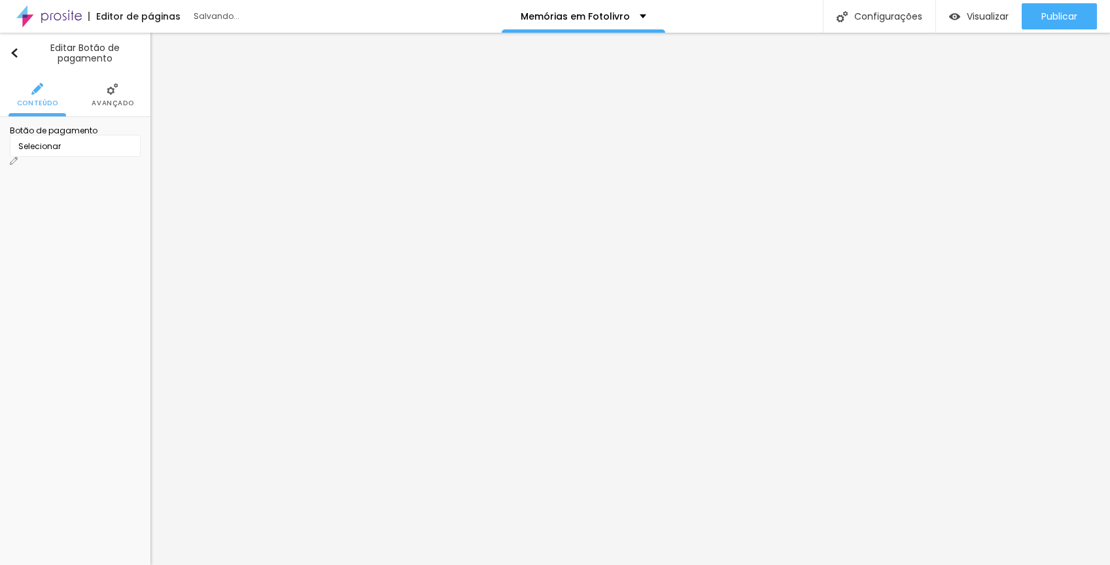
click at [107, 100] on span "Avançado" at bounding box center [113, 103] width 42 height 7
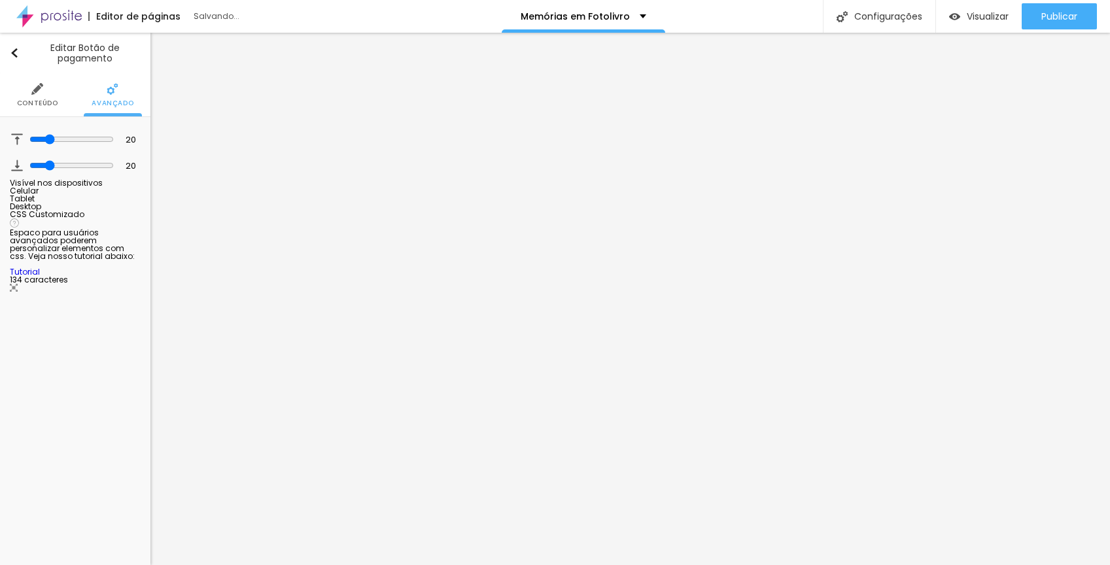
click at [39, 101] on span "Conteúdo" at bounding box center [37, 103] width 41 height 7
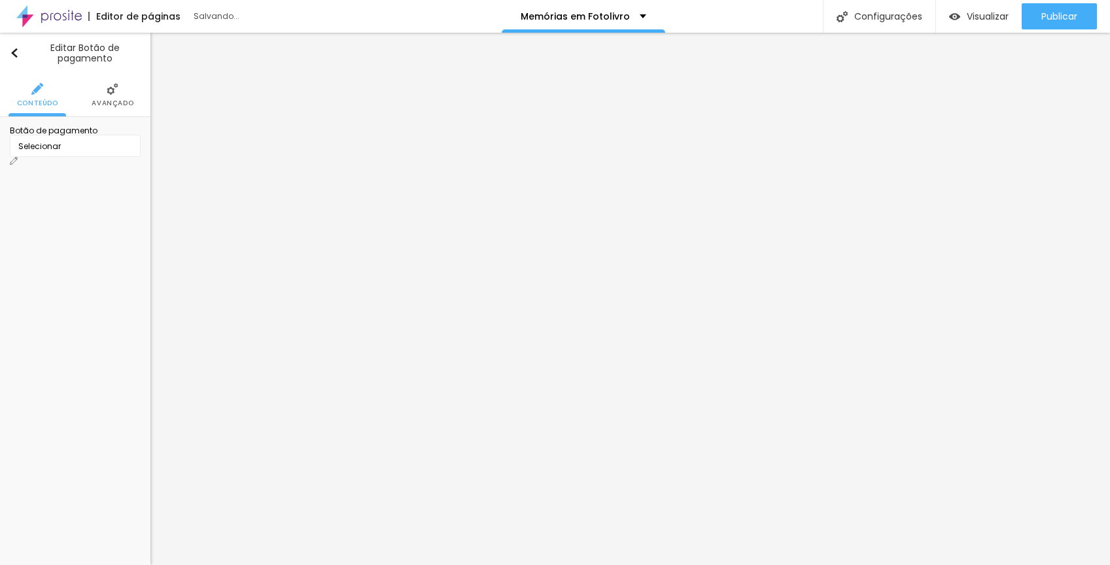
click at [77, 157] on div "Selecionar" at bounding box center [75, 146] width 131 height 22
click at [97, 135] on span "Botão de pagamento" at bounding box center [54, 130] width 88 height 11
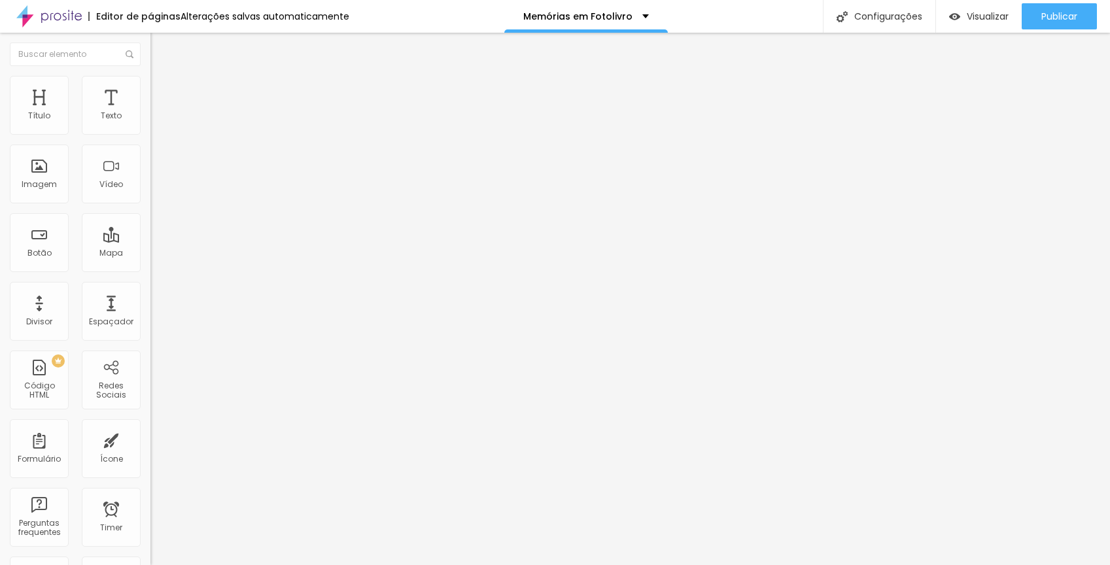
click at [150, 82] on img at bounding box center [156, 82] width 12 height 12
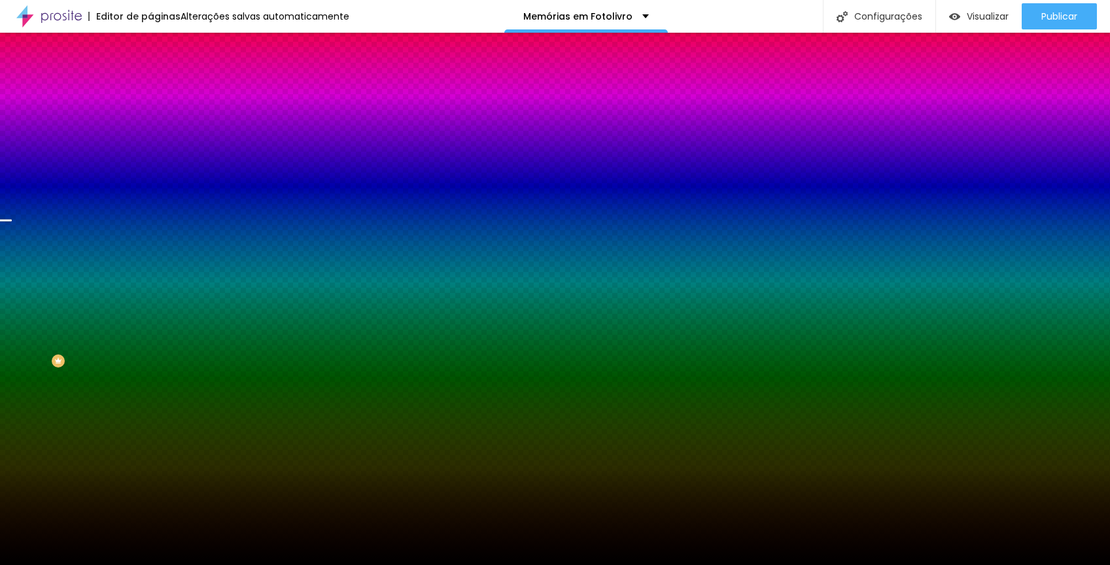
click at [150, 120] on span "Trocar imagem" at bounding box center [185, 114] width 71 height 11
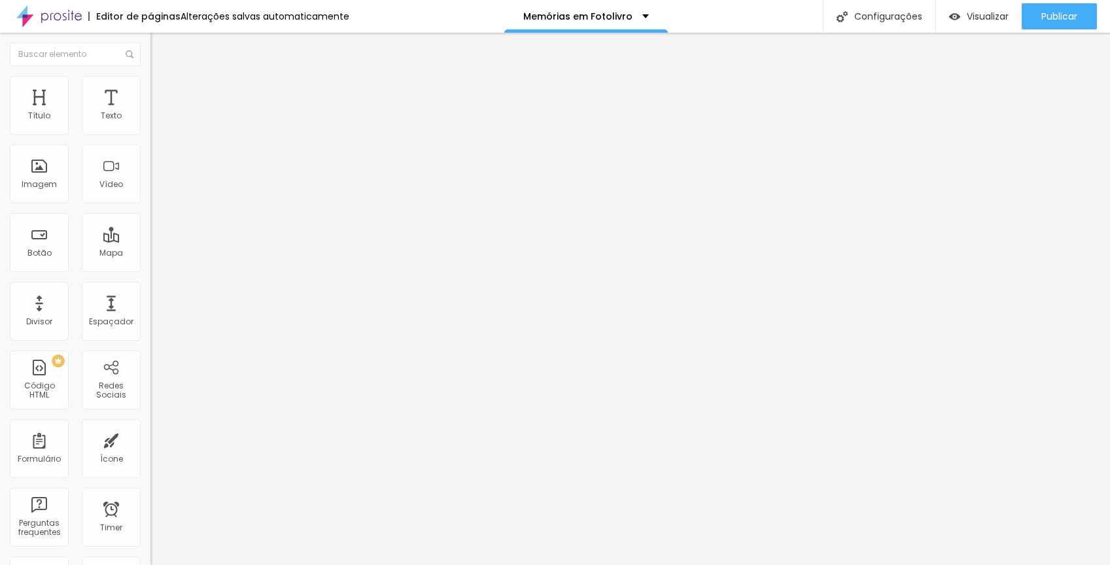
click at [159, 125] on div "Fotolivro 15x21 ou 21x15" at bounding box center [225, 119] width 133 height 12
click at [150, 223] on div "Editar Botão de pagamento Conteúdo Avançado Botão de pagamento Fotolivro 15x21 …" at bounding box center [225, 299] width 150 height 532
click at [159, 125] on div "Fotolivro 15x21 ou 21x15" at bounding box center [225, 119] width 133 height 12
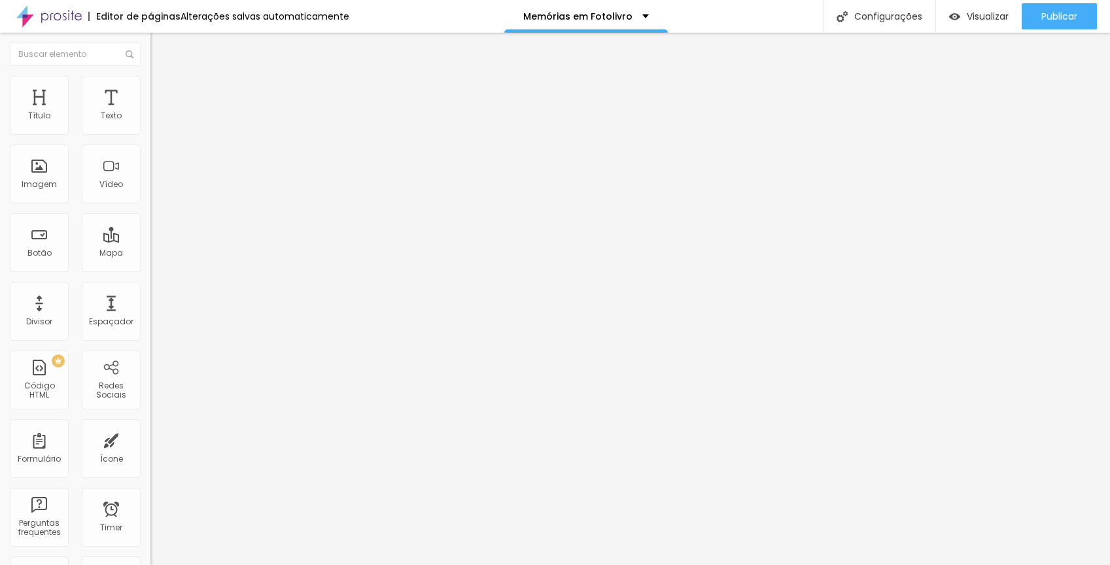
click at [162, 90] on span "Estilo" at bounding box center [172, 84] width 20 height 11
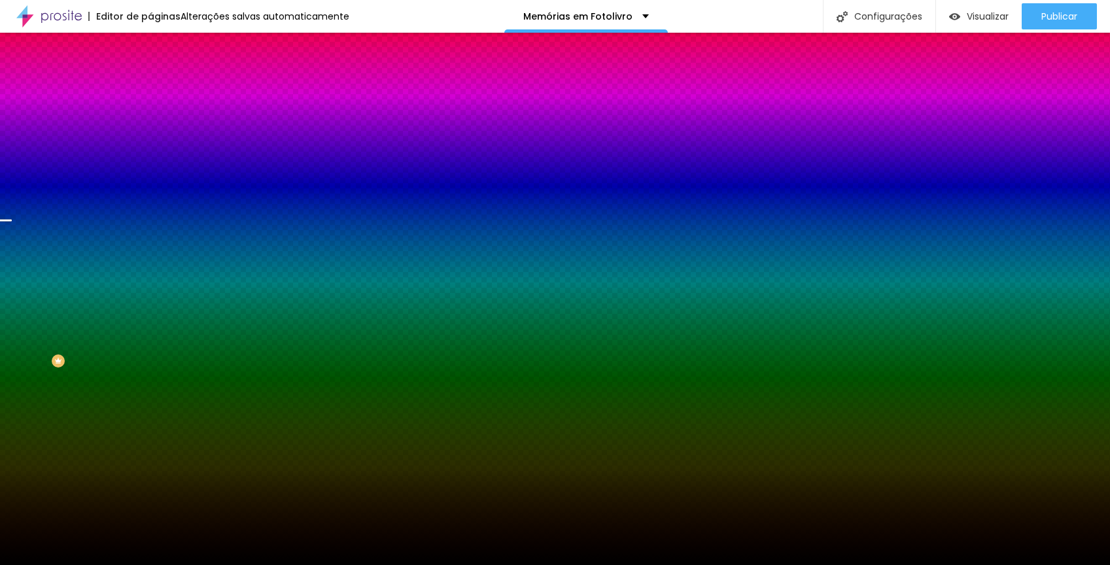
click at [150, 120] on span "Trocar imagem" at bounding box center [185, 114] width 71 height 11
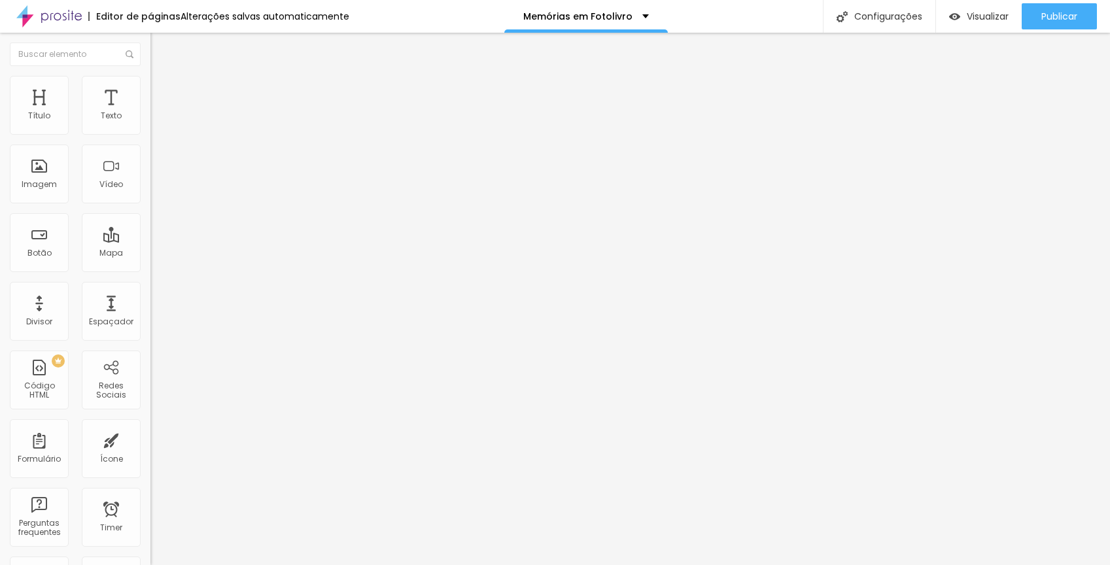
click at [150, 112] on span "Trocar imagem" at bounding box center [185, 106] width 71 height 11
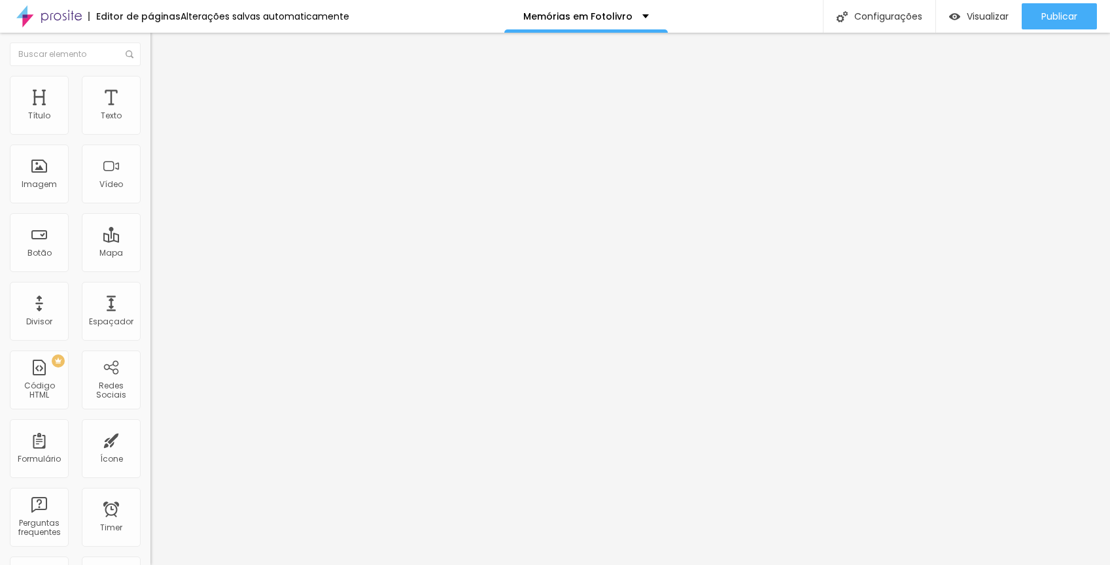
click at [150, 112] on span "Trocar imagem" at bounding box center [185, 106] width 71 height 11
type input "31"
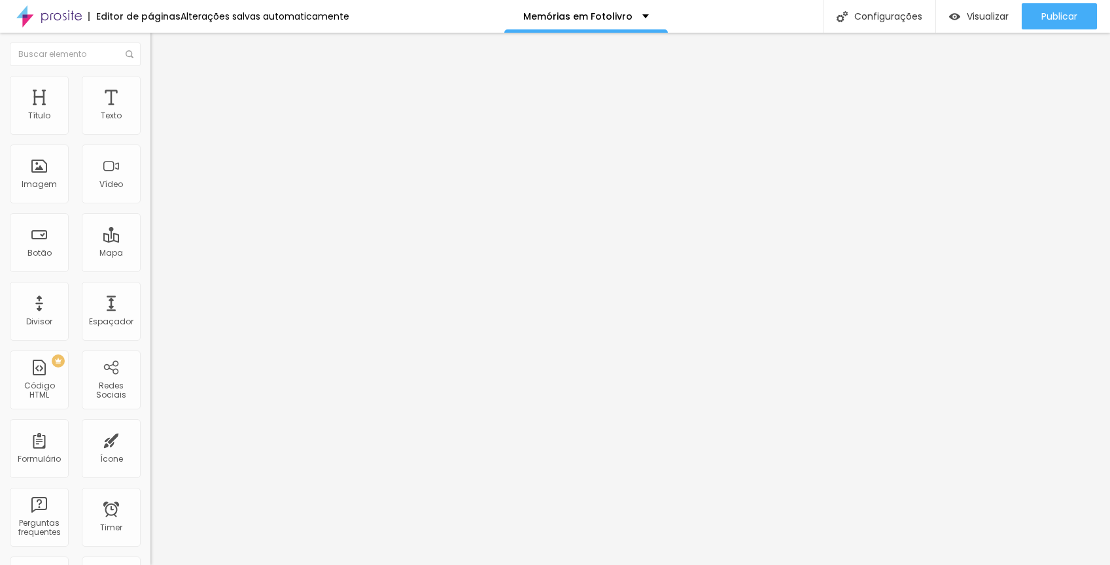
type input "31"
type input "30"
type input "29"
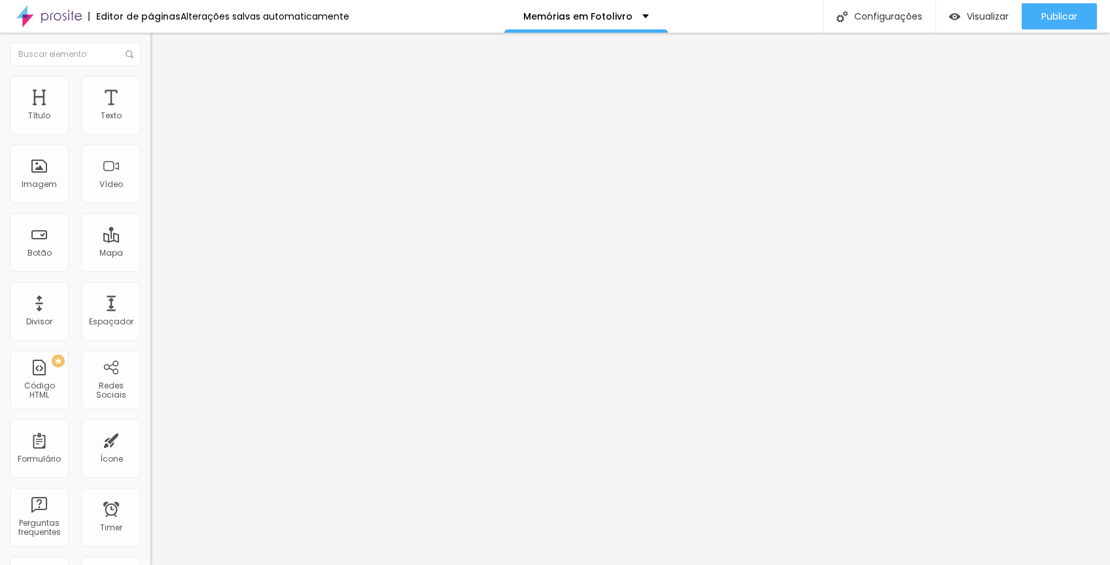
type input "28"
type input "27"
type input "26"
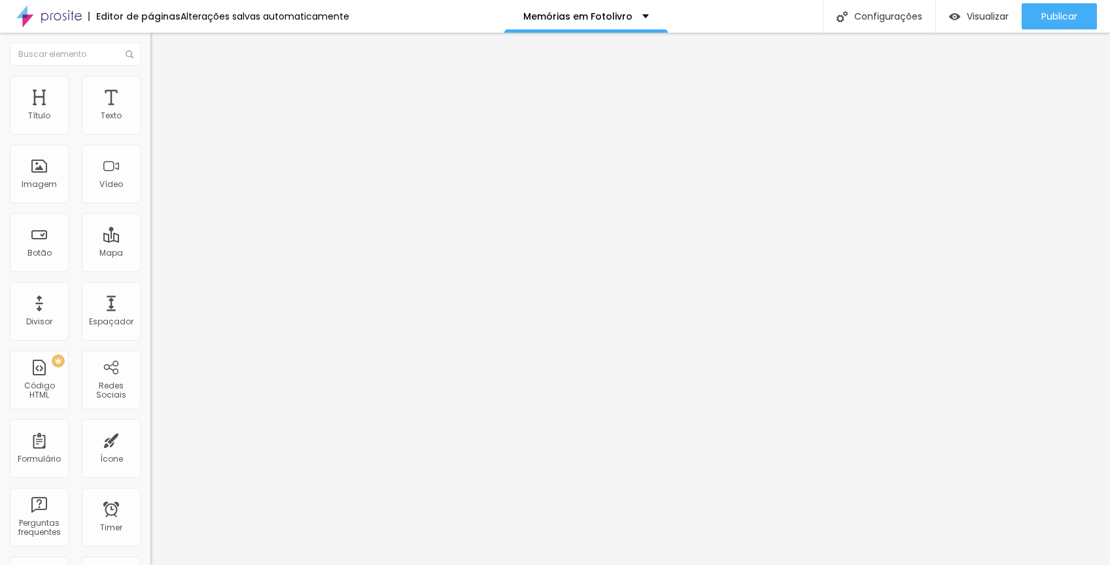
type input "26"
type input "25"
type input "24"
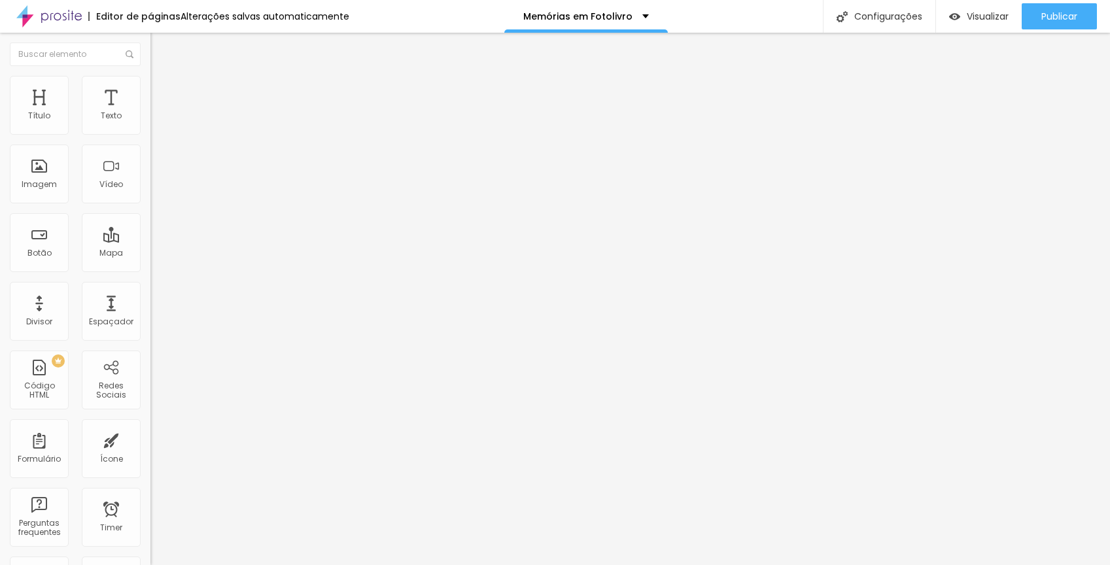
type input "23"
type input "22"
type input "21"
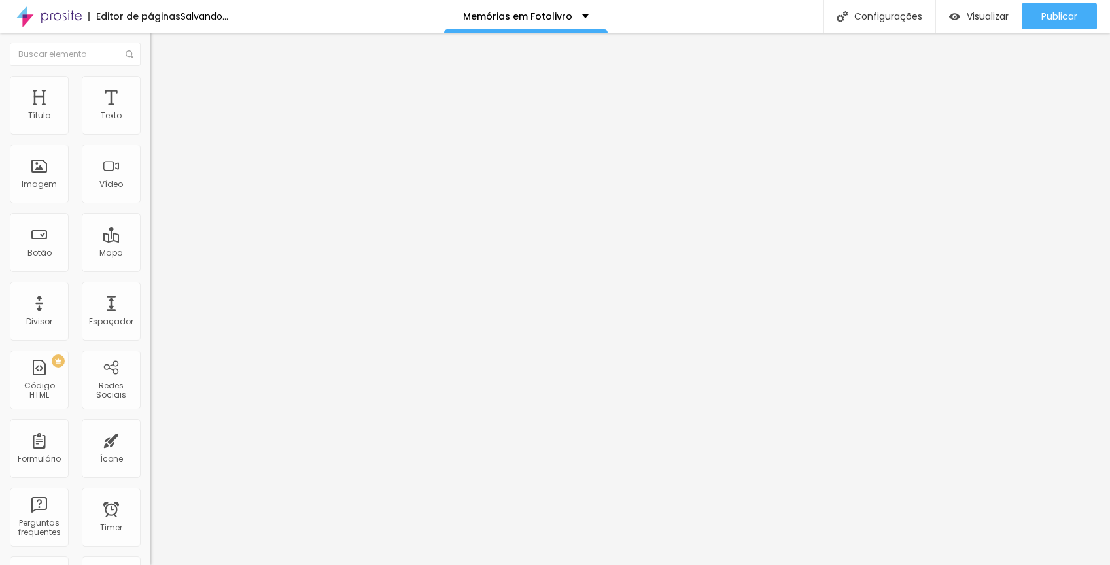
type input "21"
type input "20"
drag, startPoint x: 109, startPoint y: 128, endPoint x: 71, endPoint y: 134, distance: 37.8
type input "20"
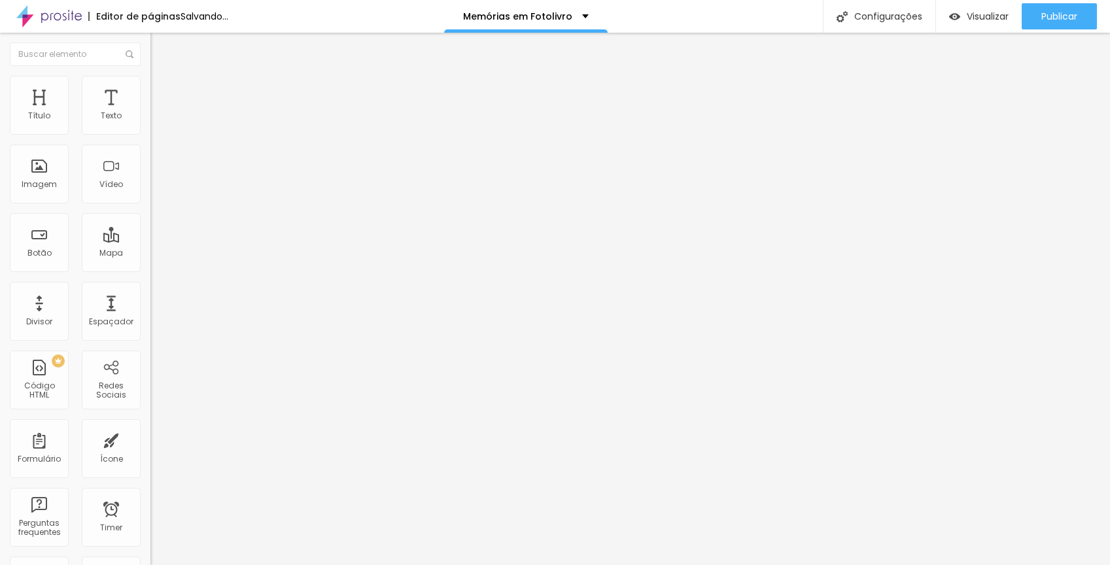
click at [150, 241] on input "range" at bounding box center [192, 246] width 84 height 10
type input "31"
type input "30"
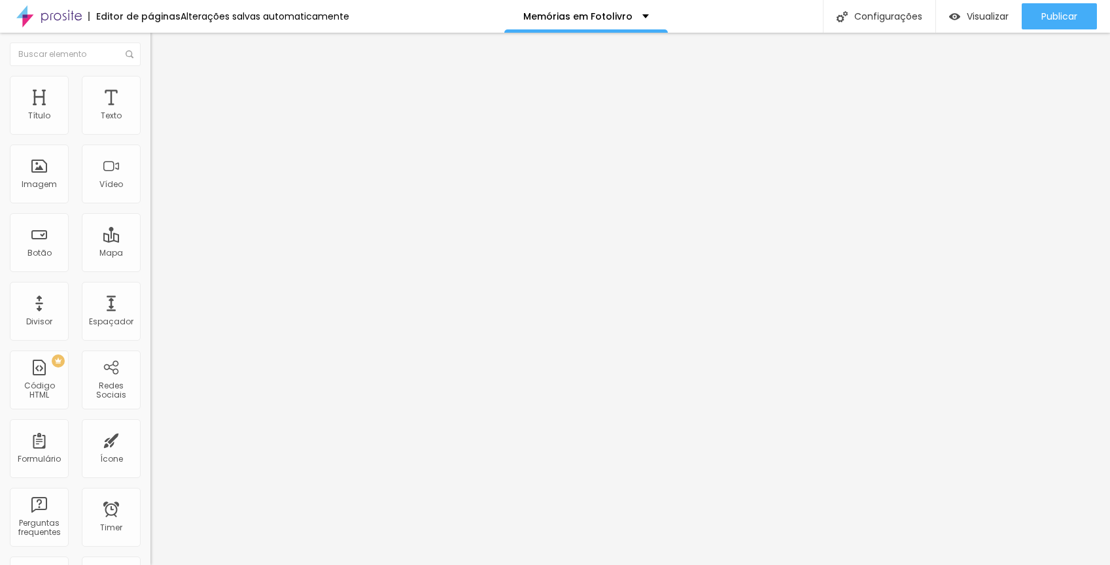
type input "29"
type input "28"
type input "27"
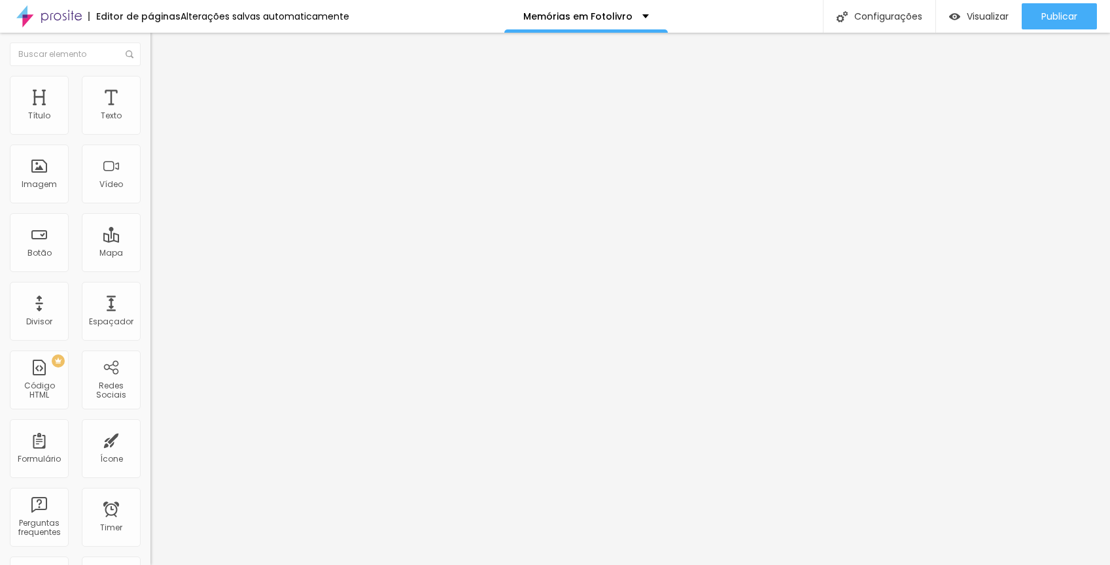
type input "27"
type input "26"
type input "25"
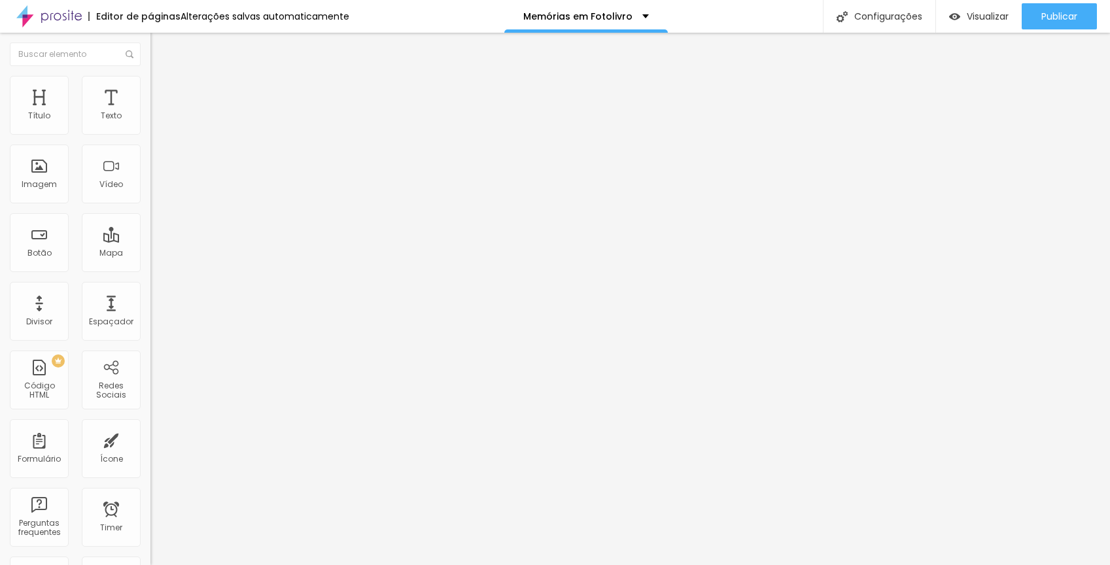
type input "24"
type input "23"
type input "22"
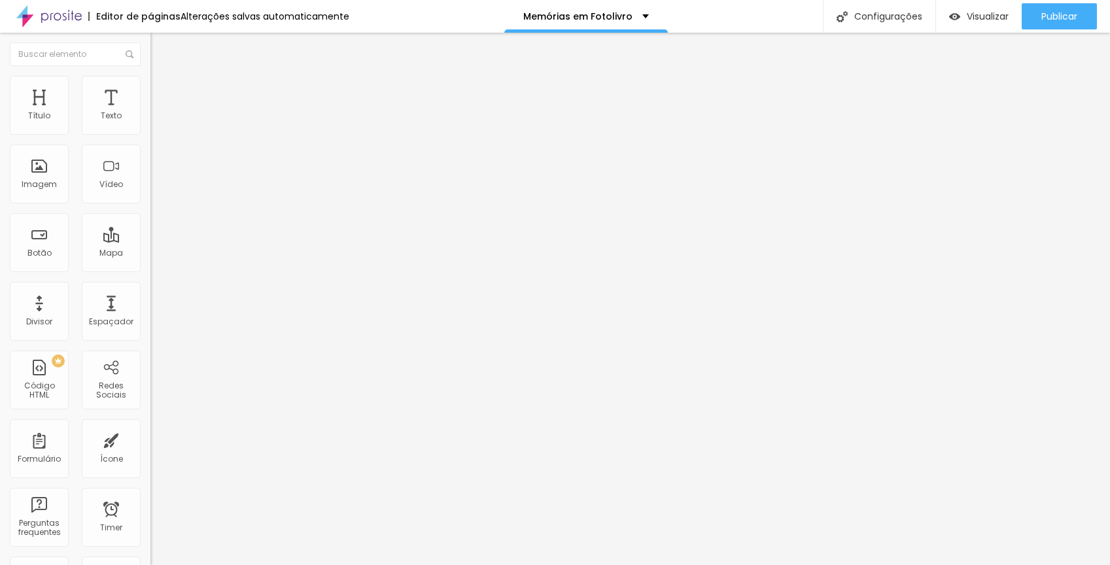
type input "22"
type input "21"
type input "20"
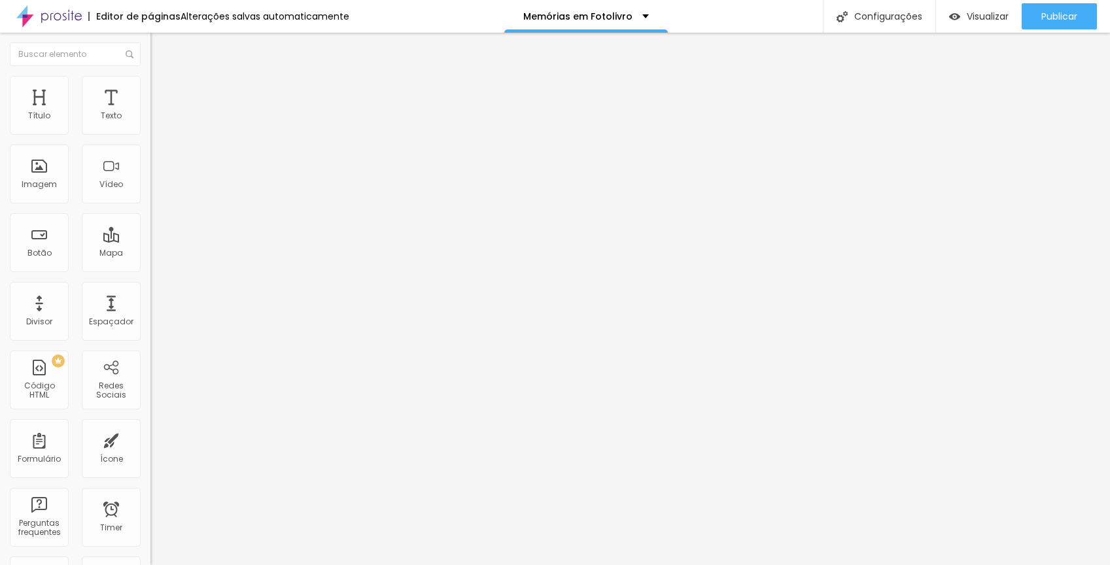
drag, startPoint x: 109, startPoint y: 126, endPoint x: 71, endPoint y: 145, distance: 43.3
type input "20"
click at [150, 241] on input "range" at bounding box center [192, 246] width 84 height 10
type input "31"
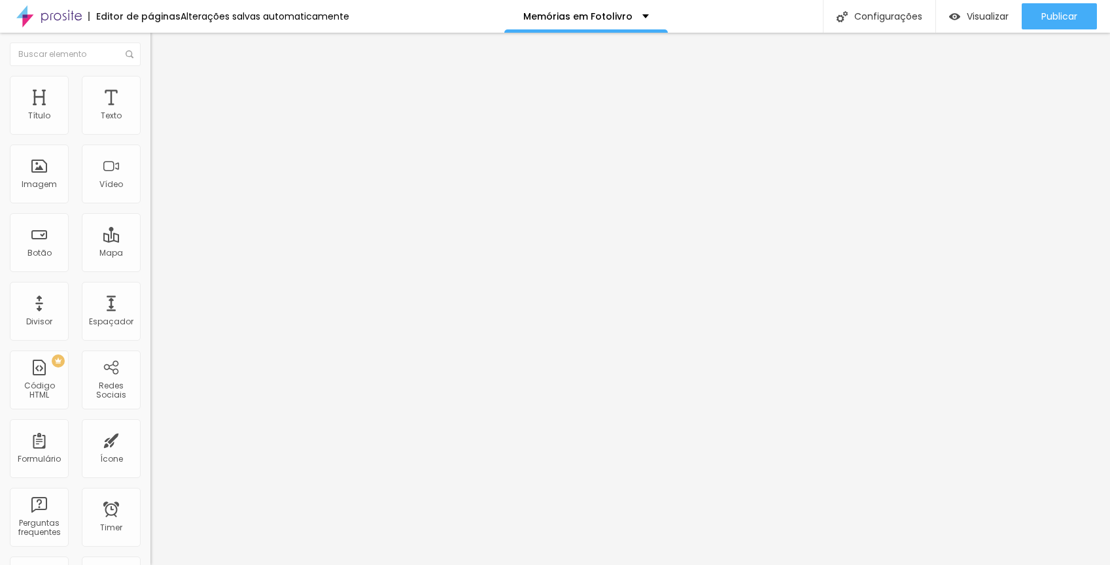
type input "30"
type input "29"
type input "28"
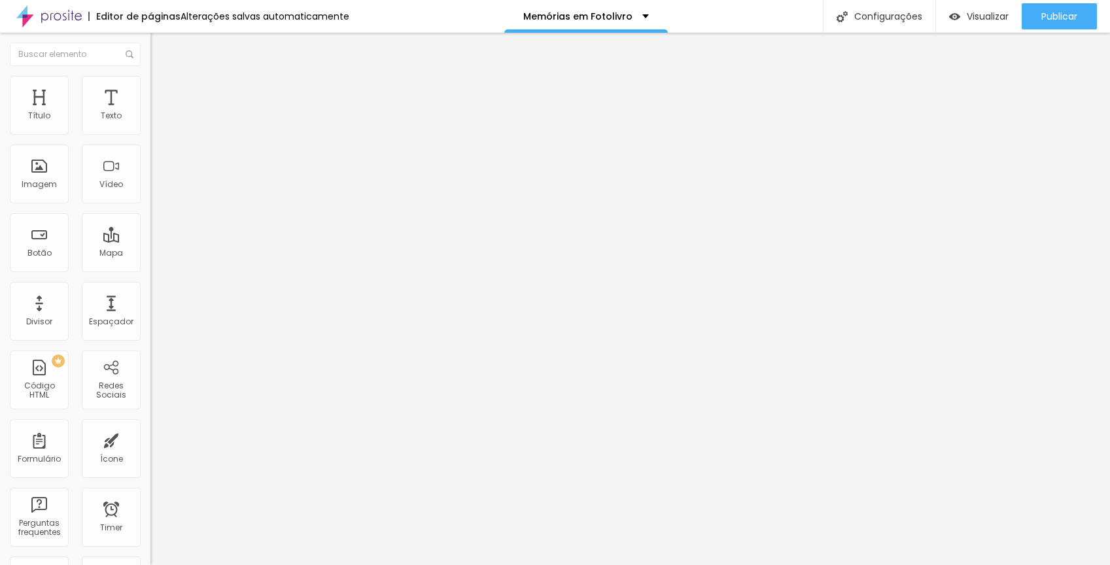
type input "28"
type input "27"
type input "26"
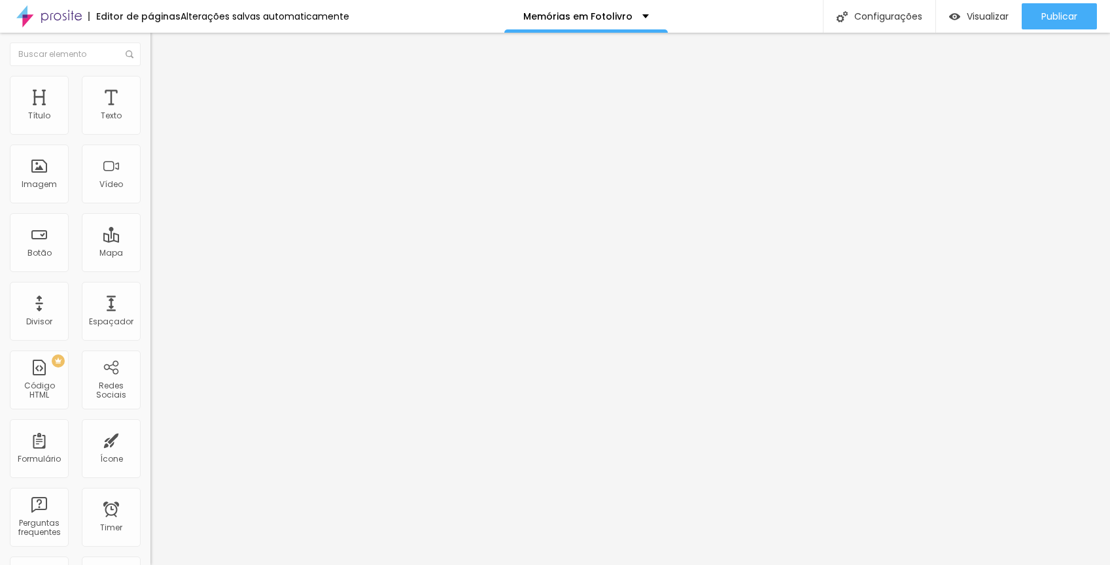
type input "25"
type input "24"
type input "23"
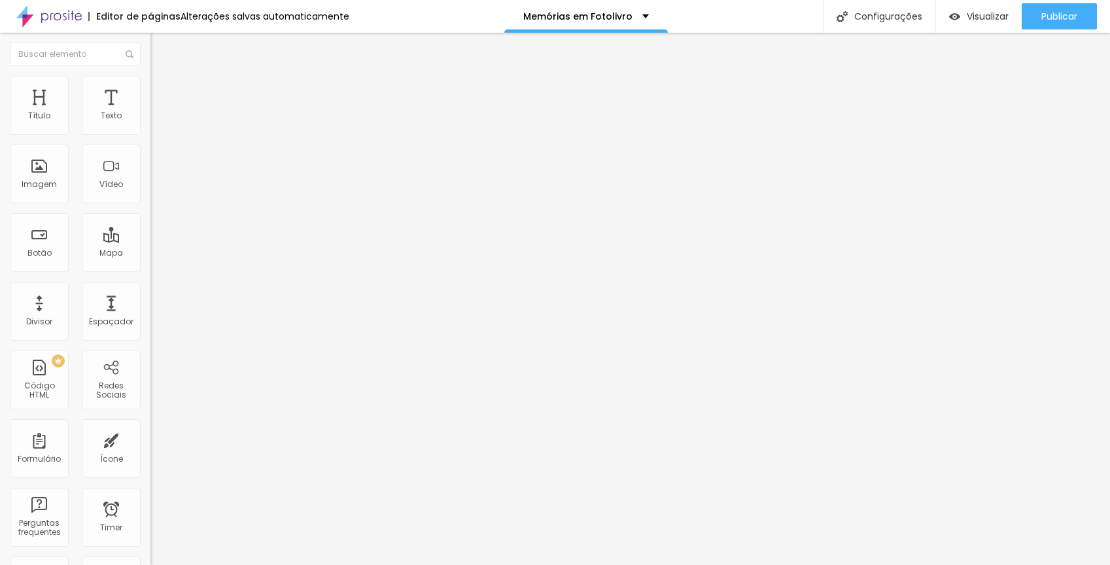
type input "23"
type input "22"
type input "21"
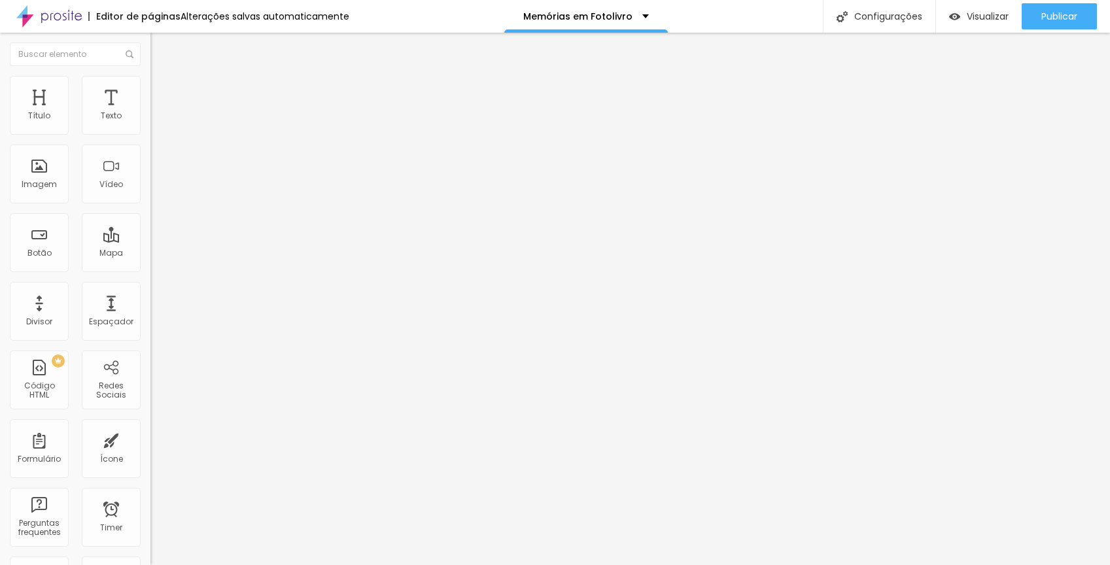
type input "20"
drag, startPoint x: 110, startPoint y: 127, endPoint x: 71, endPoint y: 131, distance: 39.5
type input "20"
click at [150, 241] on input "range" at bounding box center [192, 246] width 84 height 10
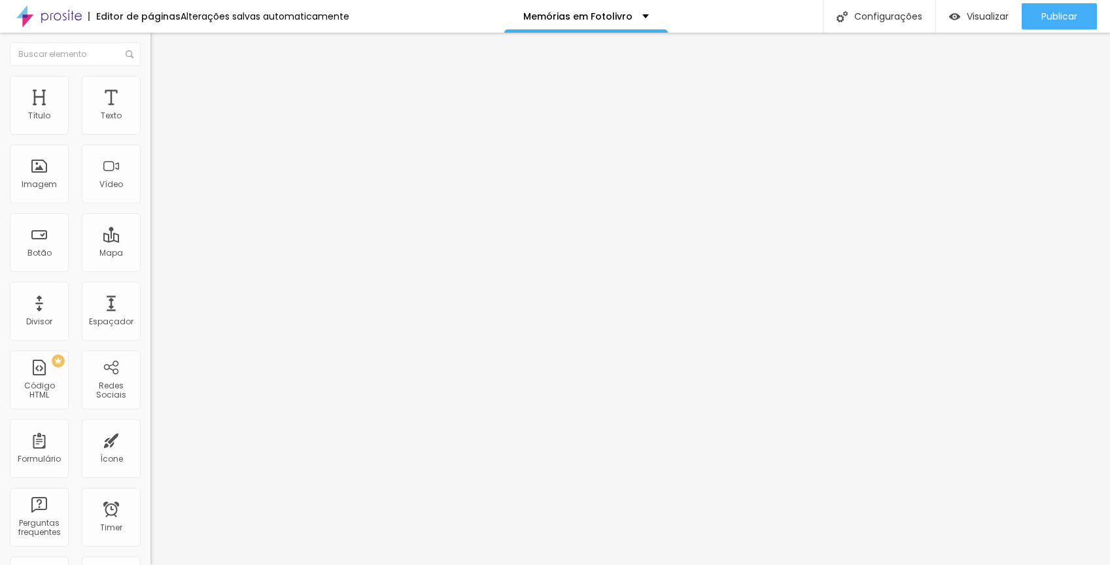
click at [150, 110] on img at bounding box center [154, 106] width 8 height 8
click at [160, 45] on img "button" at bounding box center [165, 48] width 10 height 10
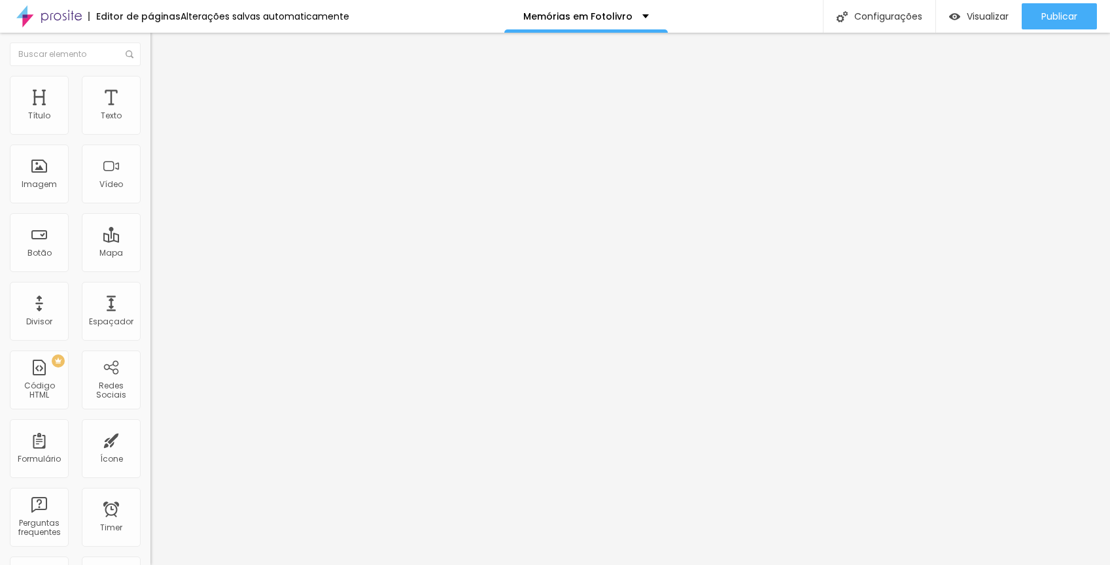
click at [160, 52] on img "button" at bounding box center [165, 48] width 10 height 10
click at [40, 180] on div "Imagem" at bounding box center [39, 184] width 35 height 9
click at [43, 182] on div "Imagem" at bounding box center [39, 184] width 35 height 9
click at [42, 182] on div "Imagem" at bounding box center [39, 184] width 35 height 9
click at [43, 177] on div "Imagem" at bounding box center [39, 174] width 59 height 59
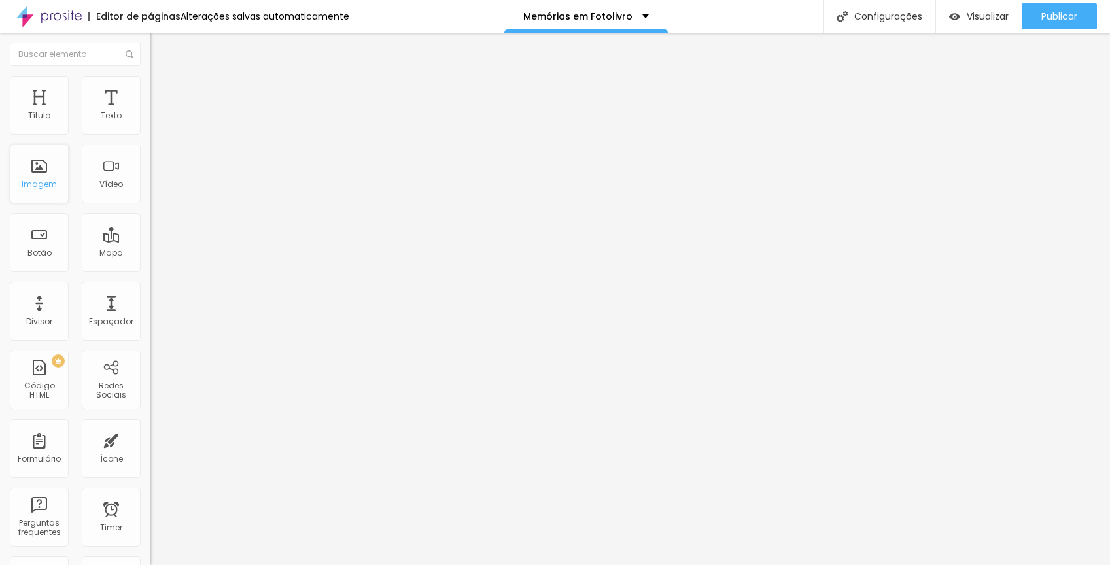
click at [43, 177] on div "Imagem" at bounding box center [39, 174] width 59 height 59
click at [150, 112] on span "Adicionar imagem" at bounding box center [192, 106] width 84 height 11
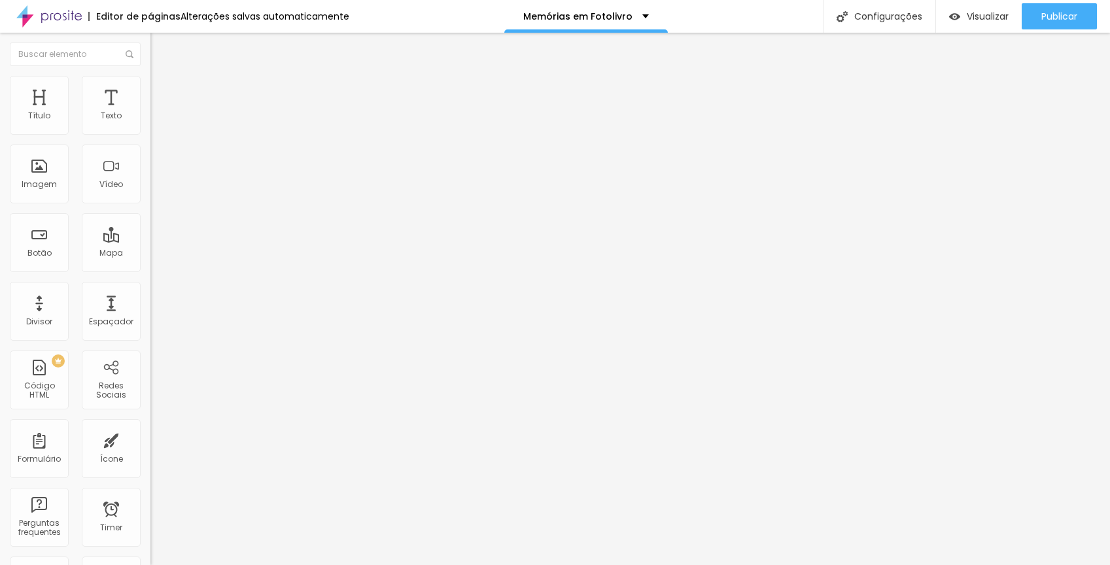
click at [150, 112] on span "Adicionar imagem" at bounding box center [192, 106] width 84 height 11
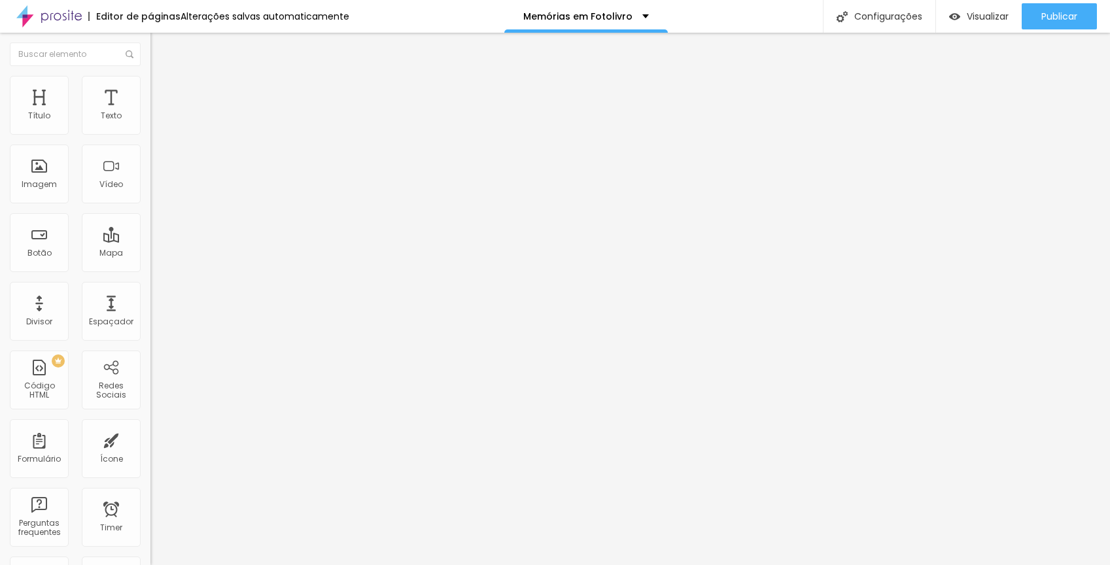
click at [150, 54] on button "Editar Texto" at bounding box center [225, 48] width 150 height 30
click at [128, 116] on div "Texto" at bounding box center [111, 105] width 59 height 59
click at [99, 109] on div "Texto" at bounding box center [111, 105] width 59 height 59
click at [150, 76] on li "Estilo" at bounding box center [225, 82] width 150 height 13
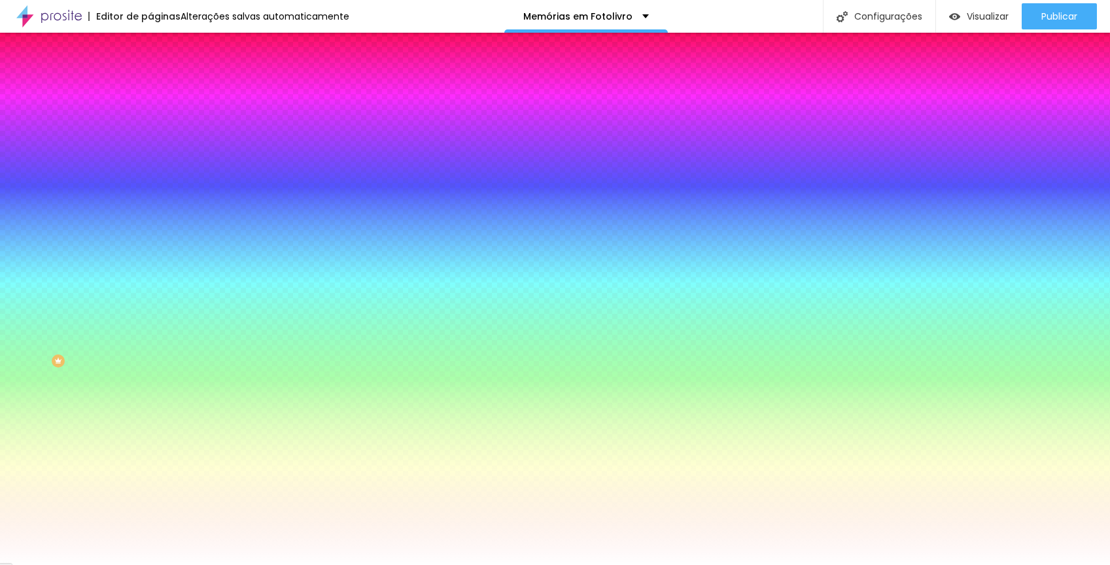
click at [150, 89] on img at bounding box center [156, 95] width 12 height 12
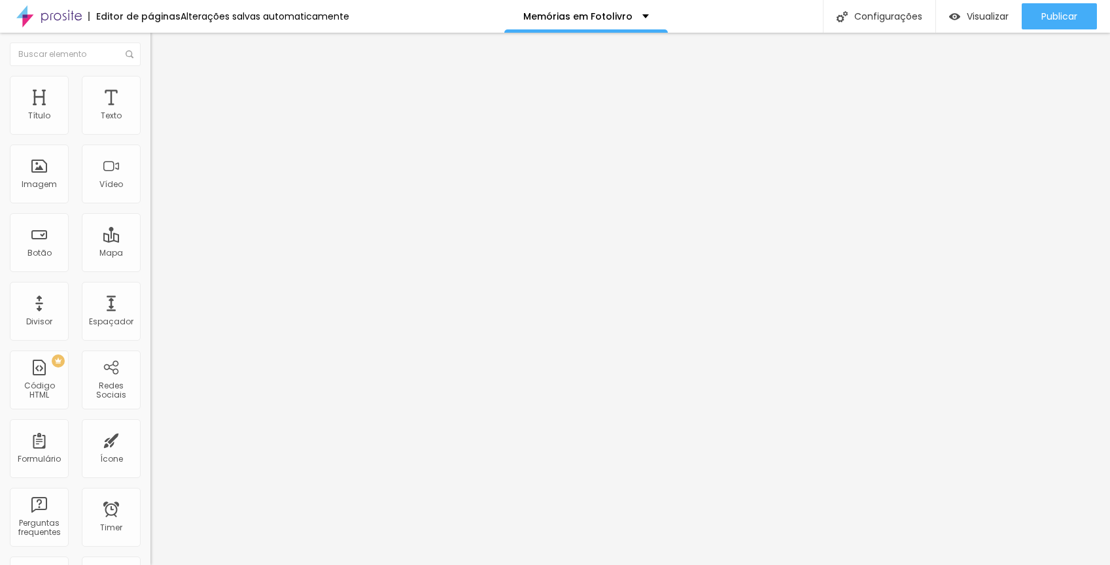
click at [150, 75] on img at bounding box center [156, 69] width 12 height 12
click at [160, 50] on img "button" at bounding box center [165, 48] width 10 height 10
click at [162, 88] on span "Avançado" at bounding box center [183, 84] width 43 height 11
click at [160, 51] on img "button" at bounding box center [165, 48] width 10 height 10
click at [1044, 17] on span "Publicar" at bounding box center [1059, 16] width 36 height 10
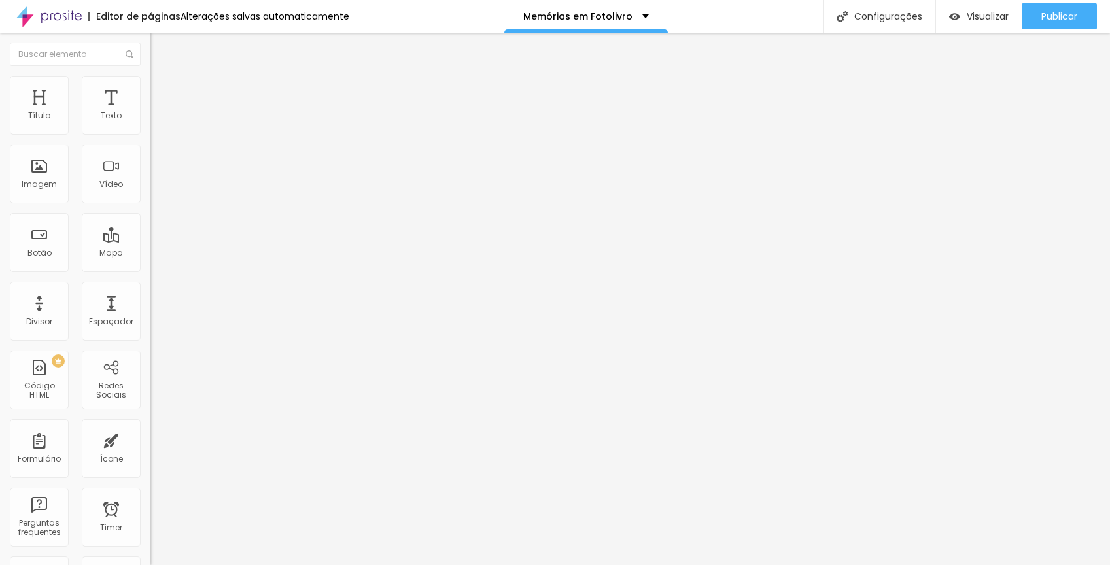
click at [160, 50] on img "button" at bounding box center [165, 48] width 10 height 10
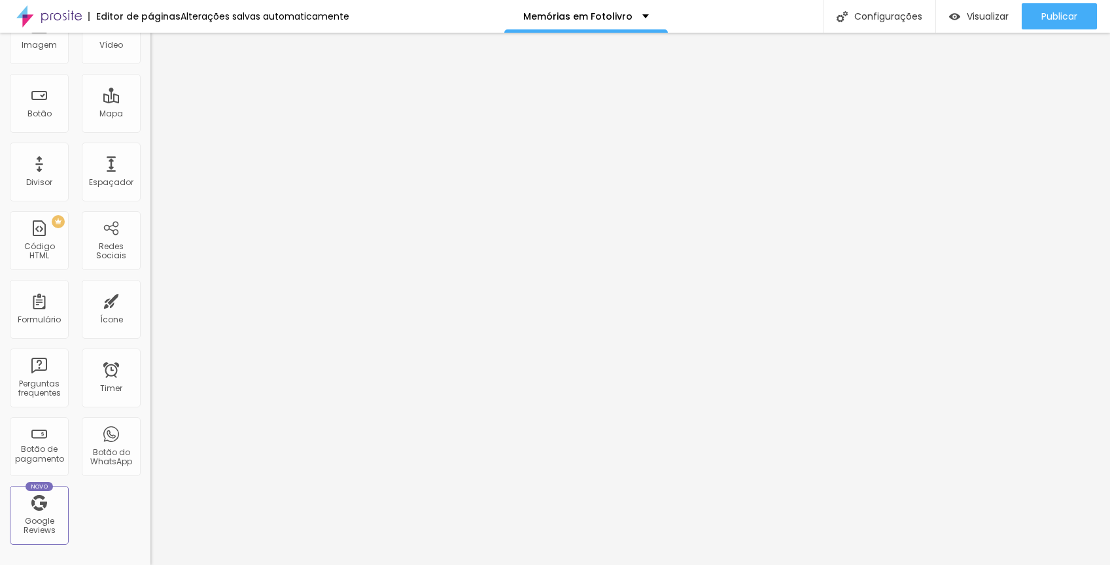
scroll to position [142, 0]
click at [101, 313] on div "Ícone" at bounding box center [111, 317] width 23 height 9
click at [99, 303] on div "Ícone" at bounding box center [111, 306] width 59 height 59
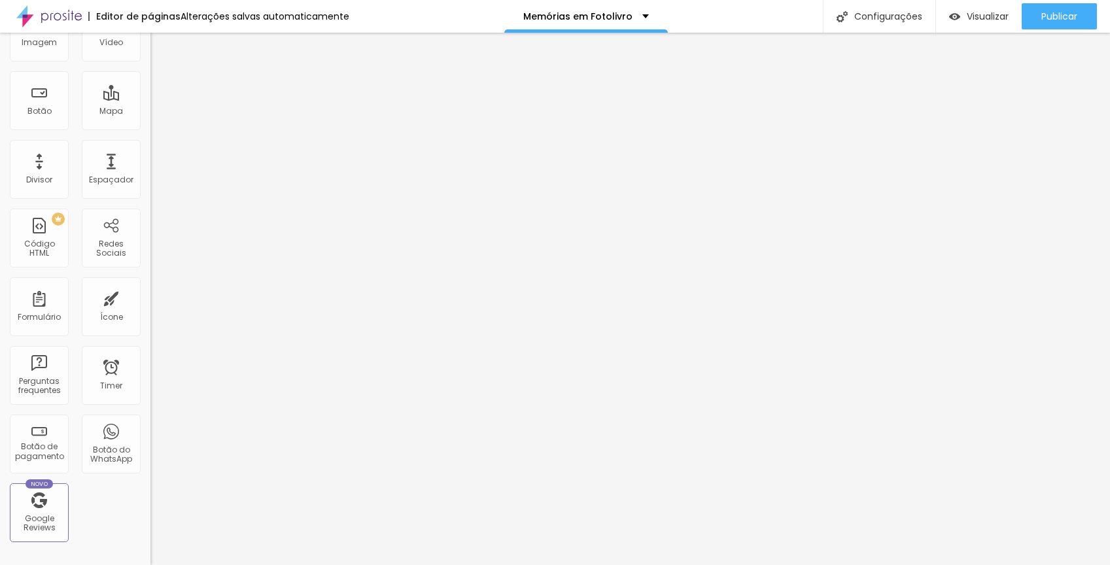
scroll to position [0, 0]
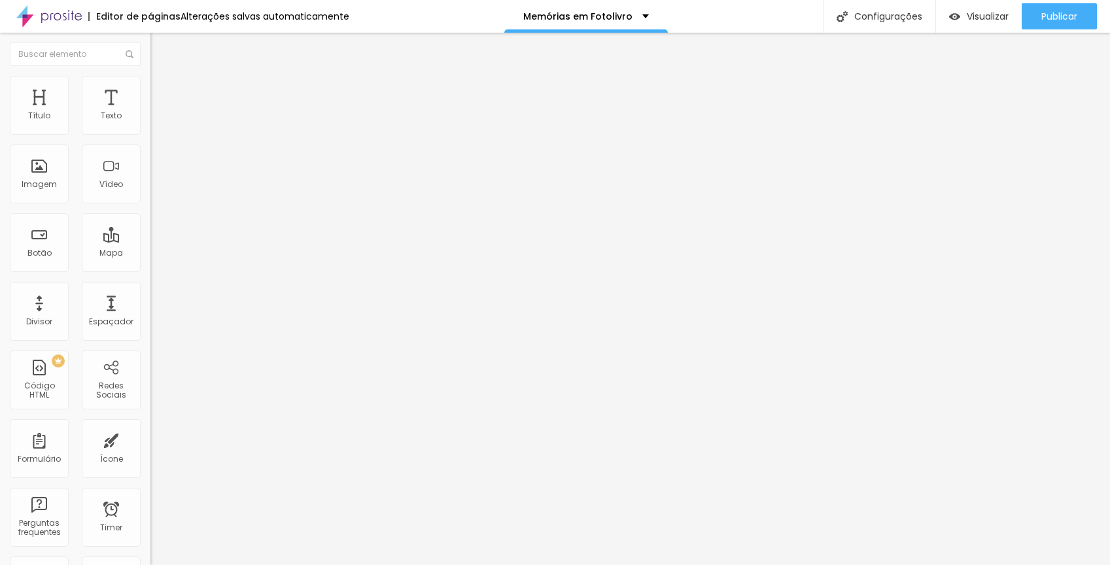
click at [150, 437] on div "Editar Título Estilo Avançado Tamanho Titulo 1 H1 Titulo 2 H2 Titulo 3 H3 Titul…" at bounding box center [225, 299] width 150 height 532
click at [1041, 20] on span "Publicar" at bounding box center [1059, 16] width 36 height 10
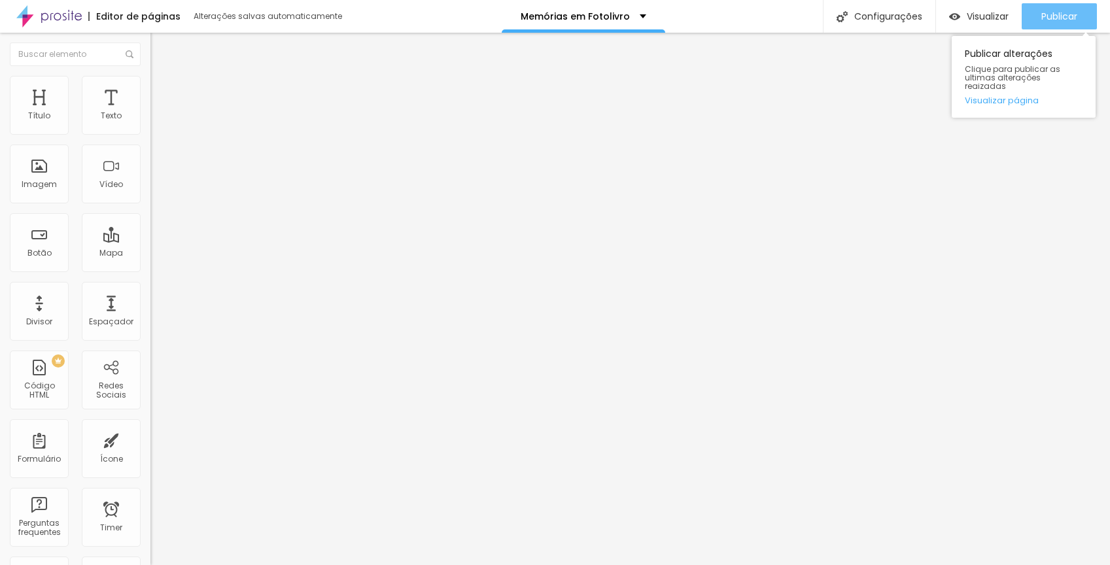
click at [1065, 12] on span "Publicar" at bounding box center [1059, 16] width 36 height 10
